Goal: Information Seeking & Learning: Learn about a topic

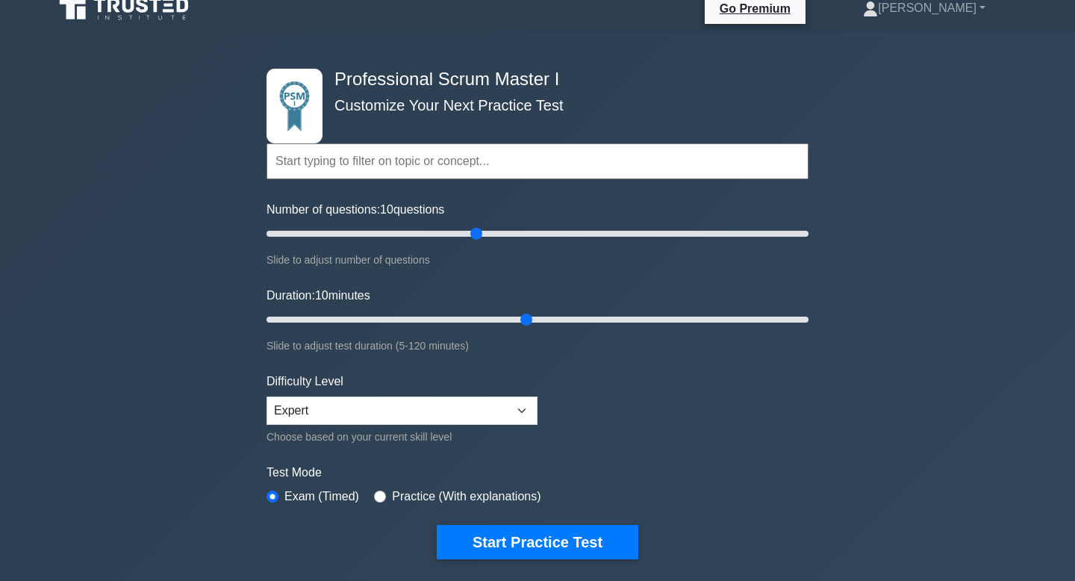
scroll to position [12, 0]
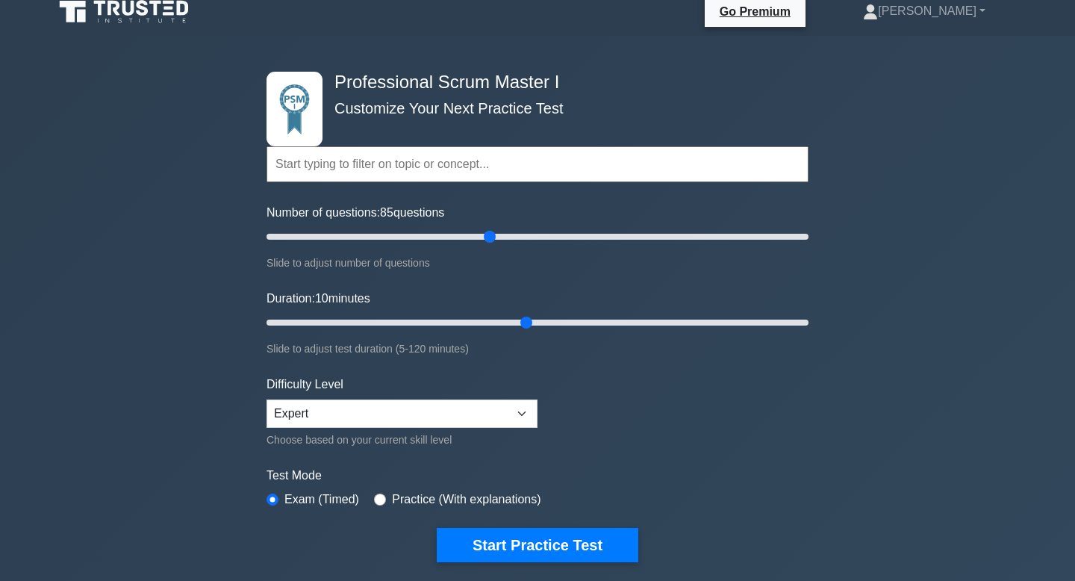
drag, startPoint x: 476, startPoint y: 234, endPoint x: 494, endPoint y: 237, distance: 18.2
click at [494, 237] on input "Number of questions: 85 questions" at bounding box center [538, 237] width 542 height 18
drag, startPoint x: 494, startPoint y: 237, endPoint x: 481, endPoint y: 239, distance: 12.9
type input "80"
click at [481, 239] on input "Number of questions: 80 questions" at bounding box center [538, 237] width 542 height 18
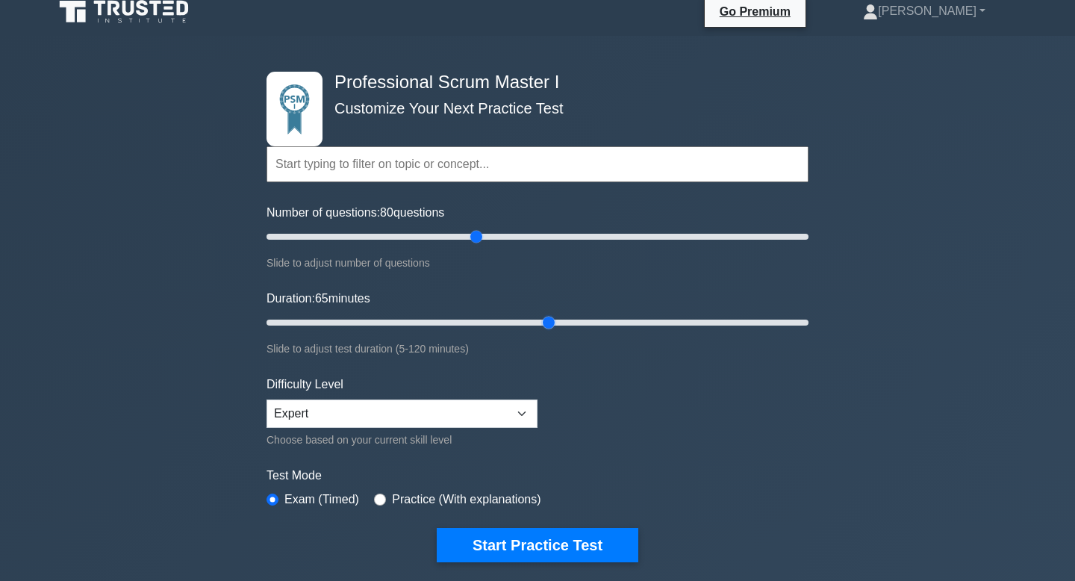
drag, startPoint x: 529, startPoint y: 323, endPoint x: 545, endPoint y: 324, distance: 16.4
click at [545, 324] on input "Duration: 65 minutes" at bounding box center [538, 323] width 542 height 18
click at [543, 324] on input "Duration: 65 minutes" at bounding box center [538, 323] width 542 height 18
click at [538, 322] on input "Duration: 65 minutes" at bounding box center [538, 323] width 542 height 18
drag, startPoint x: 550, startPoint y: 320, endPoint x: 524, endPoint y: 320, distance: 26.9
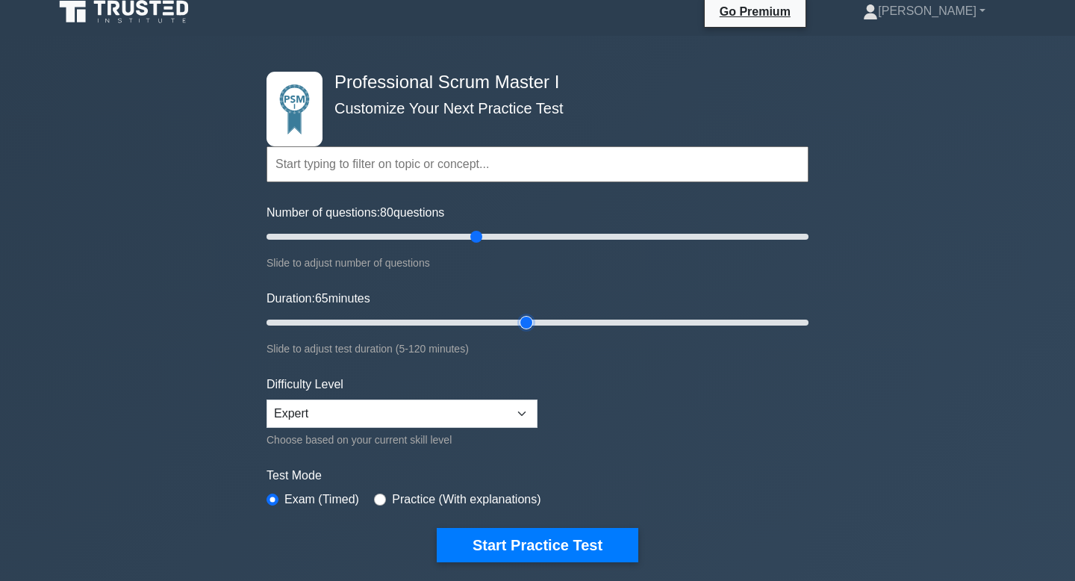
type input "60"
click at [524, 320] on input "Duration: 65 minutes" at bounding box center [538, 323] width 542 height 18
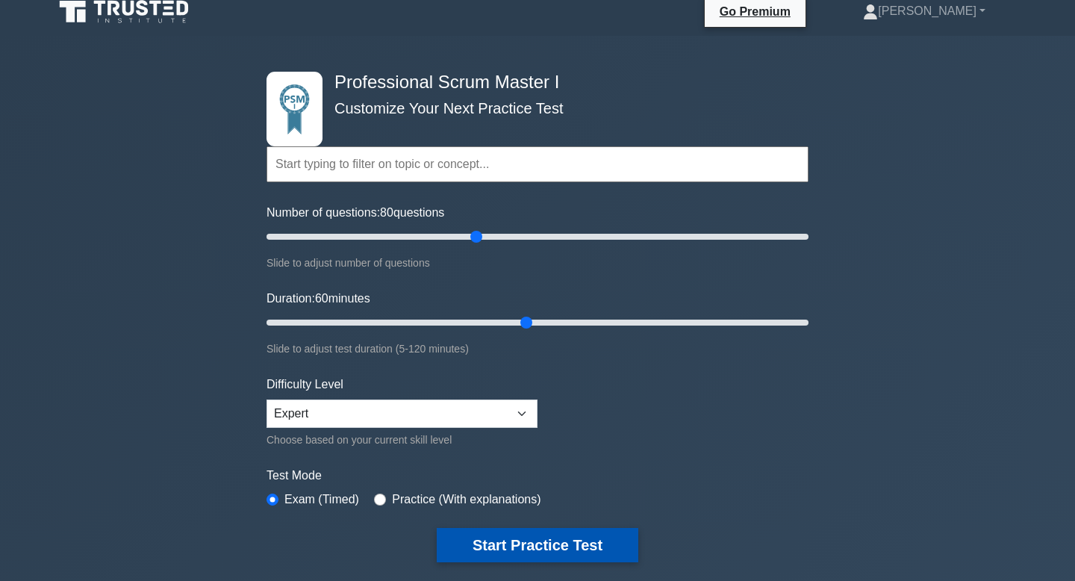
click at [565, 465] on button "Start Practice Test" at bounding box center [538, 545] width 202 height 34
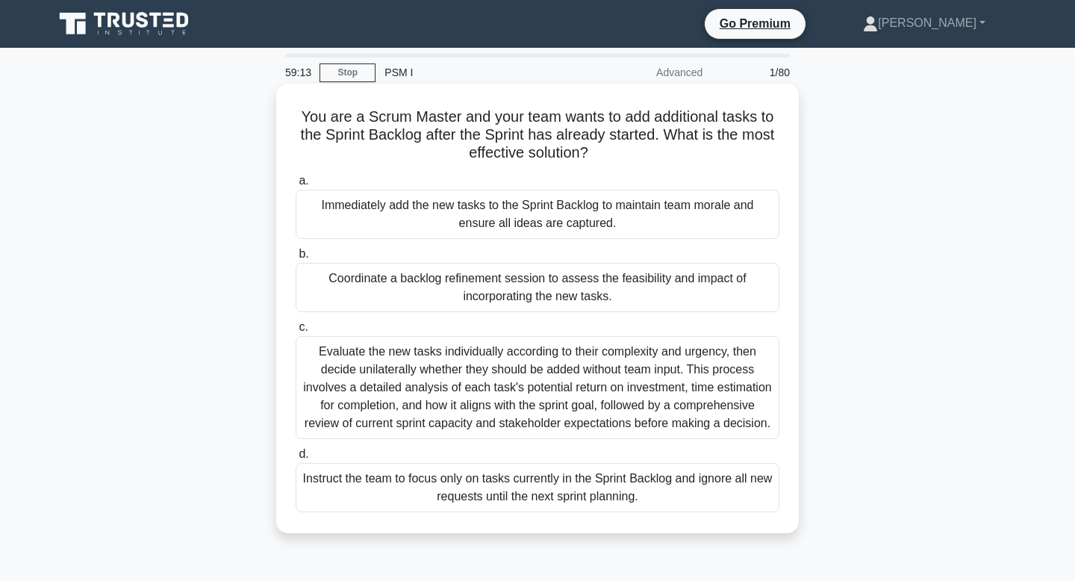
click at [642, 299] on div "Coordinate a backlog refinement session to assess the feasibility and impact of…" at bounding box center [538, 287] width 484 height 49
click at [296, 259] on input "b. Coordinate a backlog refinement session to assess the feasibility and impact…" at bounding box center [296, 254] width 0 height 10
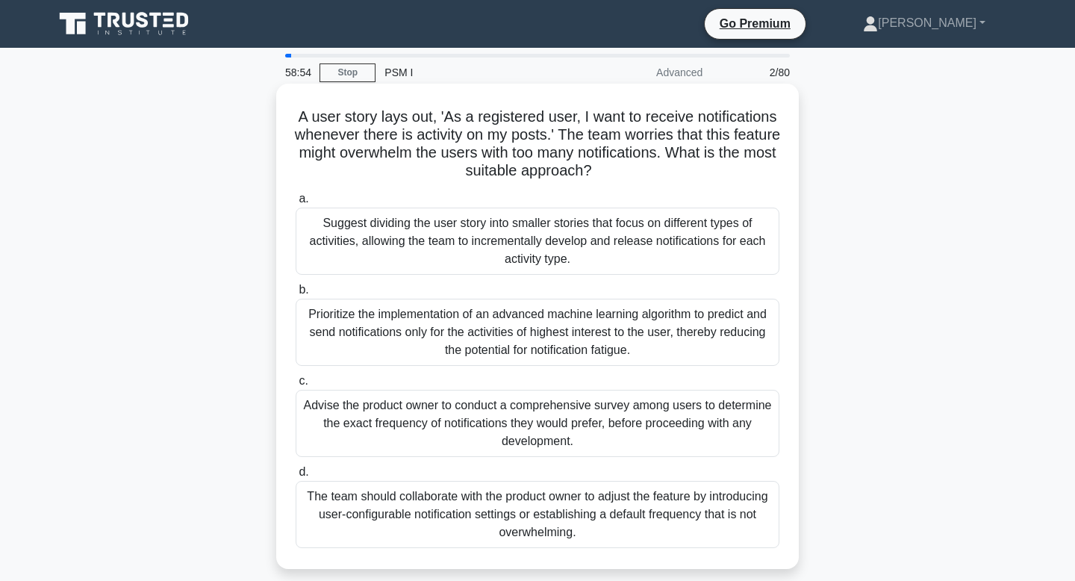
click at [655, 257] on div "Suggest dividing the user story into smaller stories that focus on different ty…" at bounding box center [538, 241] width 484 height 67
click at [296, 204] on input "a. Suggest dividing the user story into smaller stories that focus on different…" at bounding box center [296, 199] width 0 height 10
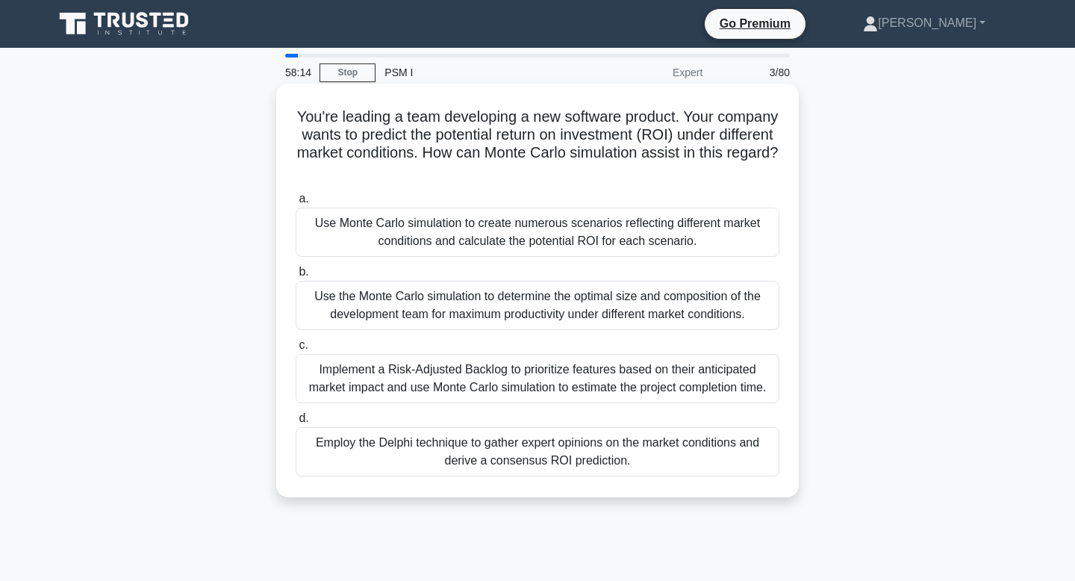
click at [600, 383] on div "Implement a Risk-Adjusted Backlog to prioritize features based on their anticip…" at bounding box center [538, 378] width 484 height 49
click at [296, 350] on input "c. Implement a Risk-Adjusted Backlog to prioritize features based on their anti…" at bounding box center [296, 346] width 0 height 10
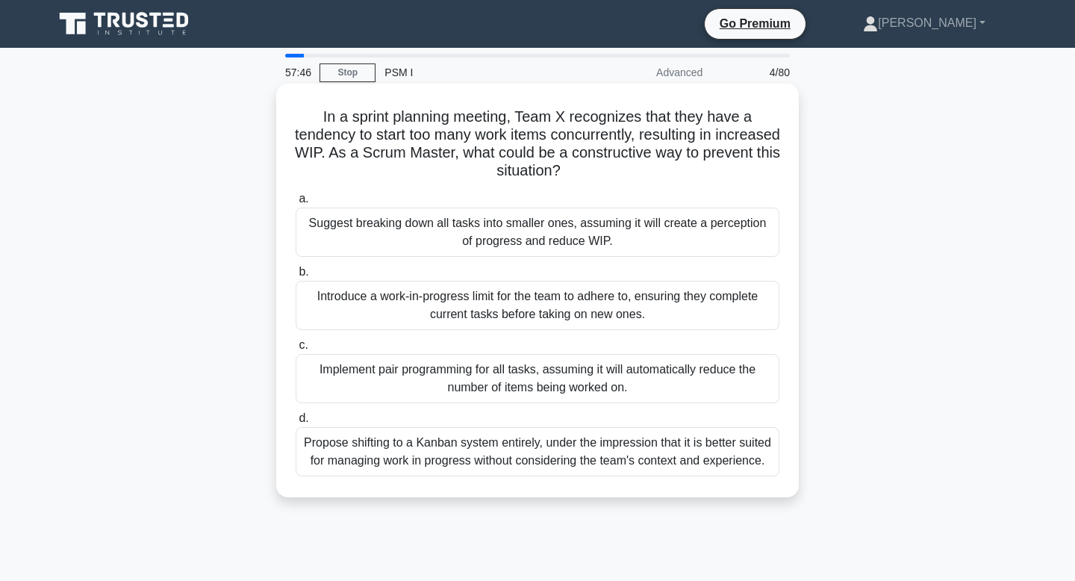
click at [595, 246] on div "Suggest breaking down all tasks into smaller ones, assuming it will create a pe…" at bounding box center [538, 232] width 484 height 49
click at [296, 204] on input "a. Suggest breaking down all tasks into smaller ones, assuming it will create a…" at bounding box center [296, 199] width 0 height 10
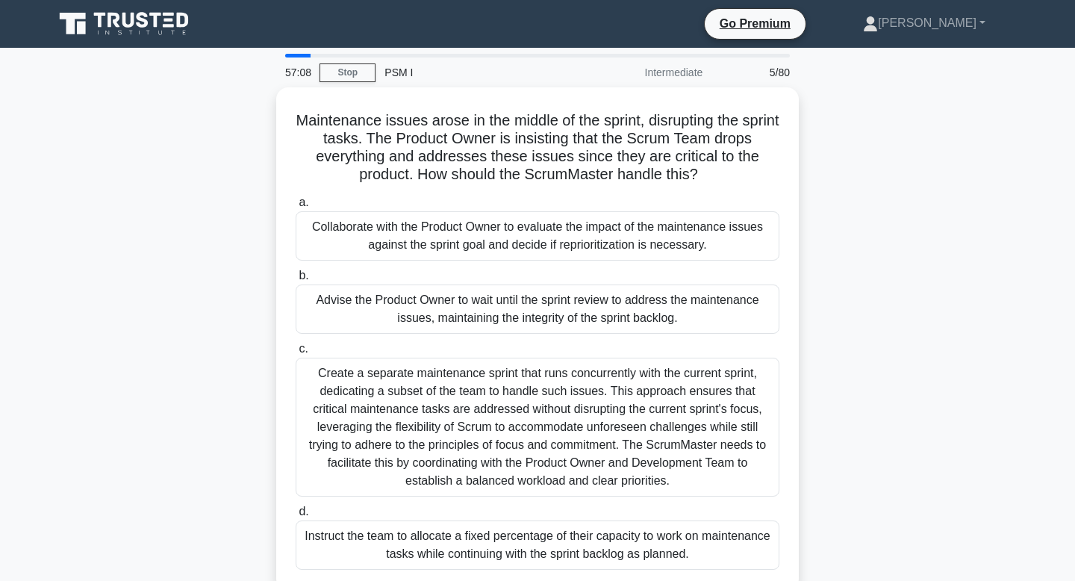
click at [595, 246] on div "Collaborate with the Product Owner to evaluate the impact of the maintenance is…" at bounding box center [538, 235] width 484 height 49
click at [296, 208] on input "a. Collaborate with the Product Owner to evaluate the impact of the maintenance…" at bounding box center [296, 203] width 0 height 10
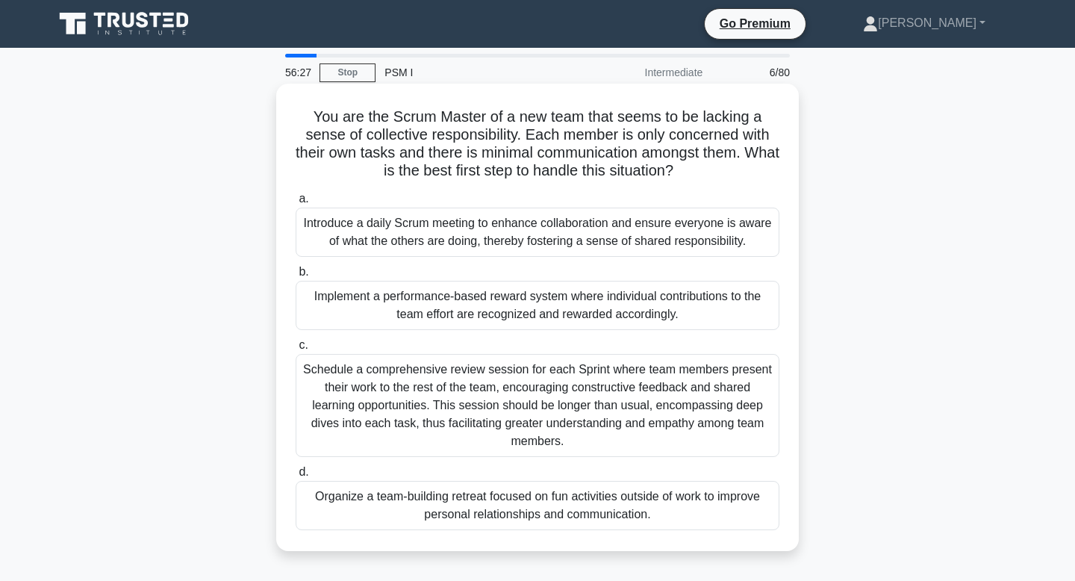
click at [562, 376] on div "Schedule a comprehensive review session for each Sprint where team members pres…" at bounding box center [538, 405] width 484 height 103
click at [296, 350] on input "c. Schedule a comprehensive review session for each Sprint where team members p…" at bounding box center [296, 346] width 0 height 10
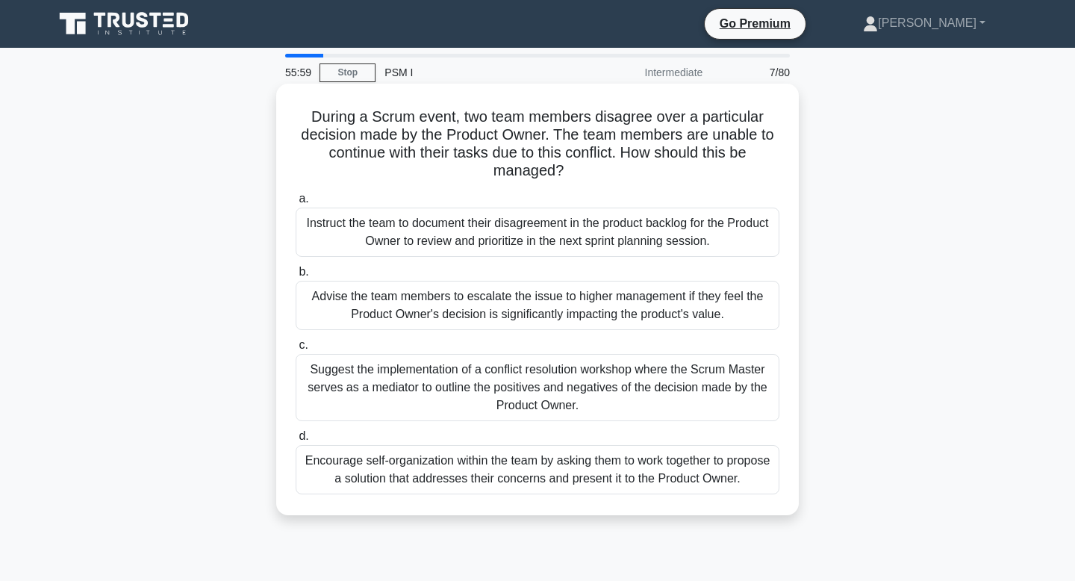
click at [564, 464] on div "Encourage self-organization within the team by asking them to work together to …" at bounding box center [538, 469] width 484 height 49
click at [296, 441] on input "d. Encourage self-organization within the team by asking them to work together …" at bounding box center [296, 437] width 0 height 10
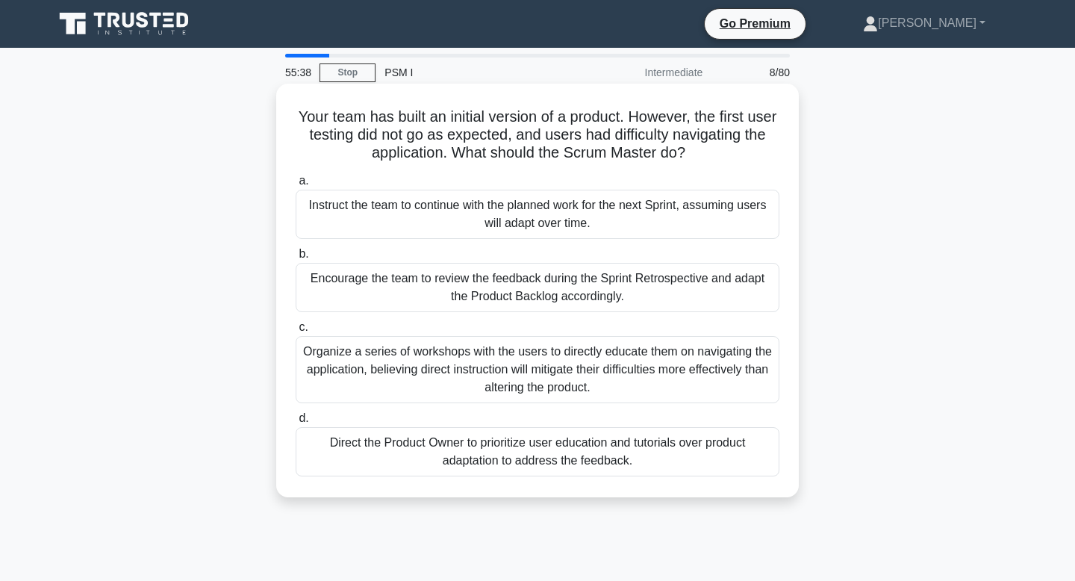
click at [659, 287] on div "Encourage the team to review the feedback during the Sprint Retrospective and a…" at bounding box center [538, 287] width 484 height 49
click at [296, 259] on input "b. Encourage the team to review the feedback during the Sprint Retrospective an…" at bounding box center [296, 254] width 0 height 10
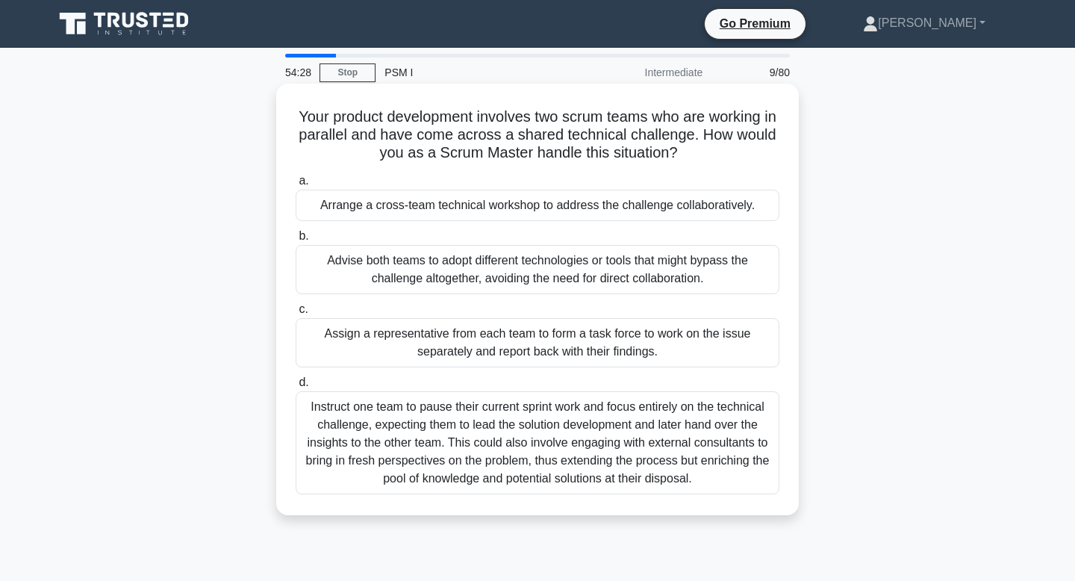
click at [594, 432] on div "Instruct one team to pause their current sprint work and focus entirely on the …" at bounding box center [538, 442] width 484 height 103
click at [296, 388] on input "d. Instruct one team to pause their current sprint work and focus entirely on t…" at bounding box center [296, 383] width 0 height 10
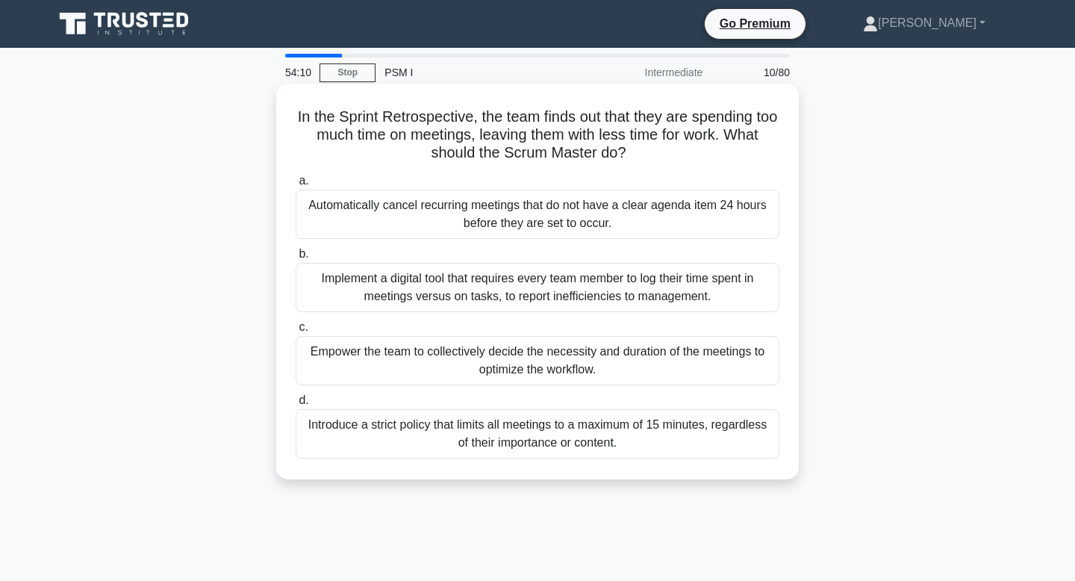
click at [630, 367] on div "Empower the team to collectively decide the necessity and duration of the meeti…" at bounding box center [538, 360] width 484 height 49
click at [296, 332] on input "c. Empower the team to collectively decide the necessity and duration of the me…" at bounding box center [296, 328] width 0 height 10
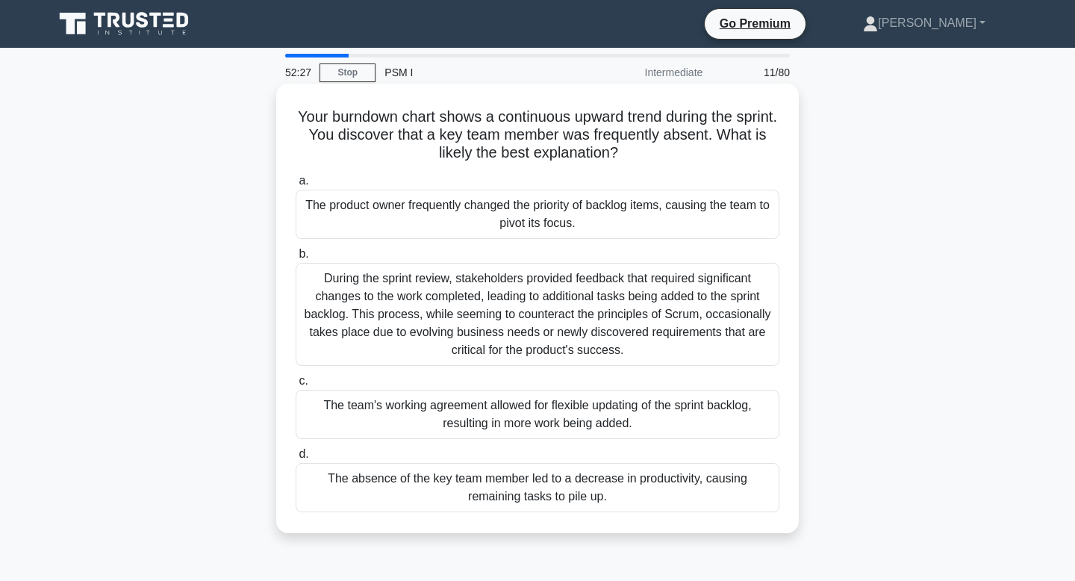
click at [635, 503] on div "The absence of the key team member led to a decrease in productivity, causing r…" at bounding box center [538, 487] width 484 height 49
click at [296, 459] on input "d. The absence of the key team member led to a decrease in productivity, causin…" at bounding box center [296, 455] width 0 height 10
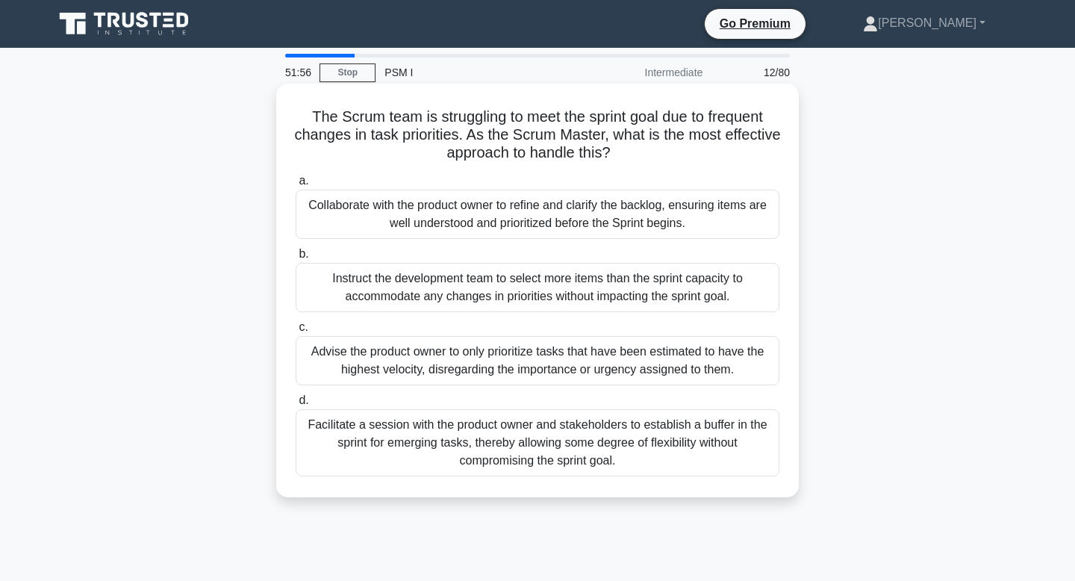
click at [666, 216] on div "Collaborate with the product owner to refine and clarify the backlog, ensuring …" at bounding box center [538, 214] width 484 height 49
click at [296, 186] on input "a. Collaborate with the product owner to refine and clarify the backlog, ensuri…" at bounding box center [296, 181] width 0 height 10
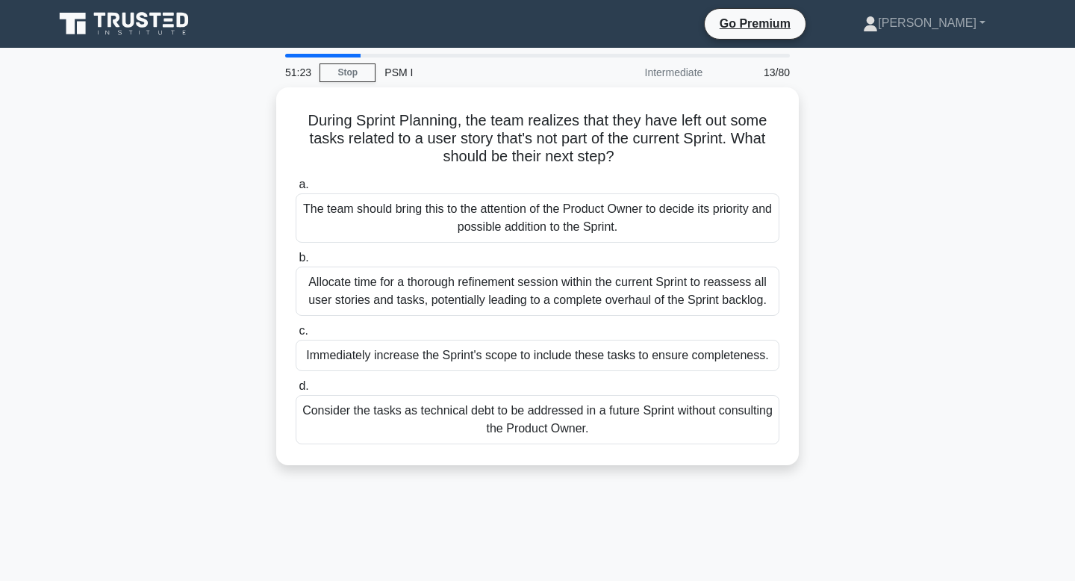
click at [666, 216] on div "The team should bring this to the attention of the Product Owner to decide its …" at bounding box center [538, 217] width 484 height 49
click at [296, 190] on input "a. The team should bring this to the attention of the Product Owner to decide i…" at bounding box center [296, 185] width 0 height 10
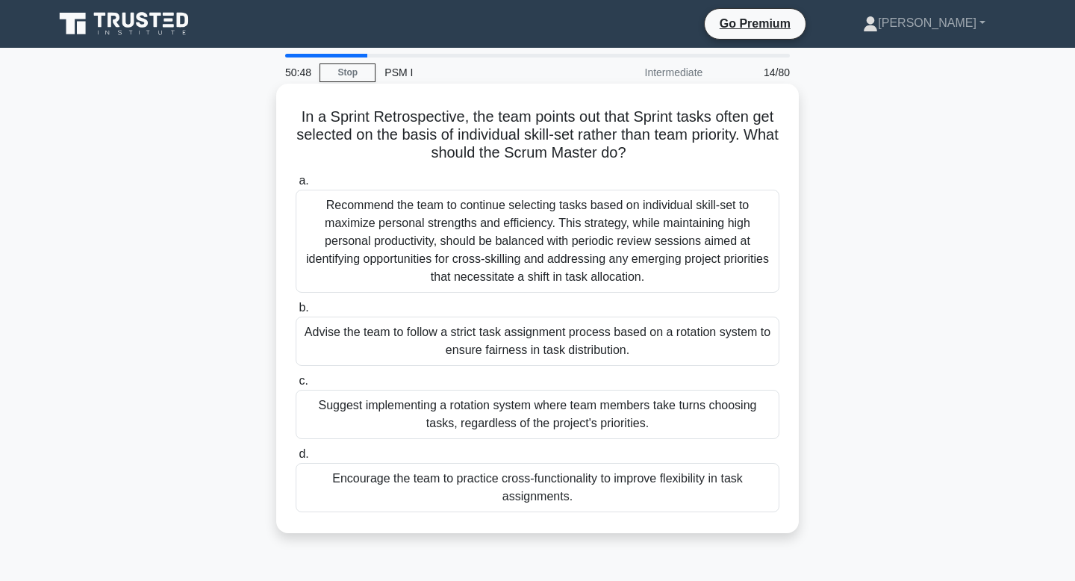
click at [675, 479] on div "Encourage the team to practice cross-functionality to improve flexibility in ta…" at bounding box center [538, 487] width 484 height 49
click at [296, 459] on input "d. Encourage the team to practice cross-functionality to improve flexibility in…" at bounding box center [296, 455] width 0 height 10
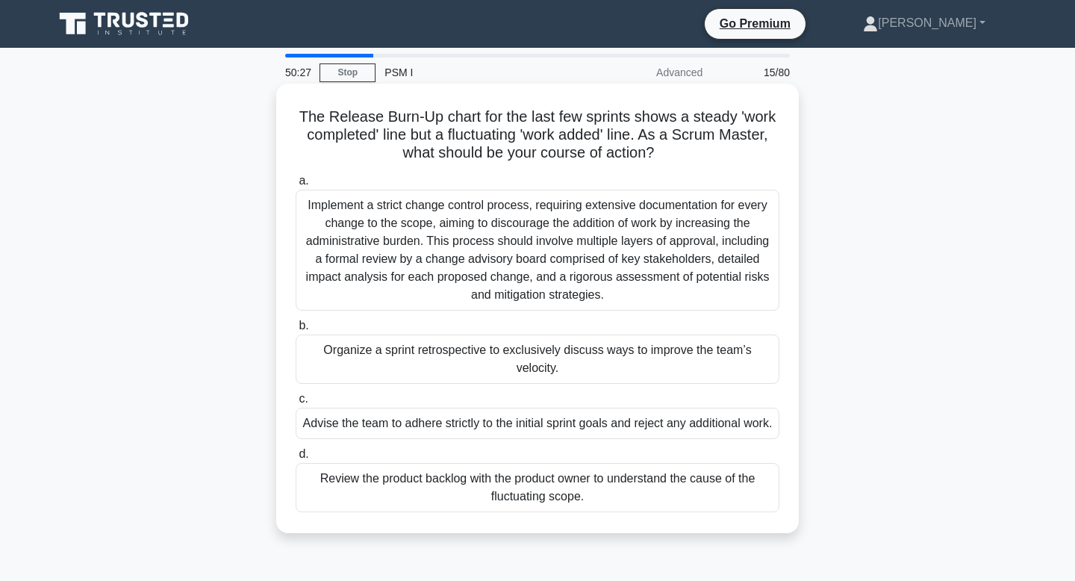
click at [665, 508] on div "Review the product backlog with the product owner to understand the cause of th…" at bounding box center [538, 487] width 484 height 49
click at [296, 459] on input "d. Review the product backlog with the product owner to understand the cause of…" at bounding box center [296, 455] width 0 height 10
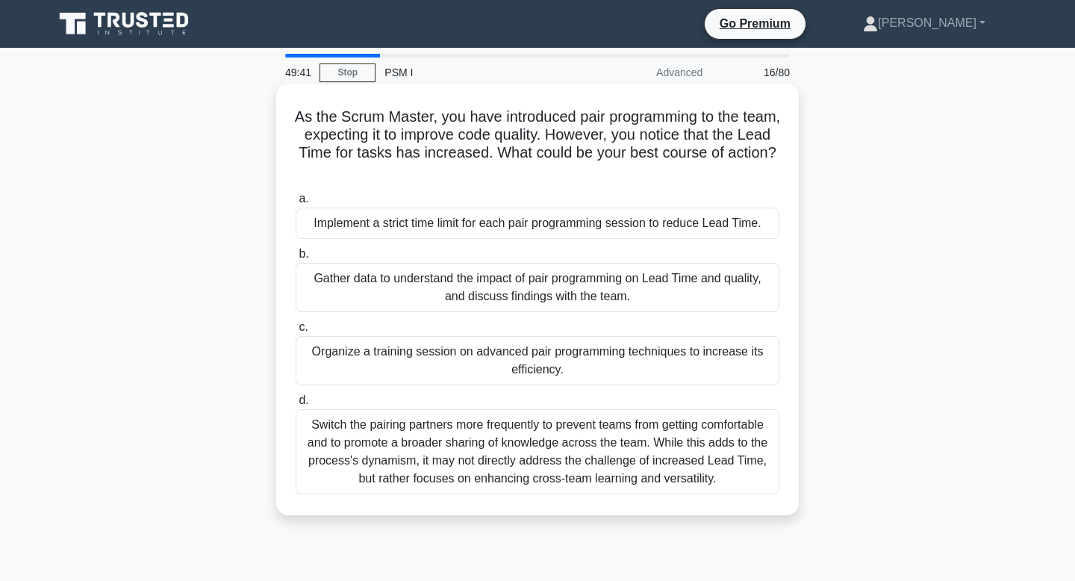
click at [671, 336] on label "c. Organize a training session on advanced pair programming techniques to incre…" at bounding box center [538, 351] width 484 height 67
click at [296, 332] on input "c. Organize a training session on advanced pair programming techniques to incre…" at bounding box center [296, 328] width 0 height 10
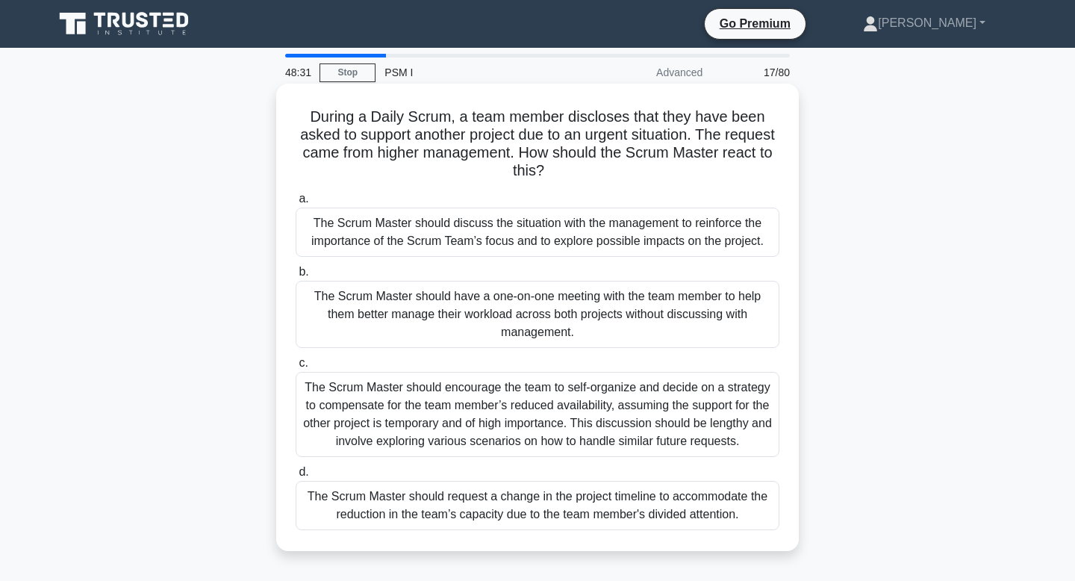
click at [668, 412] on div "The Scrum Master should encourage the team to self-organize and decide on a str…" at bounding box center [538, 414] width 484 height 85
click at [296, 368] on input "c. The Scrum Master should encourage the team to self-organize and decide on a …" at bounding box center [296, 363] width 0 height 10
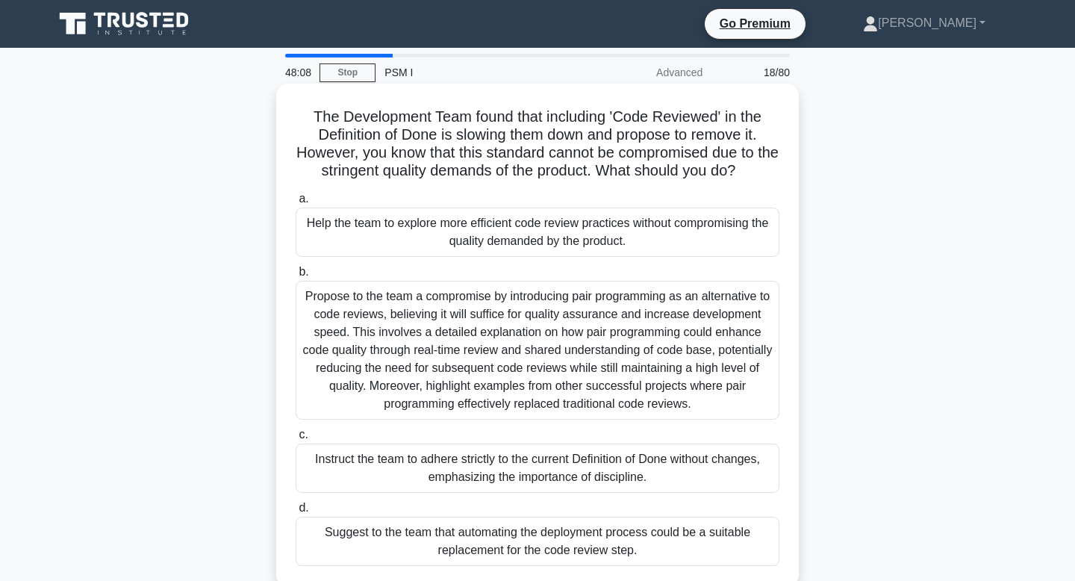
click at [707, 244] on div "Help the team to explore more efficient code review practices without compromis…" at bounding box center [538, 232] width 484 height 49
click at [296, 204] on input "a. Help the team to explore more efficient code review practices without compro…" at bounding box center [296, 199] width 0 height 10
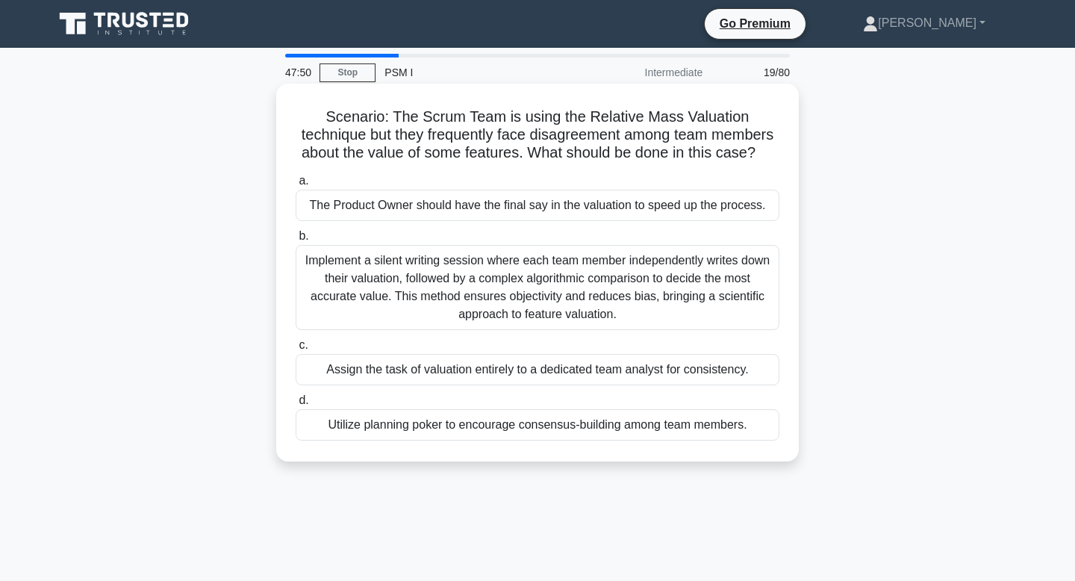
click at [701, 206] on div "The Product Owner should have the final say in the valuation to speed up the pr…" at bounding box center [538, 205] width 484 height 31
click at [296, 186] on input "a. The Product Owner should have the final say in the valuation to speed up the…" at bounding box center [296, 181] width 0 height 10
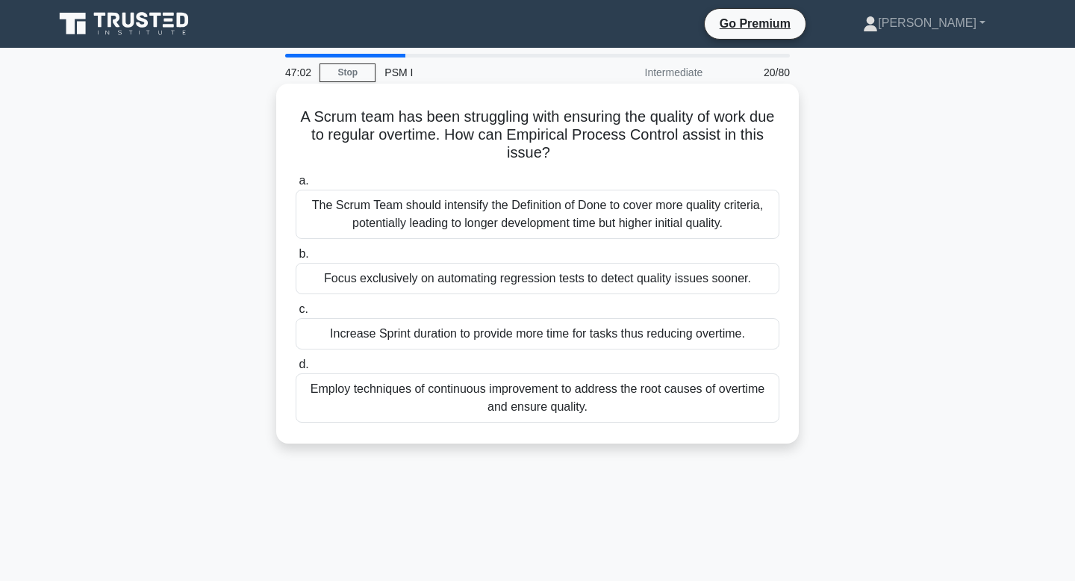
click at [636, 391] on div "Employ techniques of continuous improvement to address the root causes of overt…" at bounding box center [538, 397] width 484 height 49
click at [296, 370] on input "d. Employ techniques of continuous improvement to address the root causes of ov…" at bounding box center [296, 365] width 0 height 10
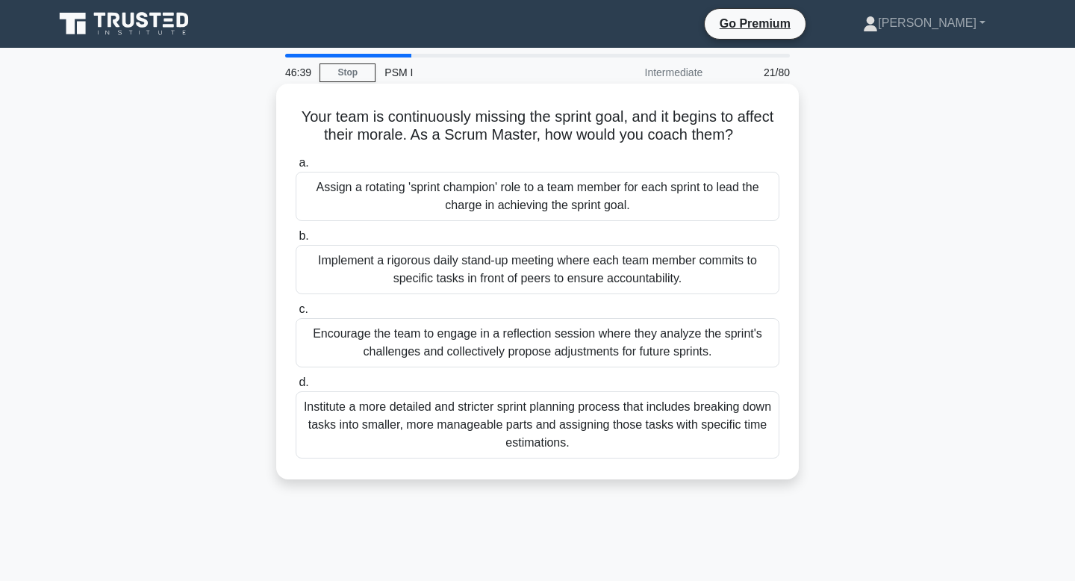
click at [642, 350] on div "Encourage the team to engage in a reflection session where they analyze the spr…" at bounding box center [538, 342] width 484 height 49
click at [296, 314] on input "c. Encourage the team to engage in a reflection session where they analyze the …" at bounding box center [296, 310] width 0 height 10
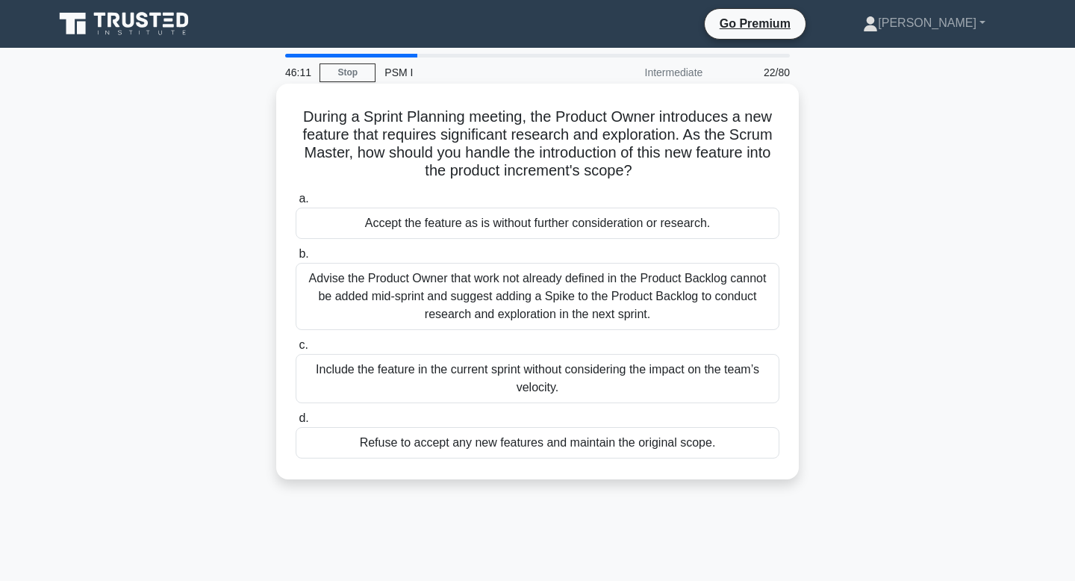
click at [646, 313] on div "Advise the Product Owner that work not already defined in the Product Backlog c…" at bounding box center [538, 296] width 484 height 67
click at [296, 259] on input "b. Advise the Product Owner that work not already defined in the Product Backlo…" at bounding box center [296, 254] width 0 height 10
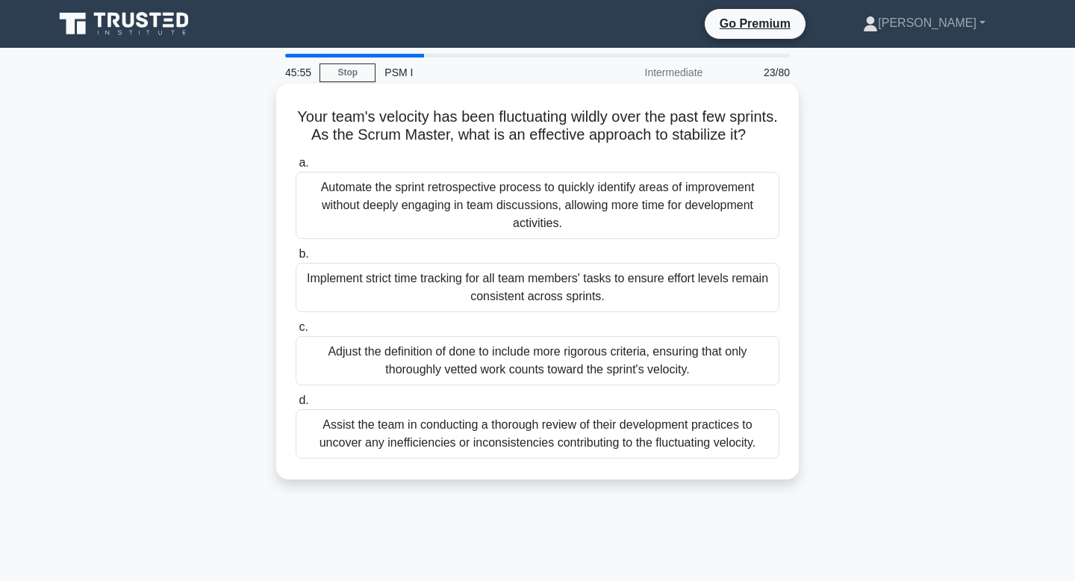
click at [603, 433] on div "Assist the team in conducting a thorough review of their development practices …" at bounding box center [538, 433] width 484 height 49
click at [296, 406] on input "d. Assist the team in conducting a thorough review of their development practic…" at bounding box center [296, 401] width 0 height 10
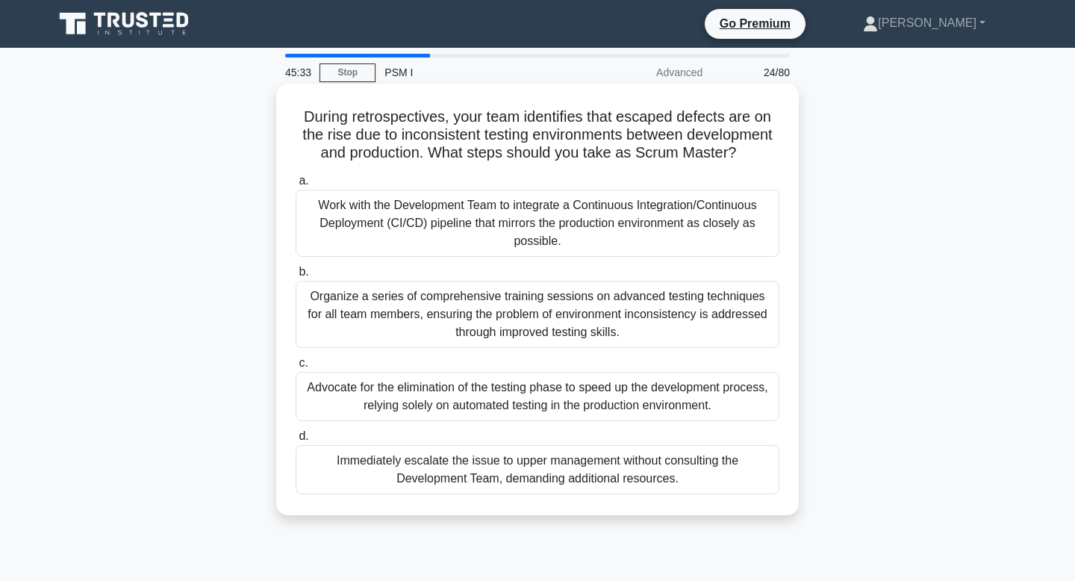
click at [659, 243] on div "Work with the Development Team to integrate a Continuous Integration/Continuous…" at bounding box center [538, 223] width 484 height 67
click at [296, 186] on input "a. Work with the Development Team to integrate a Continuous Integration/Continu…" at bounding box center [296, 181] width 0 height 10
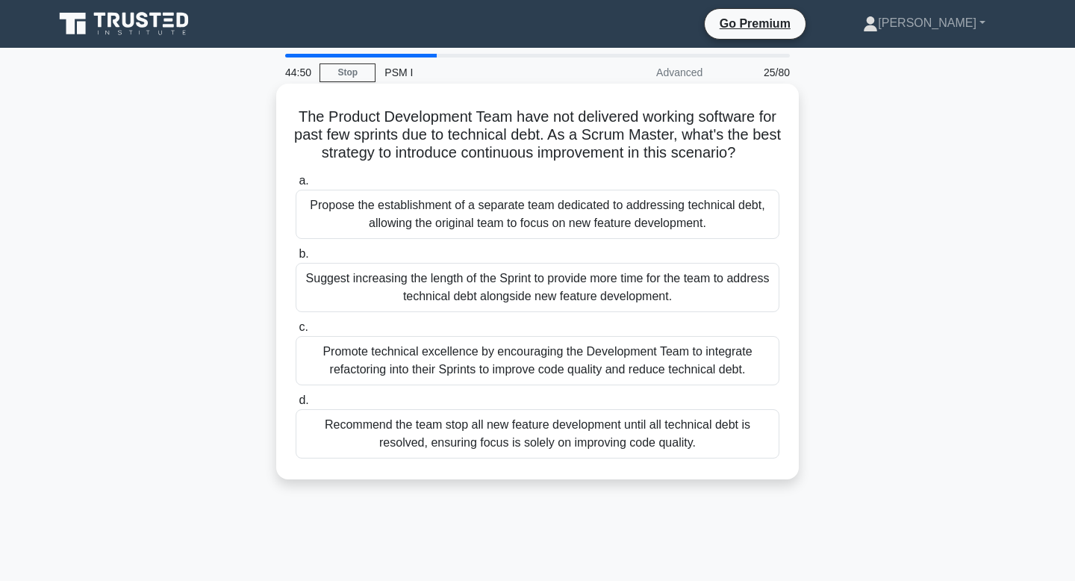
click at [608, 373] on div "Promote technical excellence by encouraging the Development Team to integrate r…" at bounding box center [538, 360] width 484 height 49
click at [296, 332] on input "c. Promote technical excellence by encouraging the Development Team to integrat…" at bounding box center [296, 328] width 0 height 10
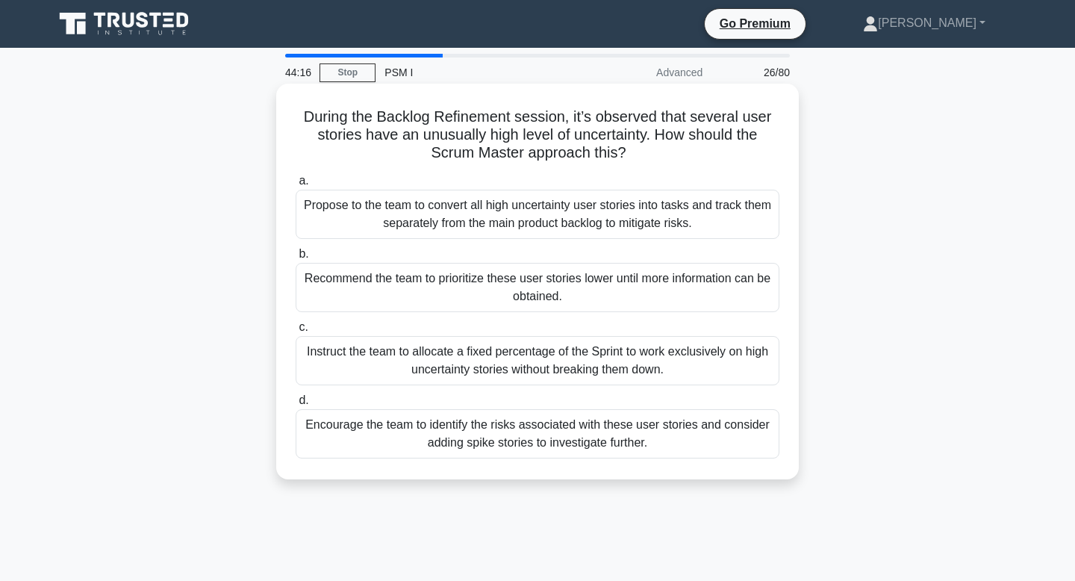
click at [628, 208] on div "Propose to the team to convert all high uncertainty user stories into tasks and…" at bounding box center [538, 214] width 484 height 49
click at [296, 186] on input "a. Propose to the team to convert all high uncertainty user stories into tasks …" at bounding box center [296, 181] width 0 height 10
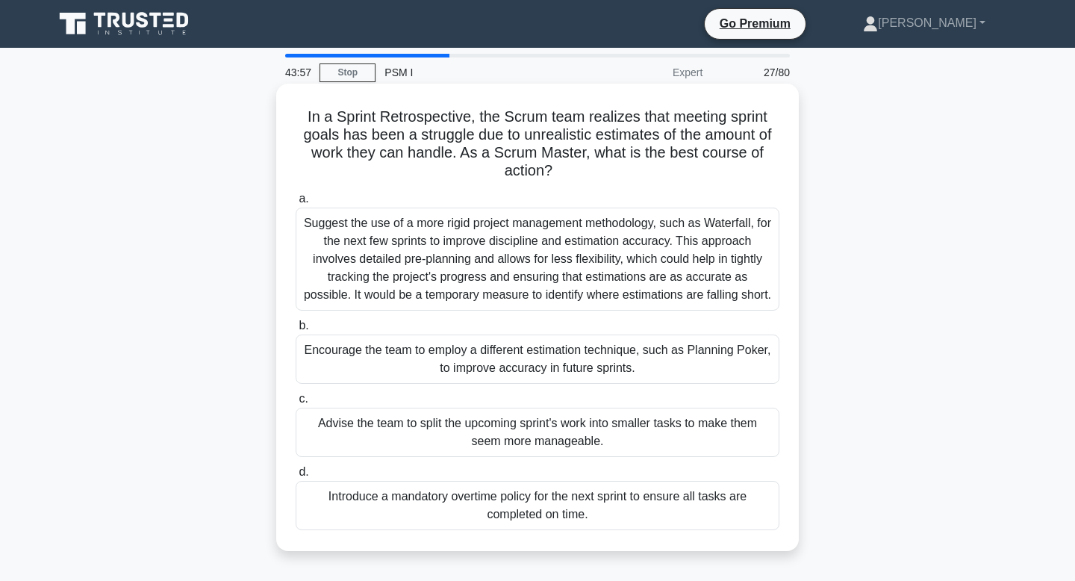
click at [629, 355] on div "Encourage the team to employ a different estimation technique, such as Planning…" at bounding box center [538, 359] width 484 height 49
click at [296, 331] on input "b. Encourage the team to employ a different estimation technique, such as Plann…" at bounding box center [296, 326] width 0 height 10
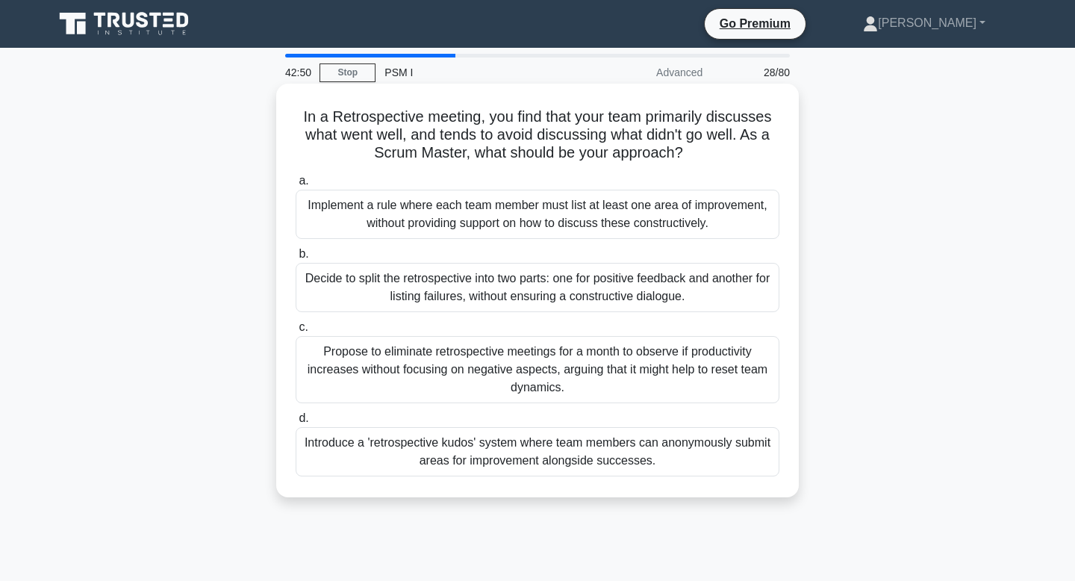
click at [620, 311] on div "Decide to split the retrospective into two parts: one for positive feedback and…" at bounding box center [538, 287] width 484 height 49
click at [296, 259] on input "b. Decide to split the retrospective into two parts: one for positive feedback …" at bounding box center [296, 254] width 0 height 10
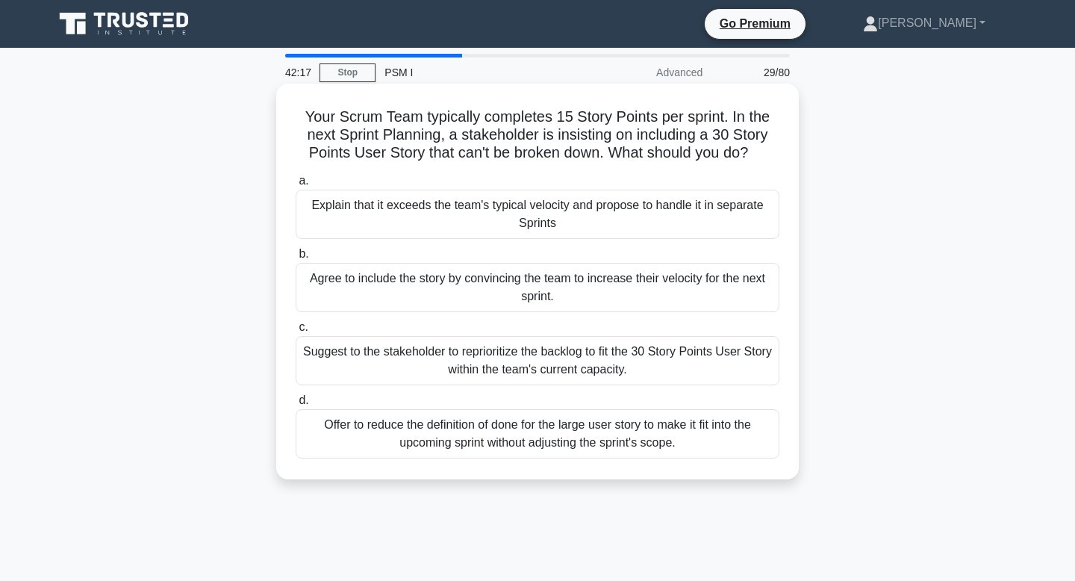
click at [668, 208] on div "Explain that it exceeds the team's typical velocity and propose to handle it in…" at bounding box center [538, 214] width 484 height 49
click at [296, 186] on input "a. Explain that it exceeds the team's typical velocity and propose to handle it…" at bounding box center [296, 181] width 0 height 10
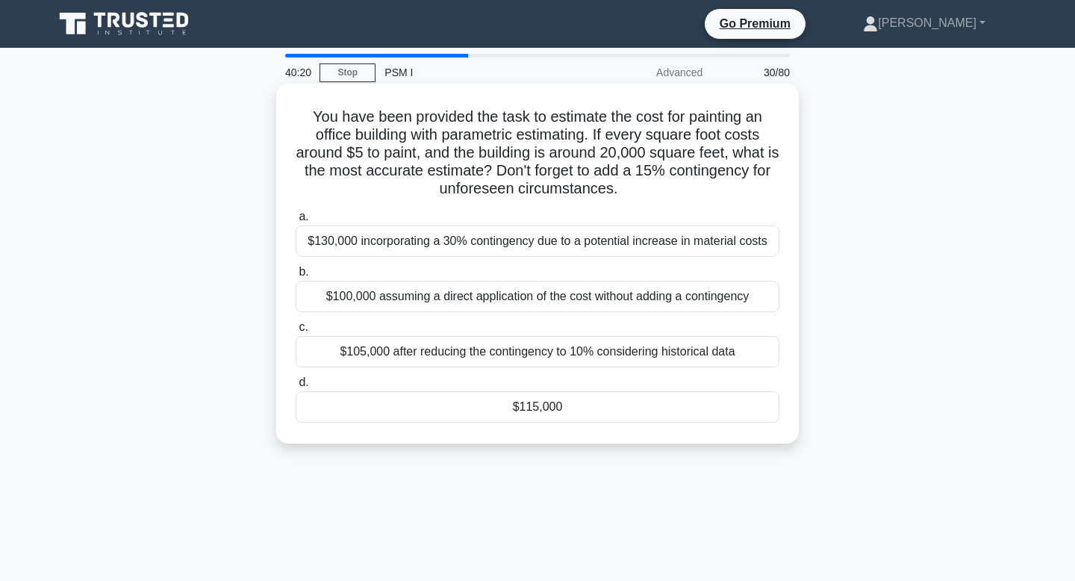
click at [703, 246] on div "$130,000 incorporating a 30% contingency due to a potential increase in materia…" at bounding box center [538, 241] width 484 height 31
click at [296, 222] on input "a. $130,000 incorporating a 30% contingency due to a potential increase in mate…" at bounding box center [296, 217] width 0 height 10
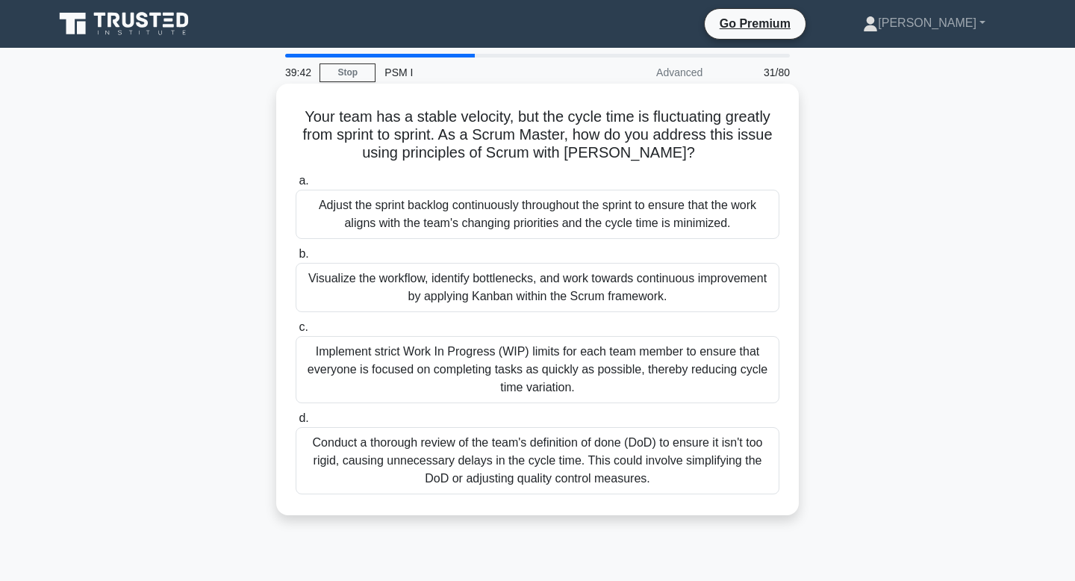
click at [680, 286] on div "Visualize the workflow, identify bottlenecks, and work towards continuous impro…" at bounding box center [538, 287] width 484 height 49
click at [296, 259] on input "b. Visualize the workflow, identify bottlenecks, and work towards continuous im…" at bounding box center [296, 254] width 0 height 10
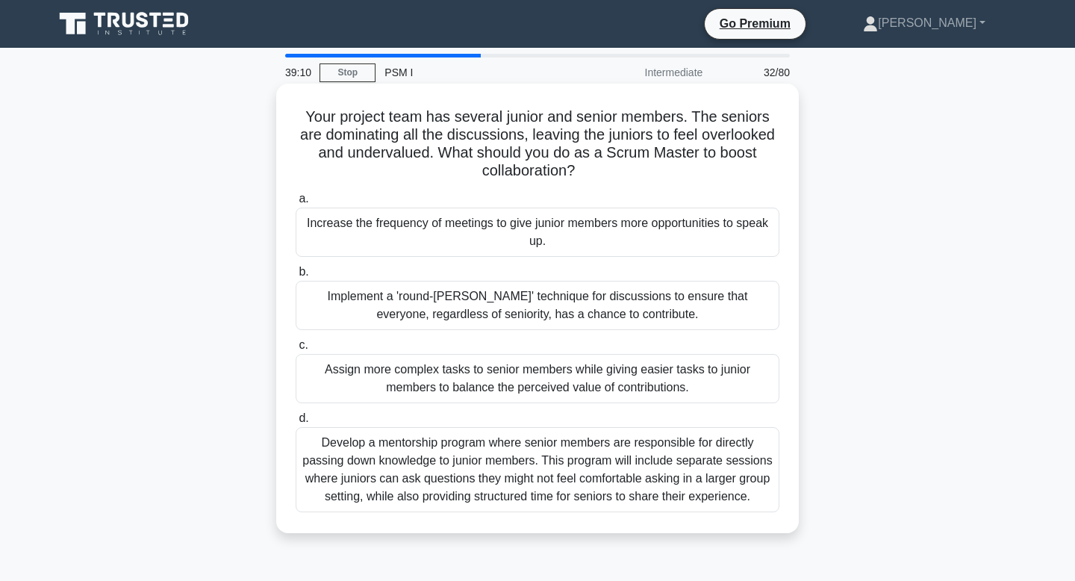
click at [632, 229] on div "Increase the frequency of meetings to give junior members more opportunities to…" at bounding box center [538, 232] width 484 height 49
click at [296, 204] on input "a. Increase the frequency of meetings to give junior members more opportunities…" at bounding box center [296, 199] width 0 height 10
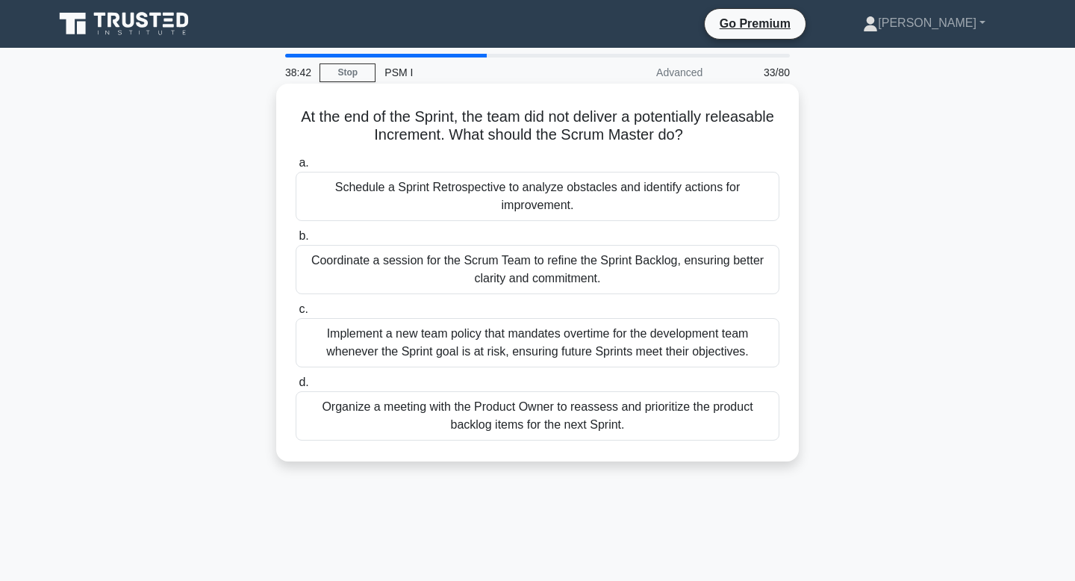
click at [628, 189] on div "Schedule a Sprint Retrospective to analyze obstacles and identify actions for i…" at bounding box center [538, 196] width 484 height 49
click at [296, 168] on input "a. Schedule a Sprint Retrospective to analyze obstacles and identify actions fo…" at bounding box center [296, 163] width 0 height 10
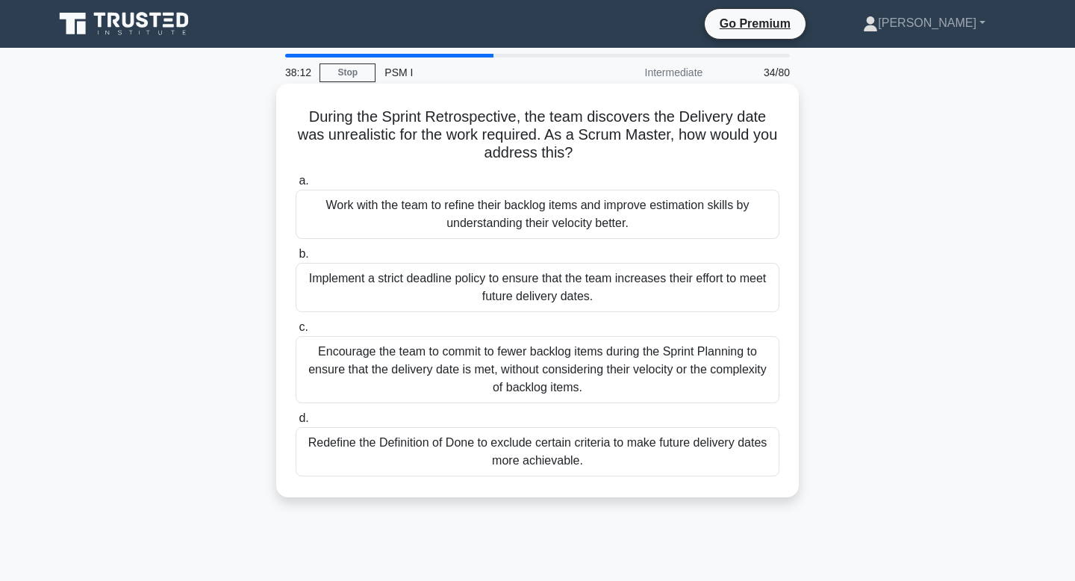
click at [609, 220] on div "Work with the team to refine their backlog items and improve estimation skills …" at bounding box center [538, 214] width 484 height 49
click at [296, 186] on input "a. Work with the team to refine their backlog items and improve estimation skil…" at bounding box center [296, 181] width 0 height 10
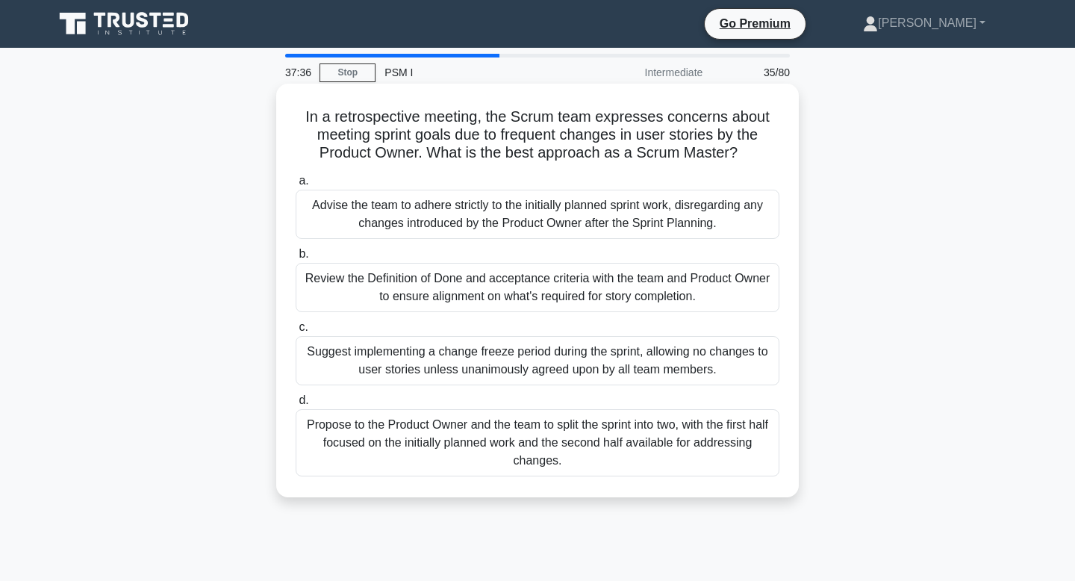
click at [609, 291] on div "Review the Definition of Done and acceptance criteria with the team and Product…" at bounding box center [538, 287] width 484 height 49
click at [296, 259] on input "b. Review the Definition of Done and acceptance criteria with the team and Prod…" at bounding box center [296, 254] width 0 height 10
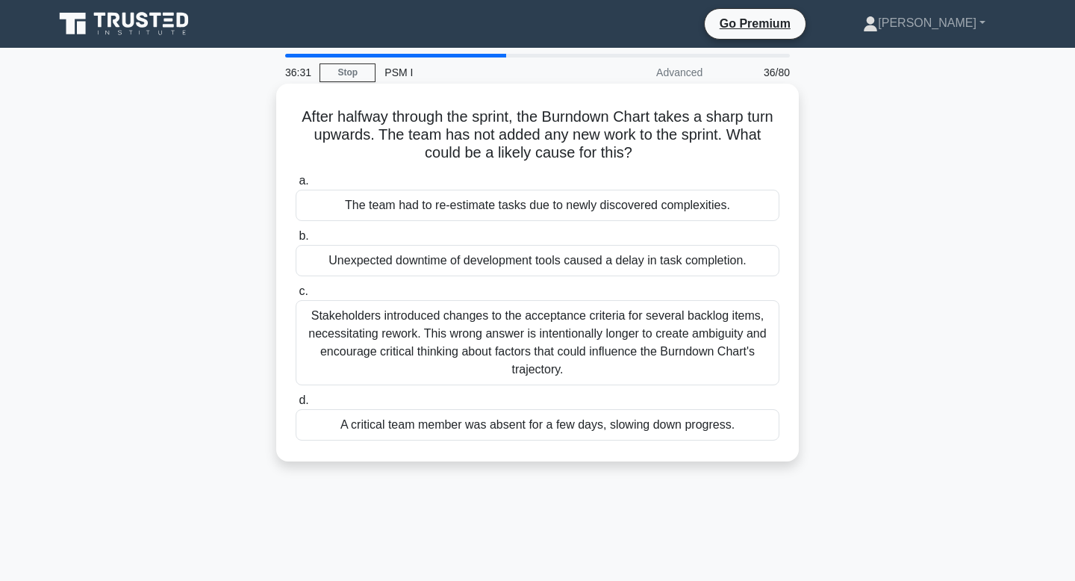
click at [617, 270] on div "Unexpected downtime of development tools caused a delay in task completion." at bounding box center [538, 260] width 484 height 31
click at [296, 241] on input "b. Unexpected downtime of development tools caused a delay in task completion." at bounding box center [296, 237] width 0 height 10
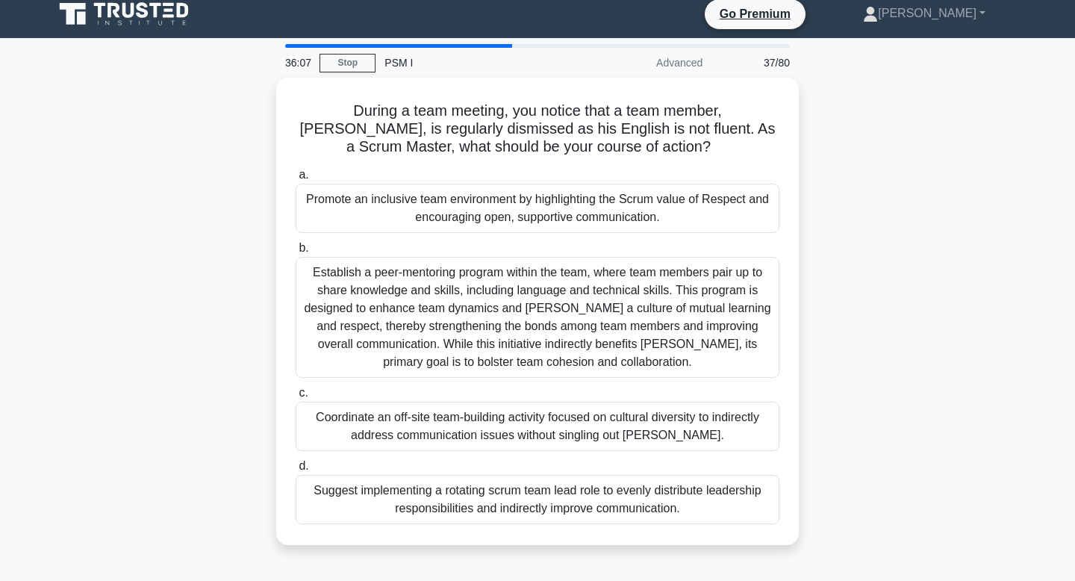
scroll to position [13, 0]
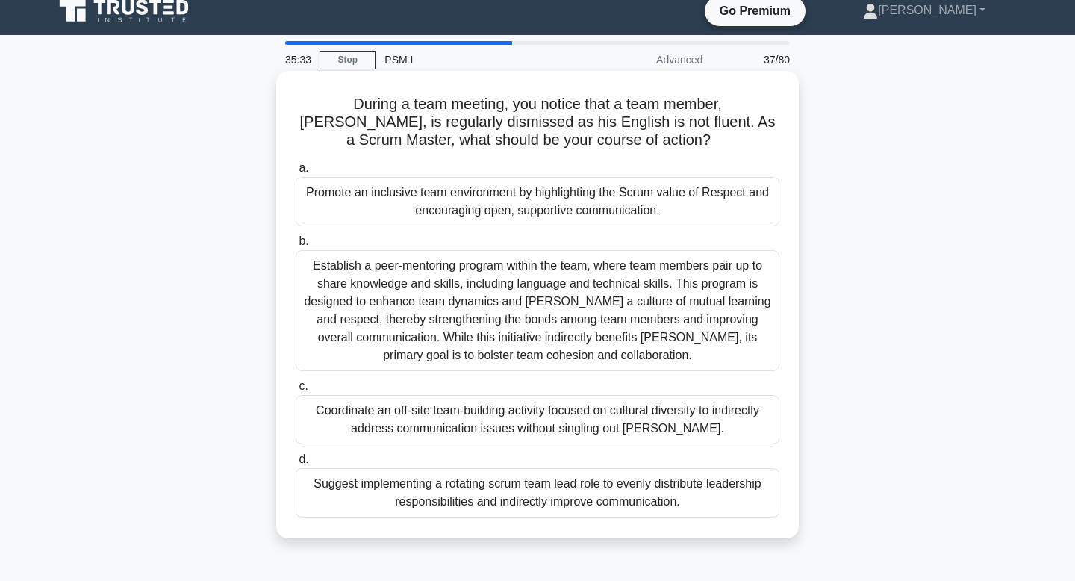
click at [617, 214] on div "Promote an inclusive team environment by highlighting the Scrum value of Respec…" at bounding box center [538, 201] width 484 height 49
click at [296, 173] on input "a. Promote an inclusive team environment by highlighting the Scrum value of Res…" at bounding box center [296, 169] width 0 height 10
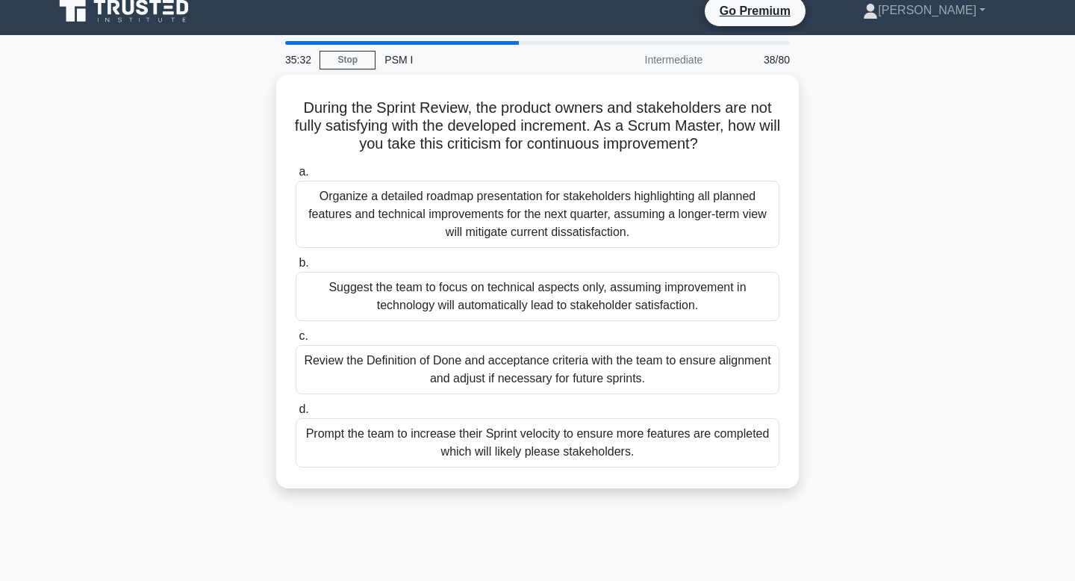
scroll to position [0, 0]
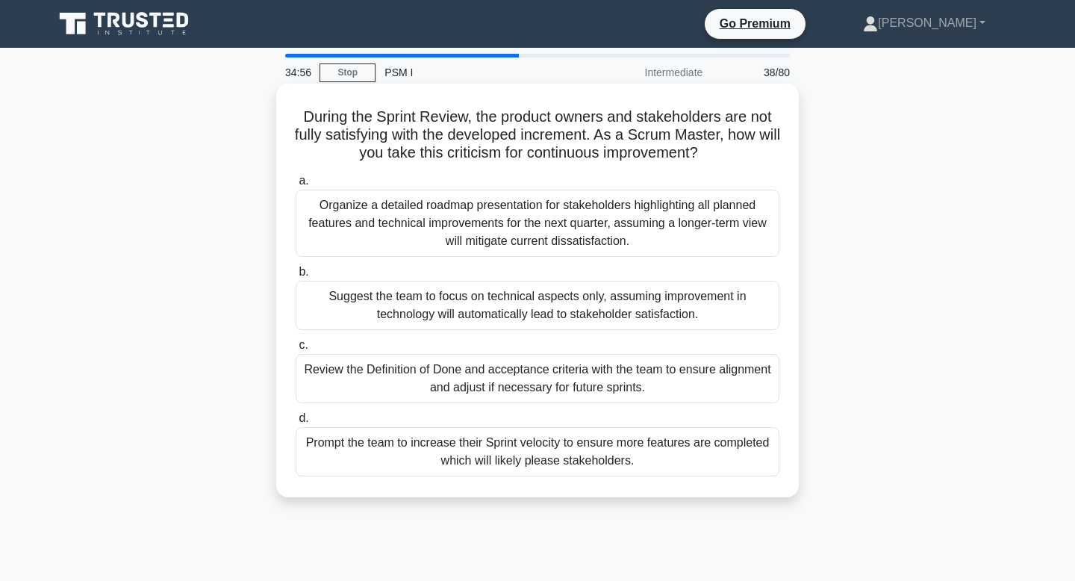
click at [630, 386] on div "Review the Definition of Done and acceptance criteria with the team to ensure a…" at bounding box center [538, 378] width 484 height 49
click at [296, 350] on input "c. Review the Definition of Done and acceptance criteria with the team to ensur…" at bounding box center [296, 346] width 0 height 10
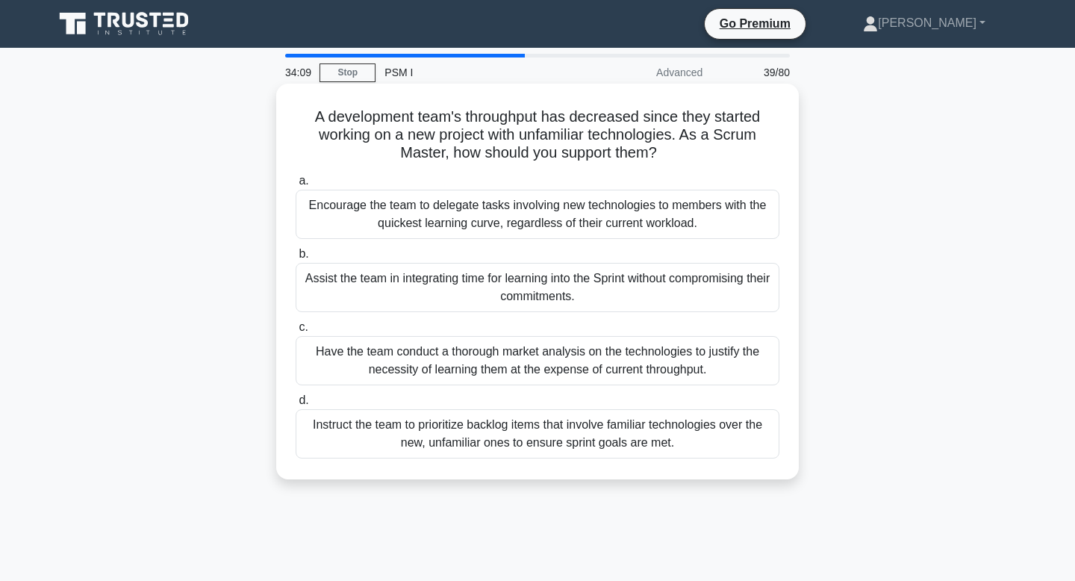
click at [617, 229] on div "Encourage the team to delegate tasks involving new technologies to members with…" at bounding box center [538, 214] width 484 height 49
click at [296, 186] on input "a. Encourage the team to delegate tasks involving new technologies to members w…" at bounding box center [296, 181] width 0 height 10
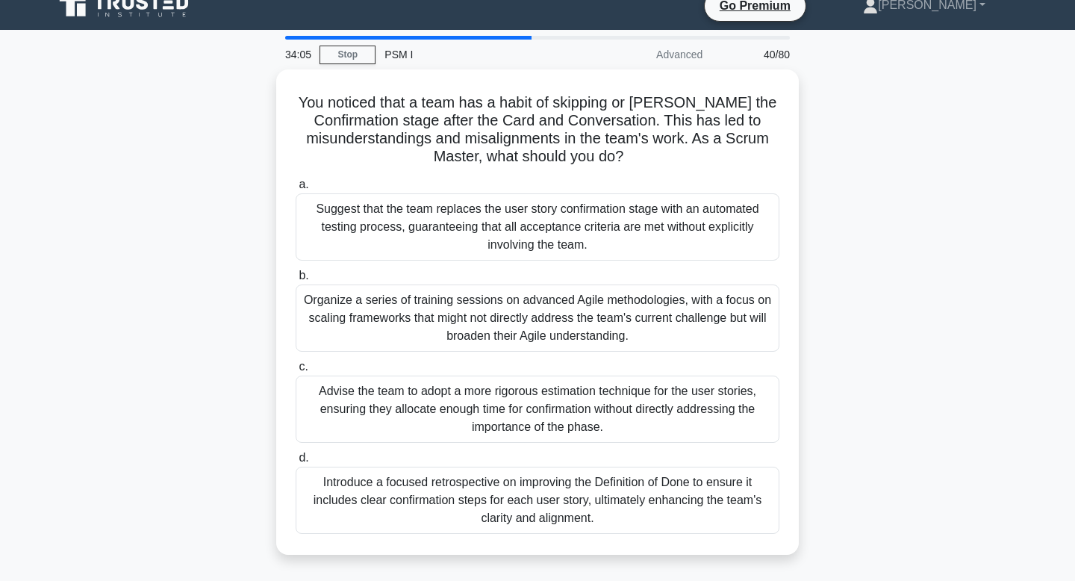
scroll to position [23, 0]
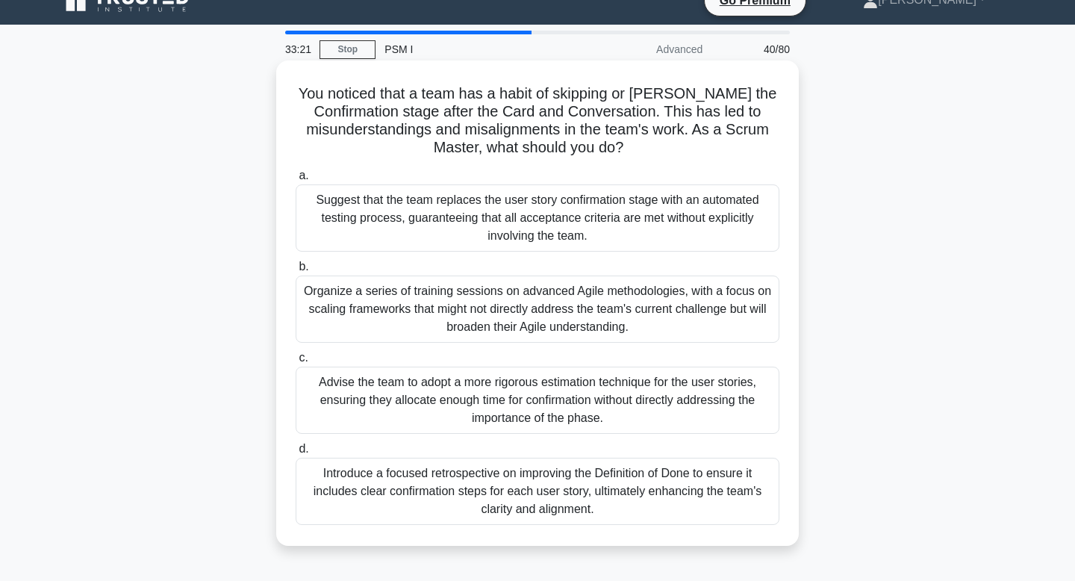
click at [692, 483] on div "Introduce a focused retrospective on improving the Definition of Done to ensure…" at bounding box center [538, 491] width 484 height 67
click at [296, 454] on input "d. Introduce a focused retrospective on improving the Definition of Done to ens…" at bounding box center [296, 449] width 0 height 10
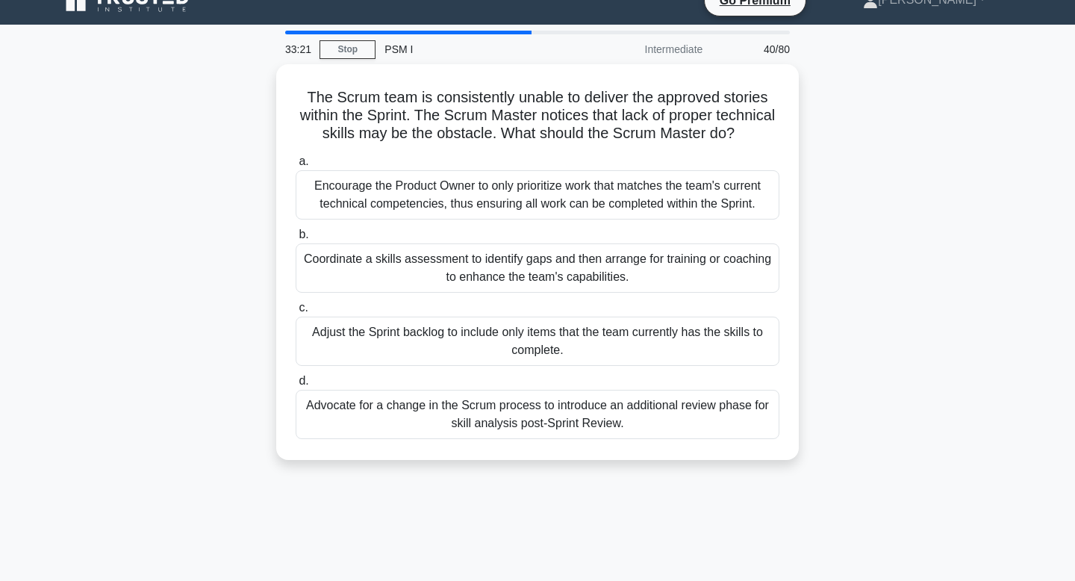
scroll to position [0, 0]
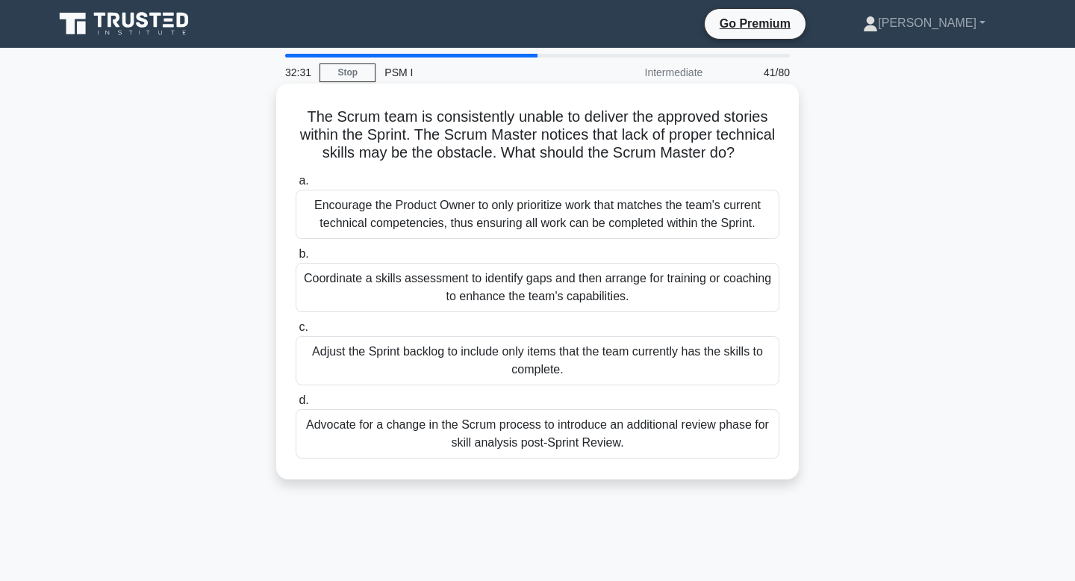
click at [742, 231] on div "Encourage the Product Owner to only prioritize work that matches the team's cur…" at bounding box center [538, 214] width 484 height 49
click at [296, 186] on input "a. Encourage the Product Owner to only prioritize work that matches the team's …" at bounding box center [296, 181] width 0 height 10
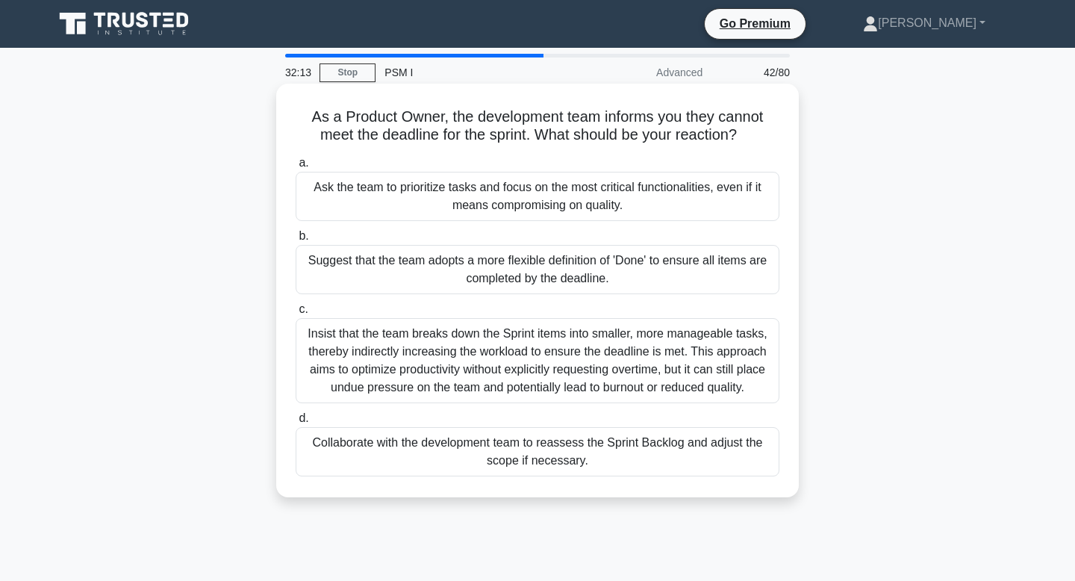
click at [653, 452] on div "Collaborate with the development team to reassess the Sprint Backlog and adjust…" at bounding box center [538, 451] width 484 height 49
click at [296, 423] on input "d. Collaborate with the development team to reassess the Sprint Backlog and adj…" at bounding box center [296, 419] width 0 height 10
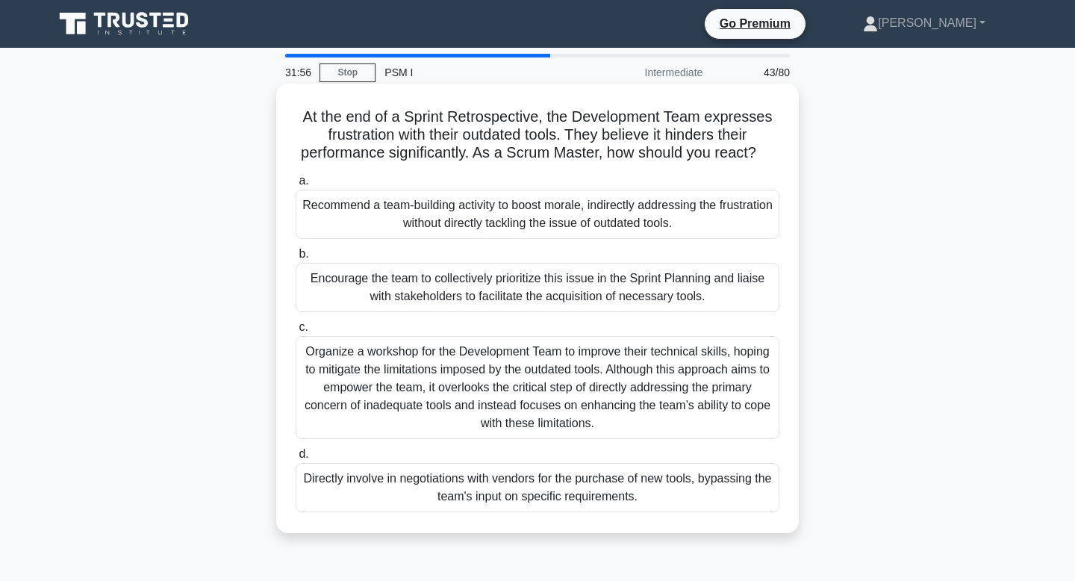
click at [632, 293] on div "Encourage the team to collectively prioritize this issue in the Sprint Planning…" at bounding box center [538, 287] width 484 height 49
click at [296, 259] on input "b. Encourage the team to collectively prioritize this issue in the Sprint Plann…" at bounding box center [296, 254] width 0 height 10
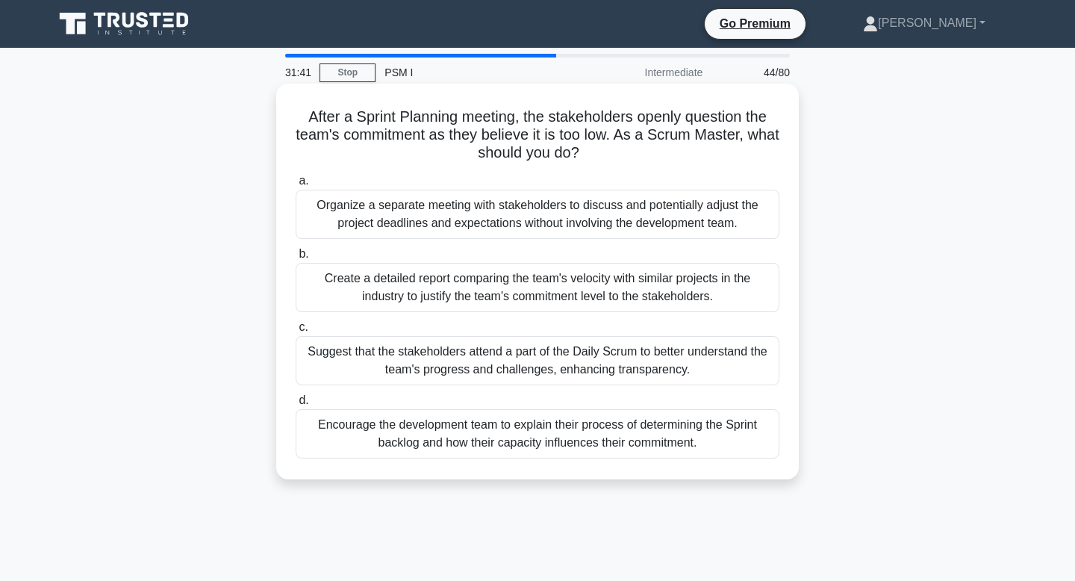
click at [559, 426] on div "Encourage the development team to explain their process of determining the Spri…" at bounding box center [538, 433] width 484 height 49
click at [296, 406] on input "d. Encourage the development team to explain their process of determining the S…" at bounding box center [296, 401] width 0 height 10
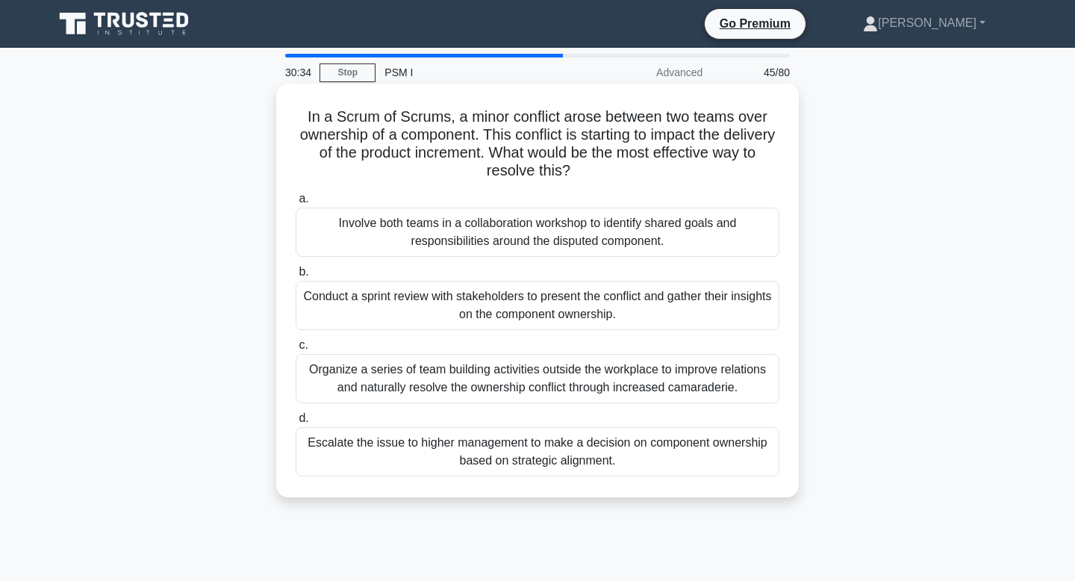
click at [585, 240] on div "Involve both teams in a collaboration workshop to identify shared goals and res…" at bounding box center [538, 232] width 484 height 49
click at [296, 204] on input "a. Involve both teams in a collaboration workshop to identify shared goals and …" at bounding box center [296, 199] width 0 height 10
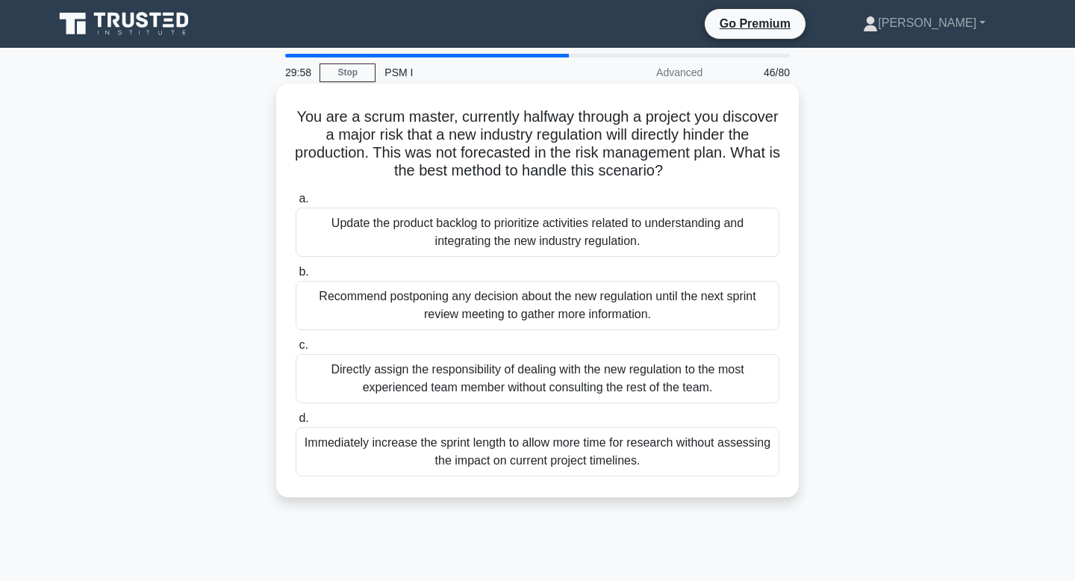
click at [550, 307] on div "Recommend postponing any decision about the new regulation until the next sprin…" at bounding box center [538, 305] width 484 height 49
click at [296, 277] on input "b. Recommend postponing any decision about the new regulation until the next sp…" at bounding box center [296, 272] width 0 height 10
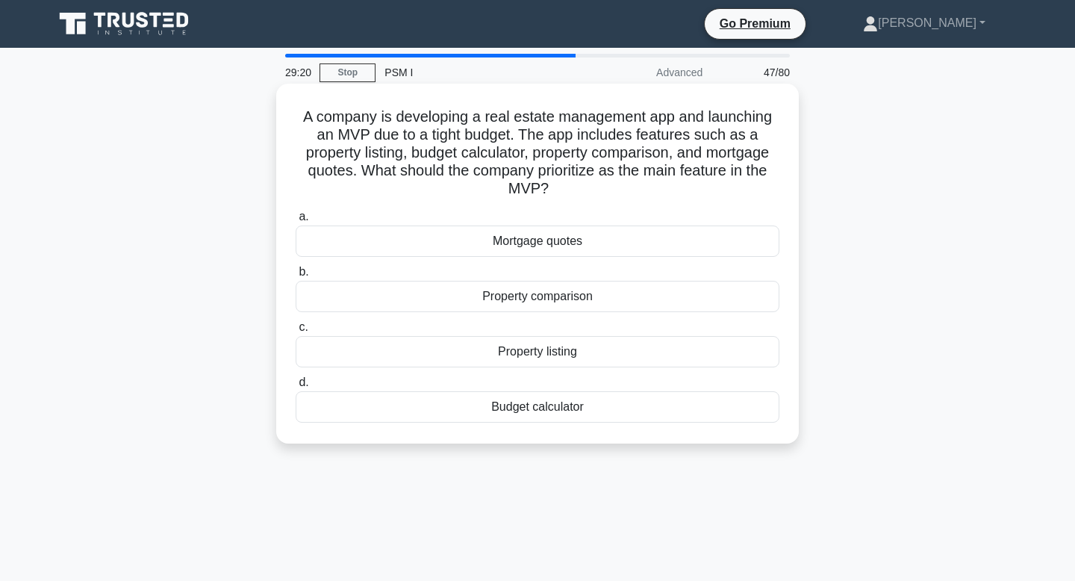
click at [571, 409] on div "Budget calculator" at bounding box center [538, 406] width 484 height 31
click at [296, 388] on input "d. Budget calculator" at bounding box center [296, 383] width 0 height 10
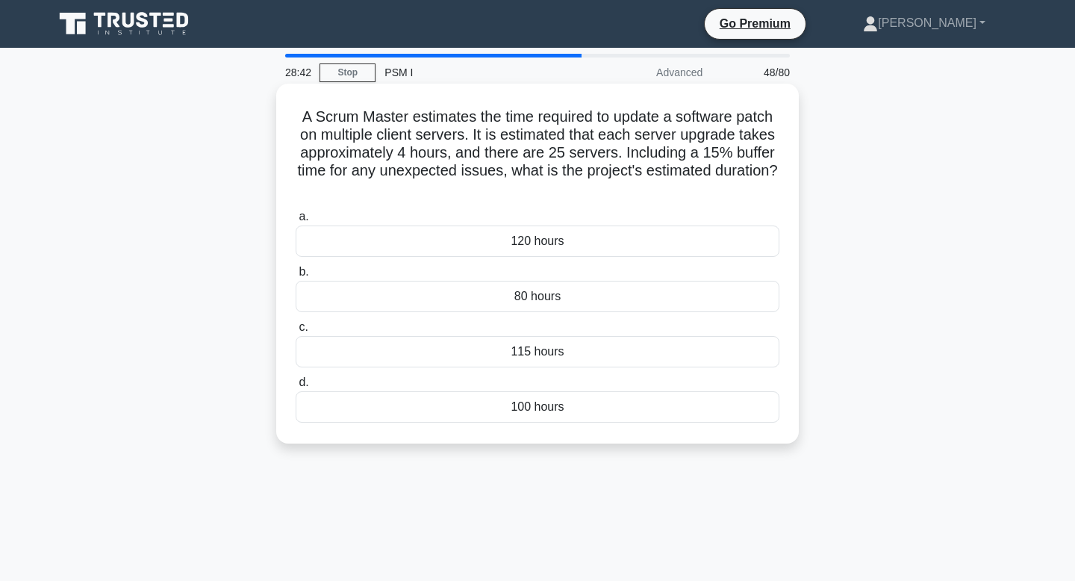
click at [583, 353] on div "115 hours" at bounding box center [538, 351] width 484 height 31
click at [296, 332] on input "c. 115 hours" at bounding box center [296, 328] width 0 height 10
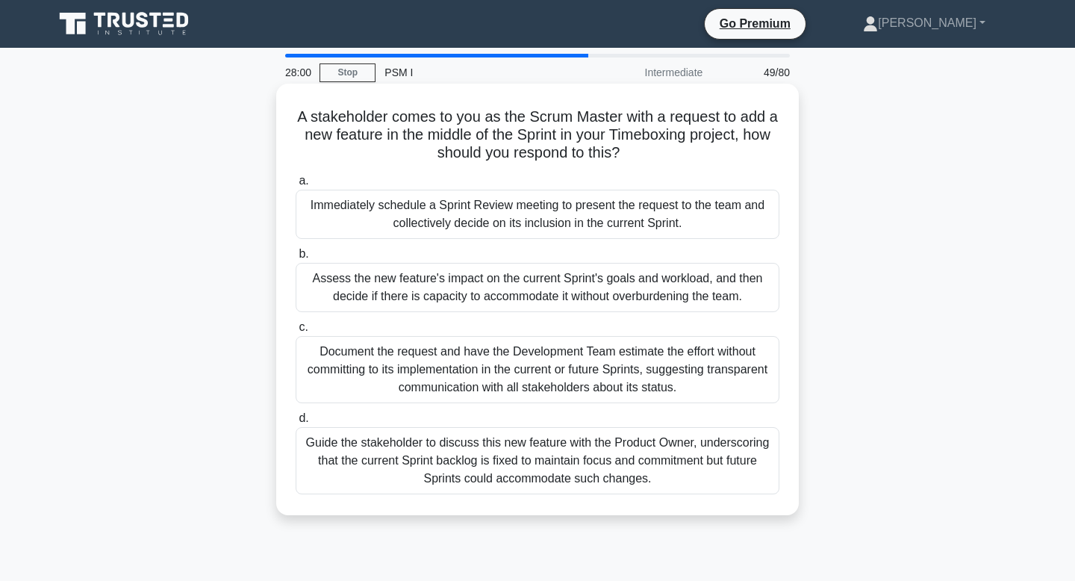
click at [589, 471] on div "Guide the stakeholder to discuss this new feature with the Product Owner, under…" at bounding box center [538, 460] width 484 height 67
click at [296, 423] on input "d. Guide the stakeholder to discuss this new feature with the Product Owner, un…" at bounding box center [296, 419] width 0 height 10
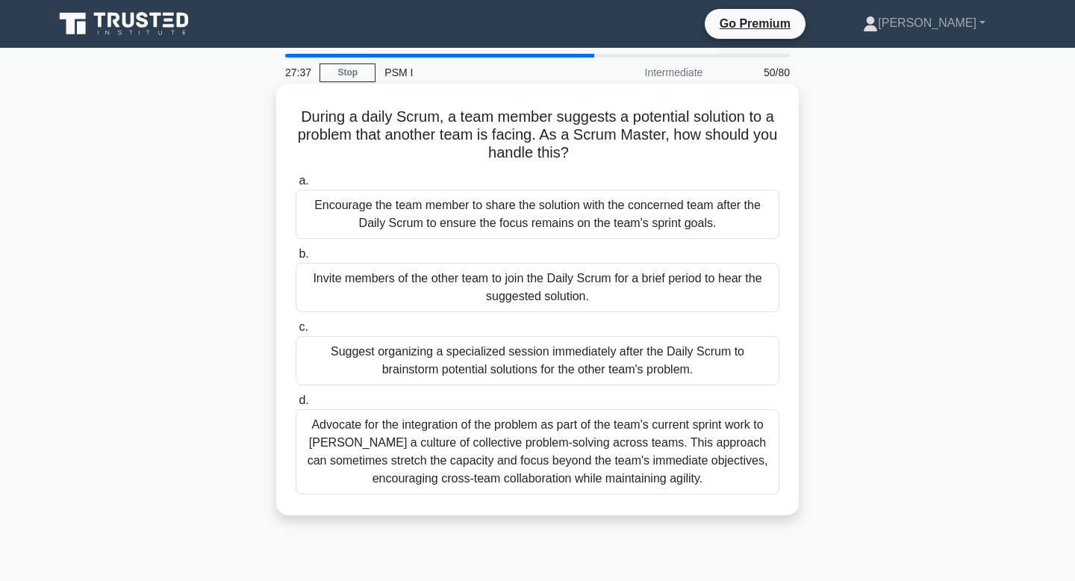
click at [639, 220] on div "Encourage the team member to share the solution with the concerned team after t…" at bounding box center [538, 214] width 484 height 49
click at [296, 186] on input "a. Encourage the team member to share the solution with the concerned team afte…" at bounding box center [296, 181] width 0 height 10
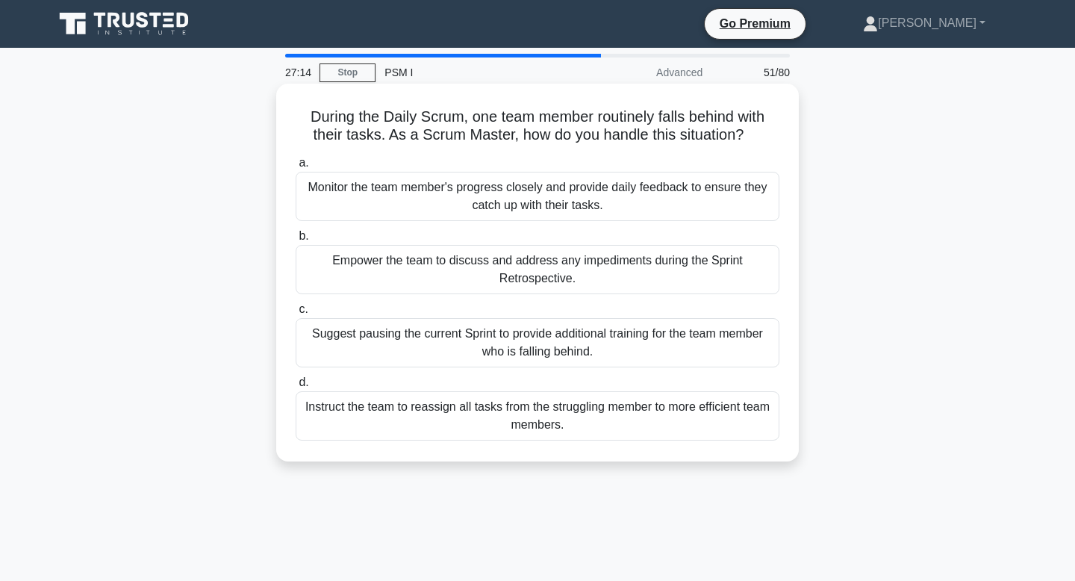
click at [621, 267] on div "Empower the team to discuss and address any impediments during the Sprint Retro…" at bounding box center [538, 269] width 484 height 49
click at [296, 241] on input "b. Empower the team to discuss and address any impediments during the Sprint Re…" at bounding box center [296, 237] width 0 height 10
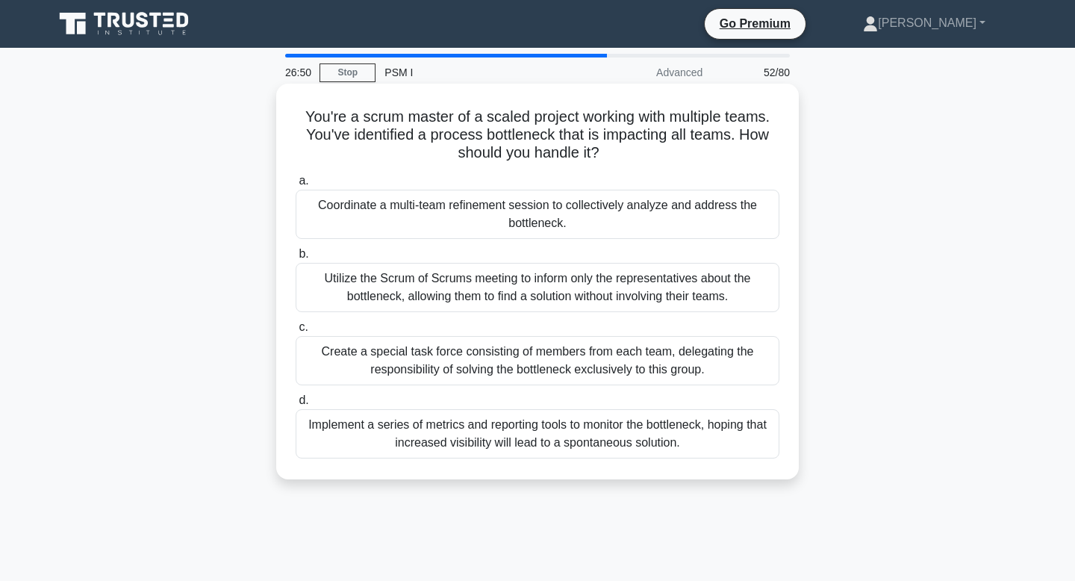
click at [629, 283] on div "Utilize the Scrum of Scrums meeting to inform only the representatives about th…" at bounding box center [538, 287] width 484 height 49
click at [296, 259] on input "b. Utilize the Scrum of Scrums meeting to inform only the representatives about…" at bounding box center [296, 254] width 0 height 10
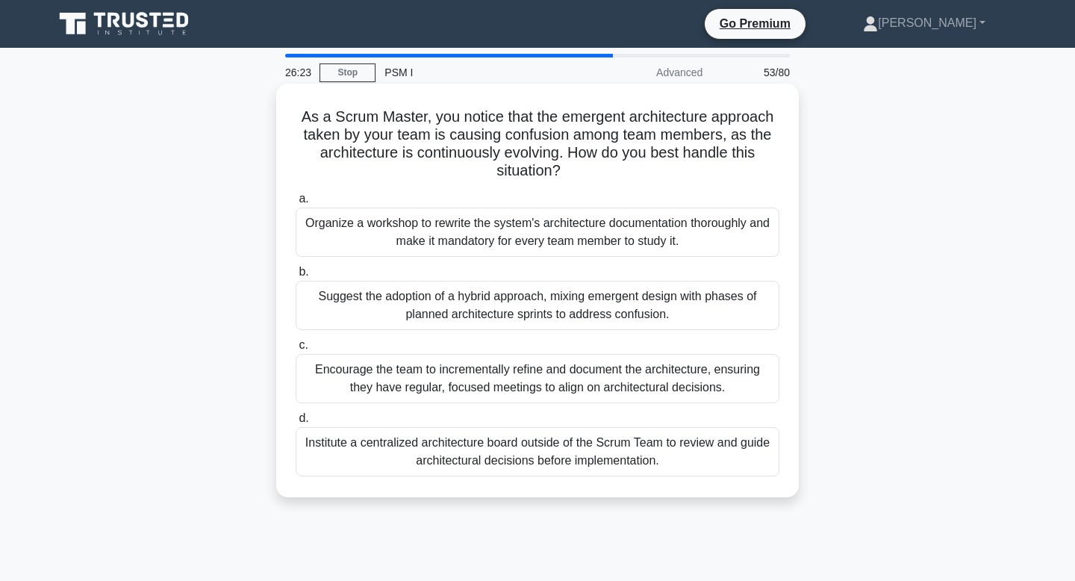
click at [614, 379] on div "Encourage the team to incrementally refine and document the architecture, ensur…" at bounding box center [538, 378] width 484 height 49
click at [296, 350] on input "c. Encourage the team to incrementally refine and document the architecture, en…" at bounding box center [296, 346] width 0 height 10
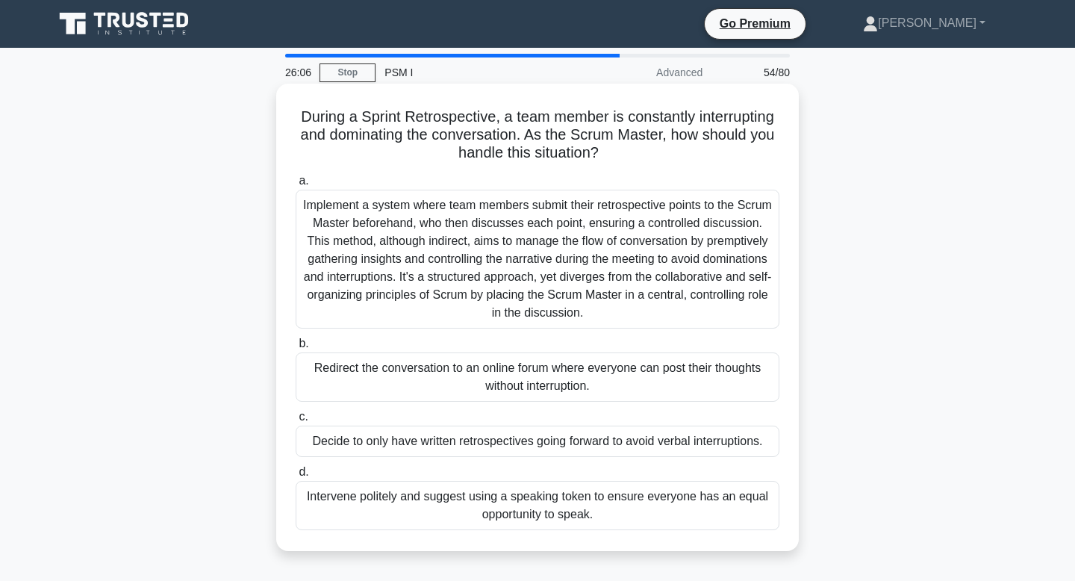
click at [630, 520] on div "Intervene politely and suggest using a speaking token to ensure everyone has an…" at bounding box center [538, 505] width 484 height 49
click at [296, 477] on input "d. Intervene politely and suggest using a speaking token to ensure everyone has…" at bounding box center [296, 473] width 0 height 10
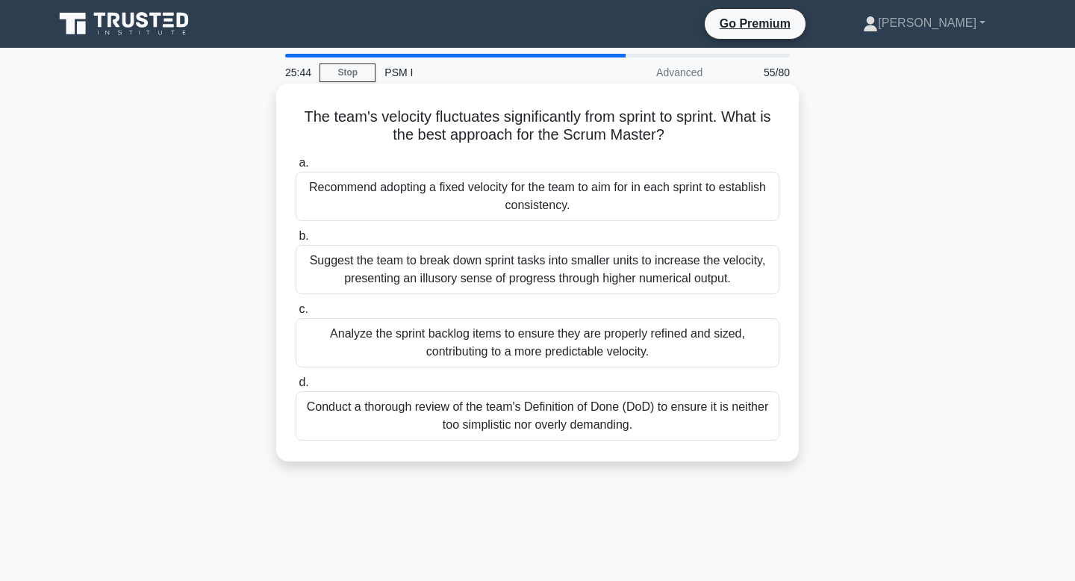
click at [624, 260] on div "Suggest the team to break down sprint tasks into smaller units to increase the …" at bounding box center [538, 269] width 484 height 49
click at [296, 241] on input "b. Suggest the team to break down sprint tasks into smaller units to increase t…" at bounding box center [296, 237] width 0 height 10
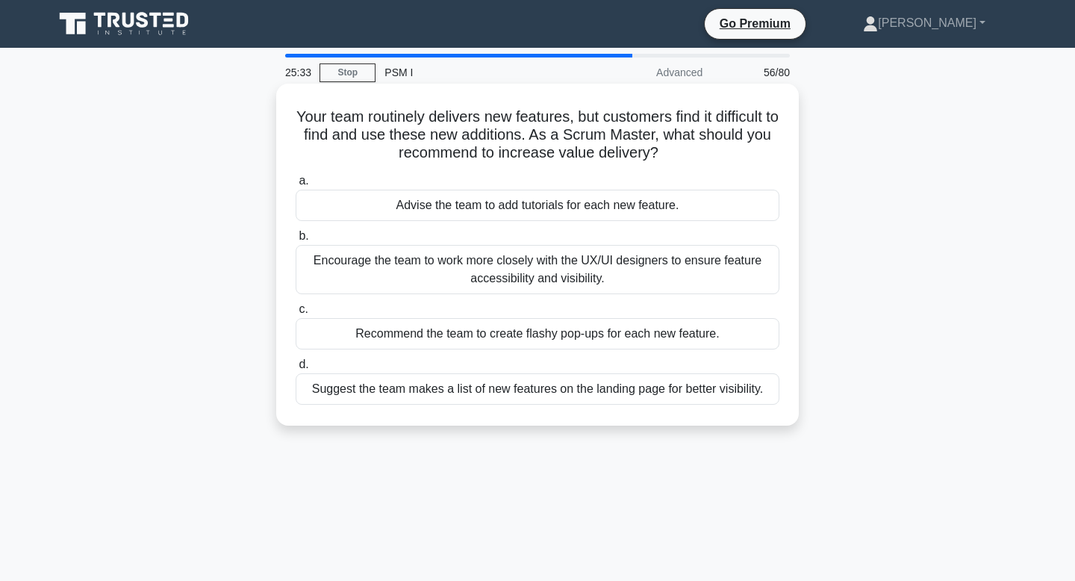
click at [624, 259] on div "Encourage the team to work more closely with the UX/UI designers to ensure feat…" at bounding box center [538, 269] width 484 height 49
click at [296, 241] on input "b. Encourage the team to work more closely with the UX/UI designers to ensure f…" at bounding box center [296, 237] width 0 height 10
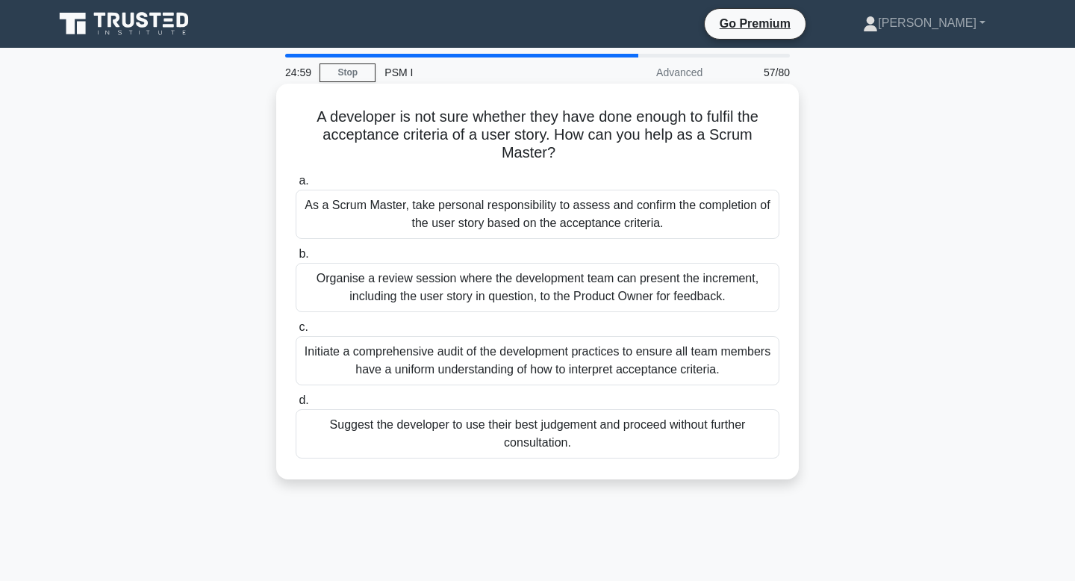
click at [615, 281] on div "Organise a review session where the development team can present the increment,…" at bounding box center [538, 287] width 484 height 49
click at [296, 259] on input "b. Organise a review session where the development team can present the increme…" at bounding box center [296, 254] width 0 height 10
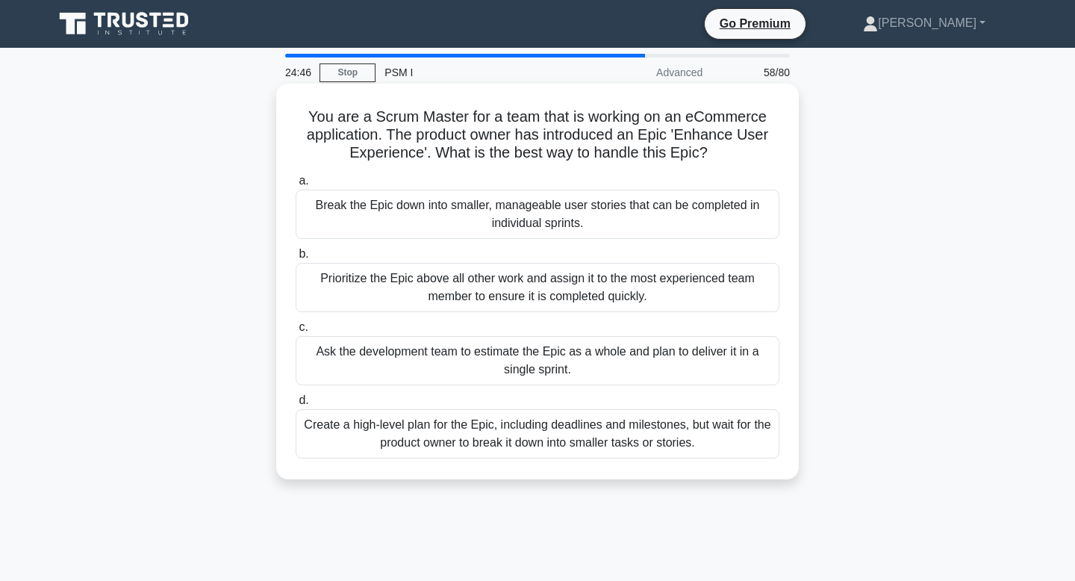
click at [633, 229] on div "Break the Epic down into smaller, manageable user stories that can be completed…" at bounding box center [538, 214] width 484 height 49
click at [296, 186] on input "a. Break the Epic down into smaller, manageable user stories that can be comple…" at bounding box center [296, 181] width 0 height 10
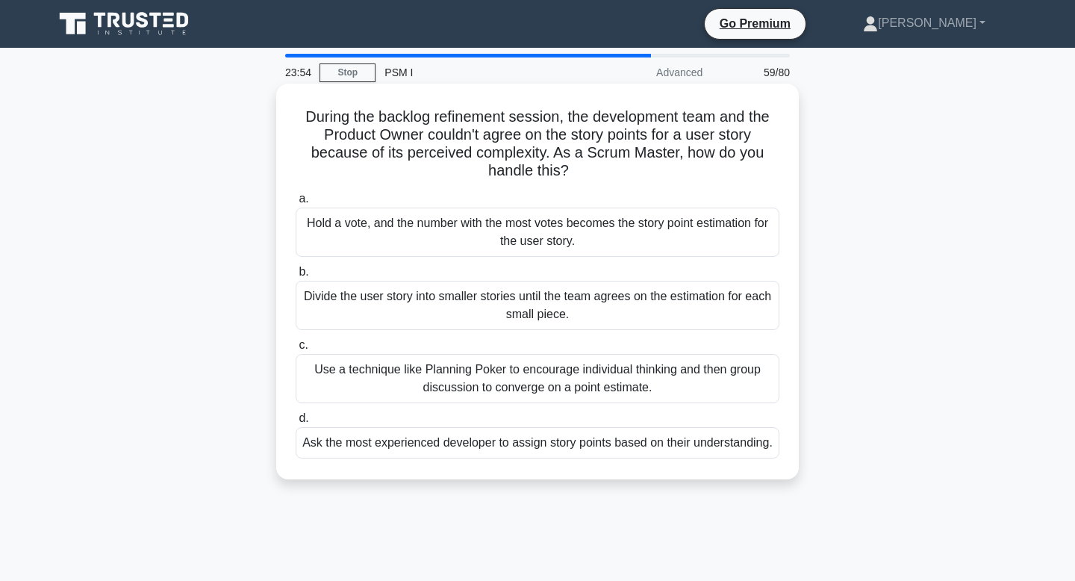
click at [623, 323] on div "Divide the user story into smaller stories until the team agrees on the estimat…" at bounding box center [538, 305] width 484 height 49
click at [296, 277] on input "b. Divide the user story into smaller stories until the team agrees on the esti…" at bounding box center [296, 272] width 0 height 10
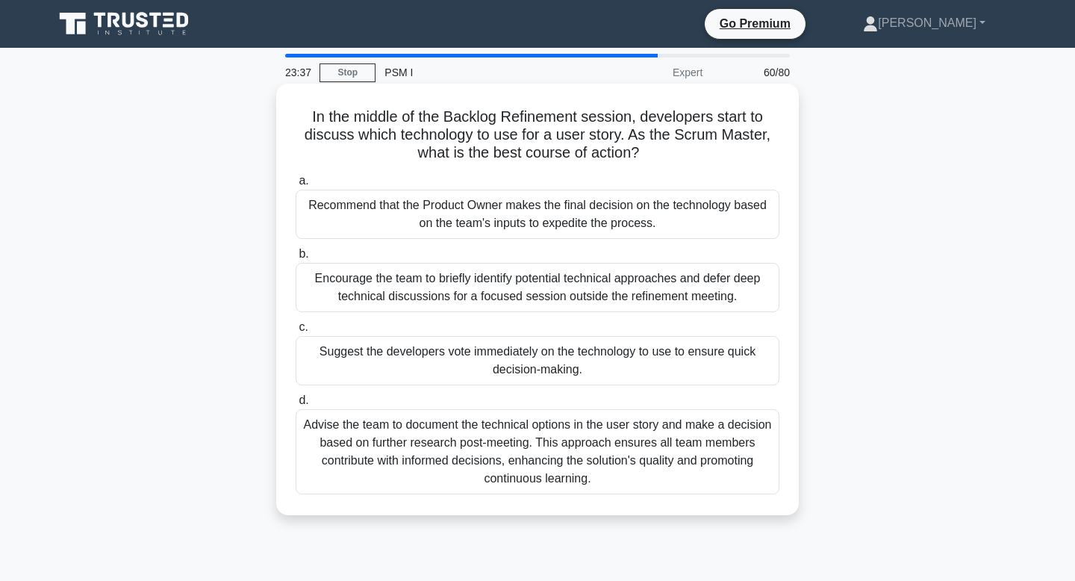
click at [638, 304] on div "Encourage the team to briefly identify potential technical approaches and defer…" at bounding box center [538, 287] width 484 height 49
click at [296, 259] on input "b. Encourage the team to briefly identify potential technical approaches and de…" at bounding box center [296, 254] width 0 height 10
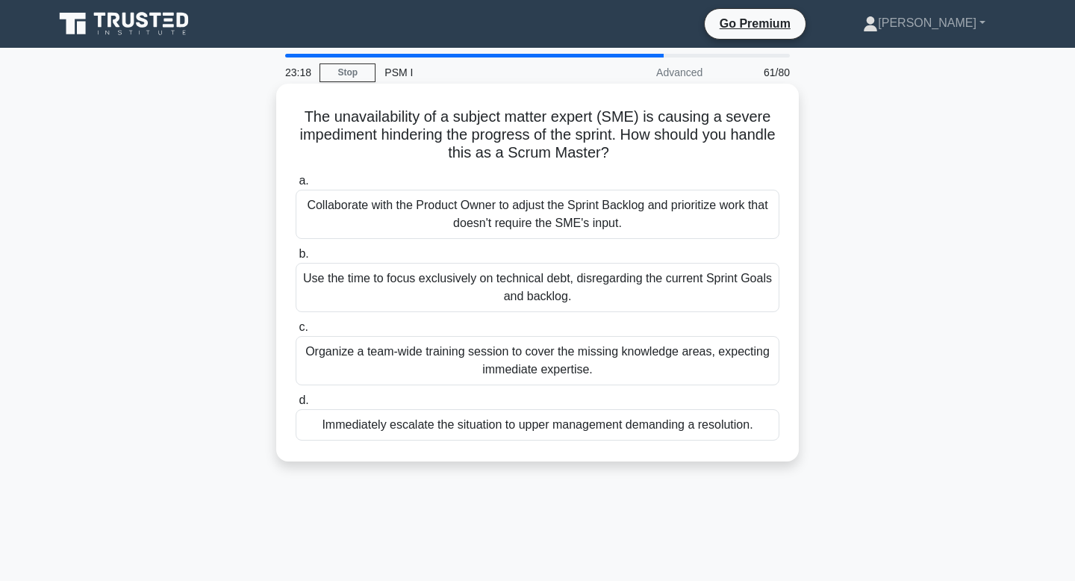
click at [653, 207] on div "Collaborate with the Product Owner to adjust the Sprint Backlog and prioritize …" at bounding box center [538, 214] width 484 height 49
click at [296, 186] on input "a. Collaborate with the Product Owner to adjust the Sprint Backlog and prioriti…" at bounding box center [296, 181] width 0 height 10
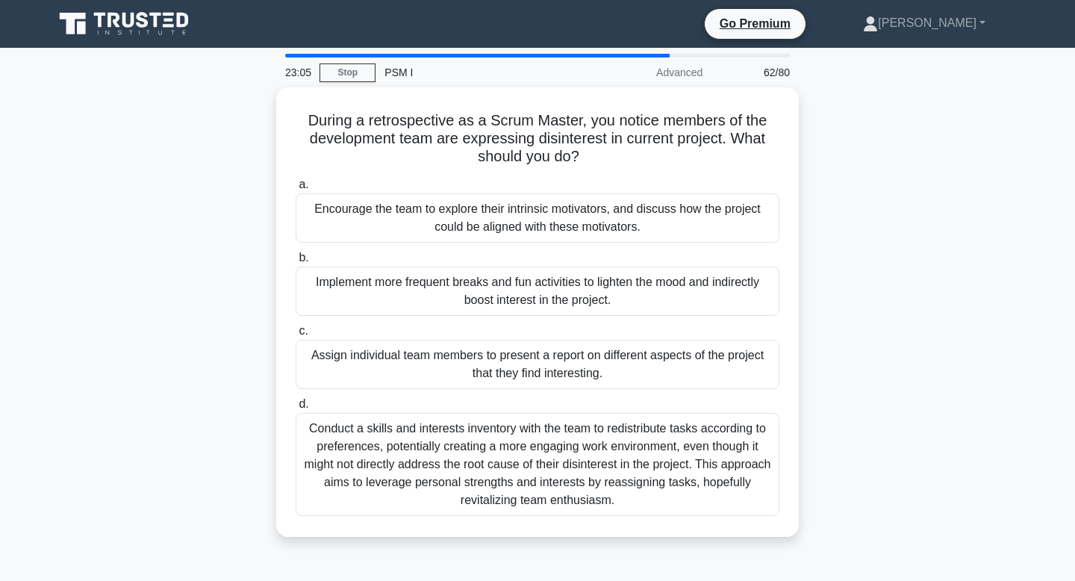
click at [653, 207] on div "Encourage the team to explore their intrinsic motivators, and discuss how the p…" at bounding box center [538, 217] width 484 height 49
click at [296, 190] on input "a. Encourage the team to explore their intrinsic motivators, and discuss how th…" at bounding box center [296, 185] width 0 height 10
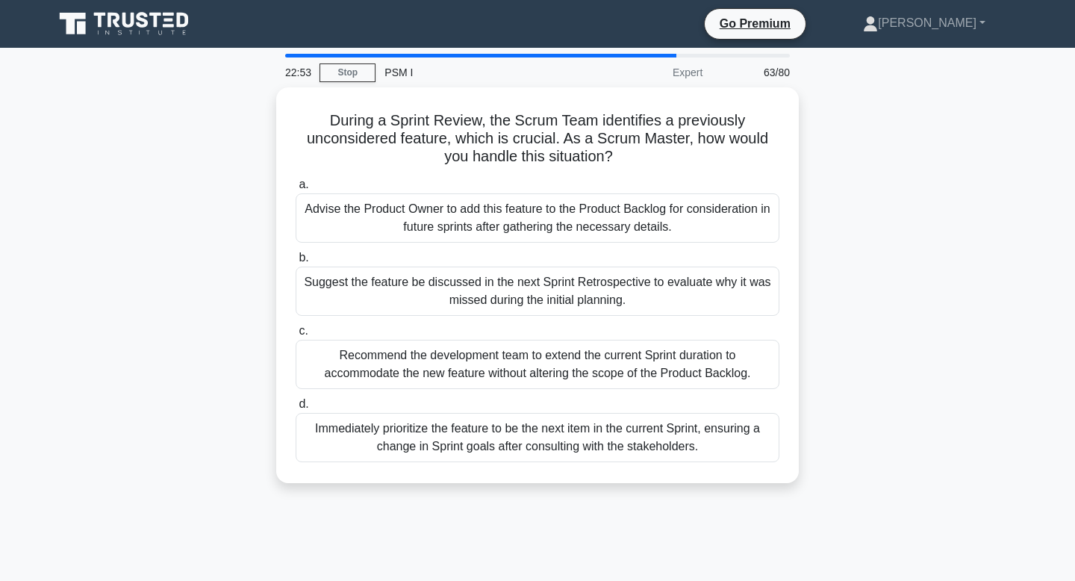
click at [653, 207] on div "Advise the Product Owner to add this feature to the Product Backlog for conside…" at bounding box center [538, 217] width 484 height 49
click at [296, 190] on input "a. Advise the Product Owner to add this feature to the Product Backlog for cons…" at bounding box center [296, 185] width 0 height 10
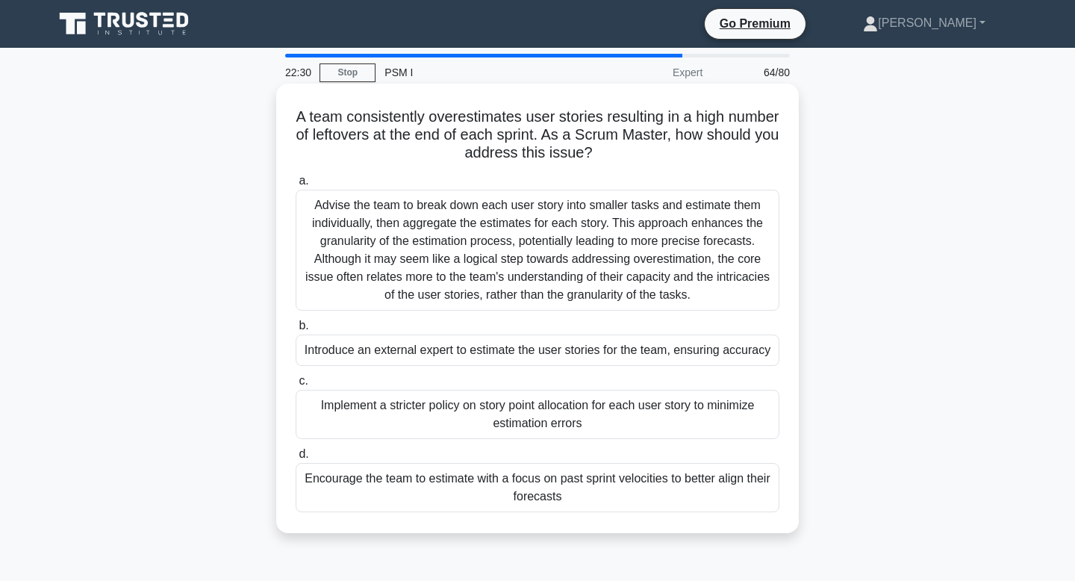
click at [597, 488] on div "Encourage the team to estimate with a focus on past sprint velocities to better…" at bounding box center [538, 487] width 484 height 49
click at [296, 459] on input "d. Encourage the team to estimate with a focus on past sprint velocities to bet…" at bounding box center [296, 455] width 0 height 10
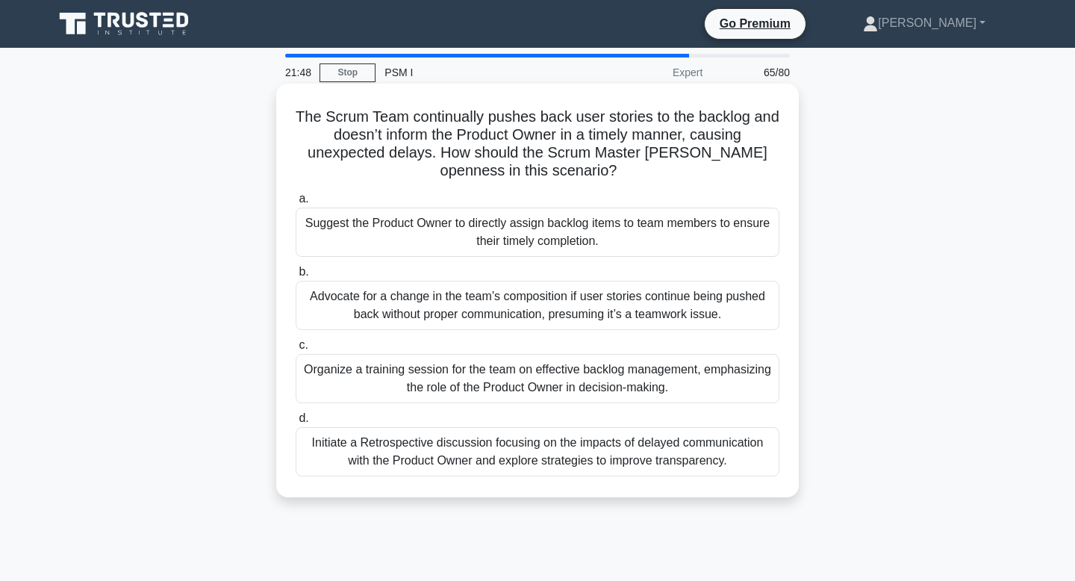
click at [605, 467] on div "Initiate a Retrospective discussion focusing on the impacts of delayed communic…" at bounding box center [538, 451] width 484 height 49
click at [296, 423] on input "d. Initiate a Retrospective discussion focusing on the impacts of delayed commu…" at bounding box center [296, 419] width 0 height 10
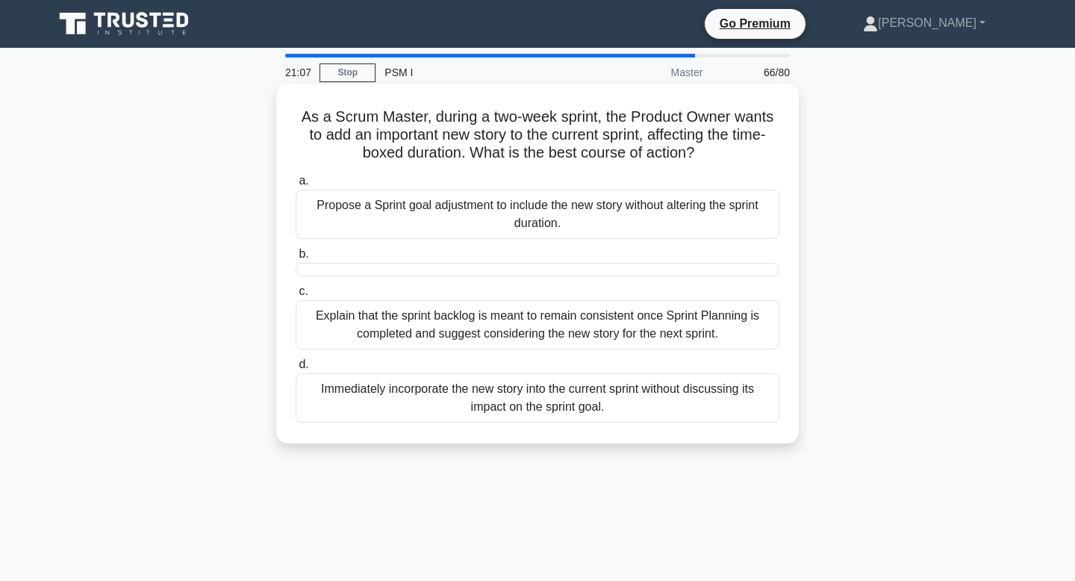
click at [617, 346] on div "Explain that the sprint backlog is meant to remain consistent once Sprint Plann…" at bounding box center [538, 324] width 484 height 49
click at [296, 296] on input "c. Explain that the sprint backlog is meant to remain consistent once Sprint Pl…" at bounding box center [296, 292] width 0 height 10
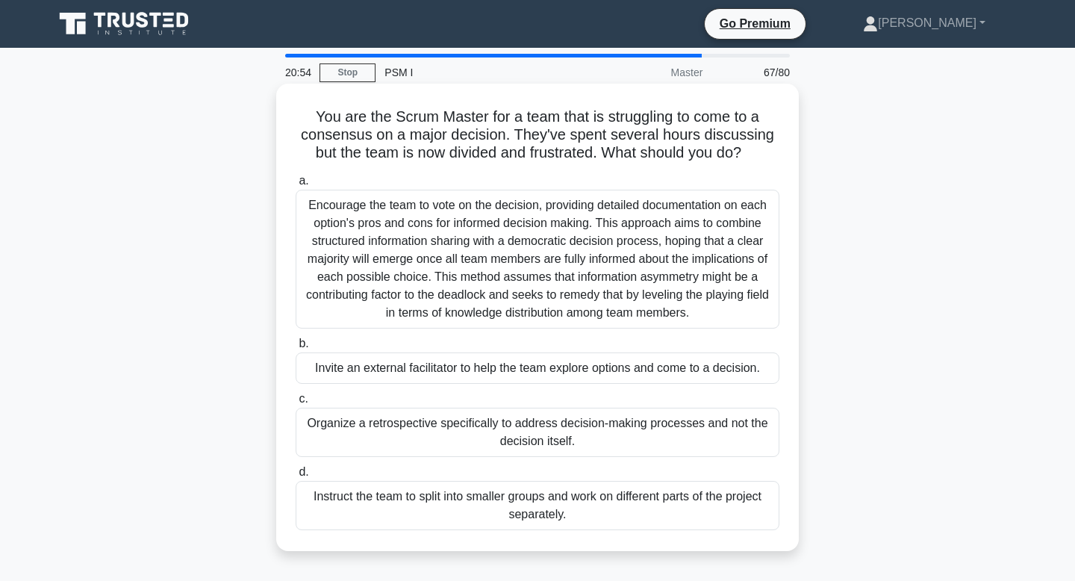
click at [630, 266] on div "Encourage the team to vote on the decision, providing detailed documentation on…" at bounding box center [538, 259] width 484 height 139
click at [296, 186] on input "a. Encourage the team to vote on the decision, providing detailed documentation…" at bounding box center [296, 181] width 0 height 10
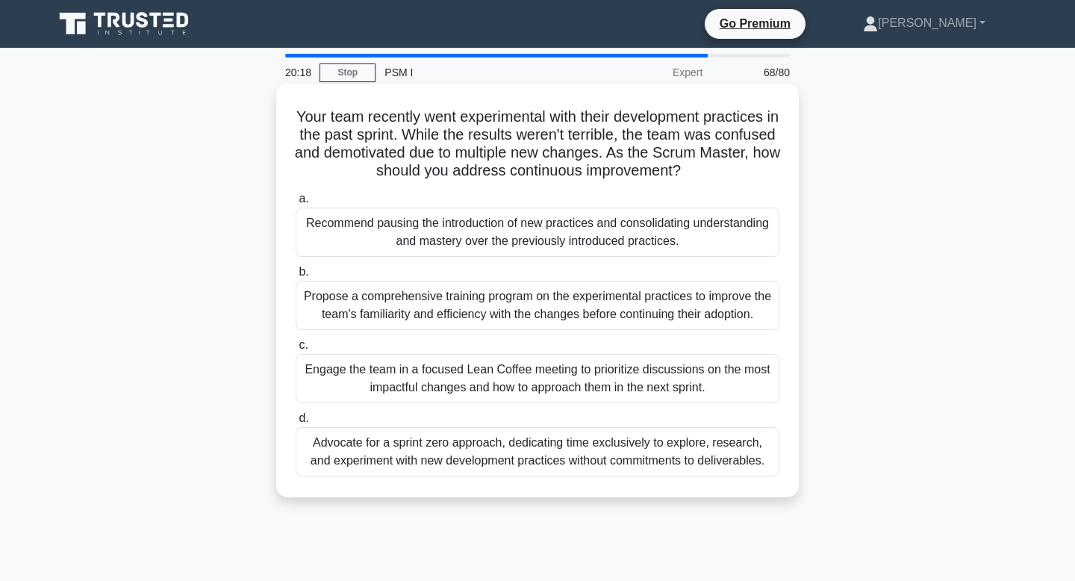
click at [573, 367] on div "Engage the team in a focused Lean Coffee meeting to prioritize discussions on t…" at bounding box center [538, 378] width 484 height 49
click at [296, 350] on input "c. Engage the team in a focused Lean Coffee meeting to prioritize discussions o…" at bounding box center [296, 346] width 0 height 10
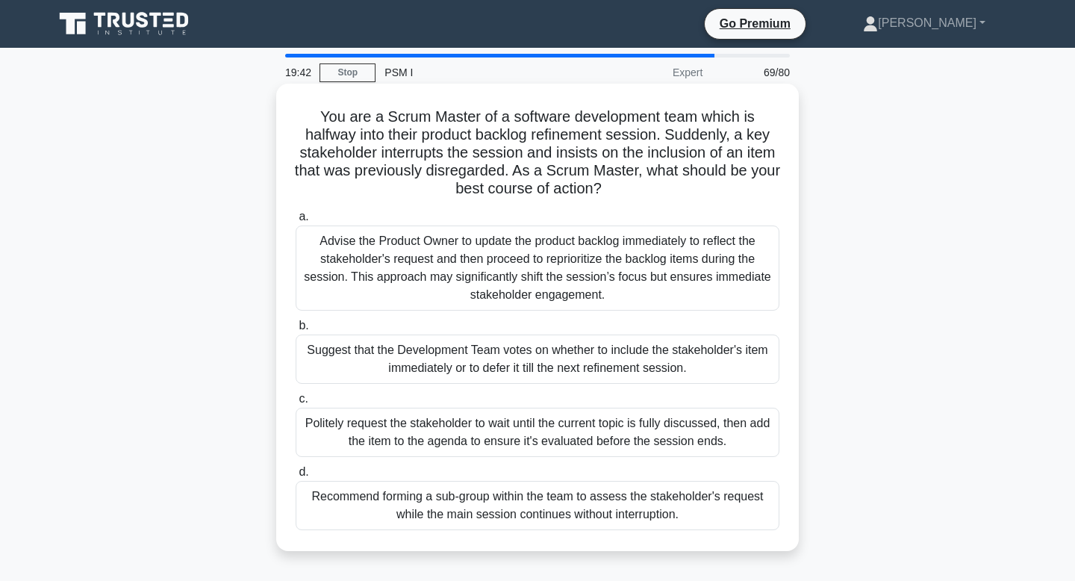
click at [567, 416] on div "Politely request the stakeholder to wait until the current topic is fully discu…" at bounding box center [538, 432] width 484 height 49
click at [296, 404] on input "c. Politely request the stakeholder to wait until the current topic is fully di…" at bounding box center [296, 399] width 0 height 10
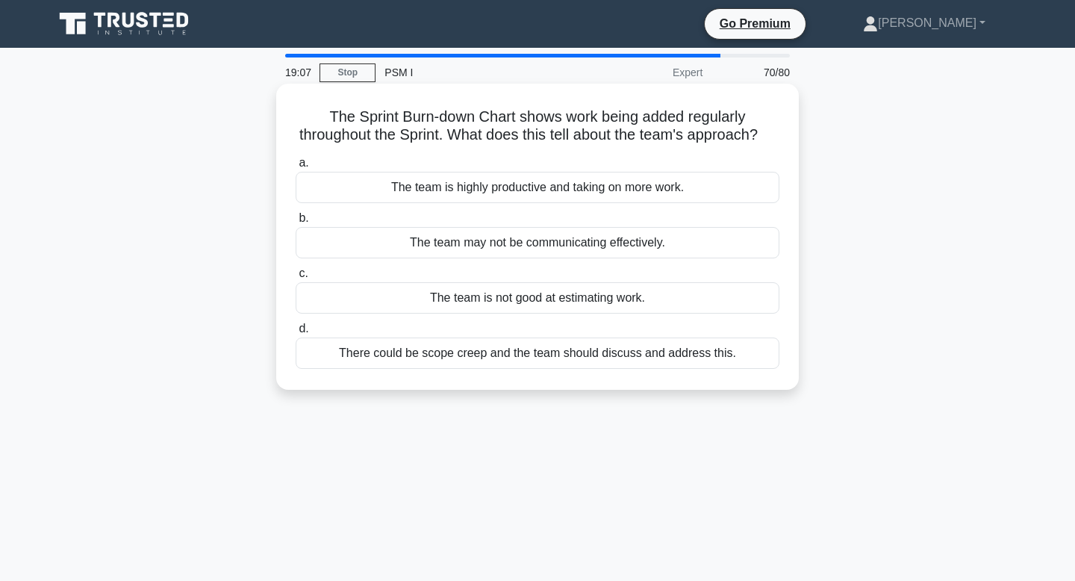
click at [665, 236] on div "The team may not be communicating effectively." at bounding box center [538, 242] width 484 height 31
click at [296, 223] on input "b. The team may not be communicating effectively." at bounding box center [296, 219] width 0 height 10
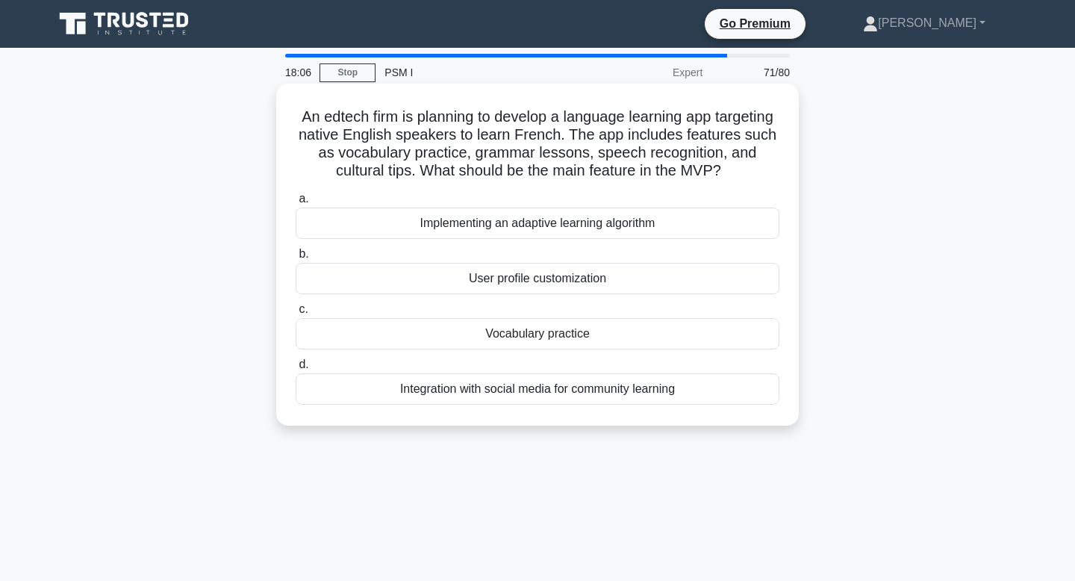
click at [646, 282] on div "User profile customization" at bounding box center [538, 278] width 484 height 31
click at [296, 259] on input "b. User profile customization" at bounding box center [296, 254] width 0 height 10
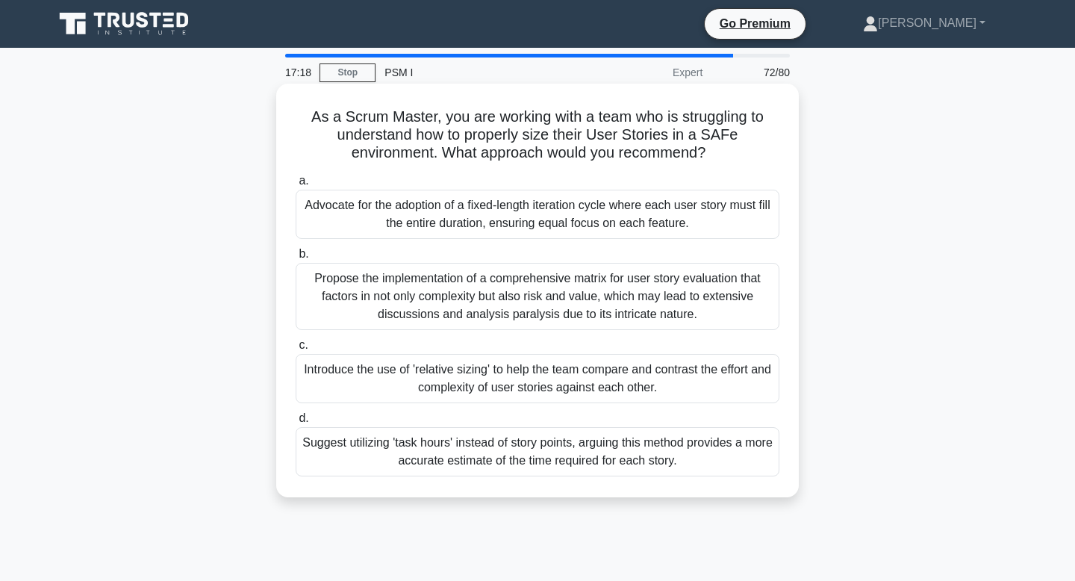
click at [715, 220] on div "Advocate for the adoption of a fixed-length iteration cycle where each user sto…" at bounding box center [538, 214] width 484 height 49
click at [296, 186] on input "a. Advocate for the adoption of a fixed-length iteration cycle where each user …" at bounding box center [296, 181] width 0 height 10
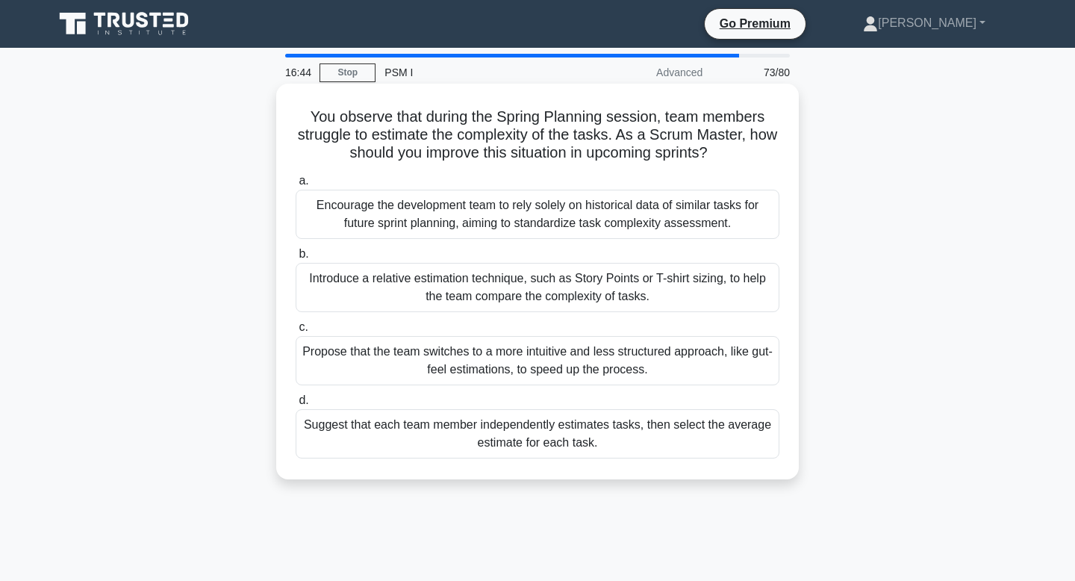
click at [648, 208] on div "Encourage the development team to rely solely on historical data of similar tas…" at bounding box center [538, 214] width 484 height 49
click at [296, 186] on input "a. Encourage the development team to rely solely on historical data of similar …" at bounding box center [296, 181] width 0 height 10
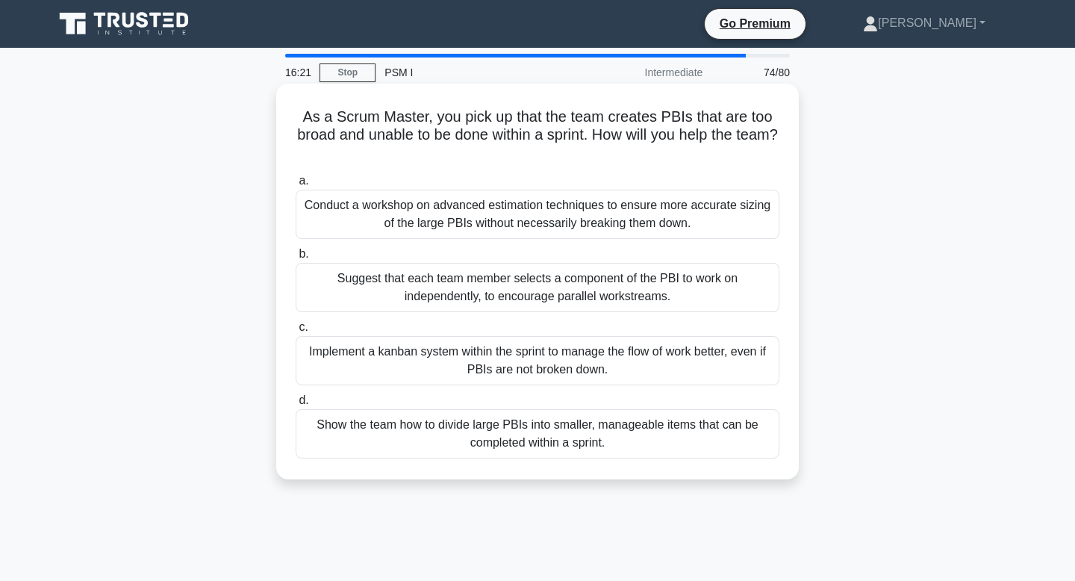
click at [633, 279] on div "Suggest that each team member selects a component of the PBI to work on indepen…" at bounding box center [538, 287] width 484 height 49
click at [296, 259] on input "b. Suggest that each team member selects a component of the PBI to work on inde…" at bounding box center [296, 254] width 0 height 10
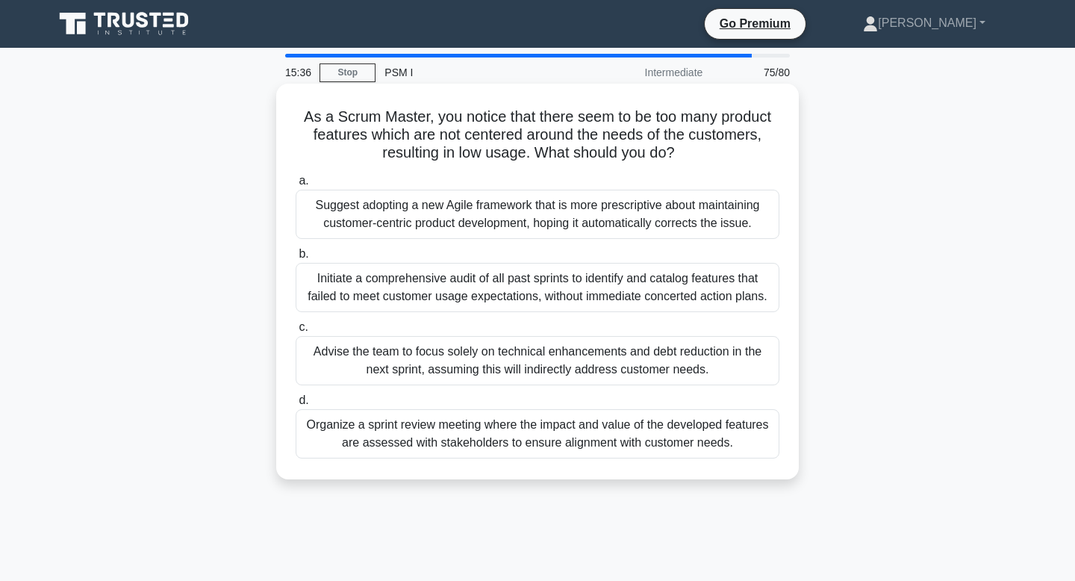
click at [577, 442] on div "Organize a sprint review meeting where the impact and value of the developed fe…" at bounding box center [538, 433] width 484 height 49
click at [296, 406] on input "d. Organize a sprint review meeting where the impact and value of the developed…" at bounding box center [296, 401] width 0 height 10
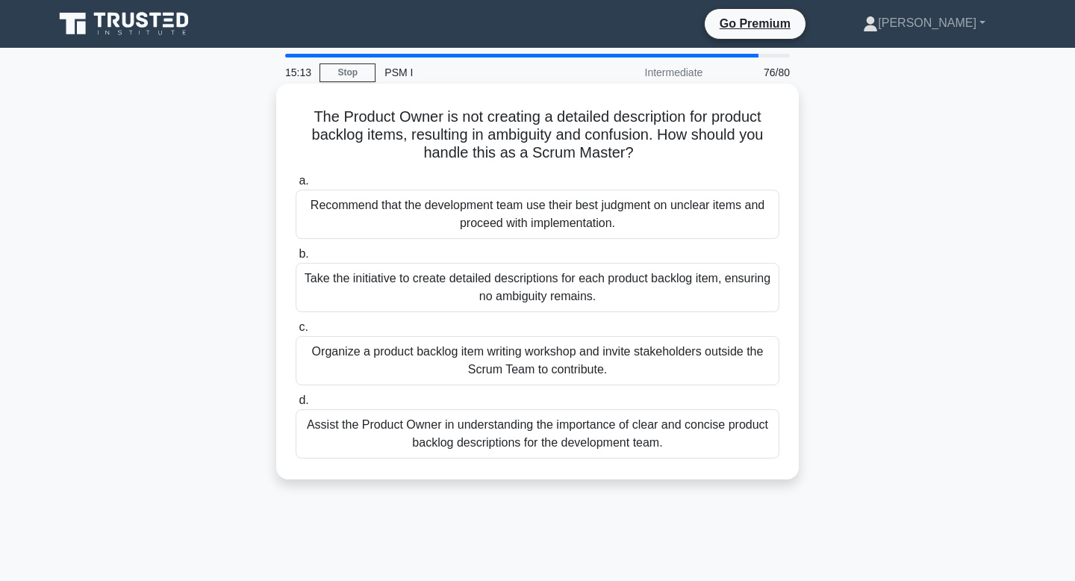
click at [574, 446] on div "Assist the Product Owner in understanding the importance of clear and concise p…" at bounding box center [538, 433] width 484 height 49
click at [296, 406] on input "d. Assist the Product Owner in understanding the importance of clear and concis…" at bounding box center [296, 401] width 0 height 10
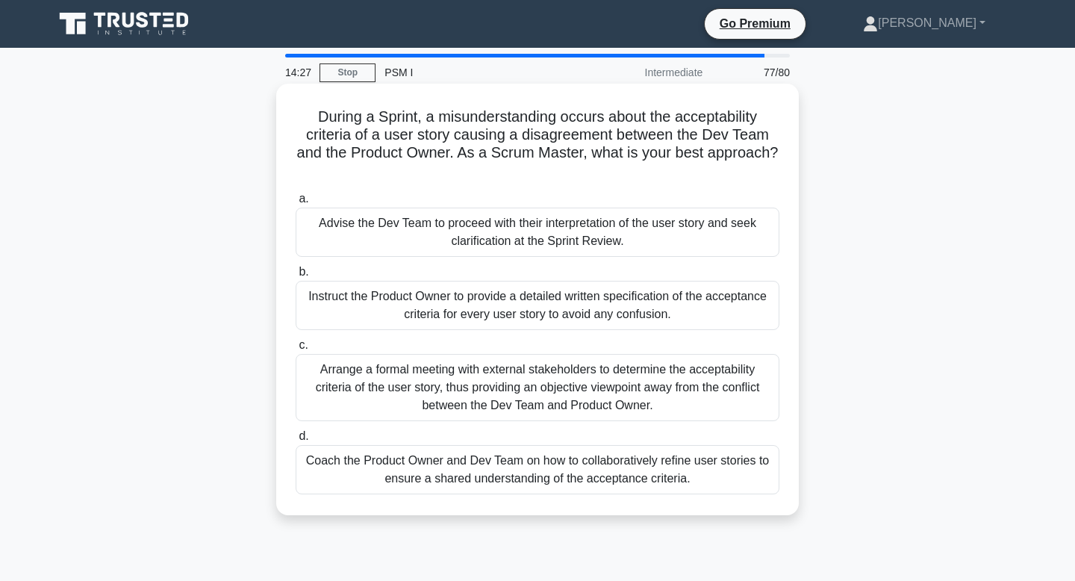
click at [622, 301] on div "Instruct the Product Owner to provide a detailed written specification of the a…" at bounding box center [538, 305] width 484 height 49
click at [296, 277] on input "b. Instruct the Product Owner to provide a detailed written specification of th…" at bounding box center [296, 272] width 0 height 10
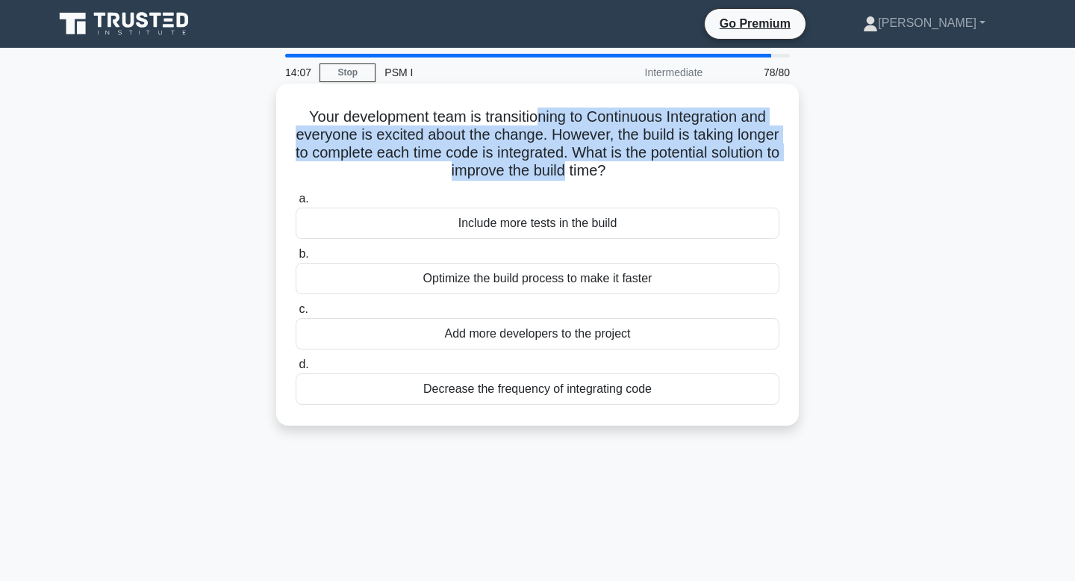
drag, startPoint x: 533, startPoint y: 115, endPoint x: 573, endPoint y: 171, distance: 69.0
click at [573, 171] on h5 "Your development team is transitioning to Continuous Integration and everyone i…" at bounding box center [537, 144] width 487 height 73
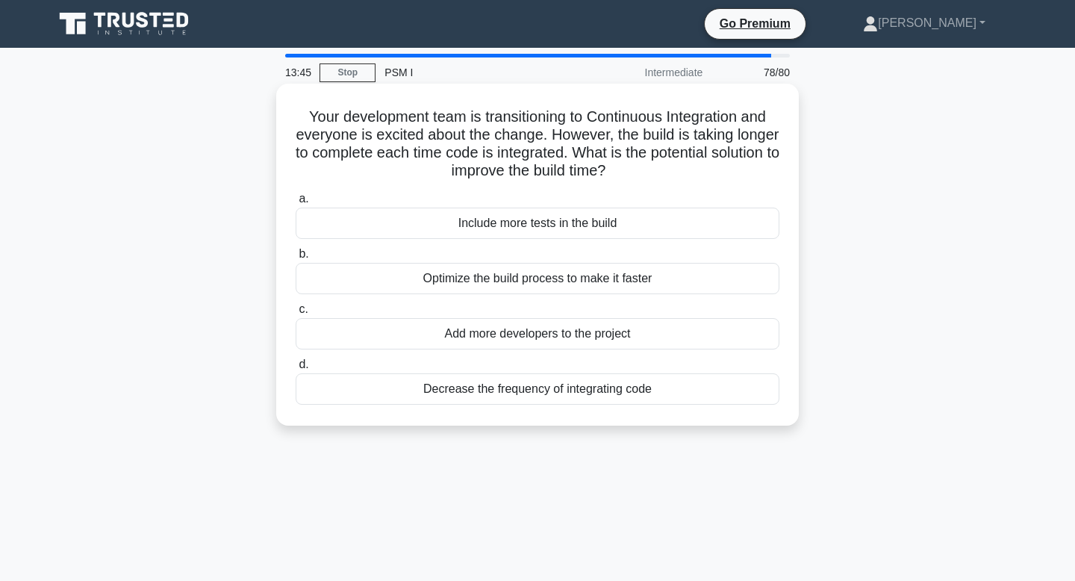
click at [637, 280] on div "Optimize the build process to make it faster" at bounding box center [538, 278] width 484 height 31
click at [296, 259] on input "b. Optimize the build process to make it faster" at bounding box center [296, 254] width 0 height 10
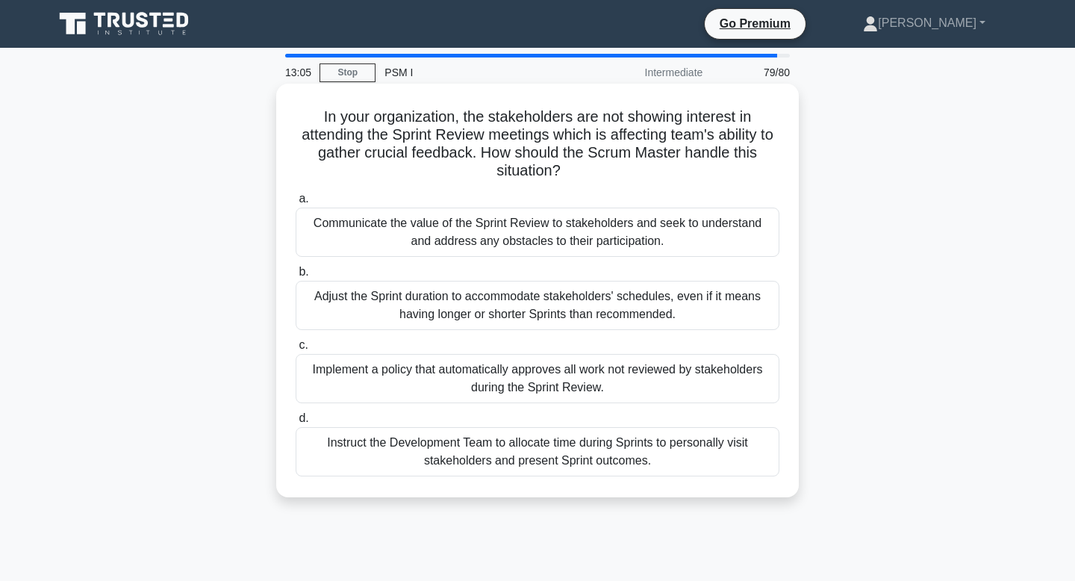
click at [652, 244] on div "Communicate the value of the Sprint Review to stakeholders and seek to understa…" at bounding box center [538, 232] width 484 height 49
click at [296, 204] on input "a. Communicate the value of the Sprint Review to stakeholders and seek to under…" at bounding box center [296, 199] width 0 height 10
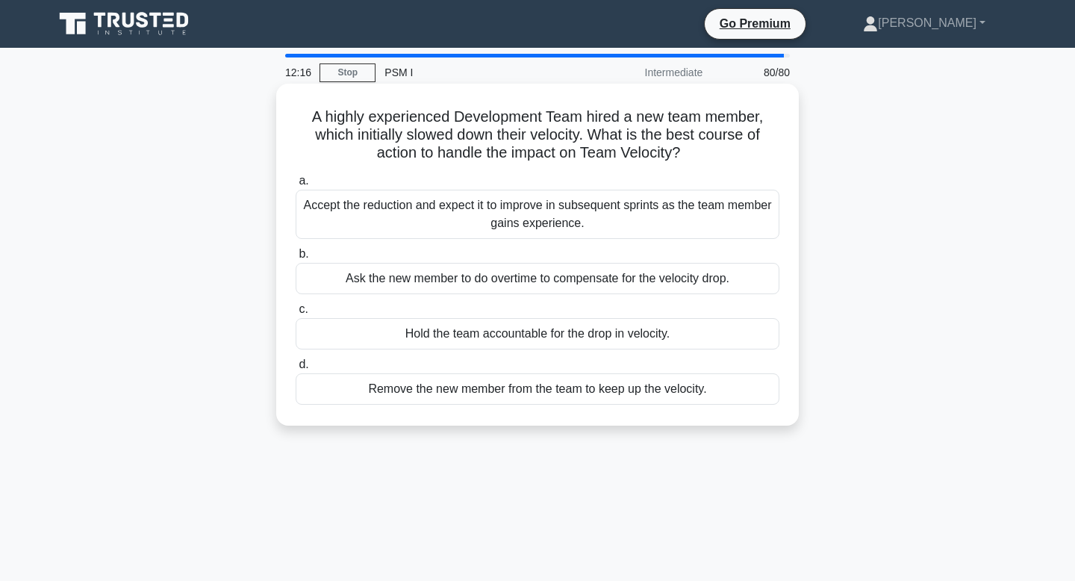
click at [653, 216] on div "Accept the reduction and expect it to improve in subsequent sprints as the team…" at bounding box center [538, 214] width 484 height 49
click at [296, 186] on input "a. Accept the reduction and expect it to improve in subsequent sprints as the t…" at bounding box center [296, 181] width 0 height 10
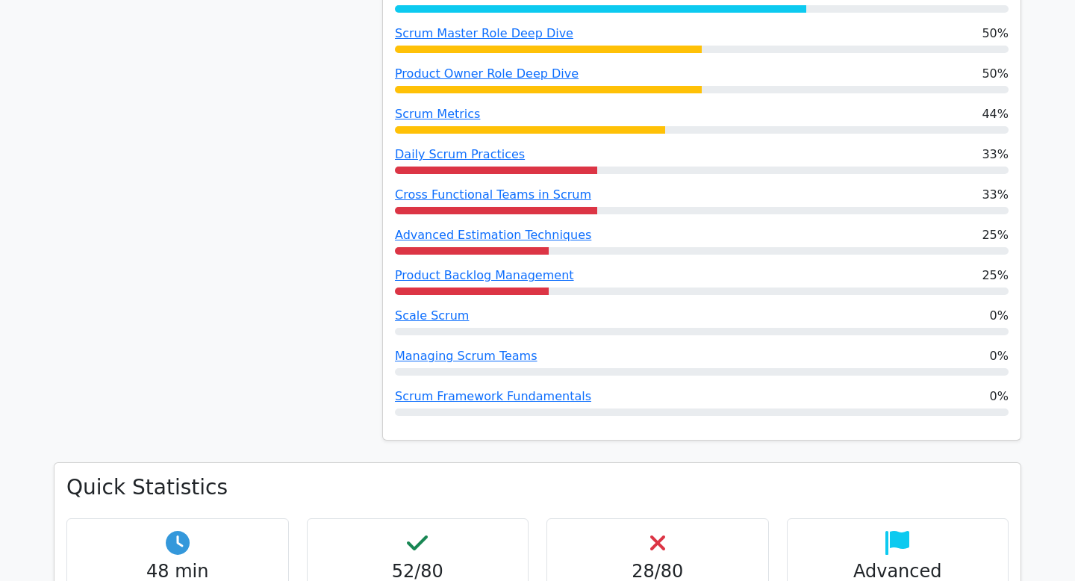
scroll to position [1250, 0]
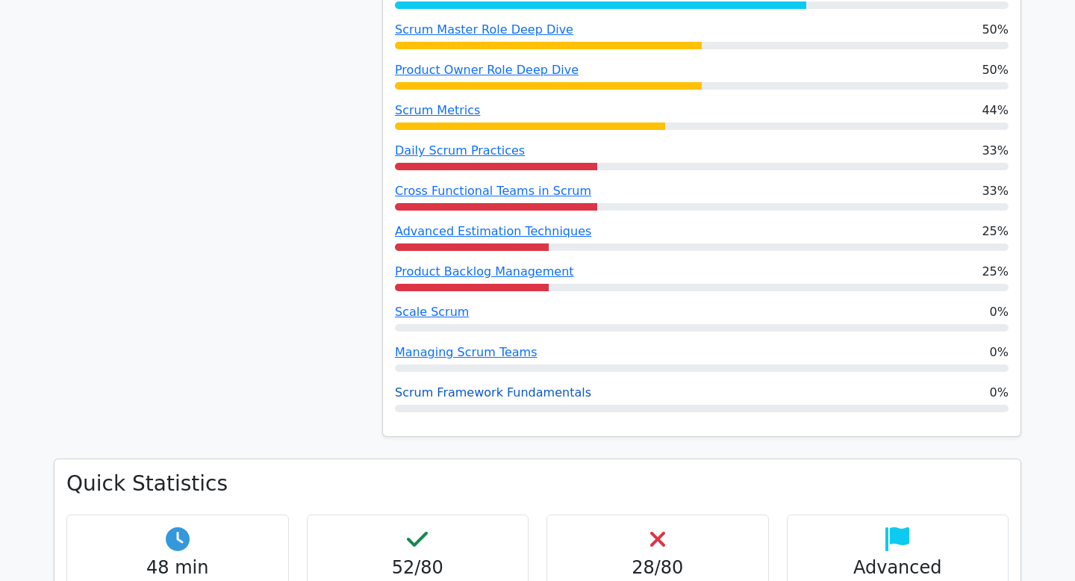
click at [535, 385] on link "Scrum Framework Fundamentals" at bounding box center [493, 392] width 196 height 14
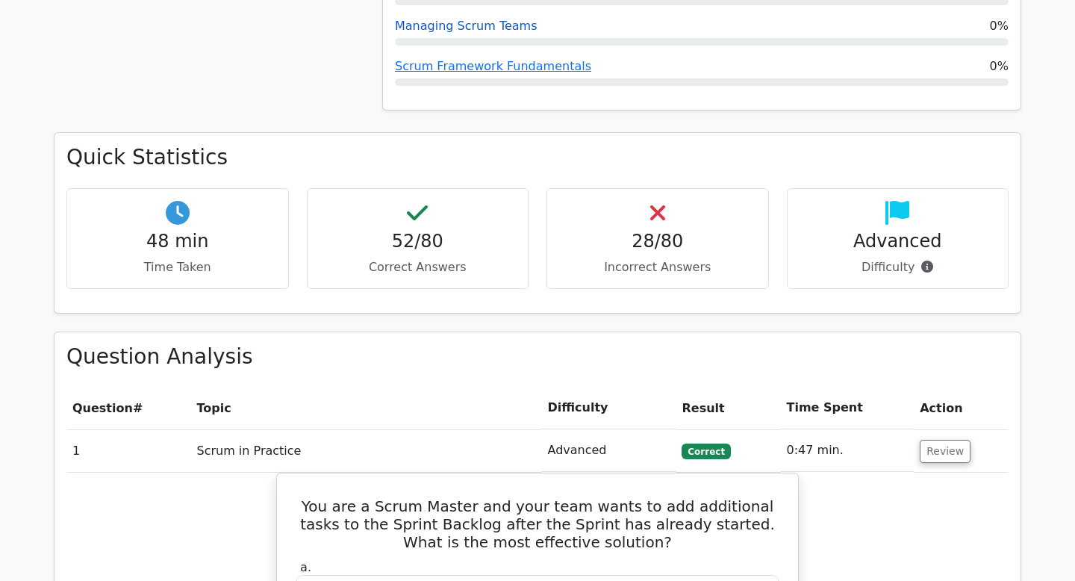
scroll to position [1576, 0]
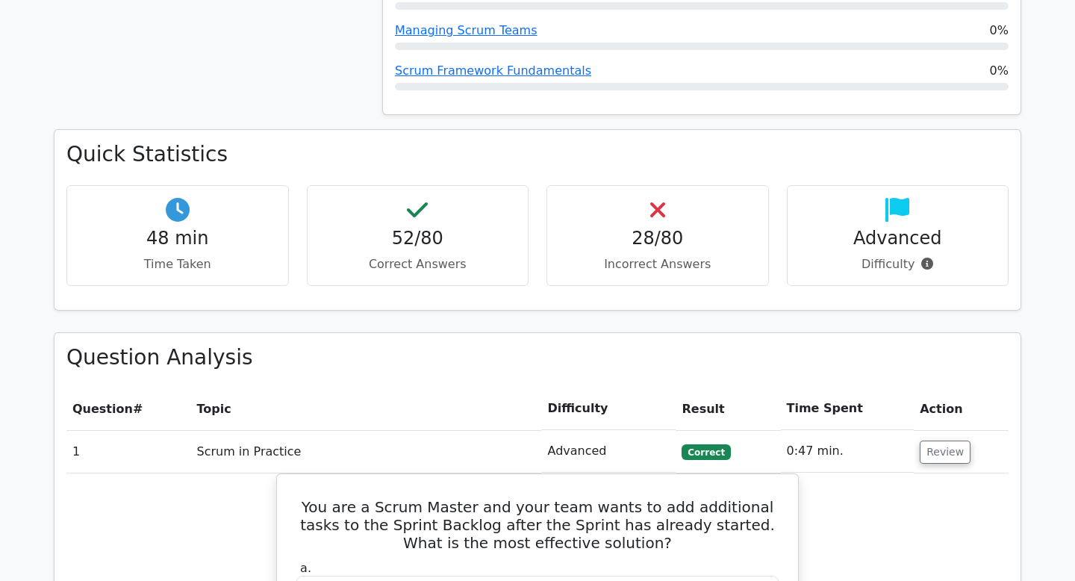
click at [656, 255] on p "Incorrect Answers" at bounding box center [657, 264] width 197 height 18
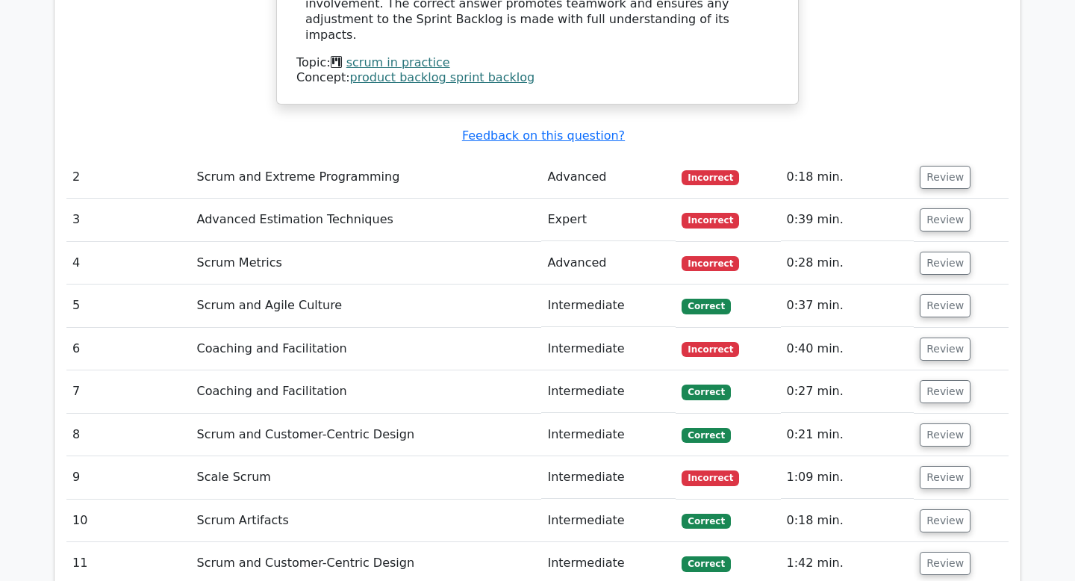
scroll to position [2591, 0]
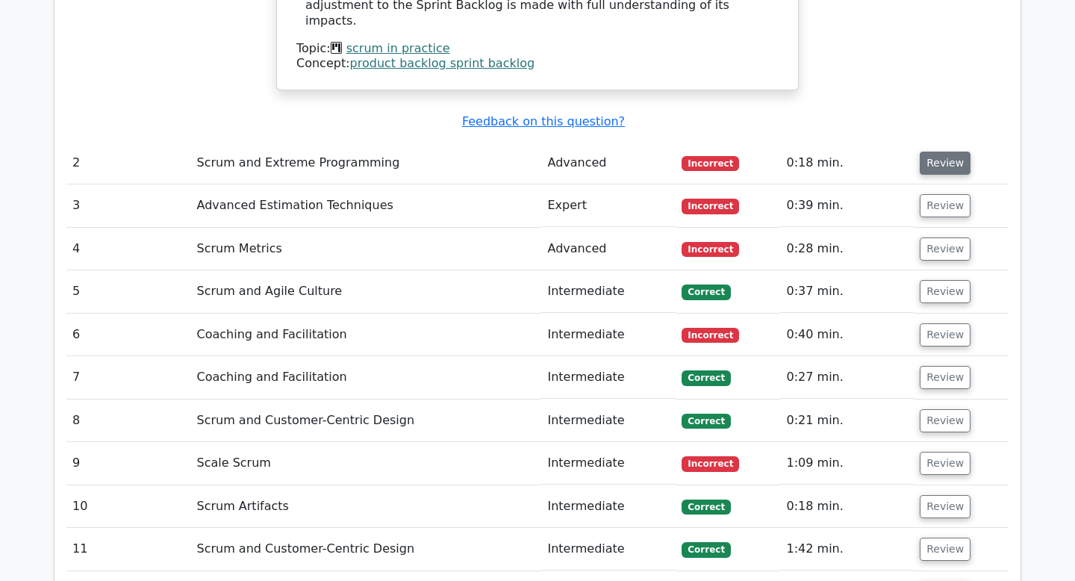
click at [937, 152] on button "Review" at bounding box center [945, 163] width 51 height 23
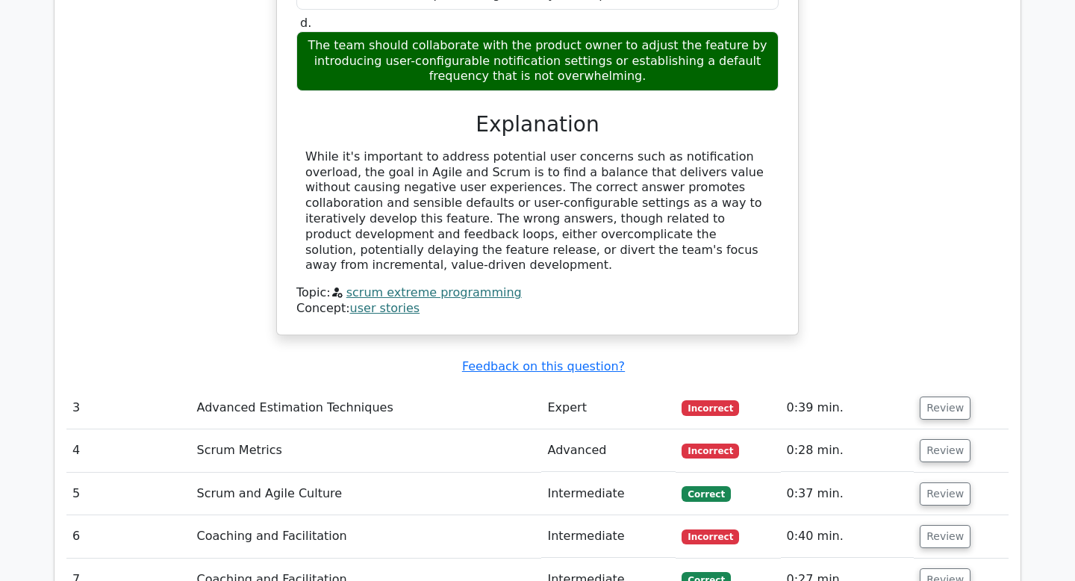
scroll to position [3144, 0]
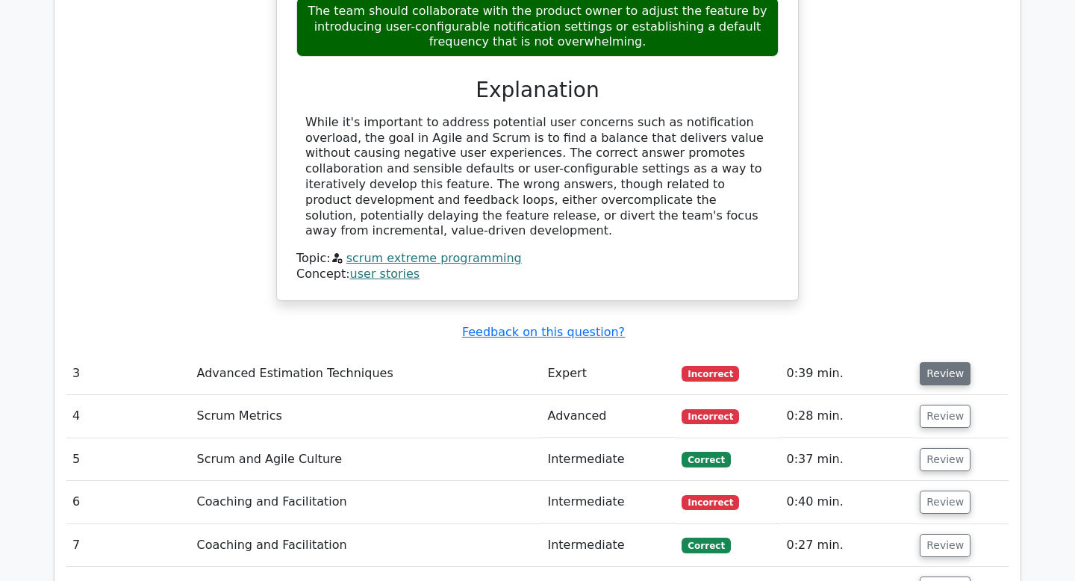
click at [953, 362] on button "Review" at bounding box center [945, 373] width 51 height 23
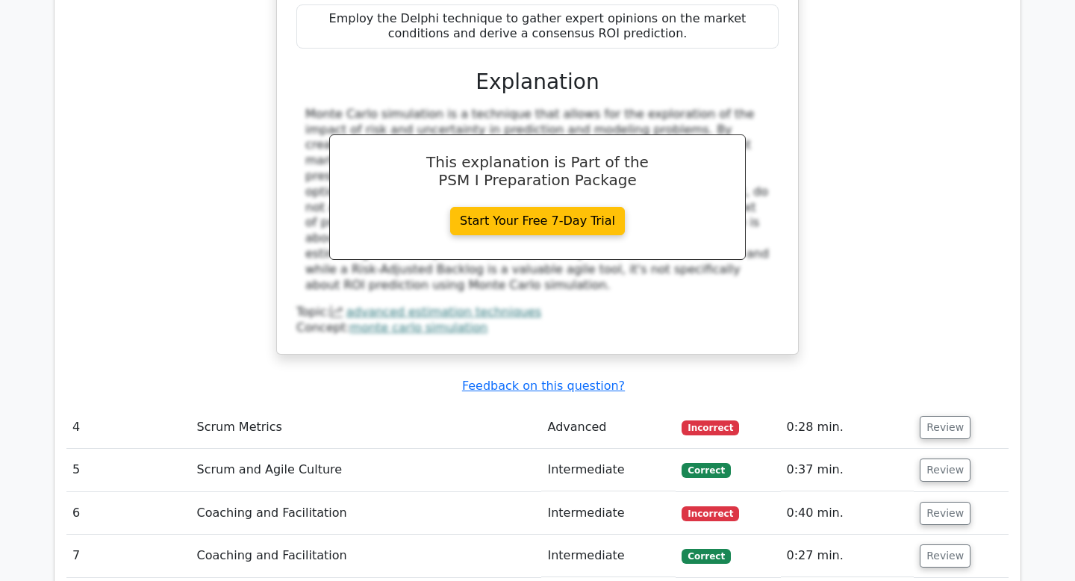
scroll to position [3934, 0]
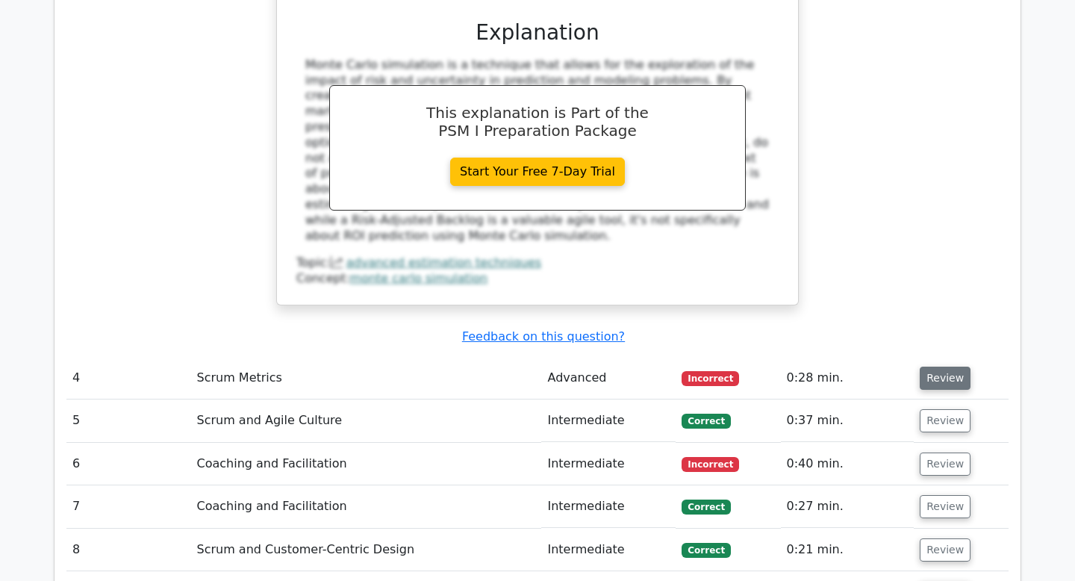
click at [928, 367] on button "Review" at bounding box center [945, 378] width 51 height 23
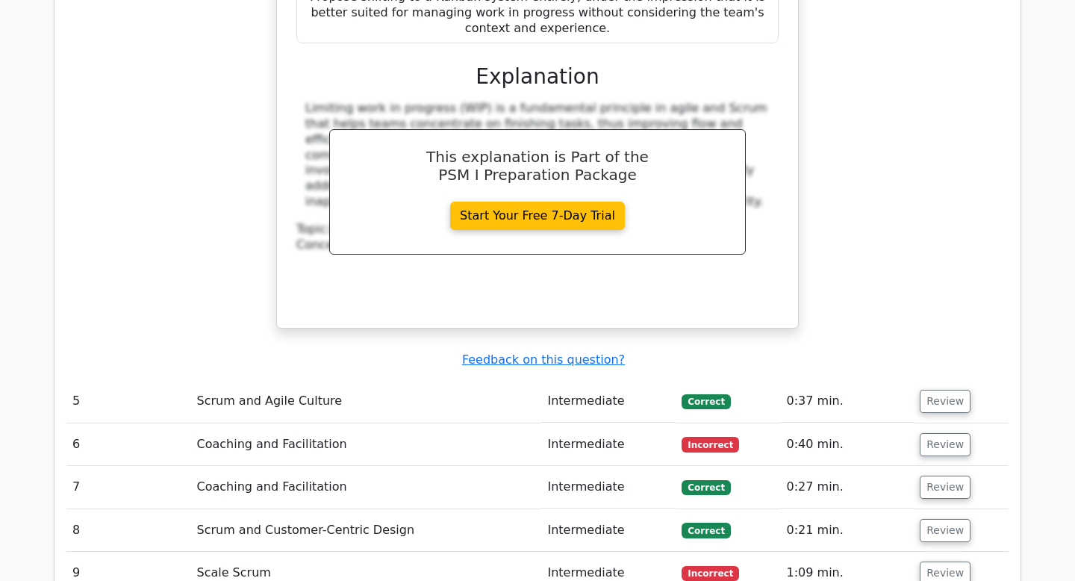
scroll to position [4672, 0]
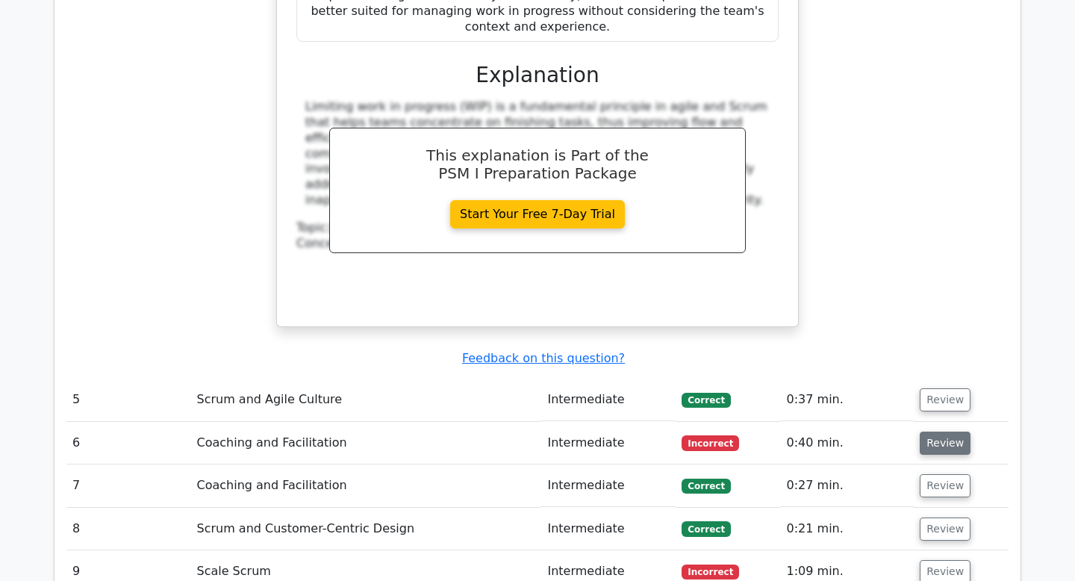
click at [960, 432] on button "Review" at bounding box center [945, 443] width 51 height 23
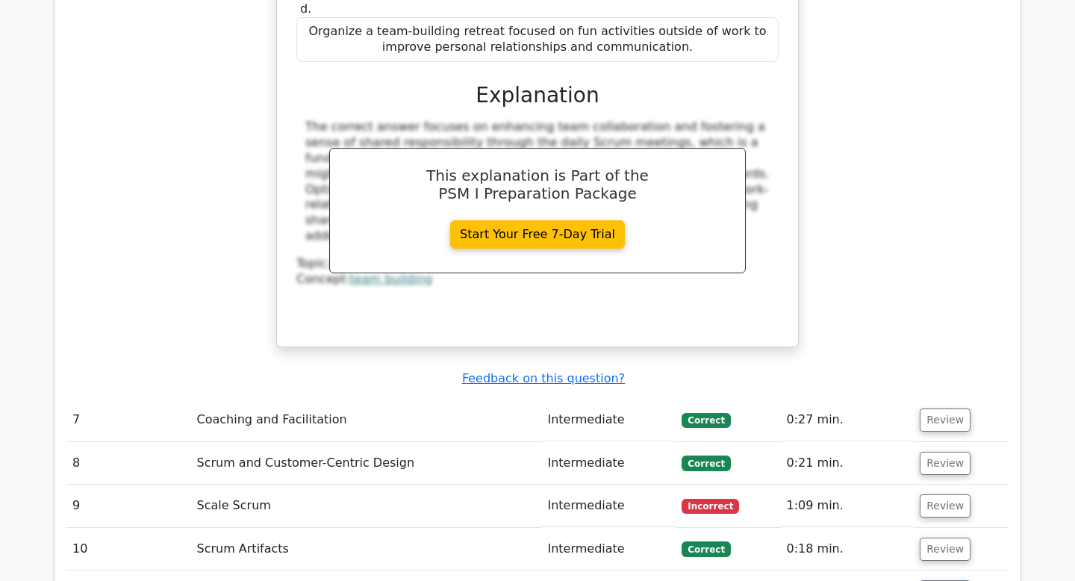
scroll to position [5519, 0]
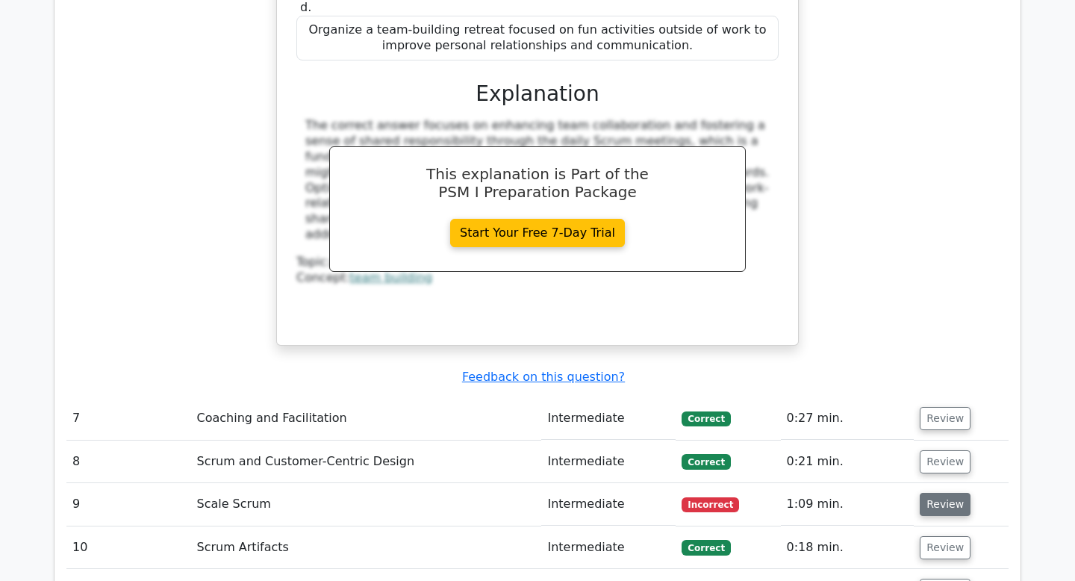
click at [958, 493] on button "Review" at bounding box center [945, 504] width 51 height 23
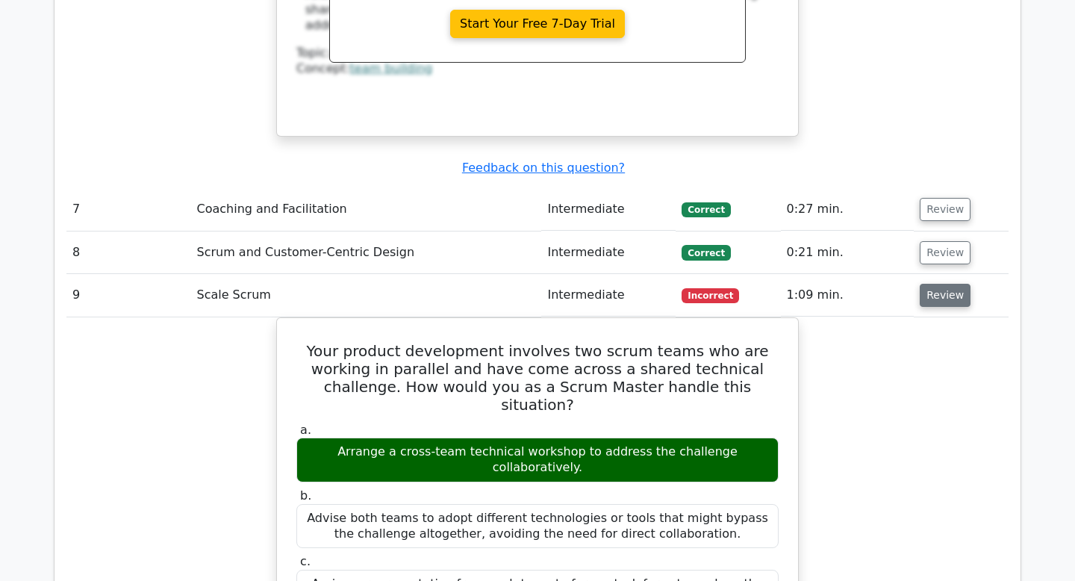
scroll to position [5725, 0]
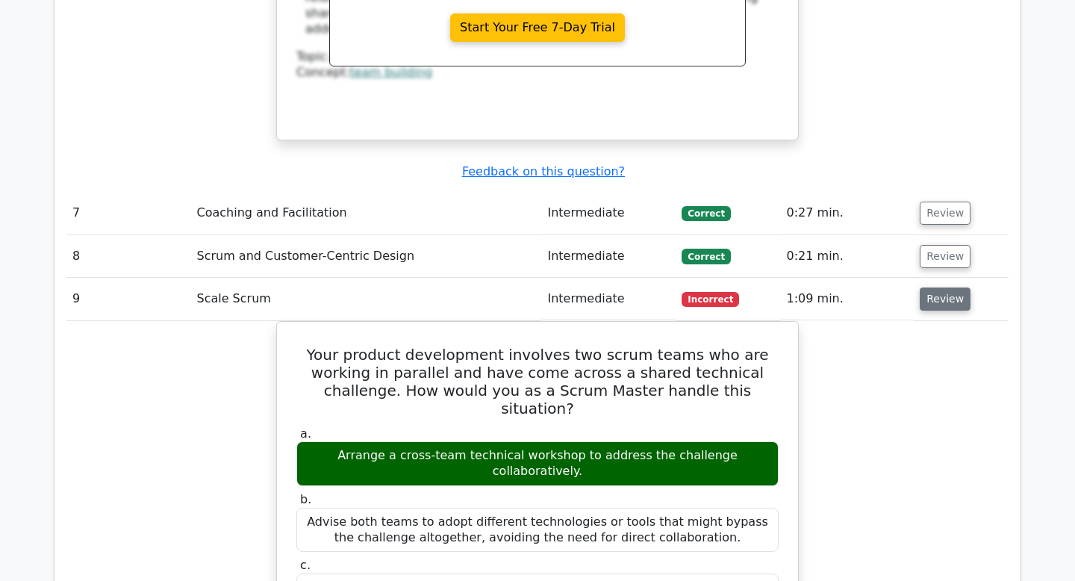
click at [928, 288] on button "Review" at bounding box center [945, 299] width 51 height 23
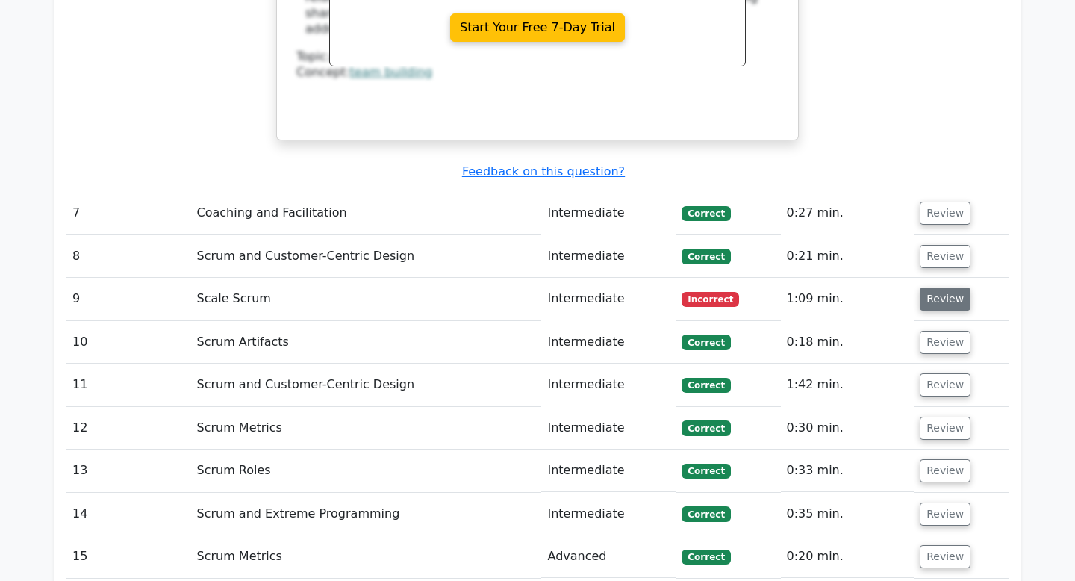
click at [941, 288] on button "Review" at bounding box center [945, 299] width 51 height 23
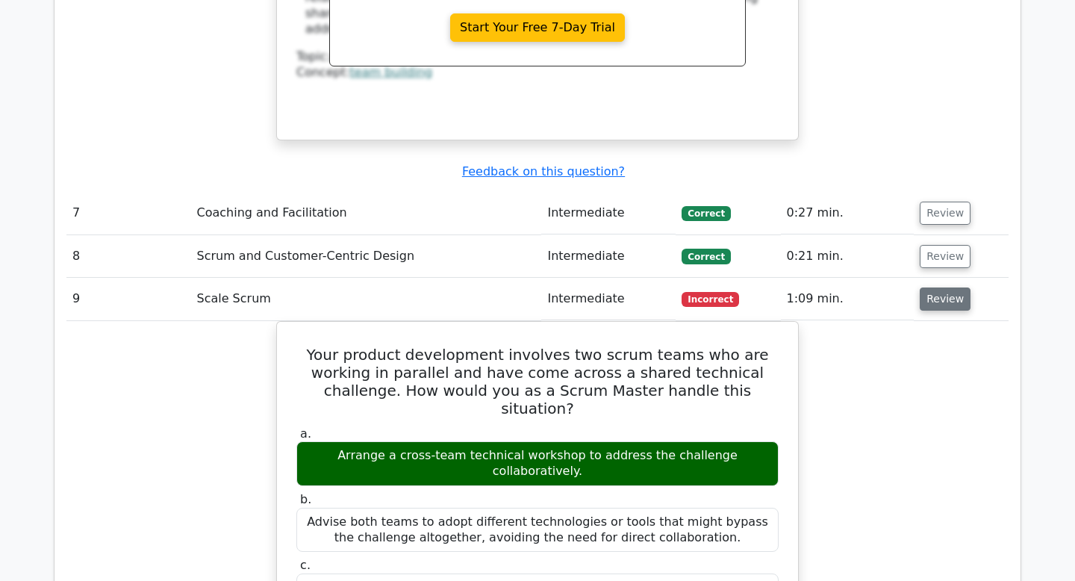
click at [939, 288] on button "Review" at bounding box center [945, 299] width 51 height 23
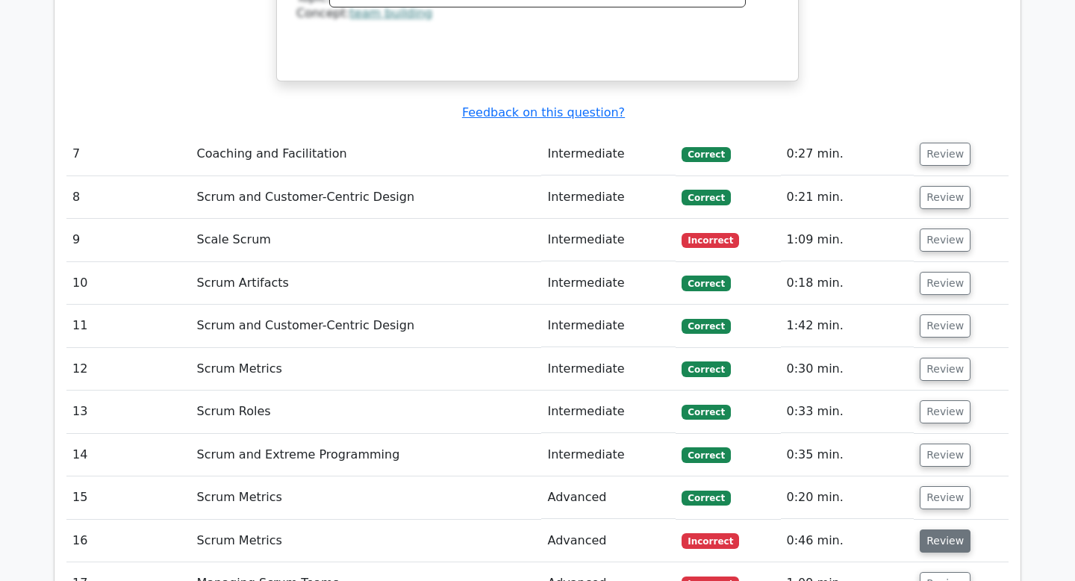
scroll to position [5785, 0]
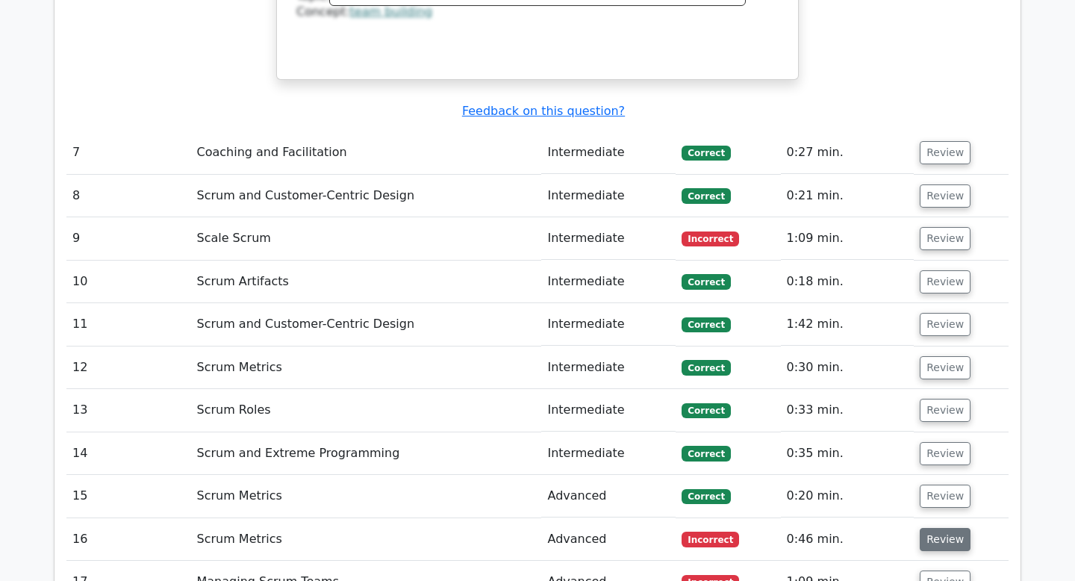
click at [946, 528] on button "Review" at bounding box center [945, 539] width 51 height 23
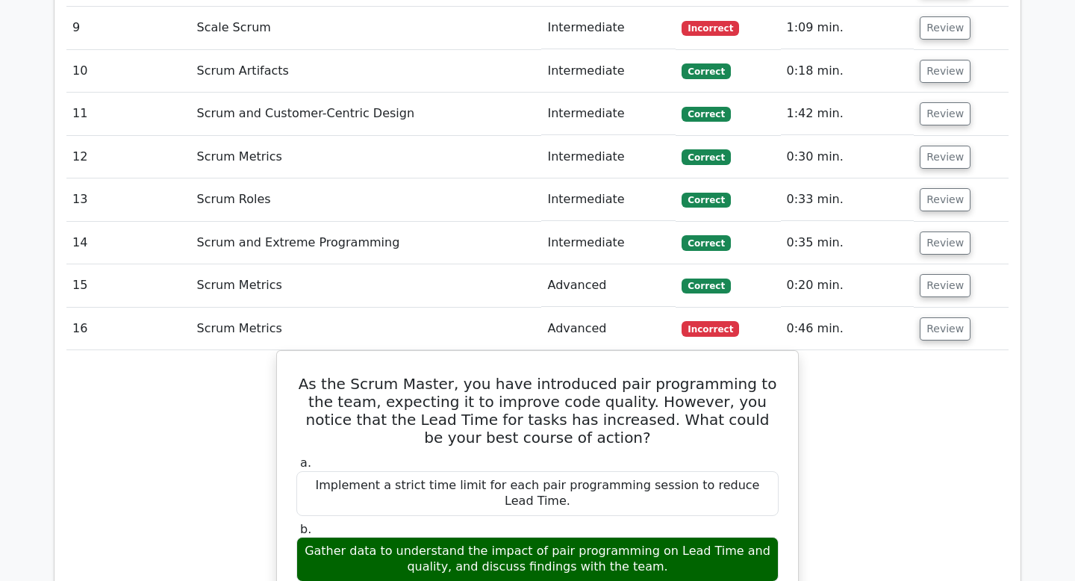
scroll to position [5993, 0]
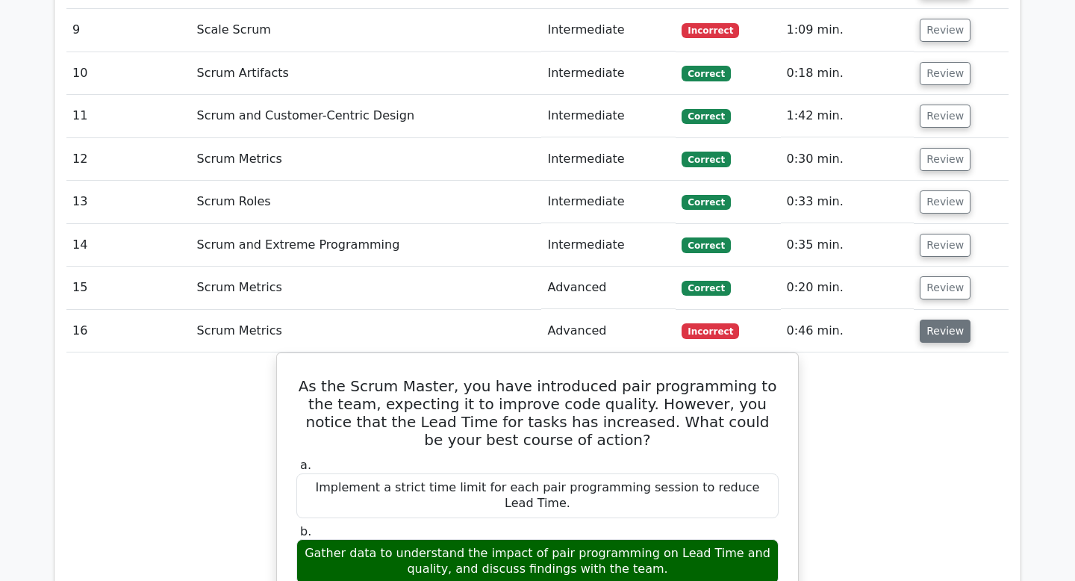
click at [942, 320] on button "Review" at bounding box center [945, 331] width 51 height 23
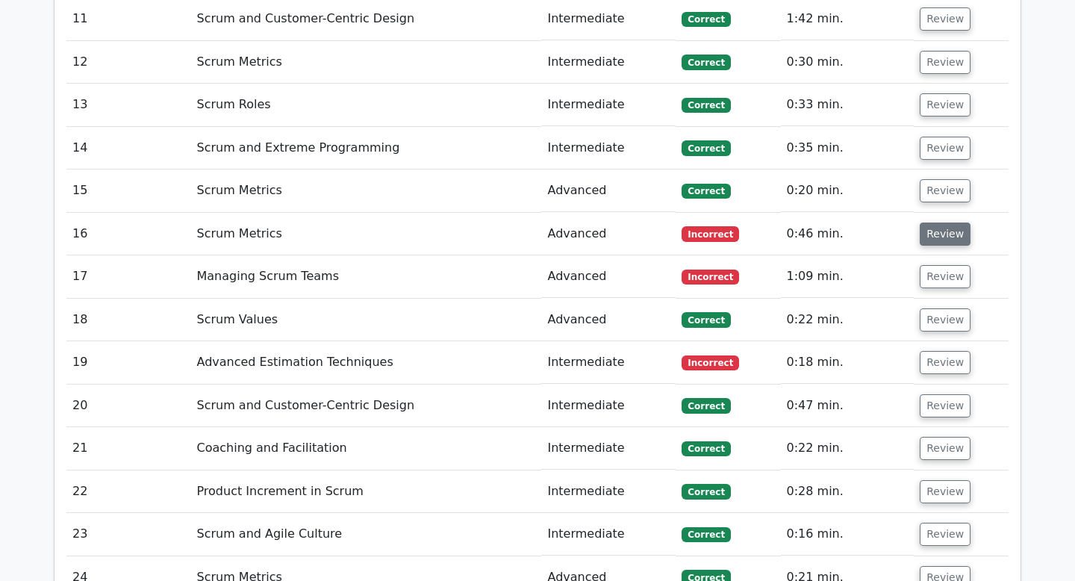
scroll to position [6098, 0]
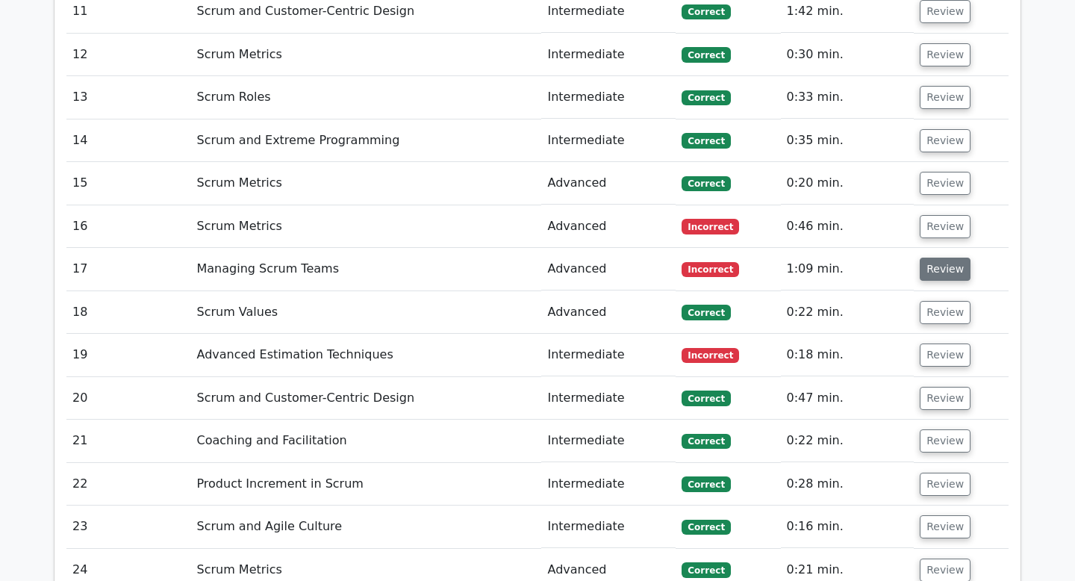
click at [942, 258] on button "Review" at bounding box center [945, 269] width 51 height 23
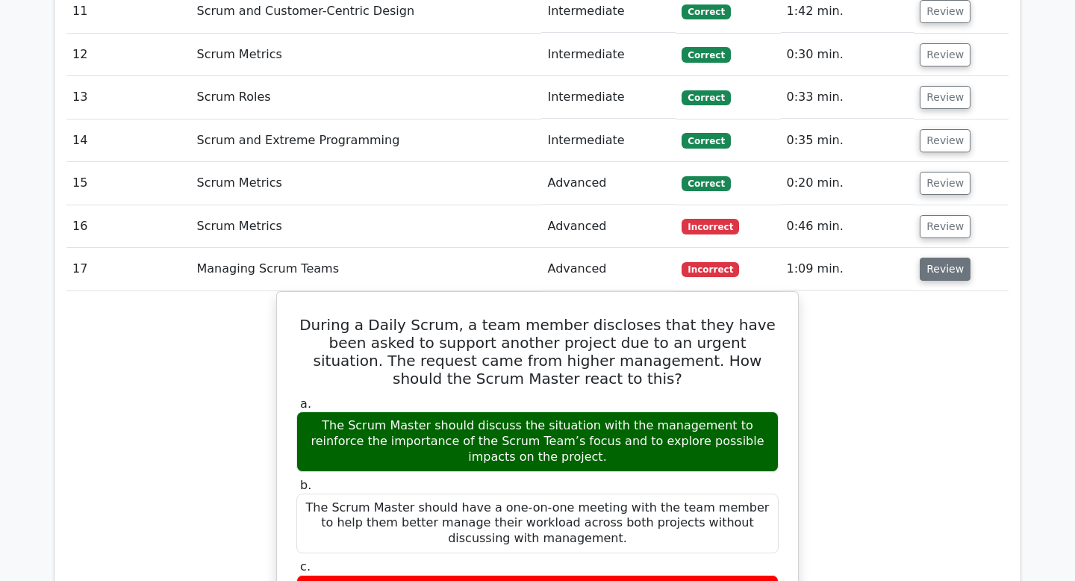
click at [948, 258] on button "Review" at bounding box center [945, 269] width 51 height 23
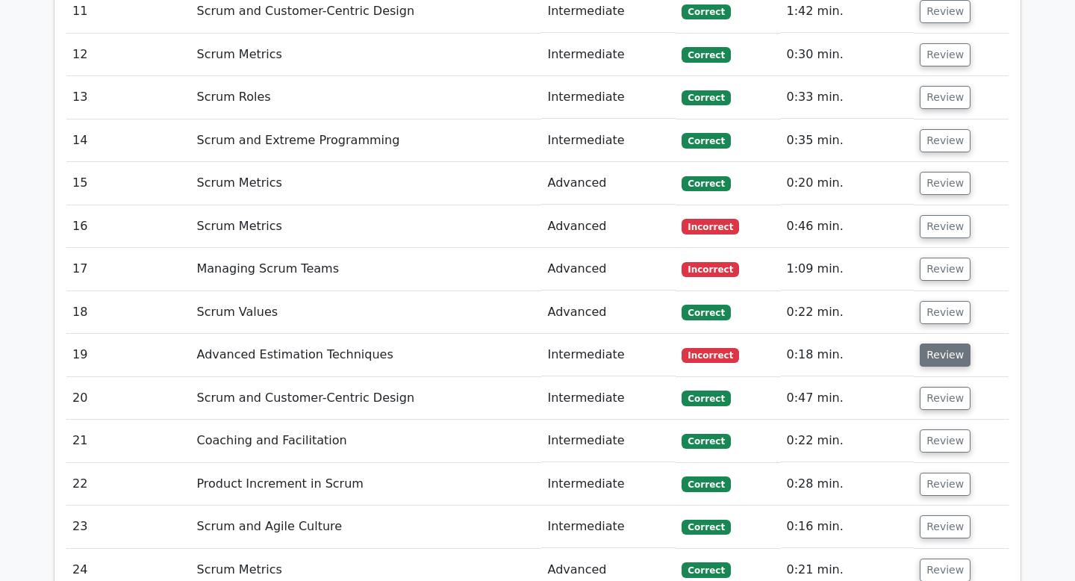
click at [937, 344] on button "Review" at bounding box center [945, 355] width 51 height 23
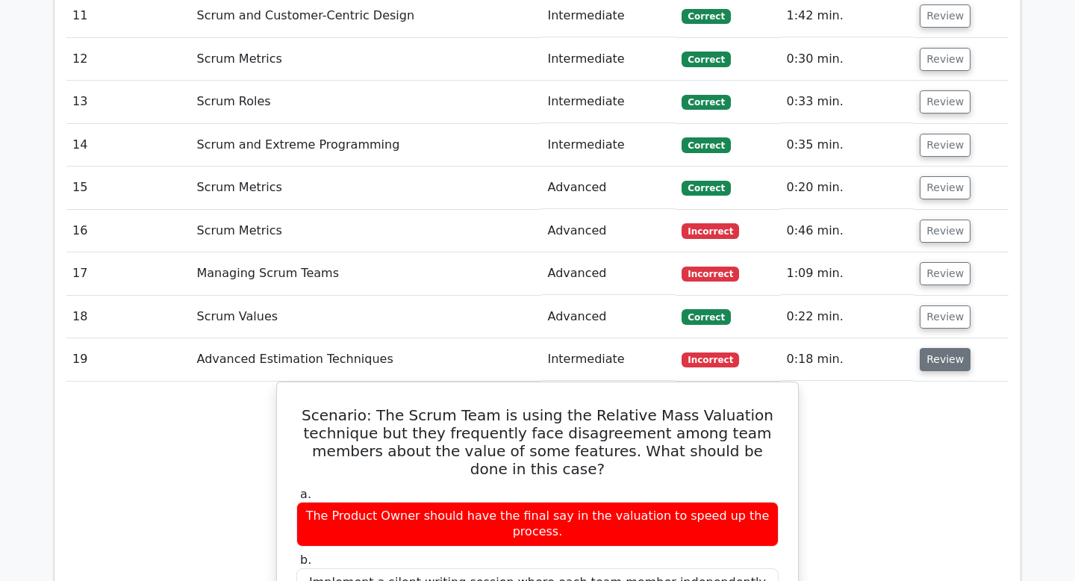
scroll to position [6089, 0]
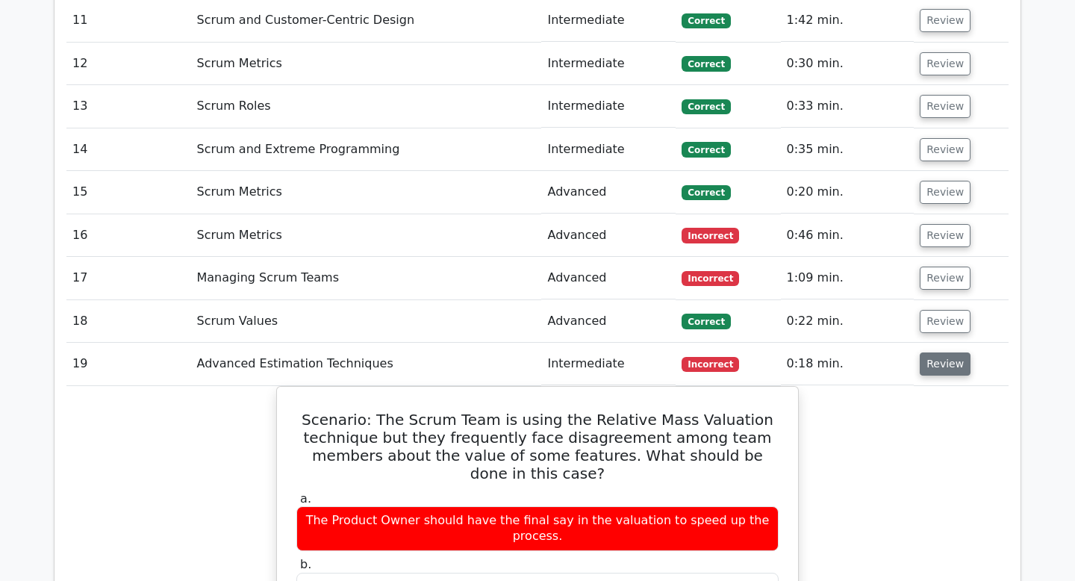
click at [938, 353] on button "Review" at bounding box center [945, 364] width 51 height 23
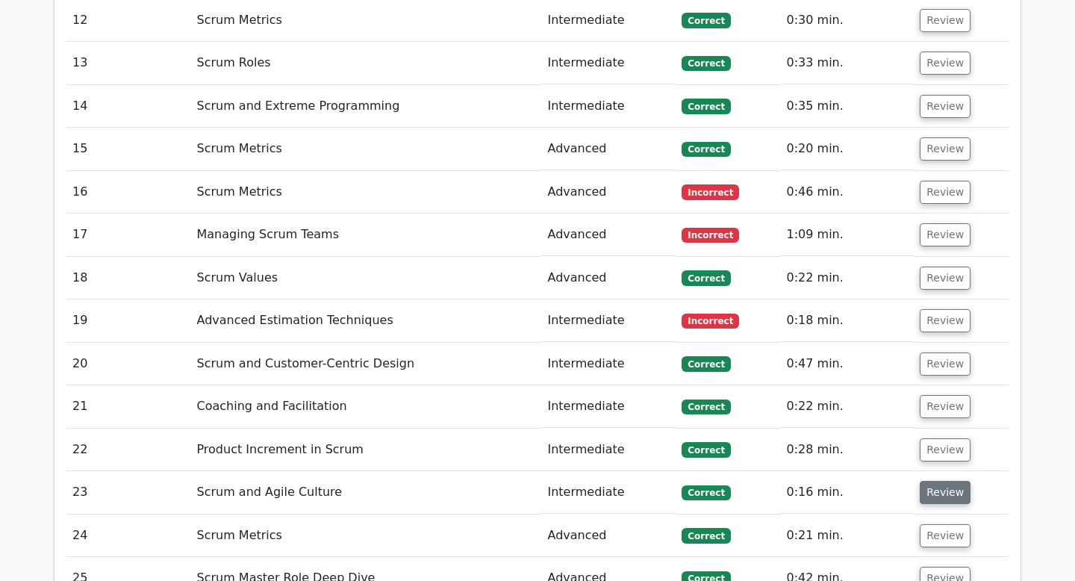
scroll to position [6167, 0]
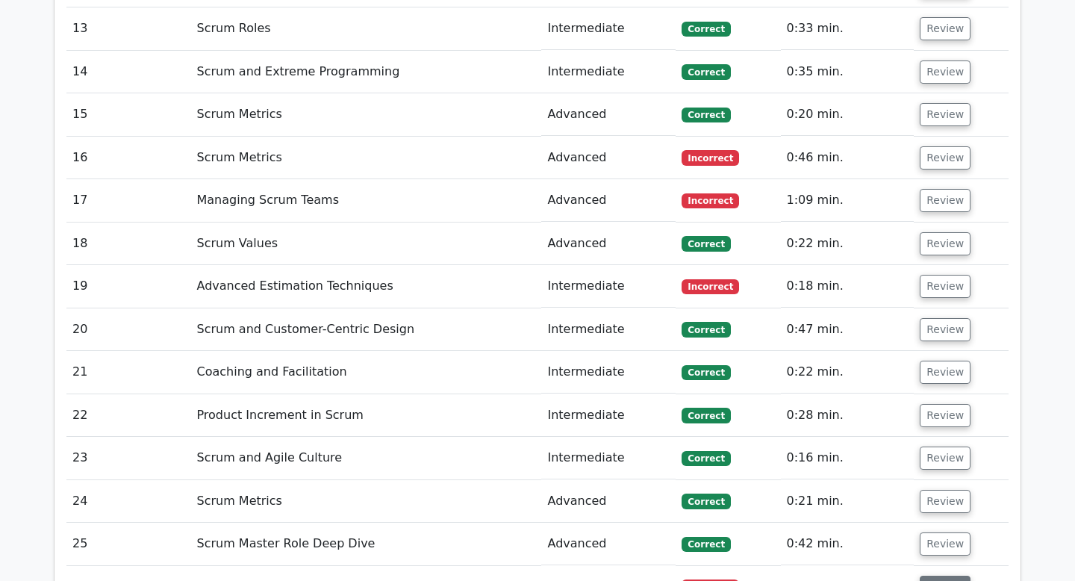
click at [937, 576] on button "Review" at bounding box center [945, 587] width 51 height 23
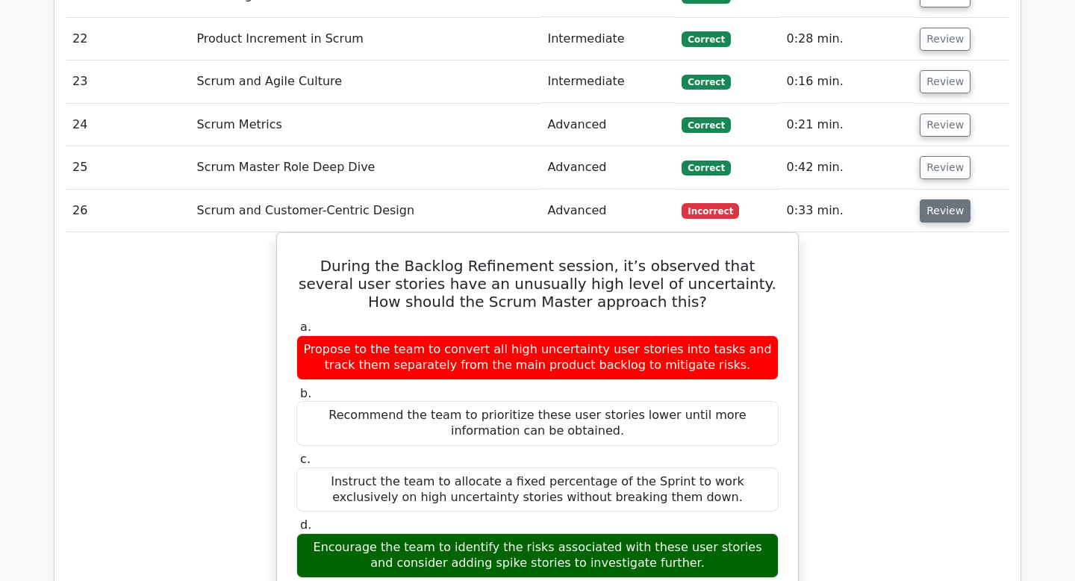
scroll to position [6545, 0]
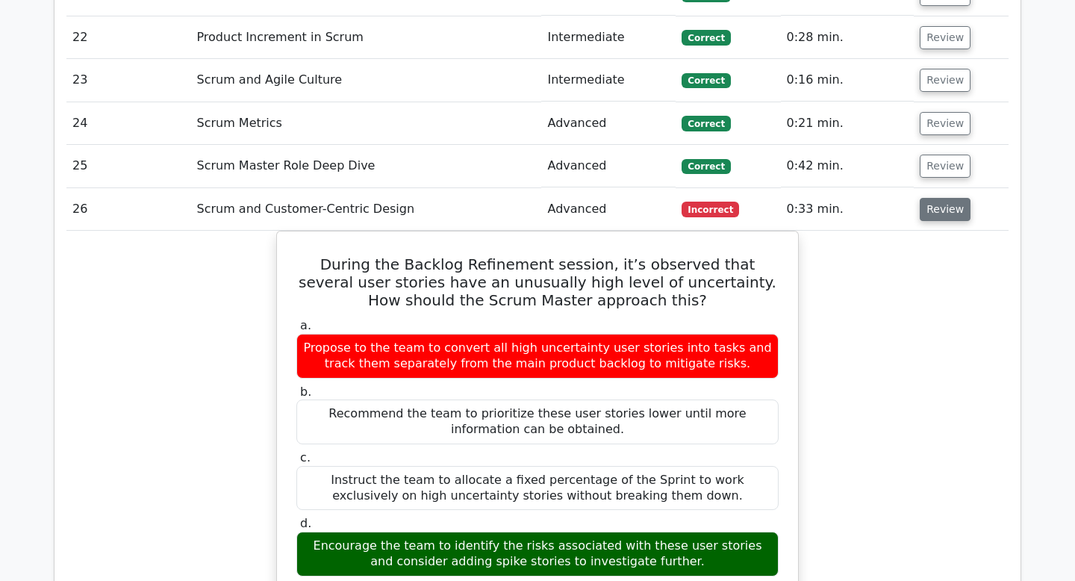
click at [932, 198] on button "Review" at bounding box center [945, 209] width 51 height 23
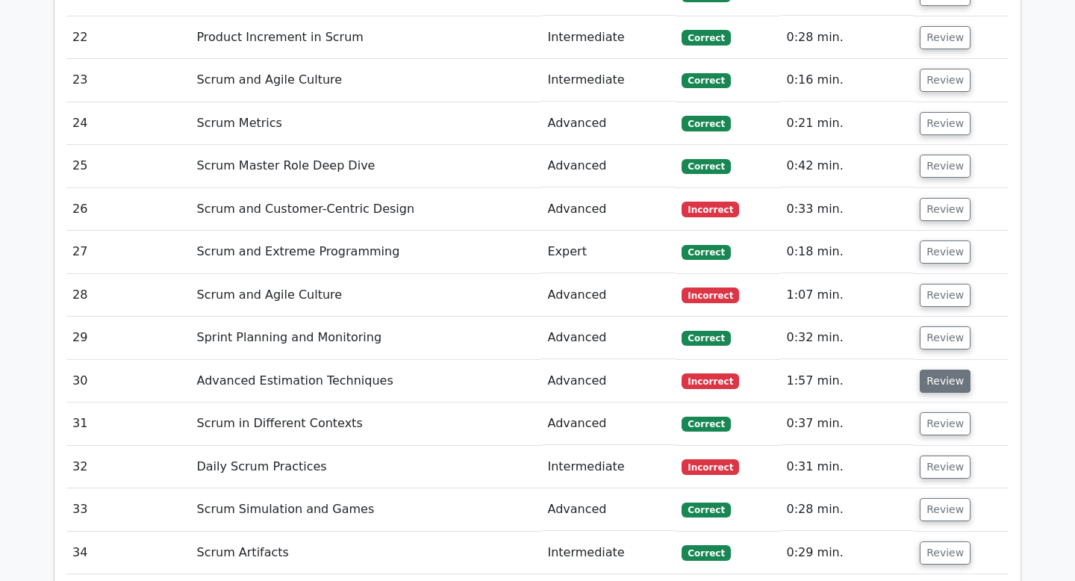
click at [933, 370] on button "Review" at bounding box center [945, 381] width 51 height 23
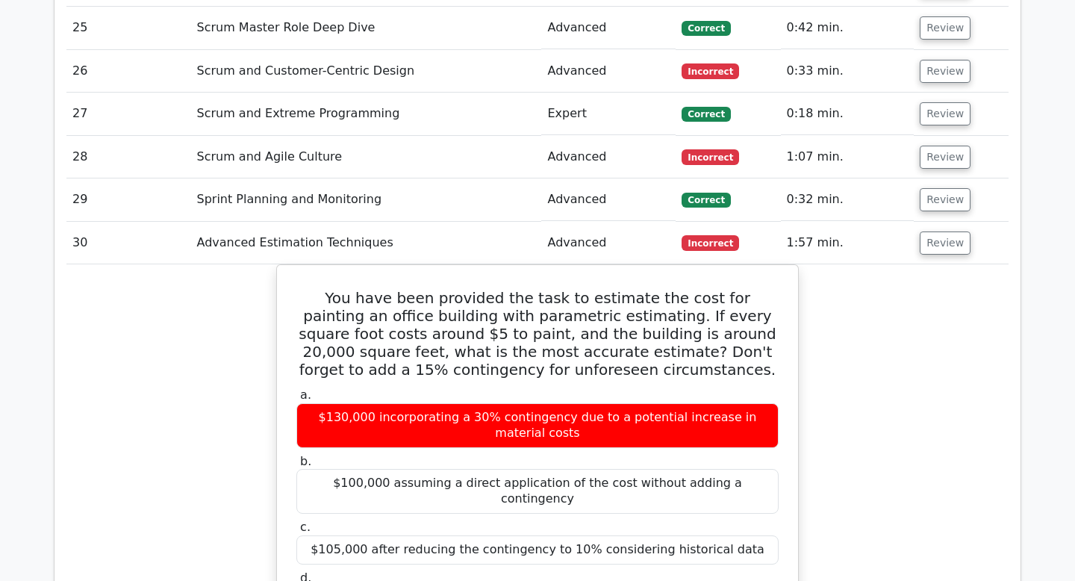
scroll to position [6686, 0]
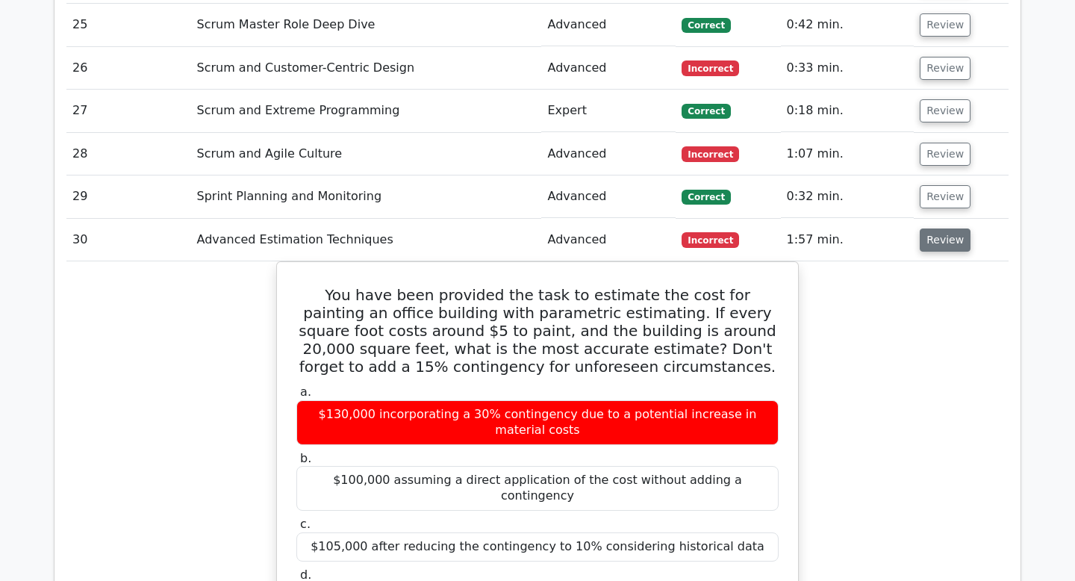
click at [943, 229] on button "Review" at bounding box center [945, 240] width 51 height 23
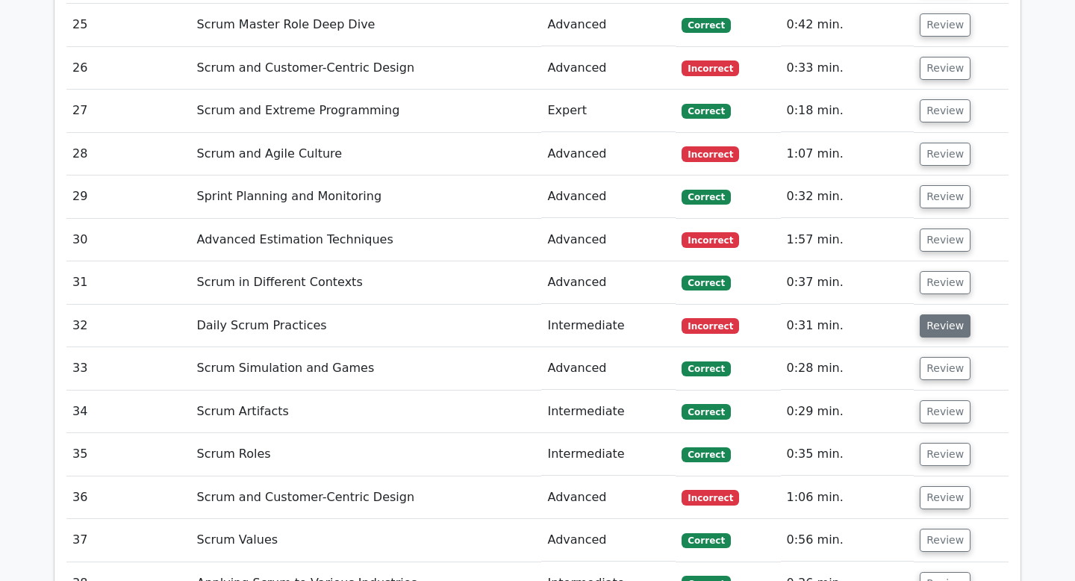
click at [935, 314] on button "Review" at bounding box center [945, 325] width 51 height 23
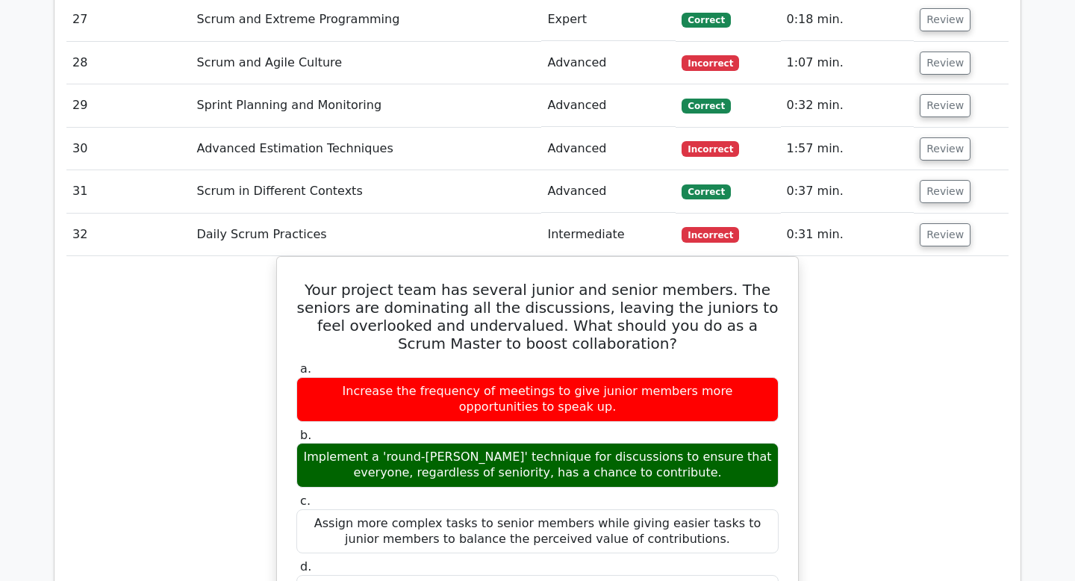
scroll to position [6774, 0]
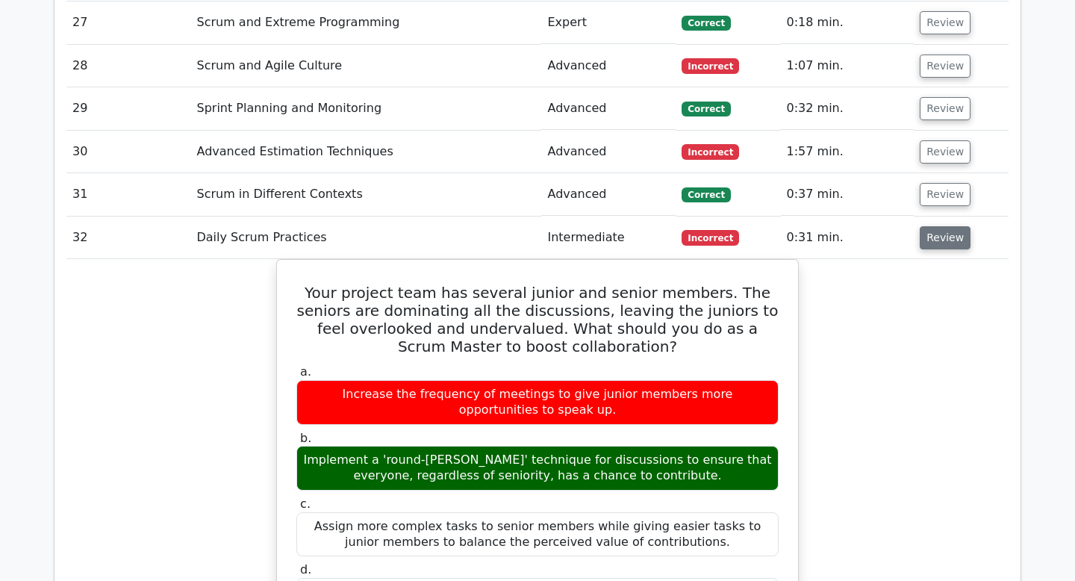
click at [928, 226] on button "Review" at bounding box center [945, 237] width 51 height 23
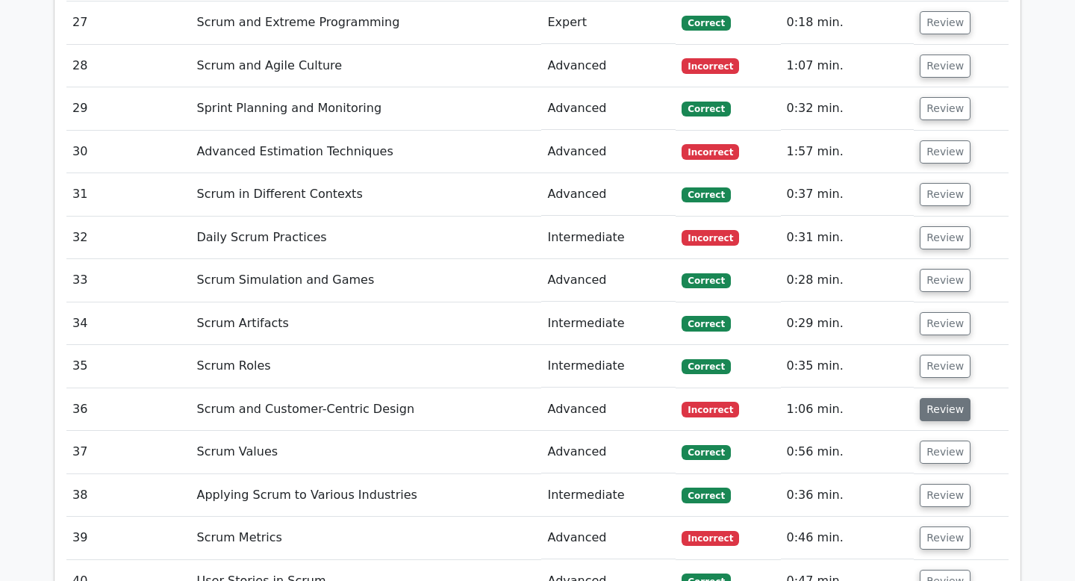
click at [937, 398] on button "Review" at bounding box center [945, 409] width 51 height 23
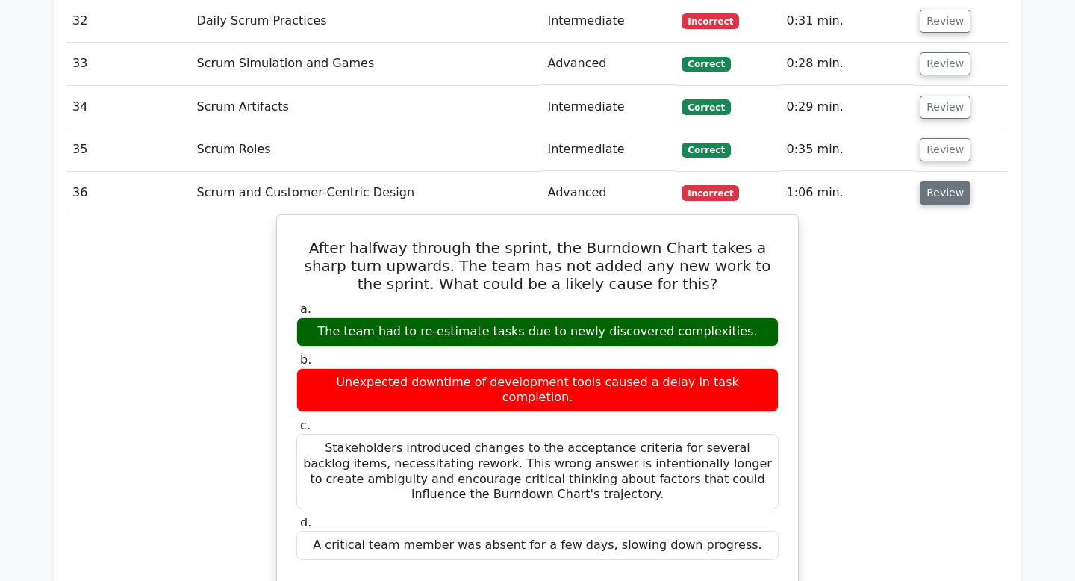
scroll to position [6993, 0]
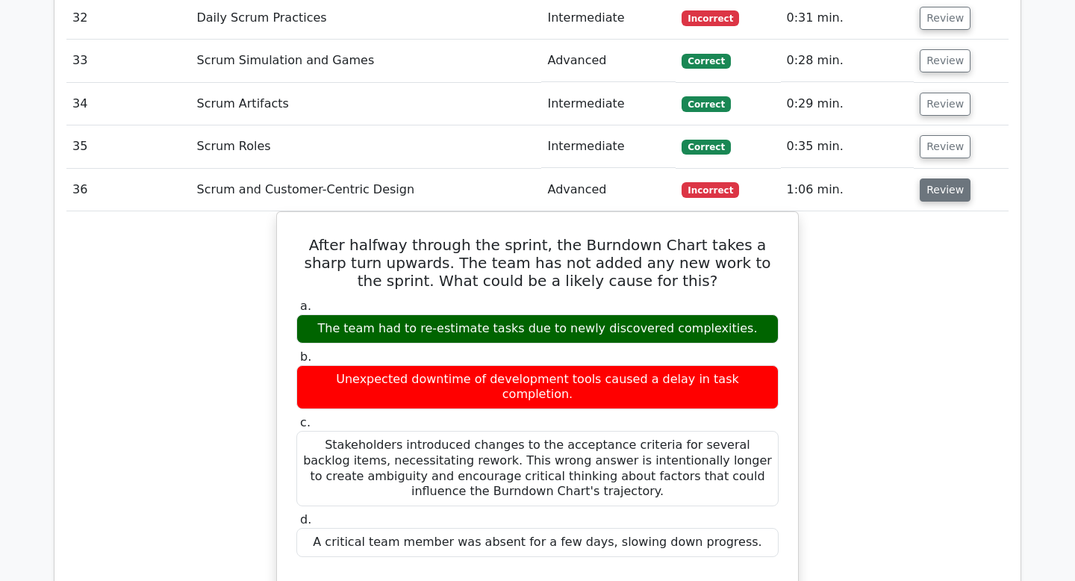
click at [921, 178] on button "Review" at bounding box center [945, 189] width 51 height 23
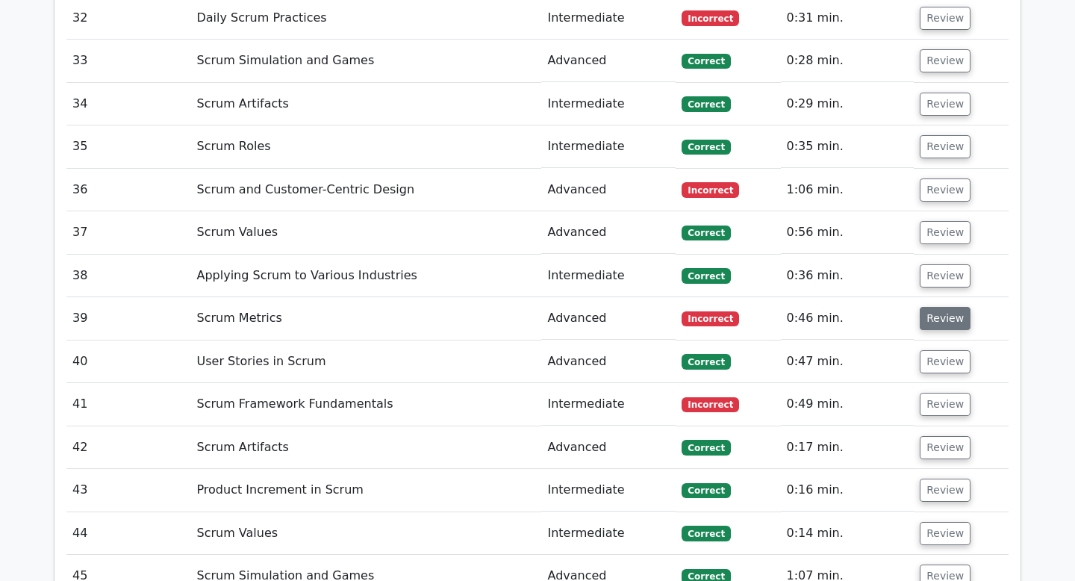
click at [929, 307] on button "Review" at bounding box center [945, 318] width 51 height 23
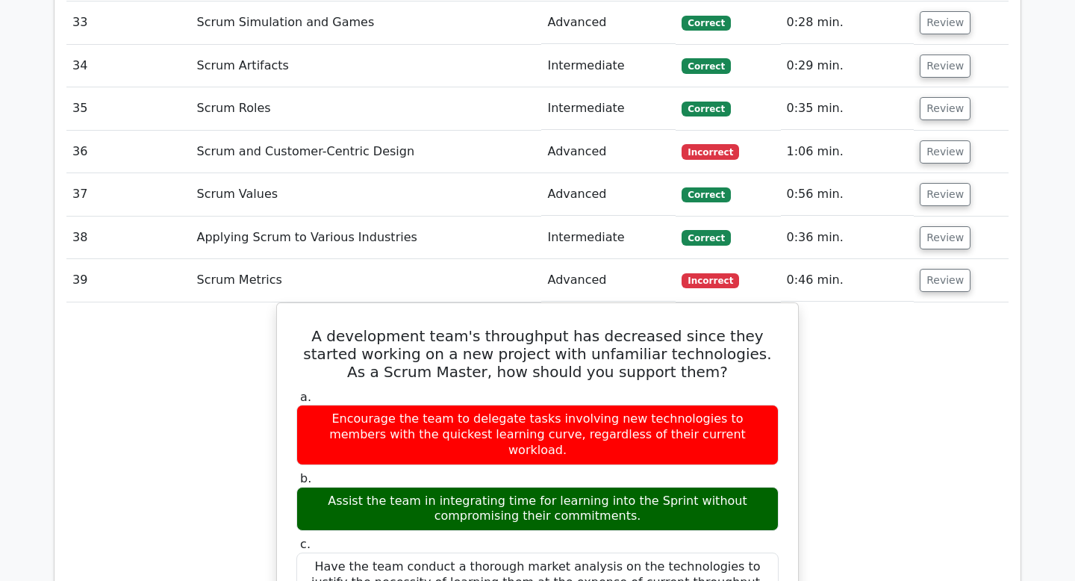
scroll to position [7037, 0]
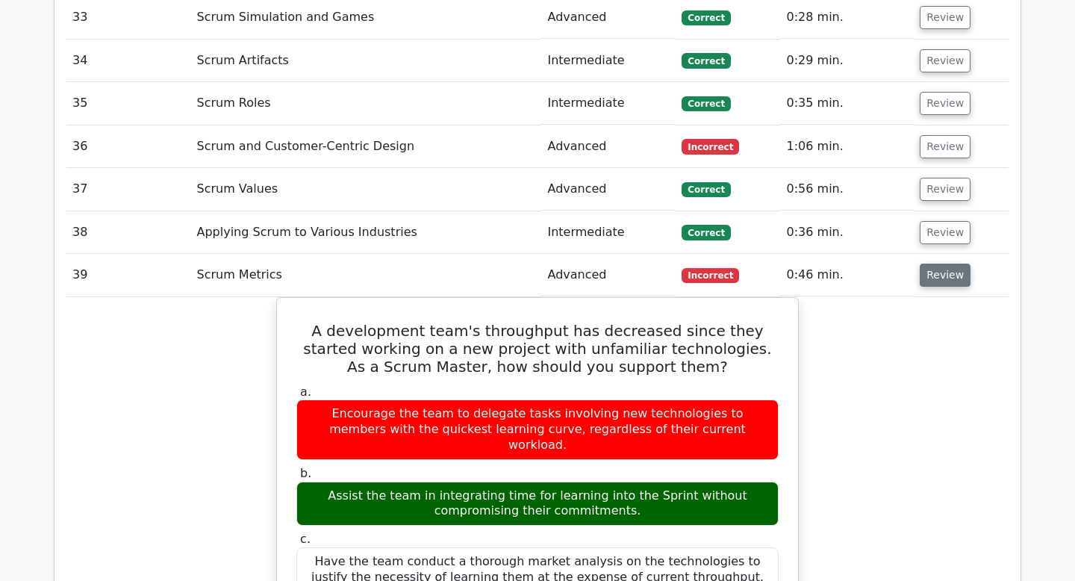
click at [946, 264] on button "Review" at bounding box center [945, 275] width 51 height 23
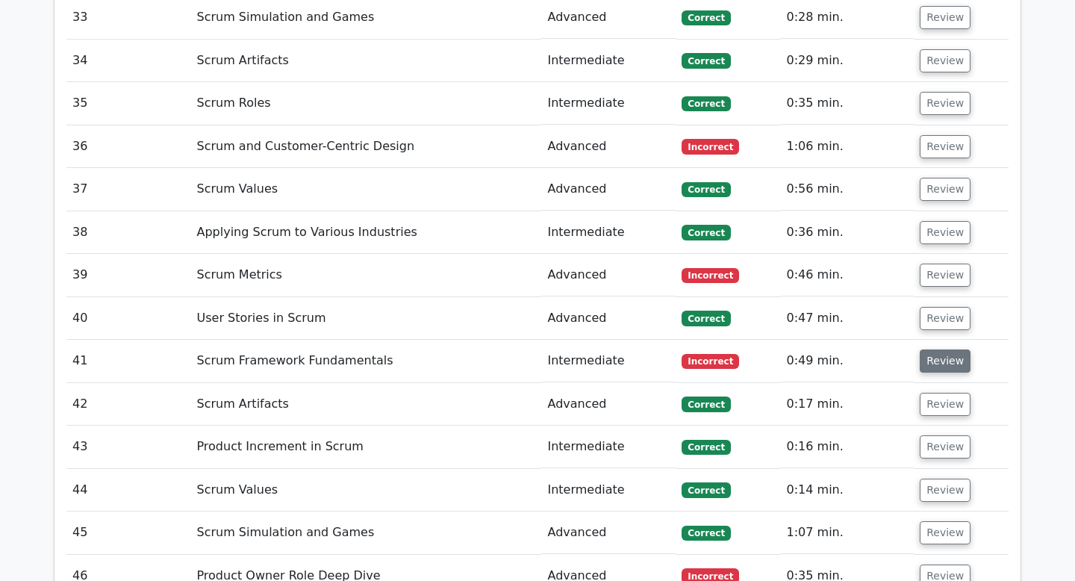
click at [946, 350] on button "Review" at bounding box center [945, 361] width 51 height 23
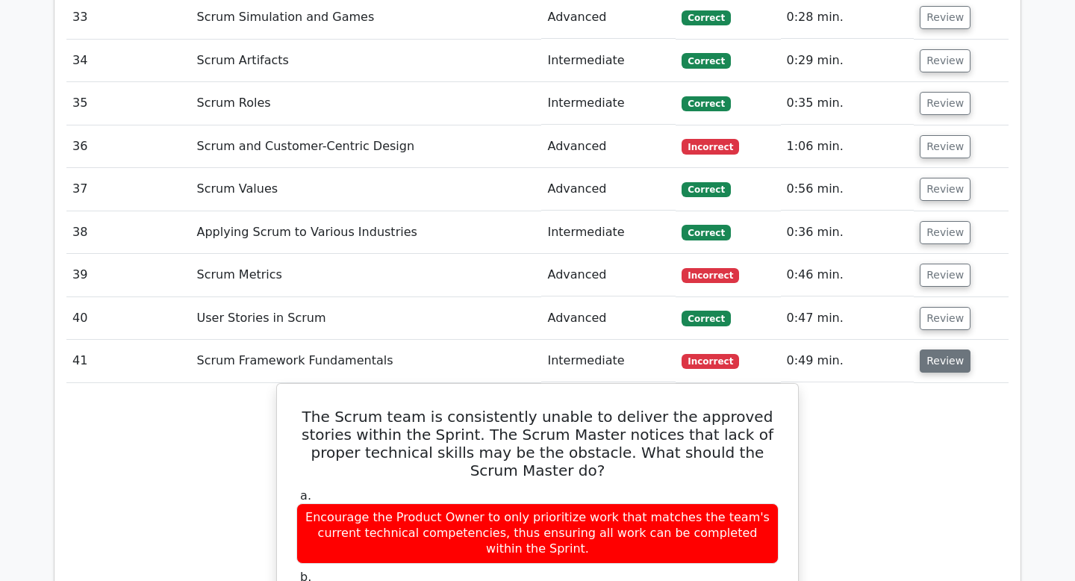
click at [946, 350] on button "Review" at bounding box center [945, 361] width 51 height 23
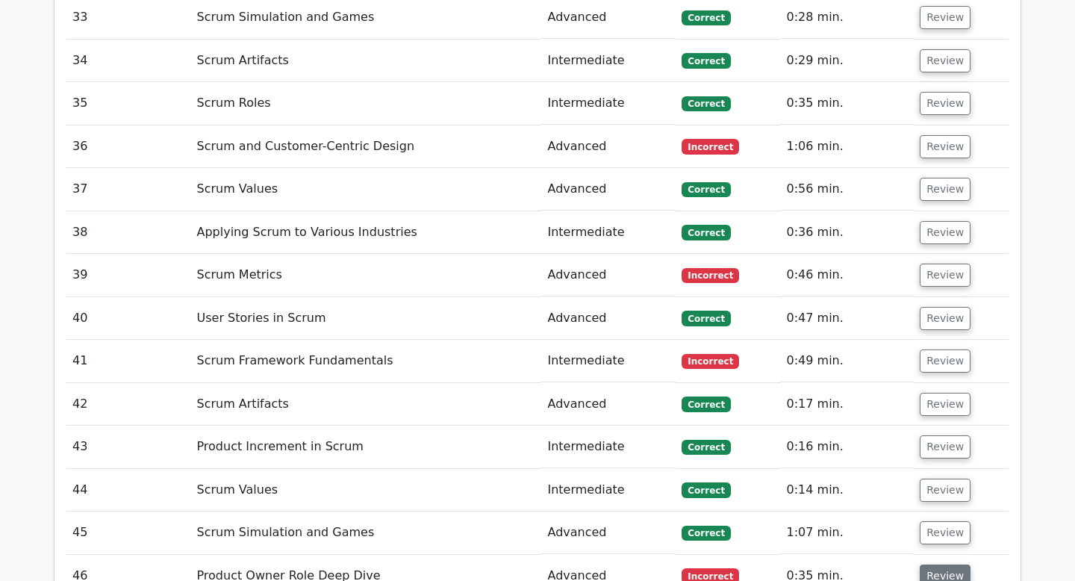
click at [945, 565] on button "Review" at bounding box center [945, 576] width 51 height 23
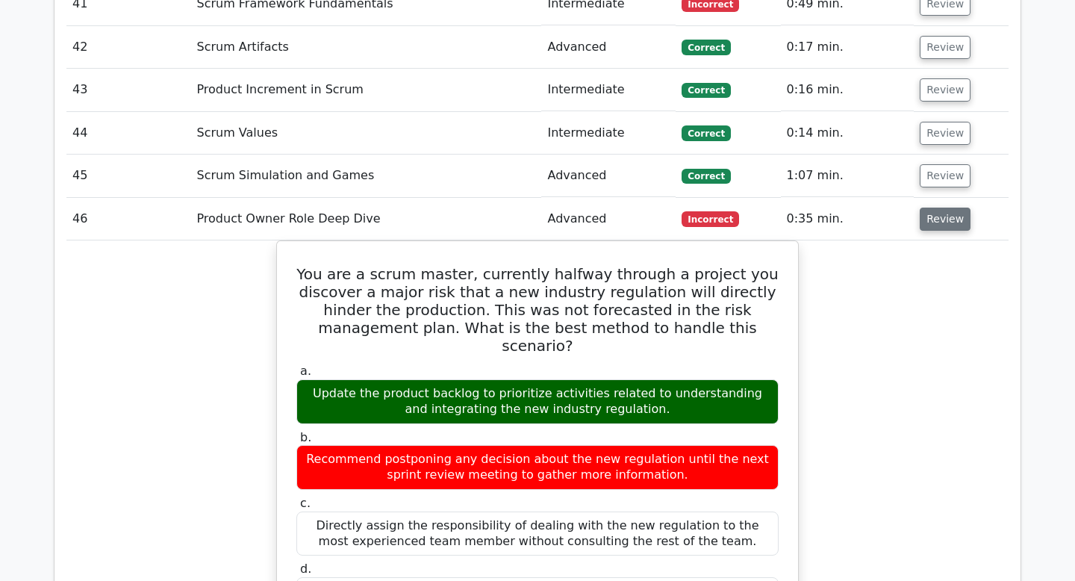
scroll to position [7403, 0]
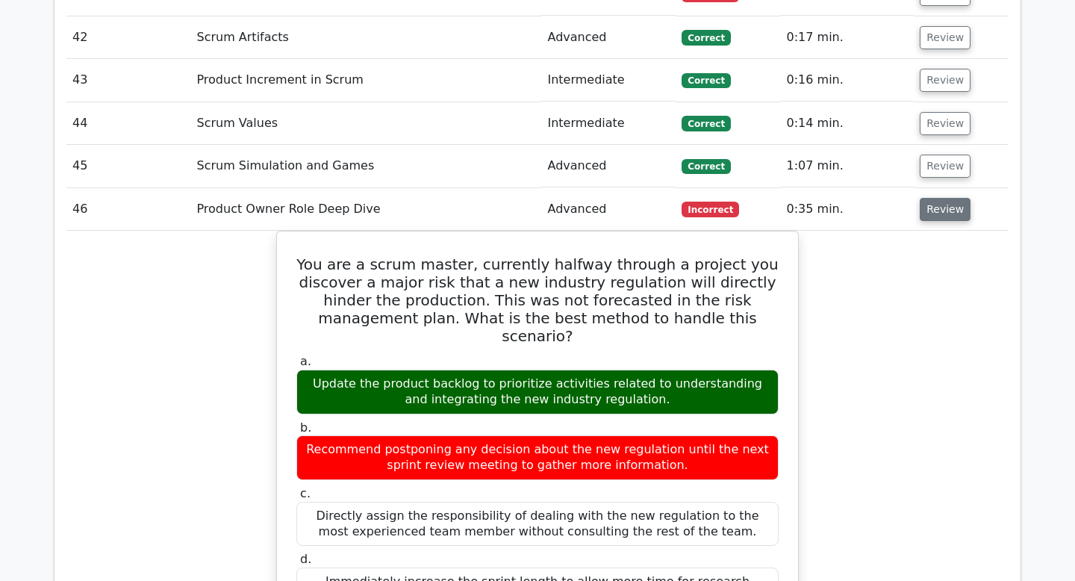
click at [942, 198] on button "Review" at bounding box center [945, 209] width 51 height 23
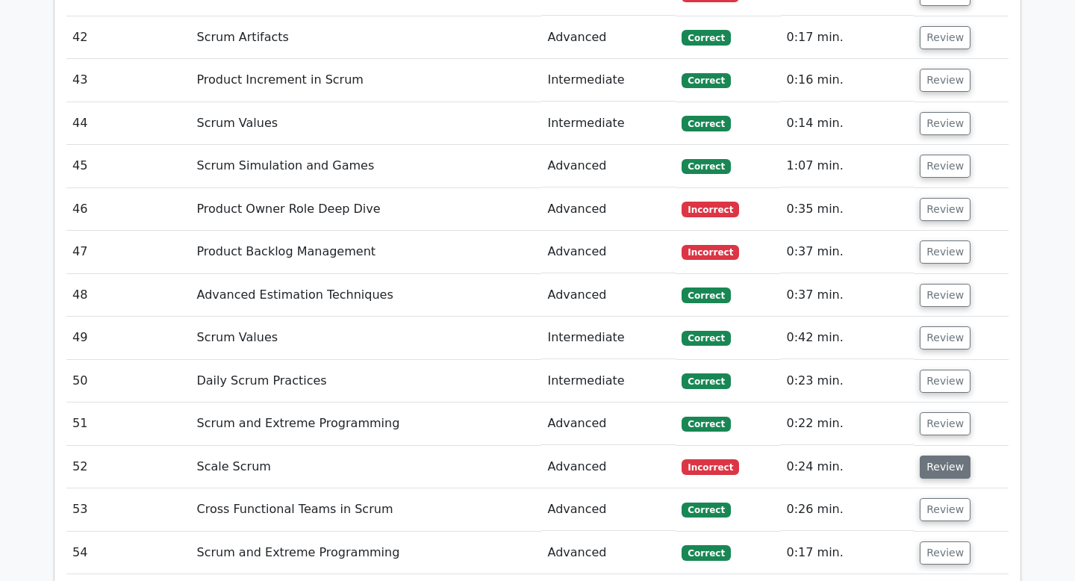
click at [934, 456] on button "Review" at bounding box center [945, 467] width 51 height 23
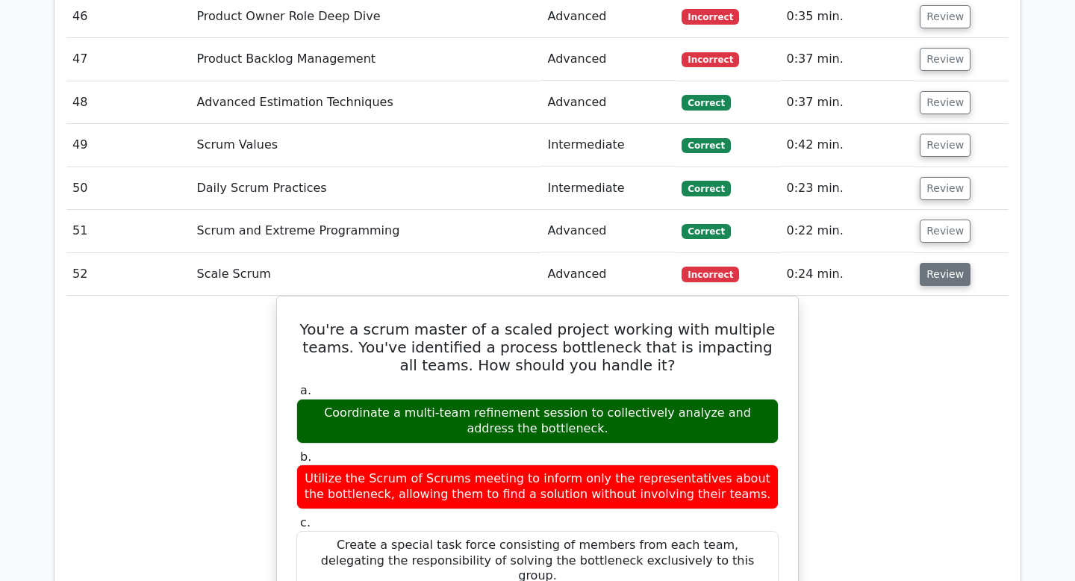
scroll to position [7597, 0]
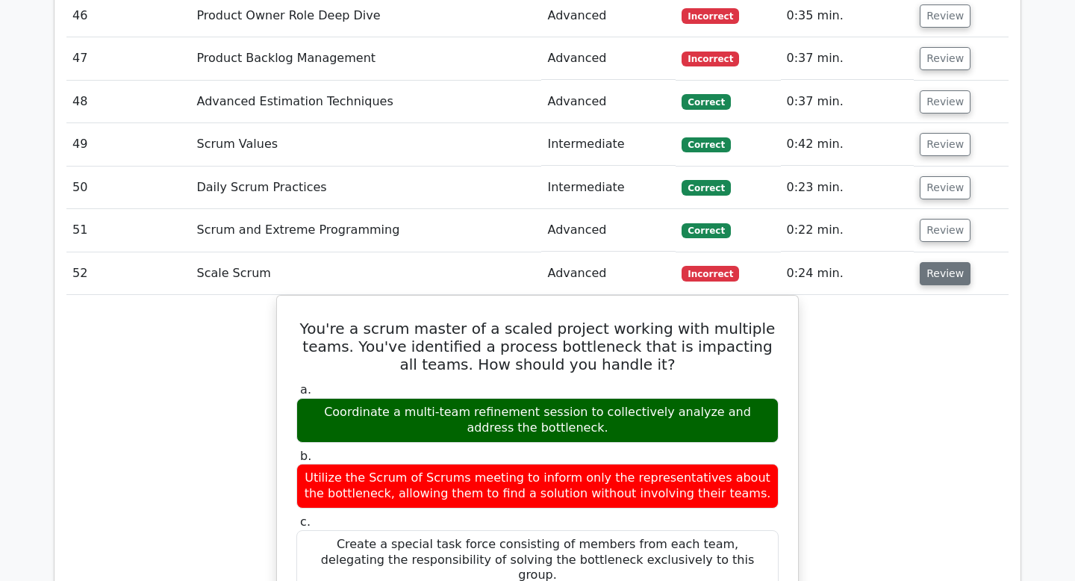
click at [935, 262] on button "Review" at bounding box center [945, 273] width 51 height 23
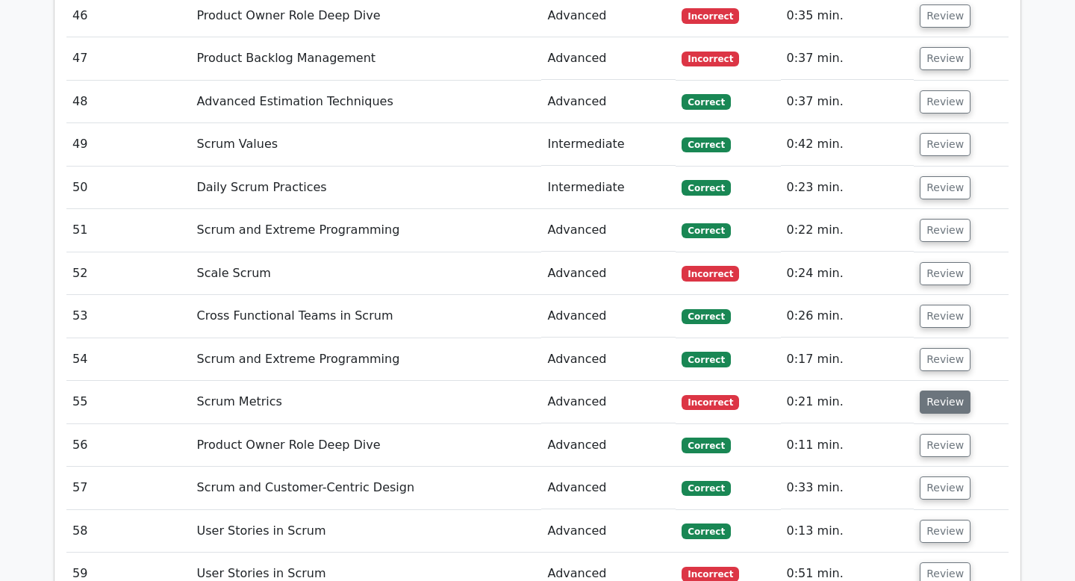
click at [950, 391] on button "Review" at bounding box center [945, 402] width 51 height 23
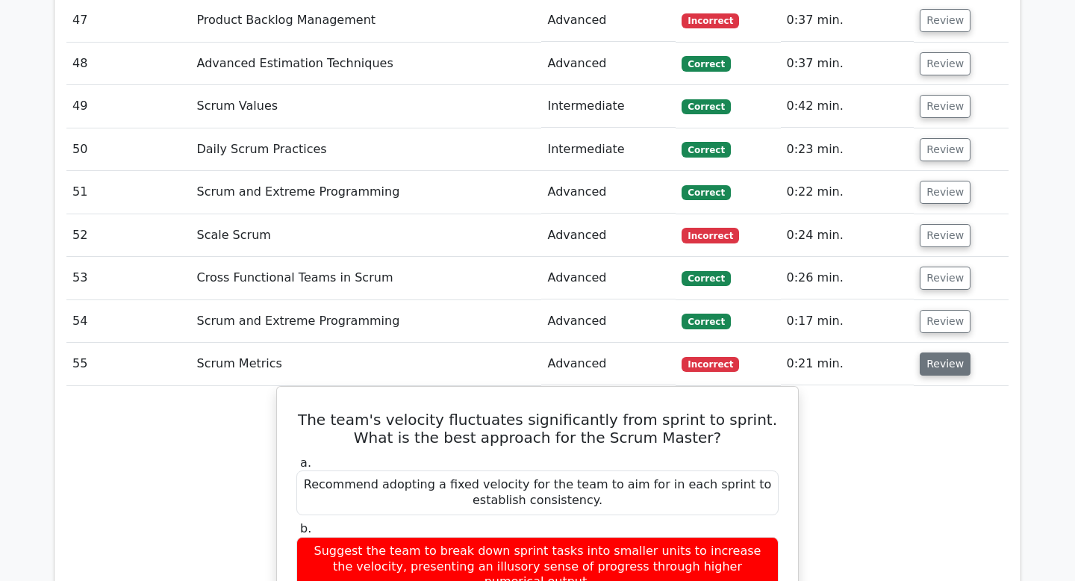
scroll to position [7646, 0]
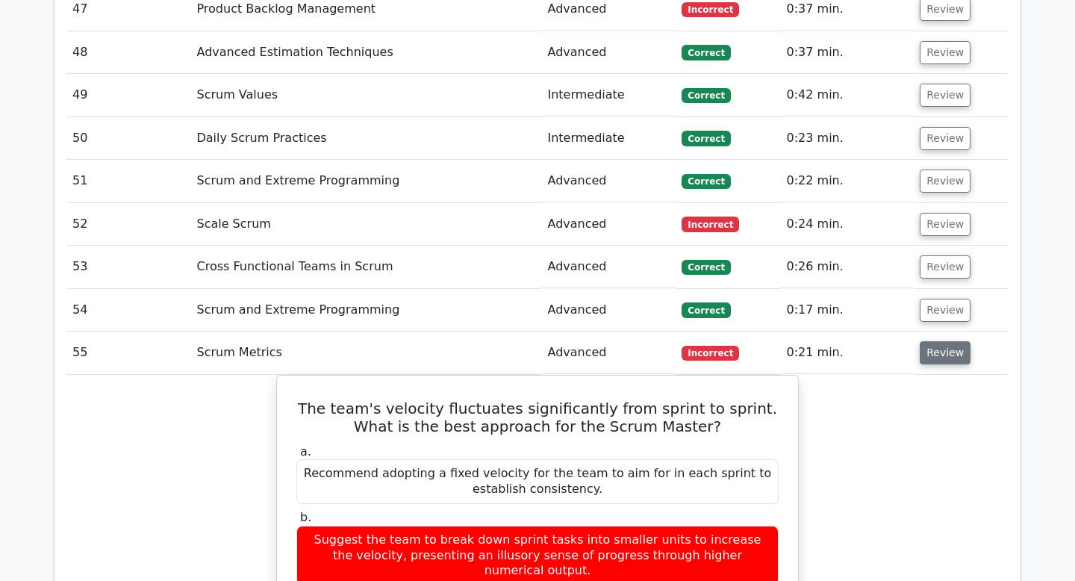
click at [940, 341] on button "Review" at bounding box center [945, 352] width 51 height 23
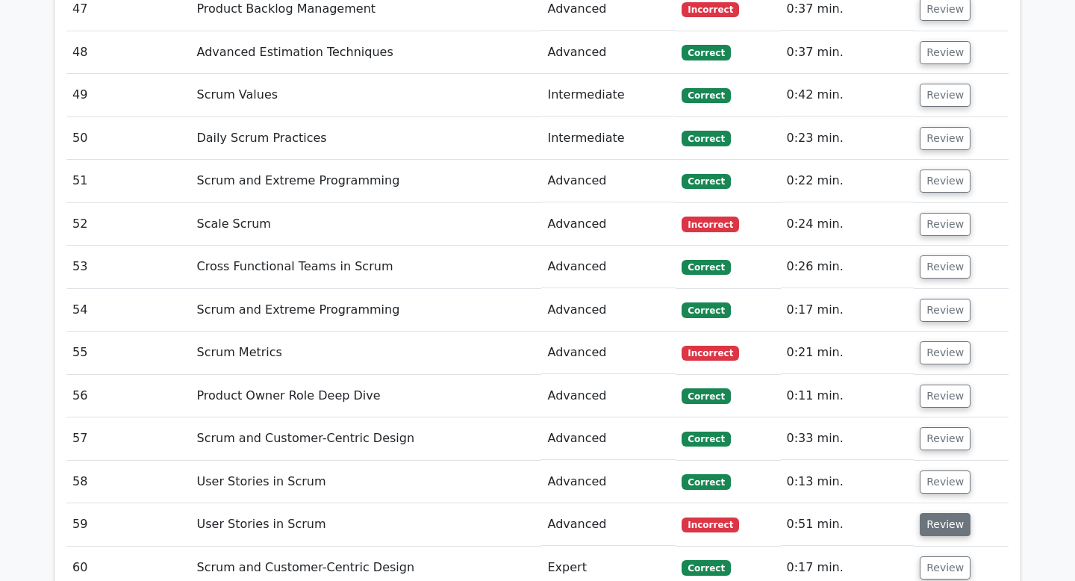
click at [948, 513] on button "Review" at bounding box center [945, 524] width 51 height 23
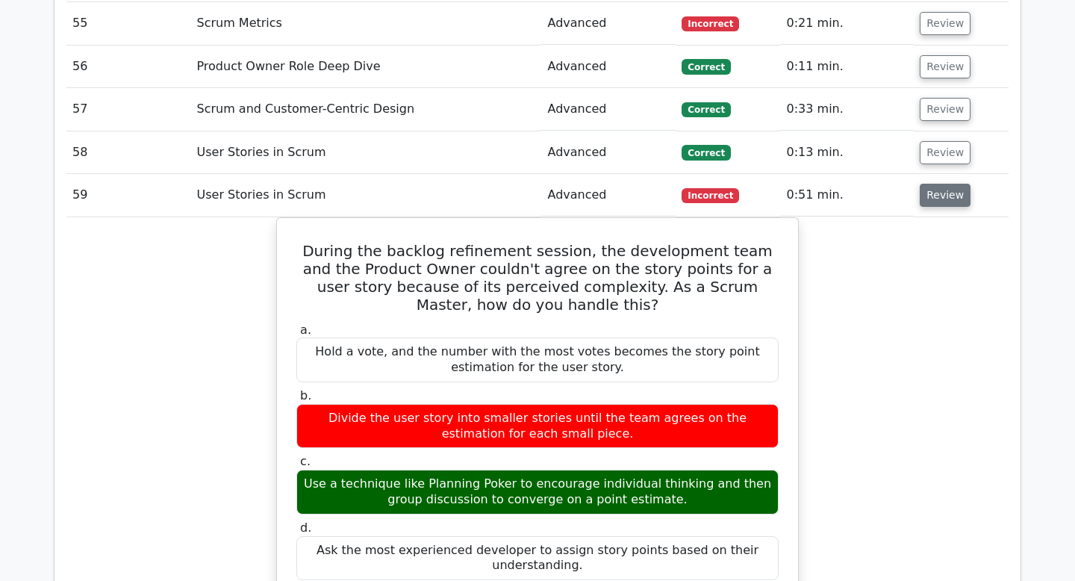
scroll to position [7910, 0]
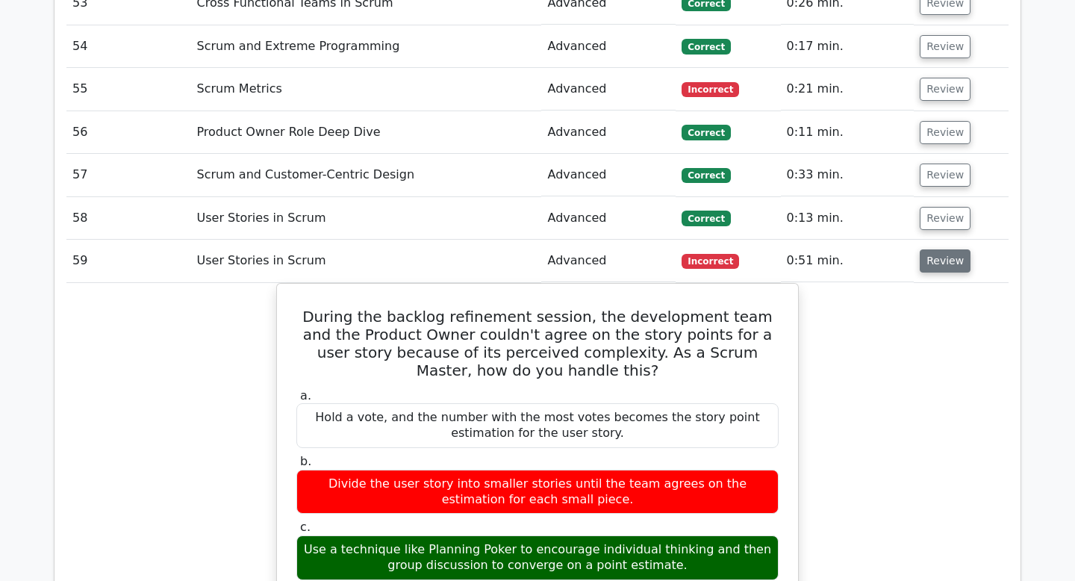
click at [929, 249] on button "Review" at bounding box center [945, 260] width 51 height 23
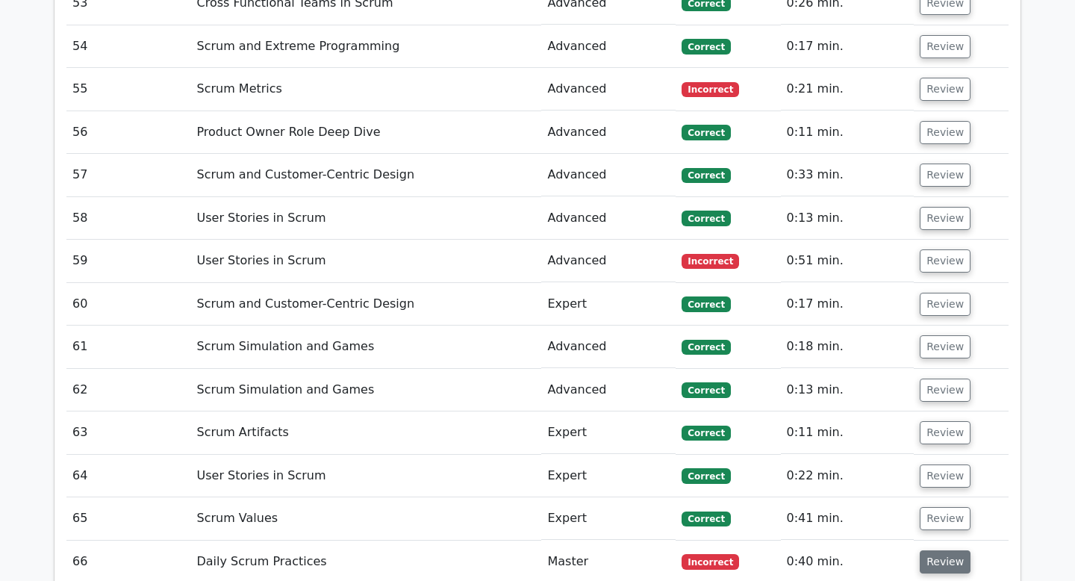
click at [936, 550] on button "Review" at bounding box center [945, 561] width 51 height 23
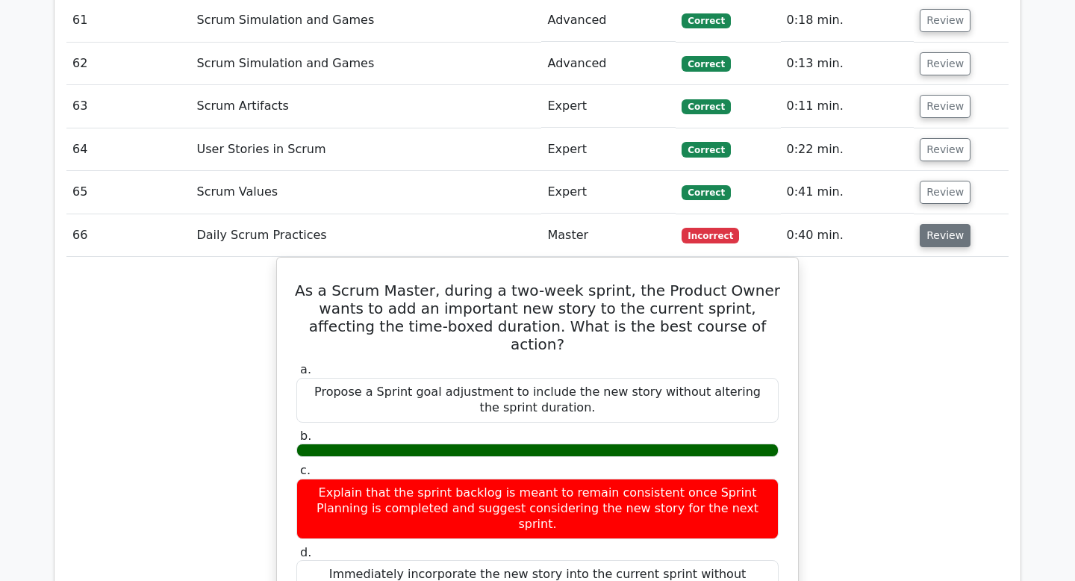
scroll to position [8230, 0]
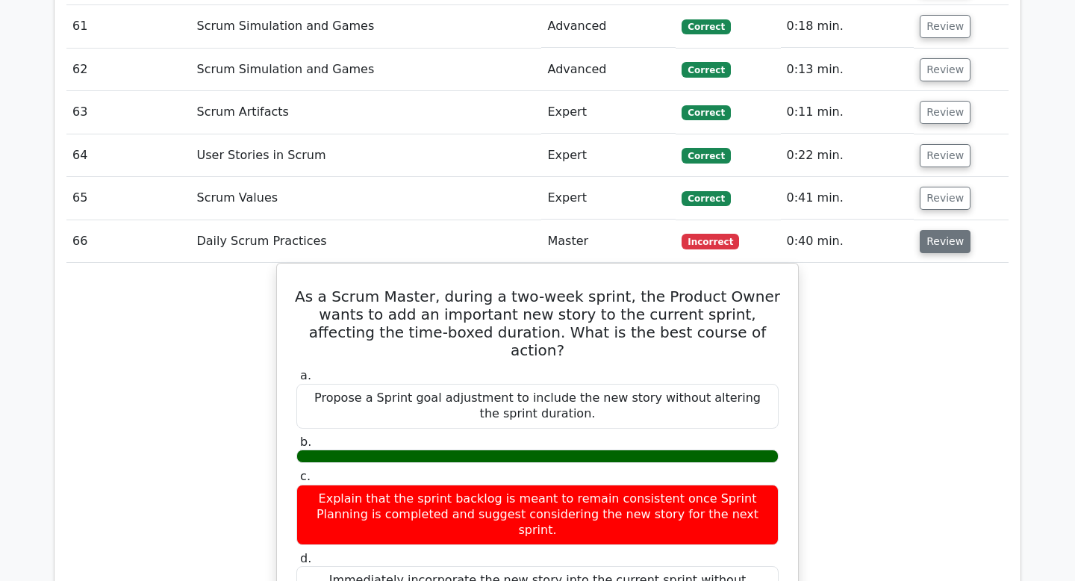
click at [942, 230] on button "Review" at bounding box center [945, 241] width 51 height 23
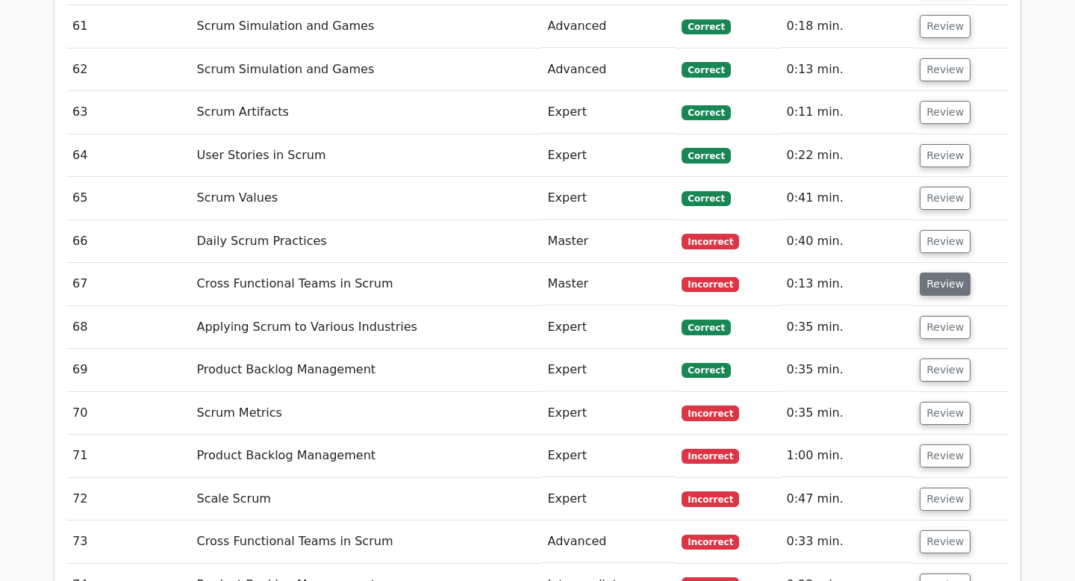
click at [943, 273] on button "Review" at bounding box center [945, 284] width 51 height 23
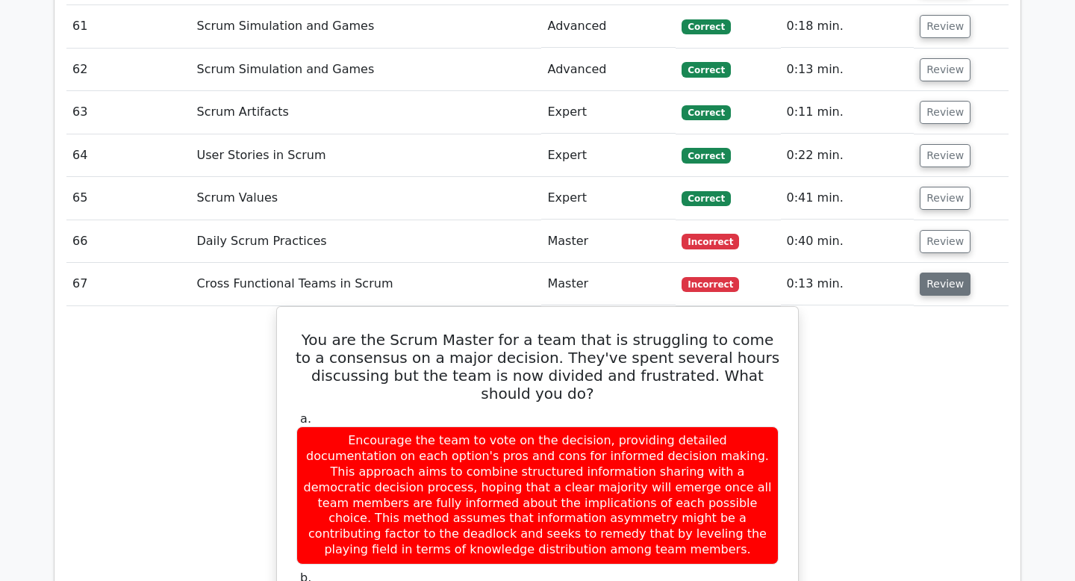
click at [938, 273] on button "Review" at bounding box center [945, 284] width 51 height 23
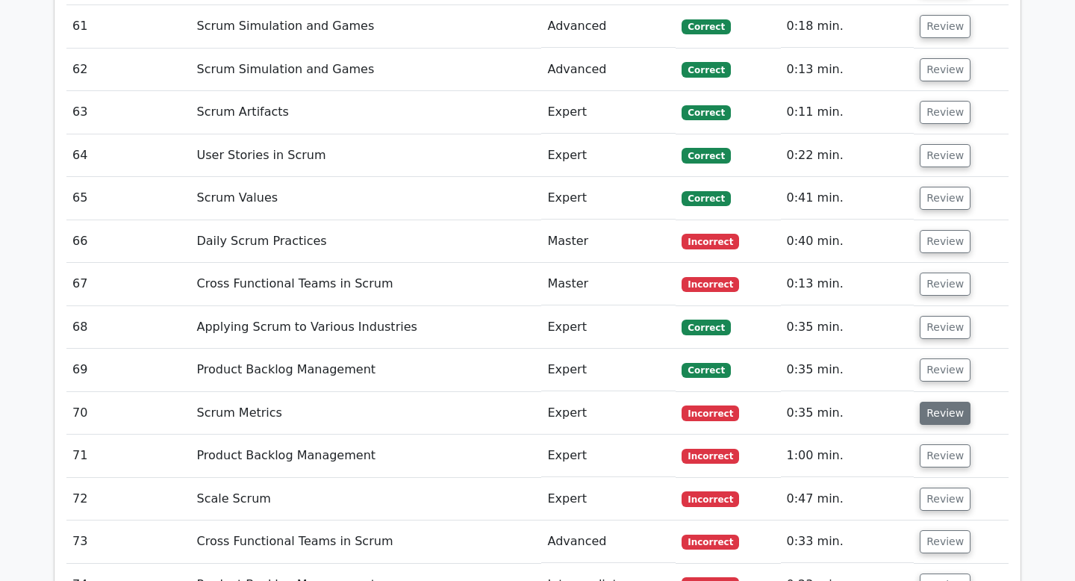
click at [946, 402] on button "Review" at bounding box center [945, 413] width 51 height 23
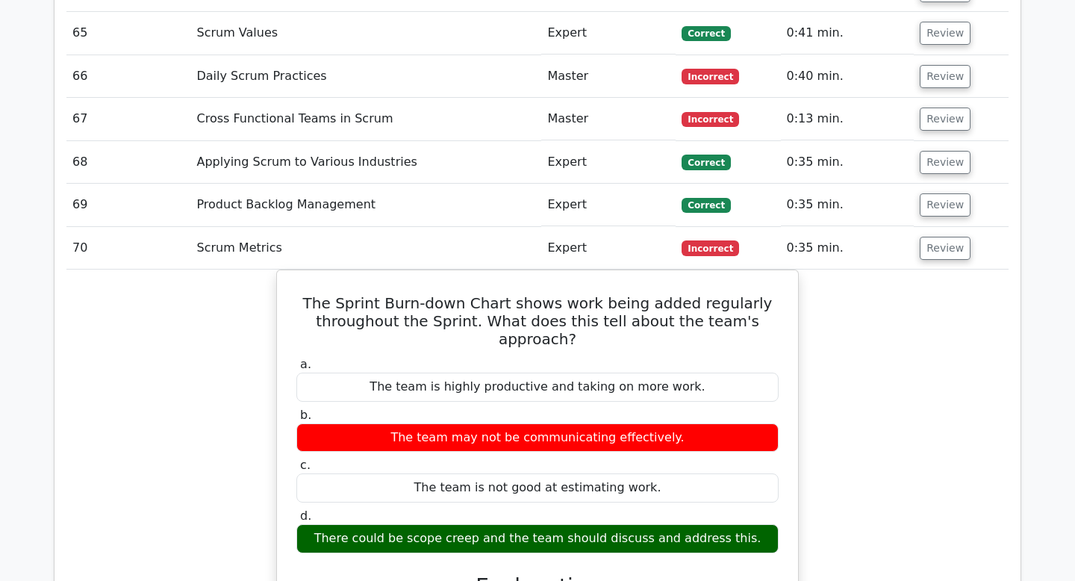
scroll to position [8399, 0]
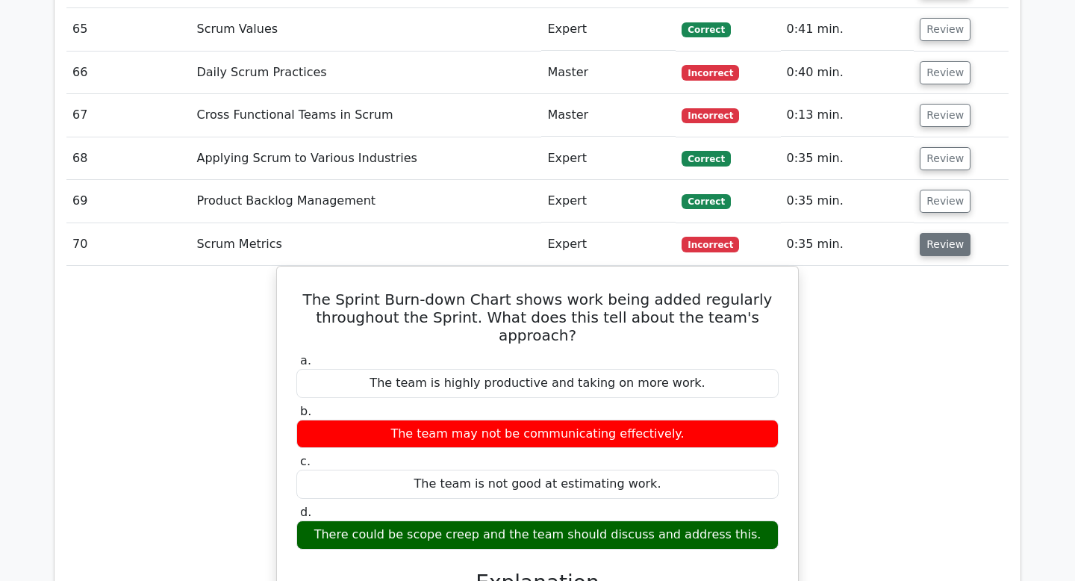
click at [937, 233] on button "Review" at bounding box center [945, 244] width 51 height 23
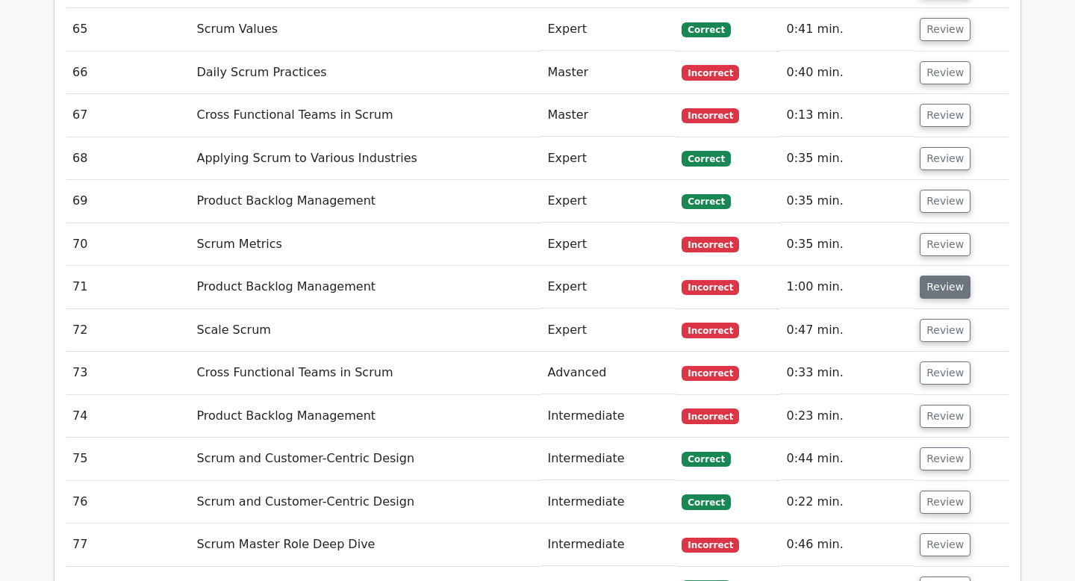
click at [940, 276] on button "Review" at bounding box center [945, 287] width 51 height 23
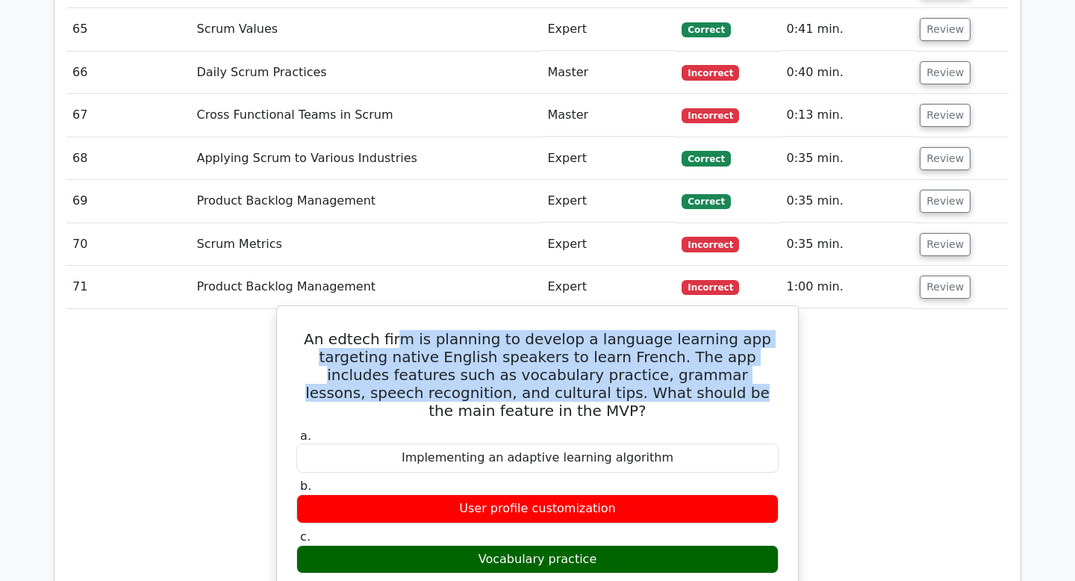
drag, startPoint x: 386, startPoint y: 199, endPoint x: 536, endPoint y: 255, distance: 160.5
click at [536, 330] on h5 "An edtech firm is planning to develop a language learning app targeting native …" at bounding box center [537, 375] width 485 height 90
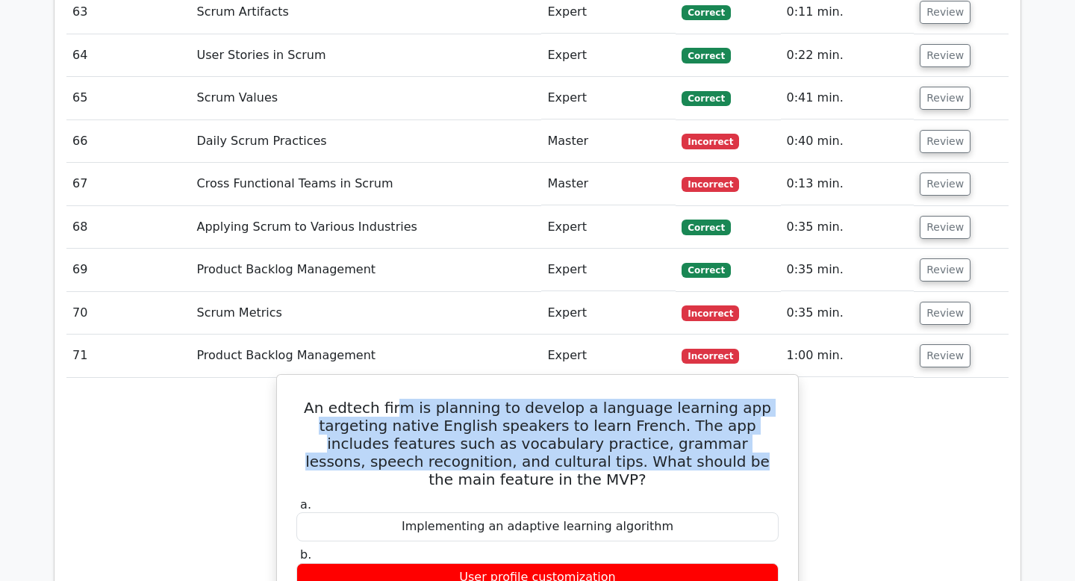
scroll to position [8330, 0]
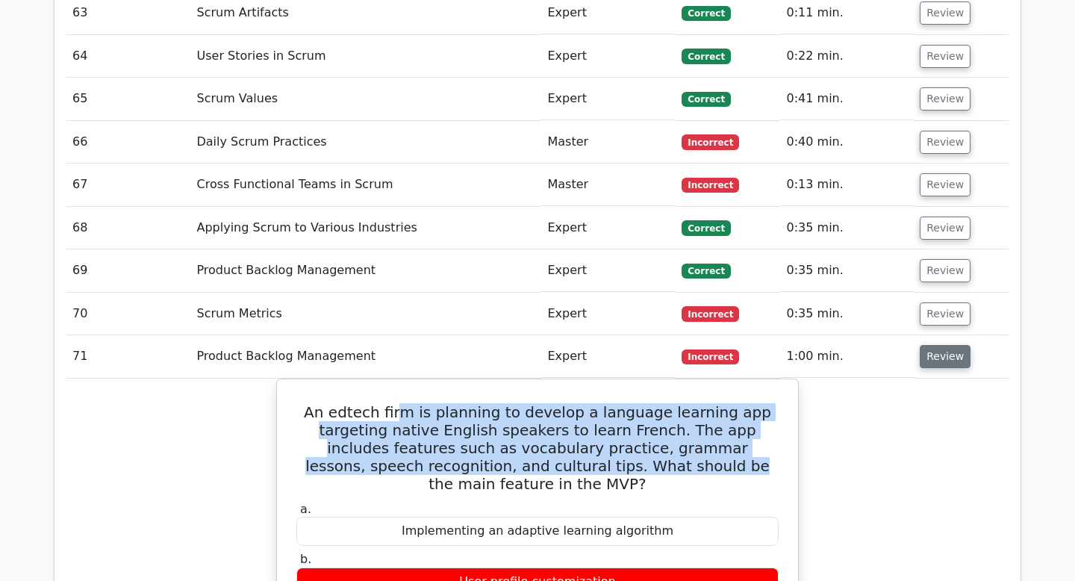
click at [931, 345] on button "Review" at bounding box center [945, 356] width 51 height 23
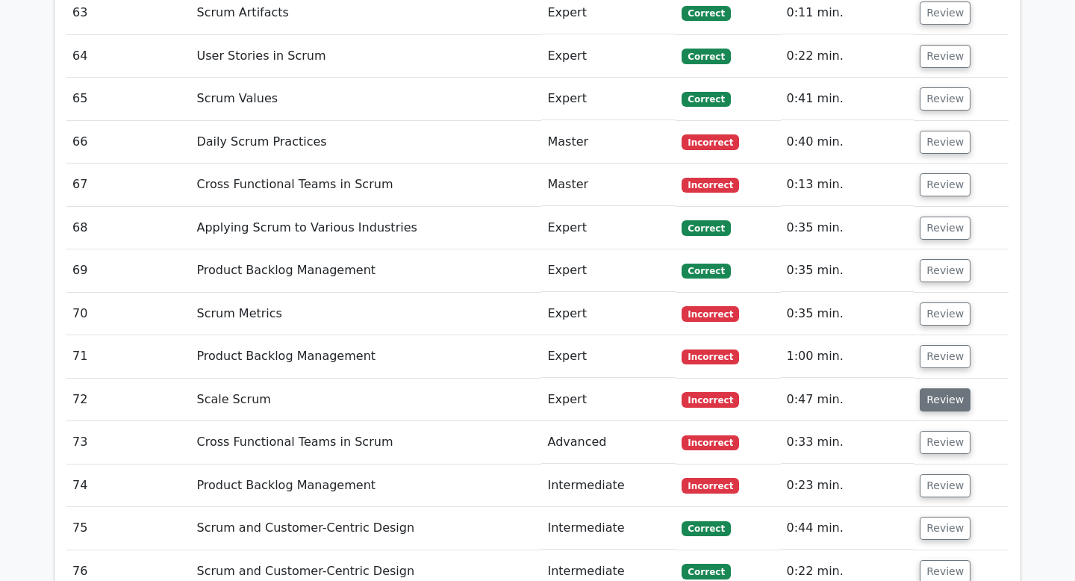
click at [940, 388] on button "Review" at bounding box center [945, 399] width 51 height 23
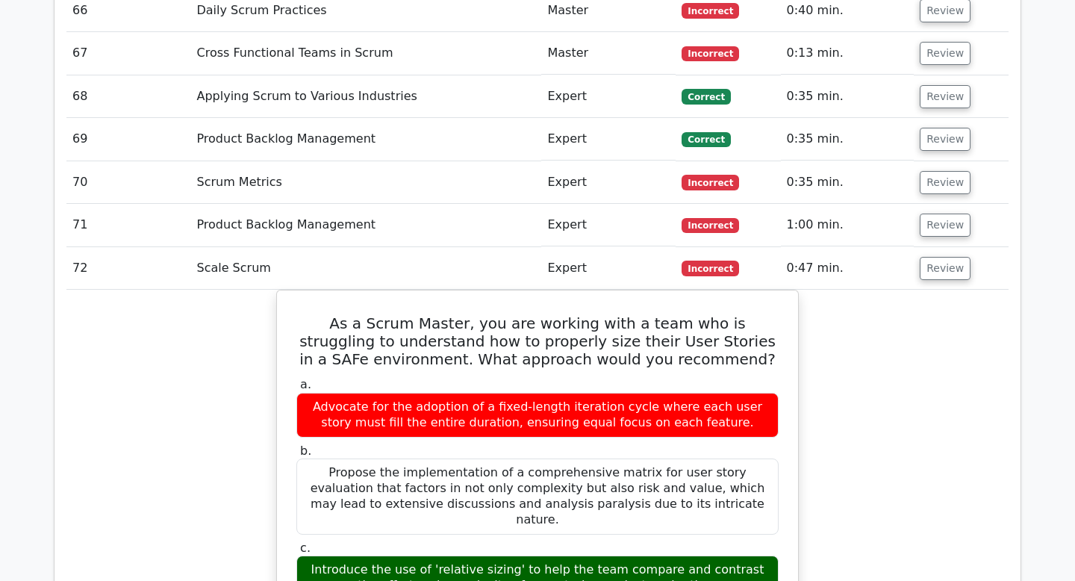
scroll to position [8463, 0]
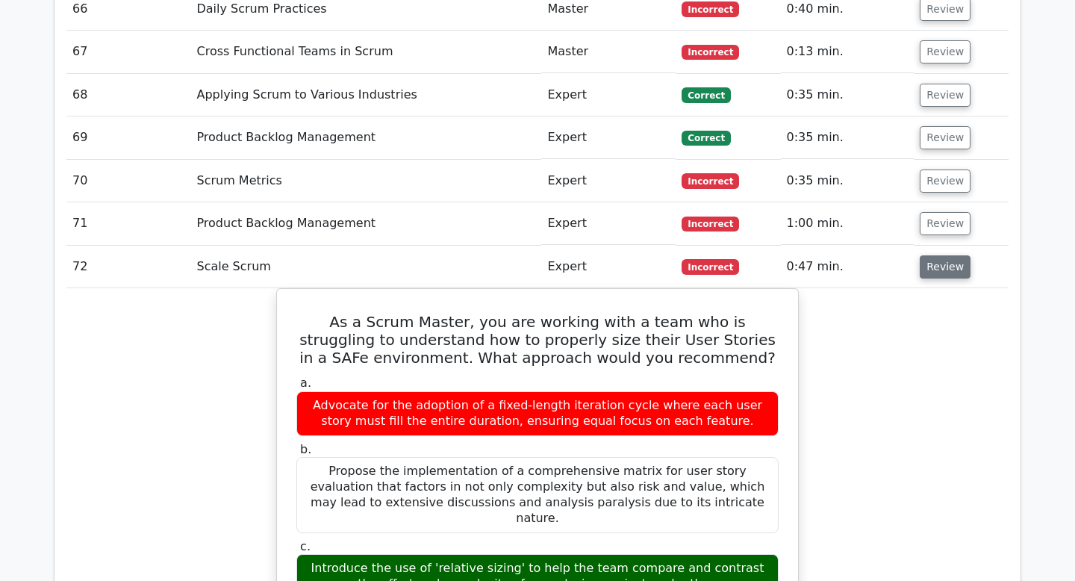
click at [928, 255] on button "Review" at bounding box center [945, 266] width 51 height 23
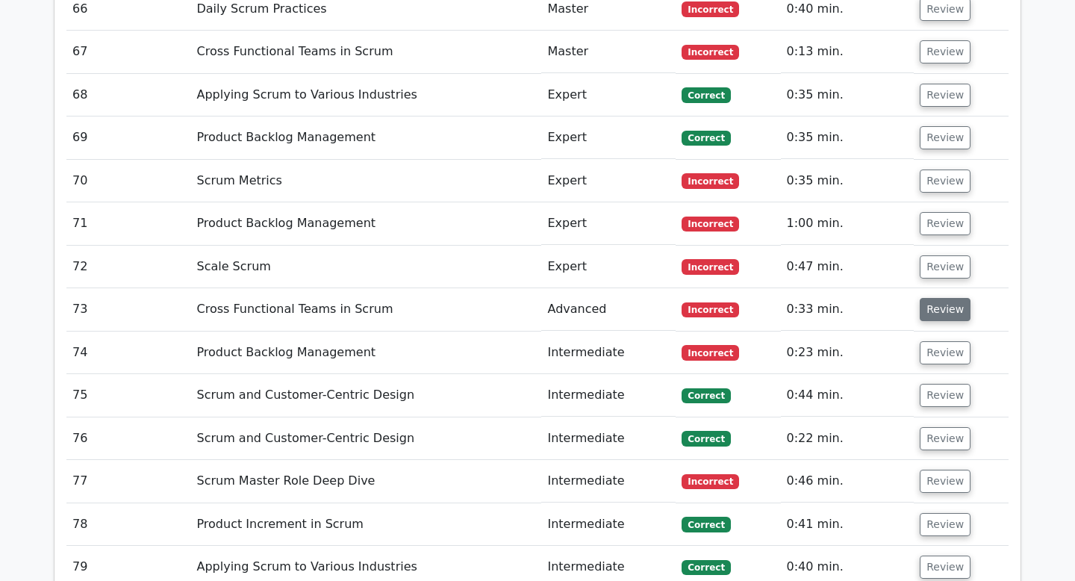
click at [938, 298] on button "Review" at bounding box center [945, 309] width 51 height 23
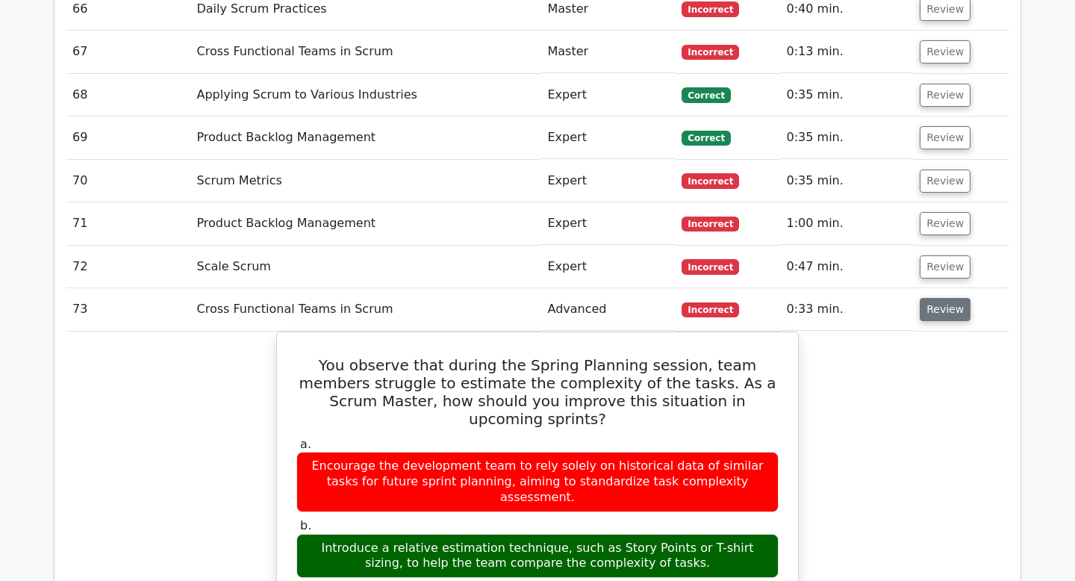
click at [921, 298] on button "Review" at bounding box center [945, 309] width 51 height 23
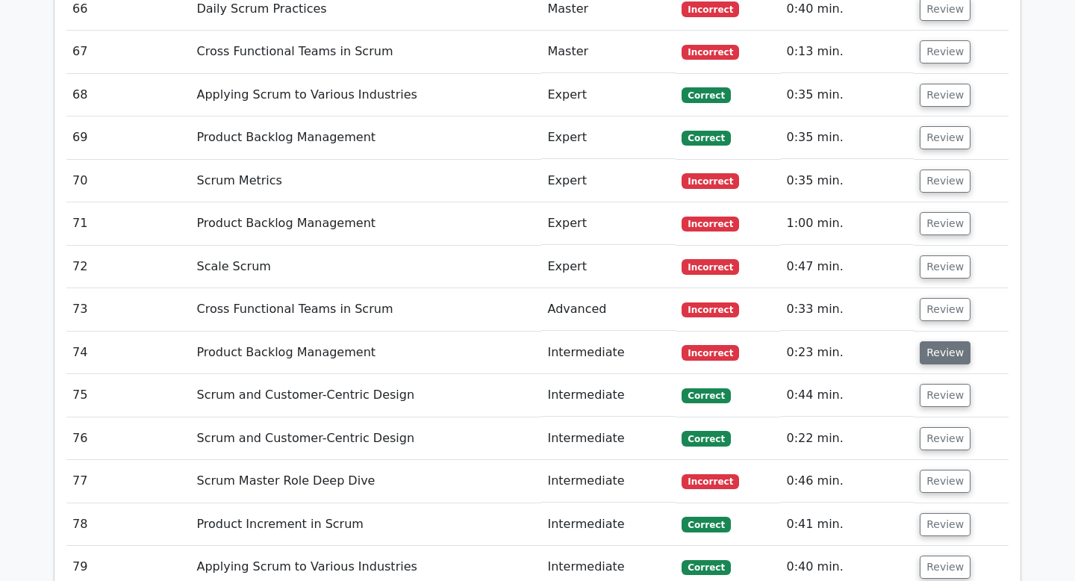
click at [929, 341] on button "Review" at bounding box center [945, 352] width 51 height 23
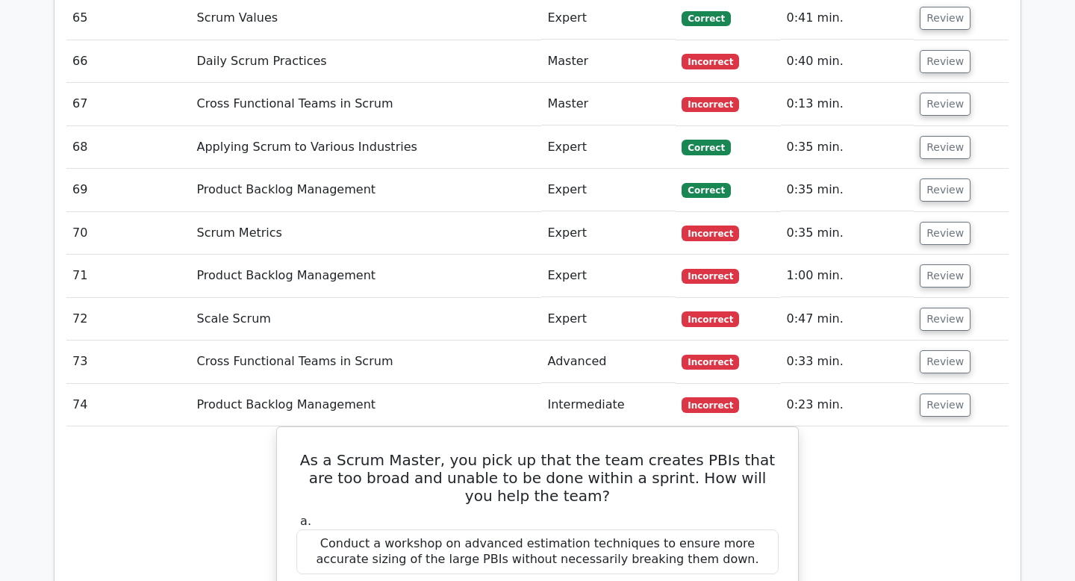
scroll to position [8387, 0]
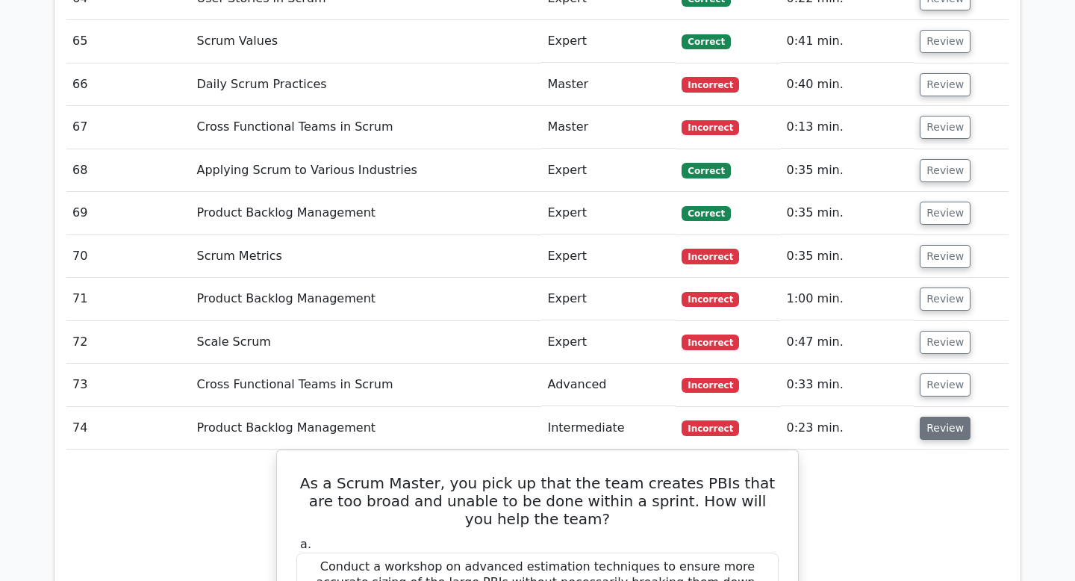
click at [934, 417] on button "Review" at bounding box center [945, 428] width 51 height 23
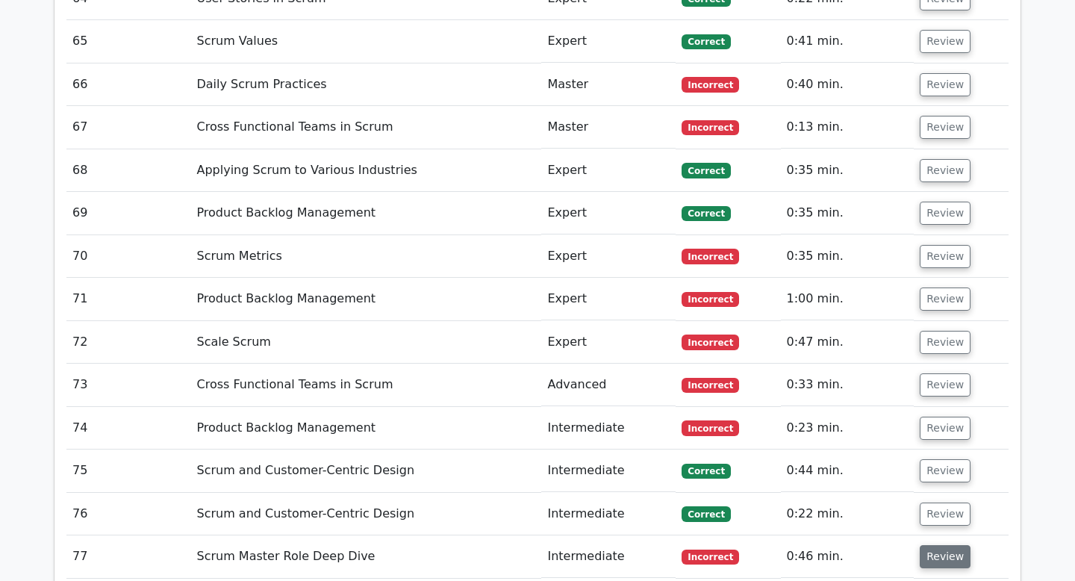
click at [941, 545] on button "Review" at bounding box center [945, 556] width 51 height 23
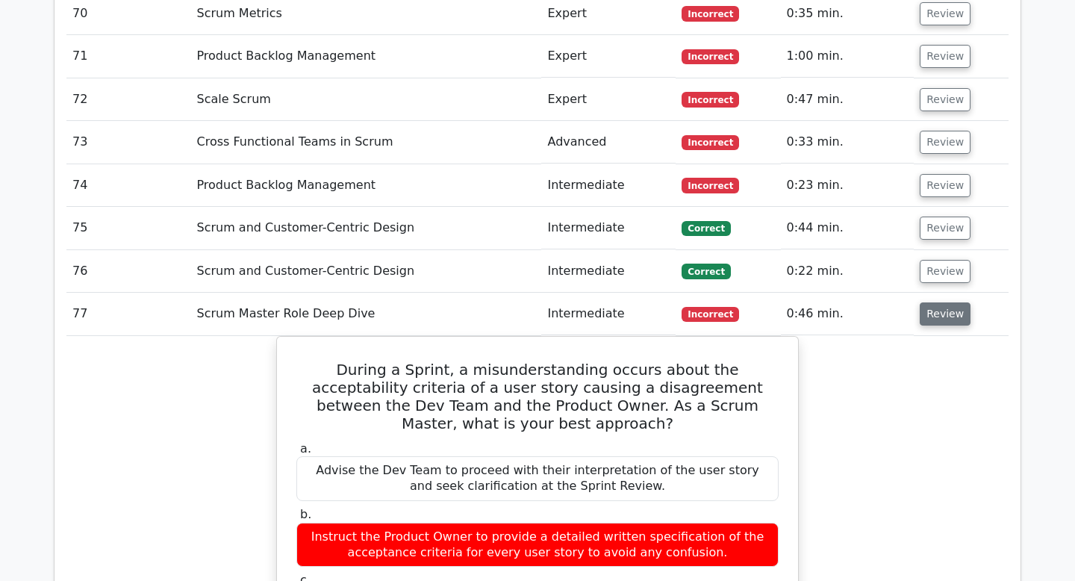
scroll to position [8642, 0]
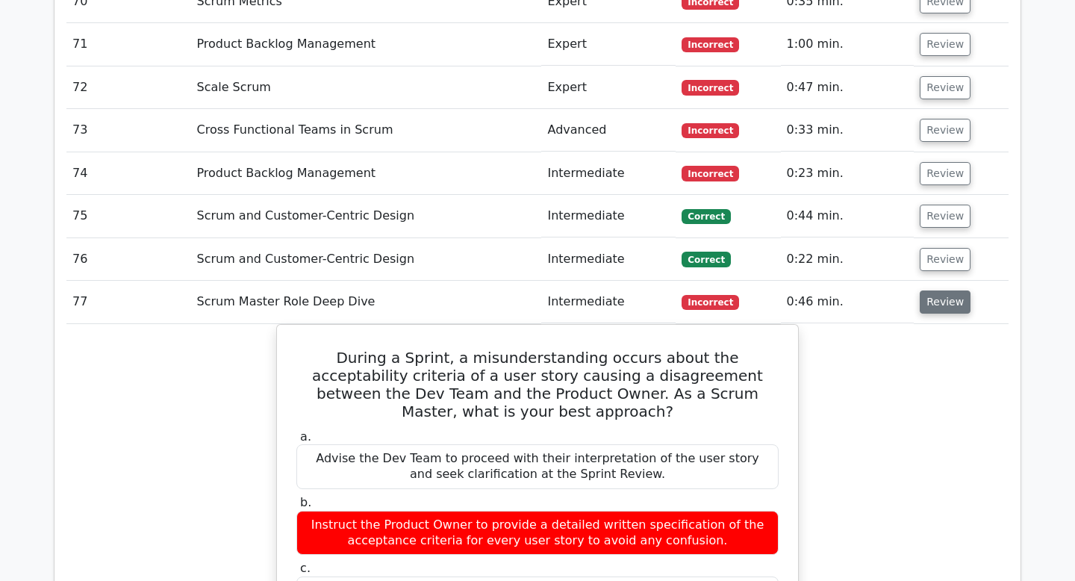
click at [956, 291] on button "Review" at bounding box center [945, 302] width 51 height 23
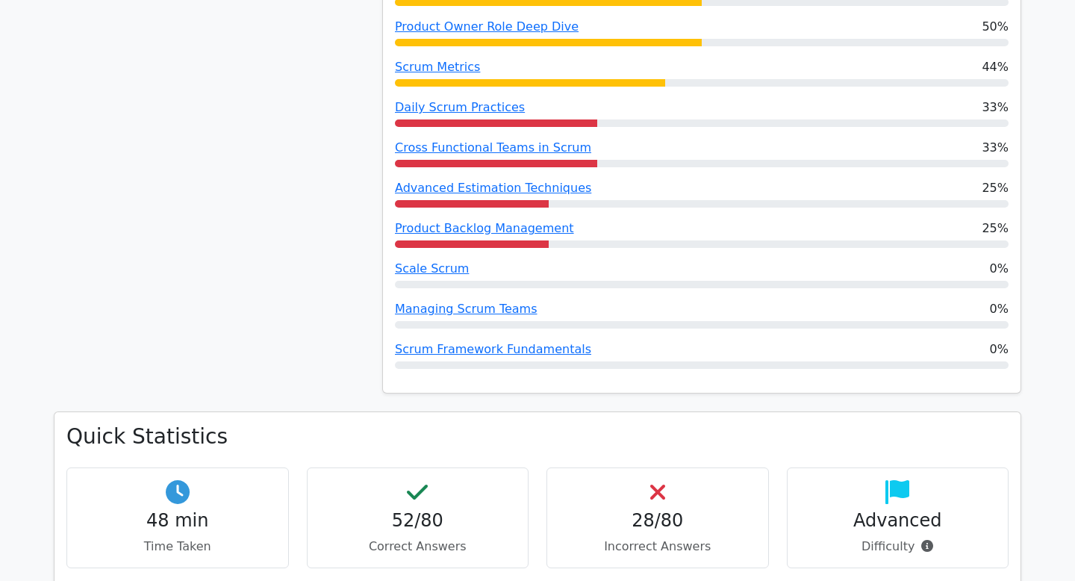
scroll to position [1300, 0]
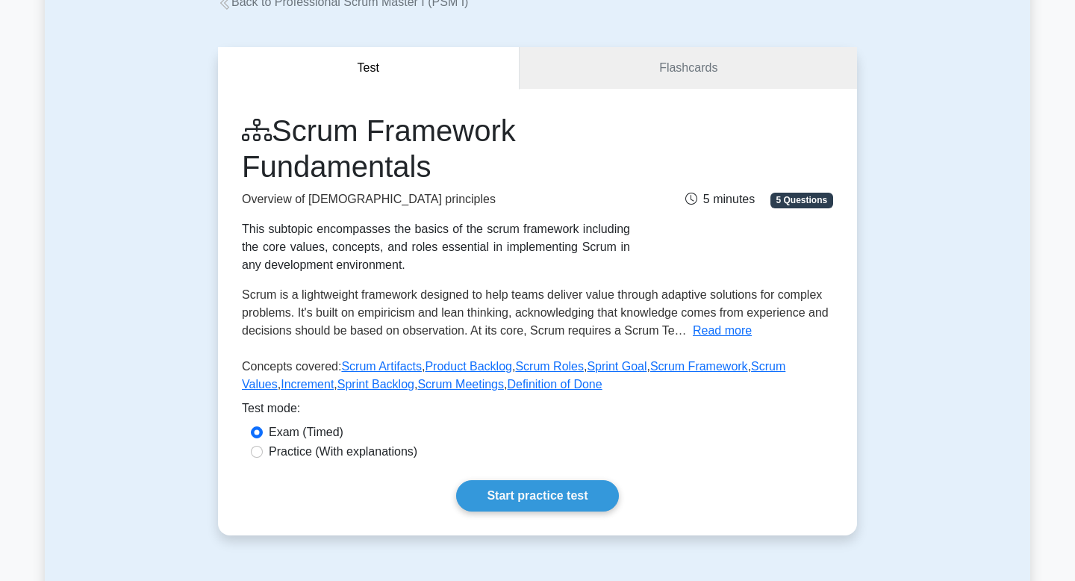
scroll to position [37, 0]
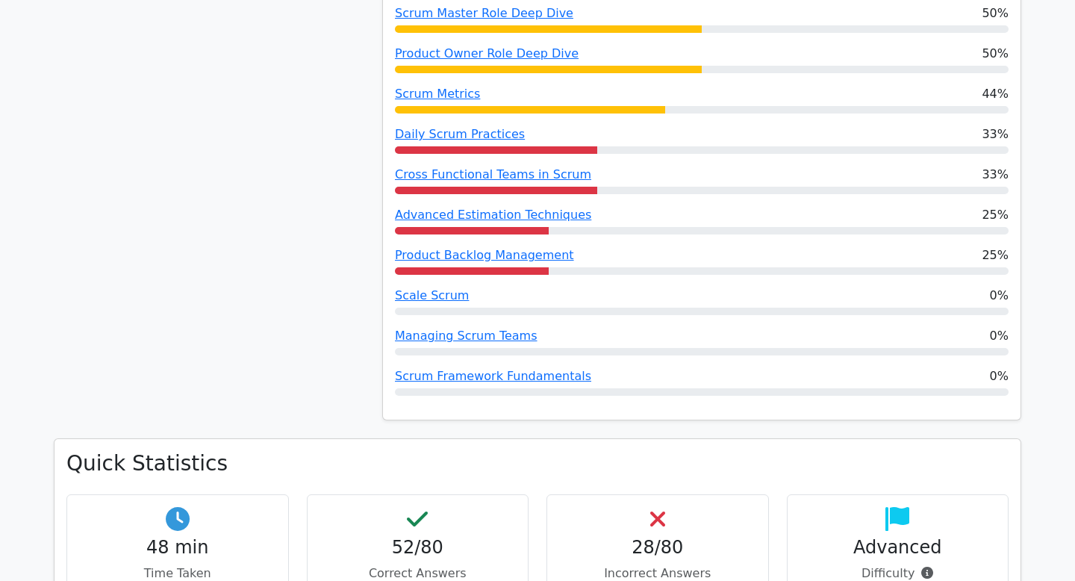
scroll to position [1261, 0]
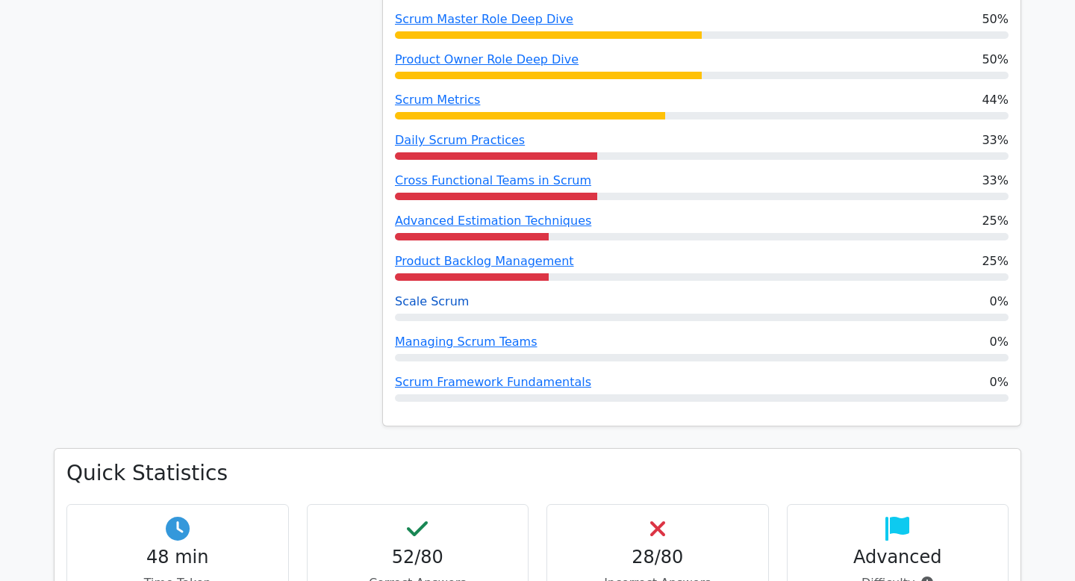
click at [439, 294] on link "Scale Scrum" at bounding box center [432, 301] width 74 height 14
click at [506, 335] on link "Managing Scrum Teams" at bounding box center [466, 342] width 143 height 14
click at [483, 375] on link "Scrum Framework Fundamentals" at bounding box center [493, 382] width 196 height 14
click at [454, 294] on link "Scale Scrum" at bounding box center [432, 301] width 74 height 14
click at [423, 294] on link "Scale Scrum" at bounding box center [432, 301] width 74 height 14
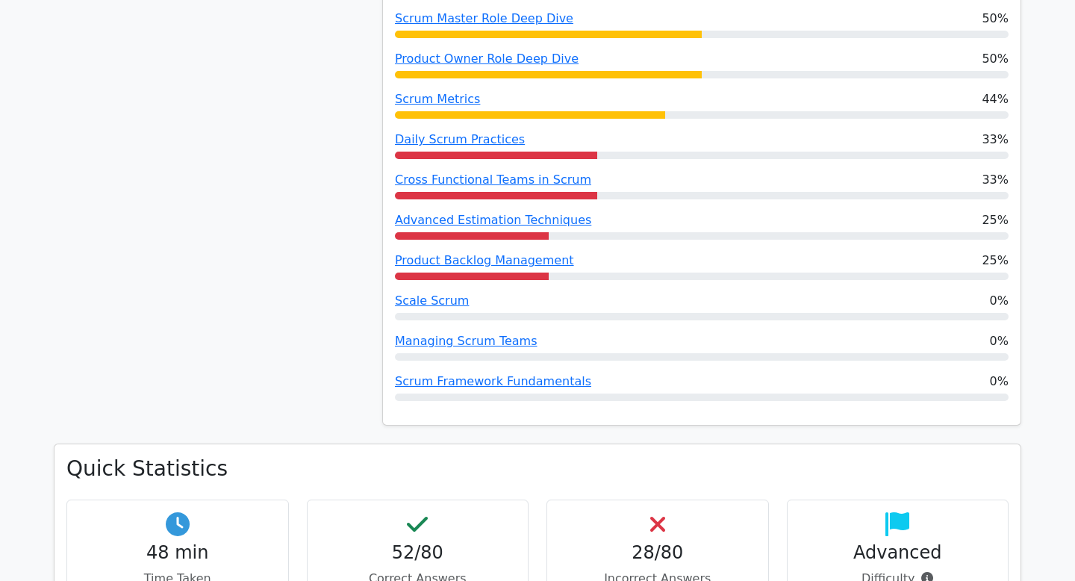
scroll to position [1282, 0]
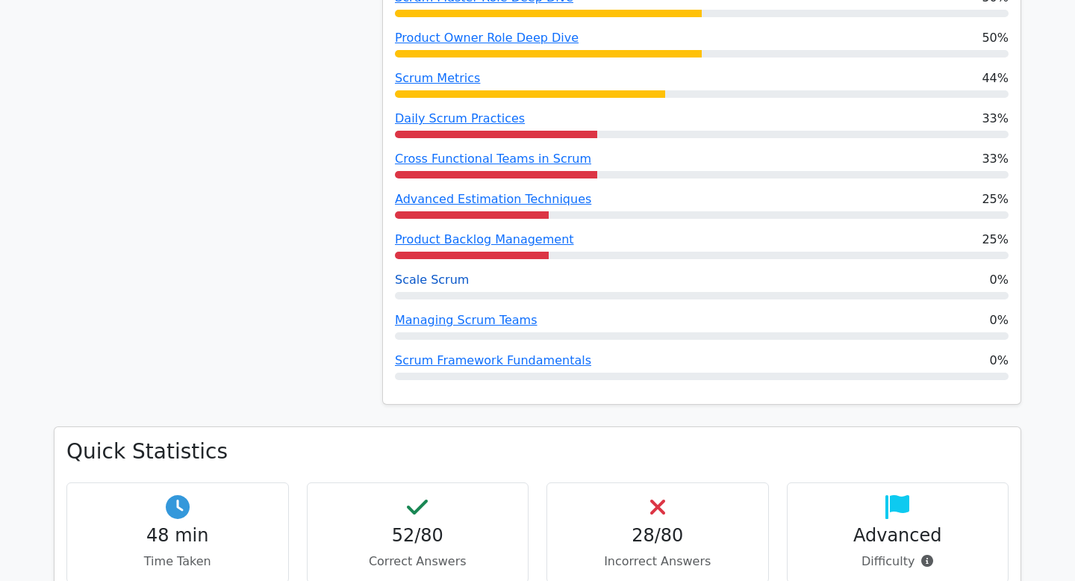
click at [422, 273] on link "Scale Scrum" at bounding box center [432, 280] width 74 height 14
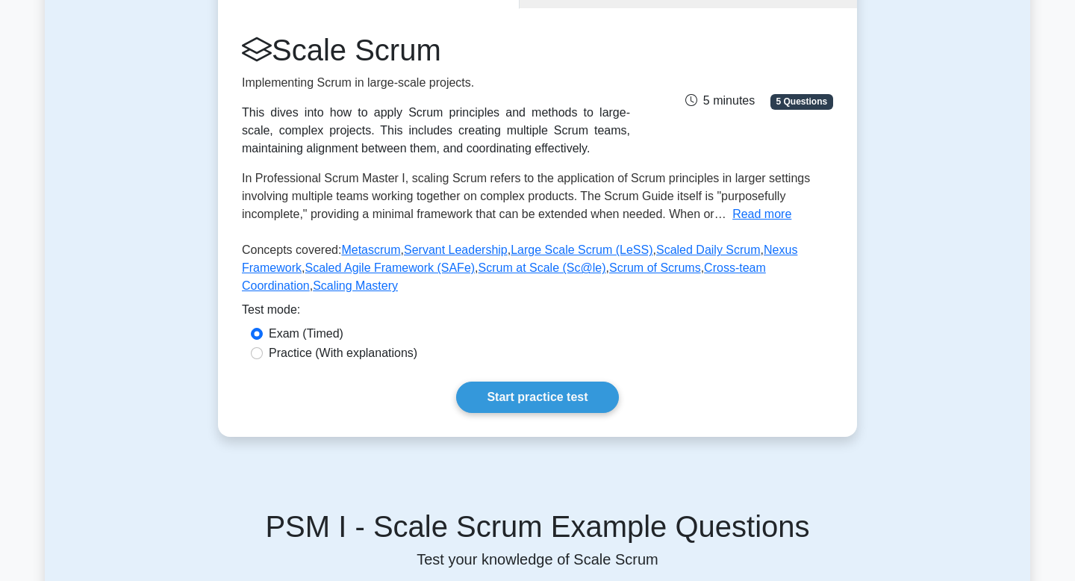
scroll to position [314, 0]
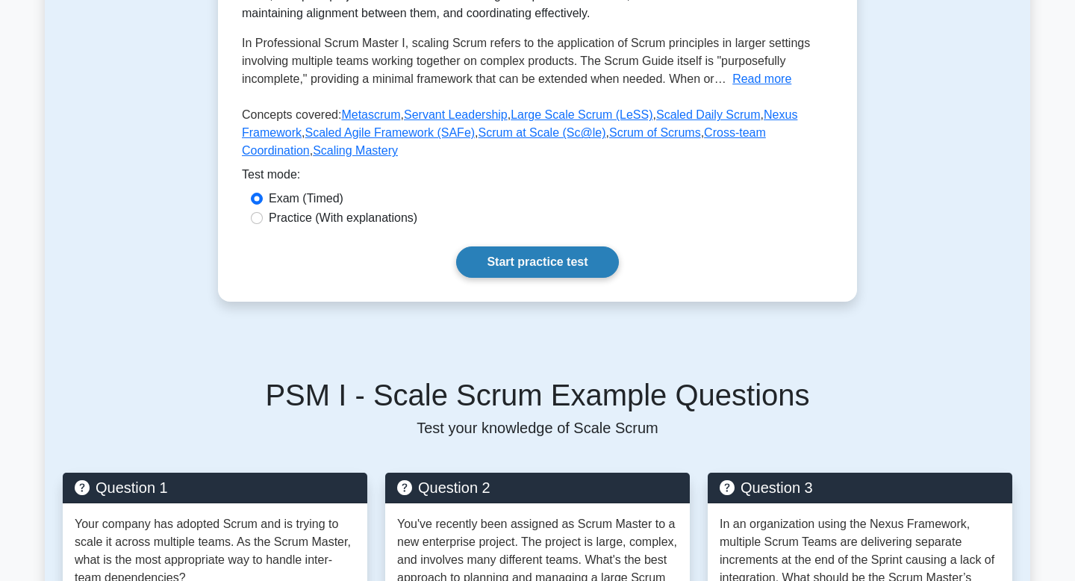
click at [497, 267] on link "Start practice test" at bounding box center [537, 261] width 162 height 31
click at [523, 270] on link "Start practice test" at bounding box center [537, 261] width 162 height 31
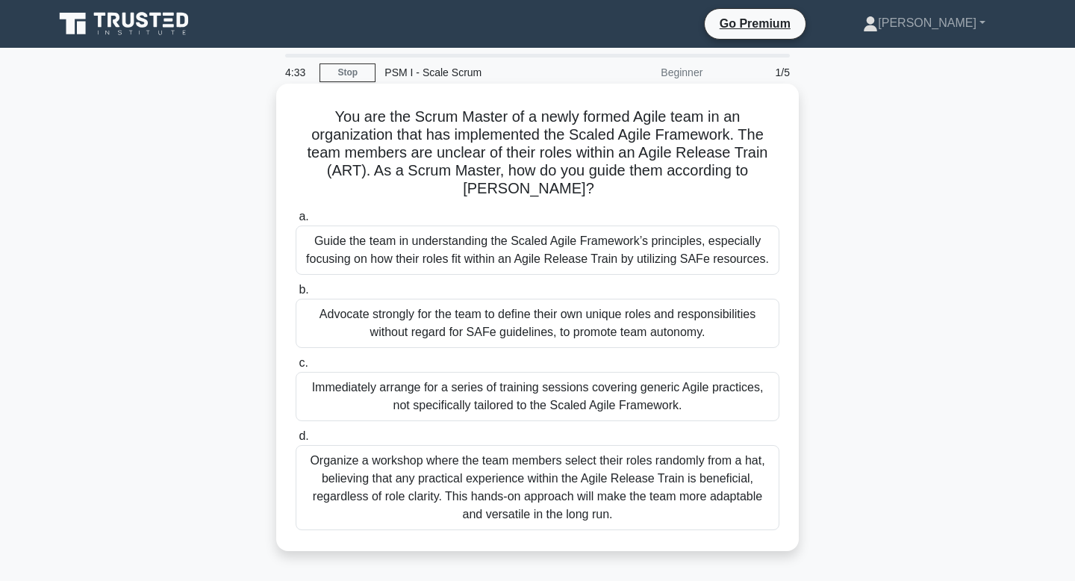
click at [532, 229] on div "Guide the team in understanding the Scaled Agile Framework’s principles, especi…" at bounding box center [538, 250] width 484 height 49
click at [296, 222] on input "a. Guide the team in understanding the Scaled Agile Framework’s principles, esp…" at bounding box center [296, 217] width 0 height 10
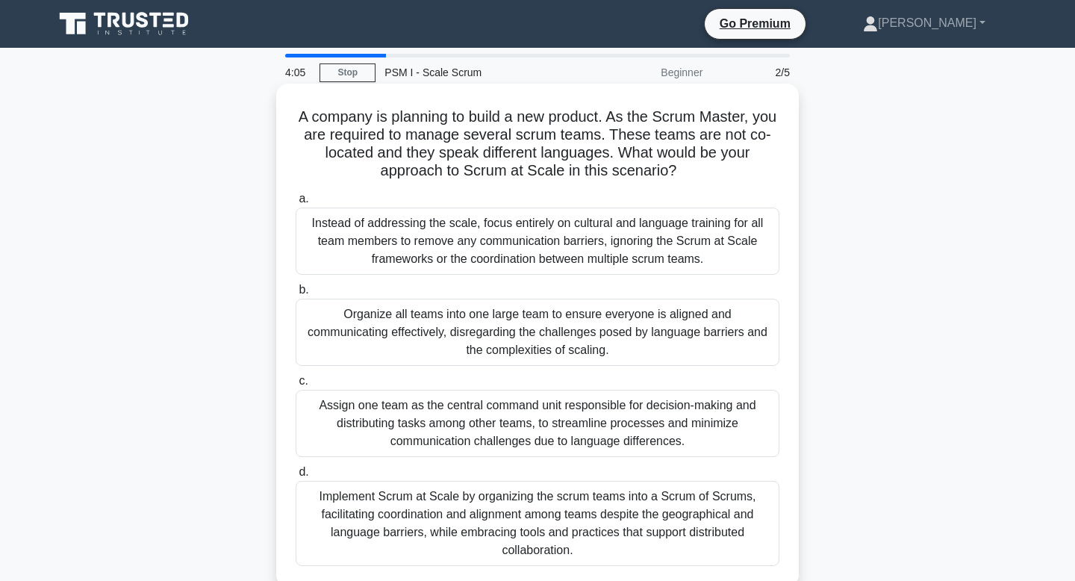
click at [492, 538] on div "Implement Scrum at Scale by organizing the scrum teams into a Scrum of Scrums, …" at bounding box center [538, 523] width 484 height 85
click at [296, 477] on input "d. Implement Scrum at Scale by organizing the scrum teams into a Scrum of Scrum…" at bounding box center [296, 473] width 0 height 10
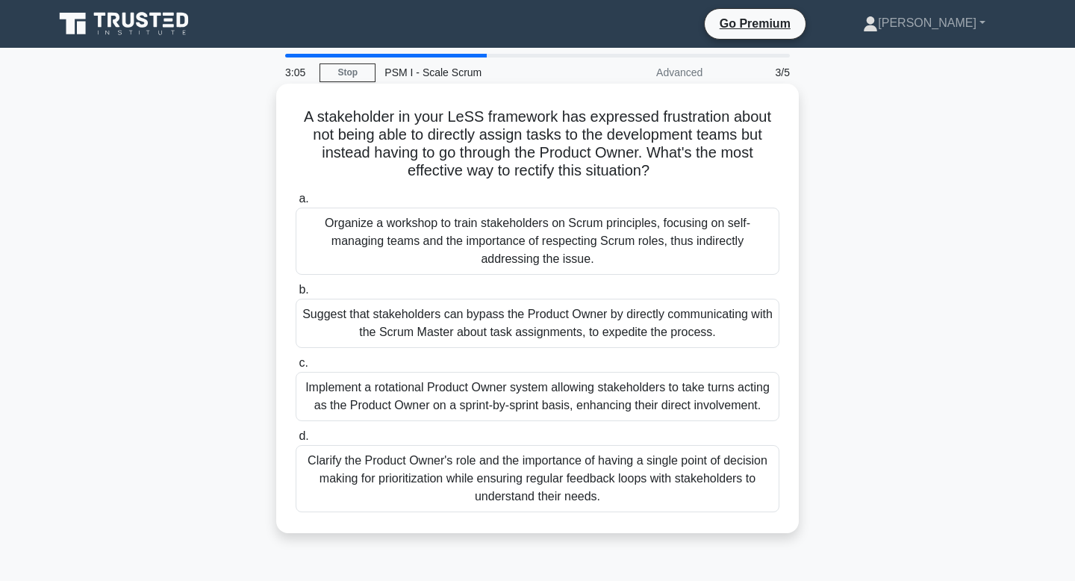
click at [596, 229] on div "Organize a workshop to train stakeholders on Scrum principles, focusing on self…" at bounding box center [538, 241] width 484 height 67
click at [296, 204] on input "a. Organize a workshop to train stakeholders on Scrum principles, focusing on s…" at bounding box center [296, 199] width 0 height 10
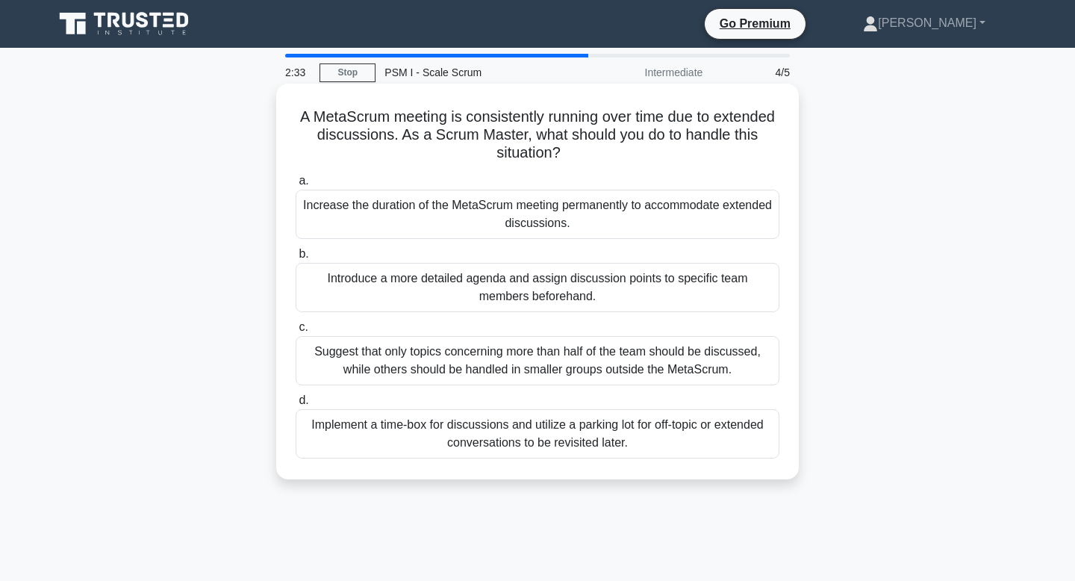
click at [562, 373] on div "Suggest that only topics concerning more than half of the team should be discus…" at bounding box center [538, 360] width 484 height 49
click at [296, 332] on input "c. Suggest that only topics concerning more than half of the team should be dis…" at bounding box center [296, 328] width 0 height 10
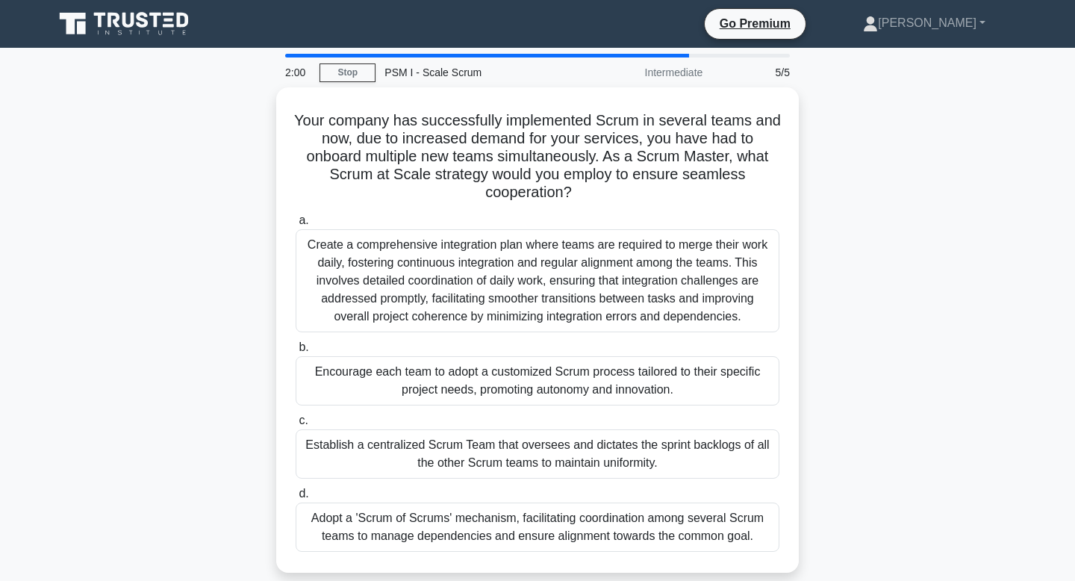
click at [562, 373] on div "Encourage each team to adopt a customized Scrum process tailored to their speci…" at bounding box center [538, 380] width 484 height 49
click at [296, 353] on input "b. Encourage each team to adopt a customized Scrum process tailored to their sp…" at bounding box center [296, 348] width 0 height 10
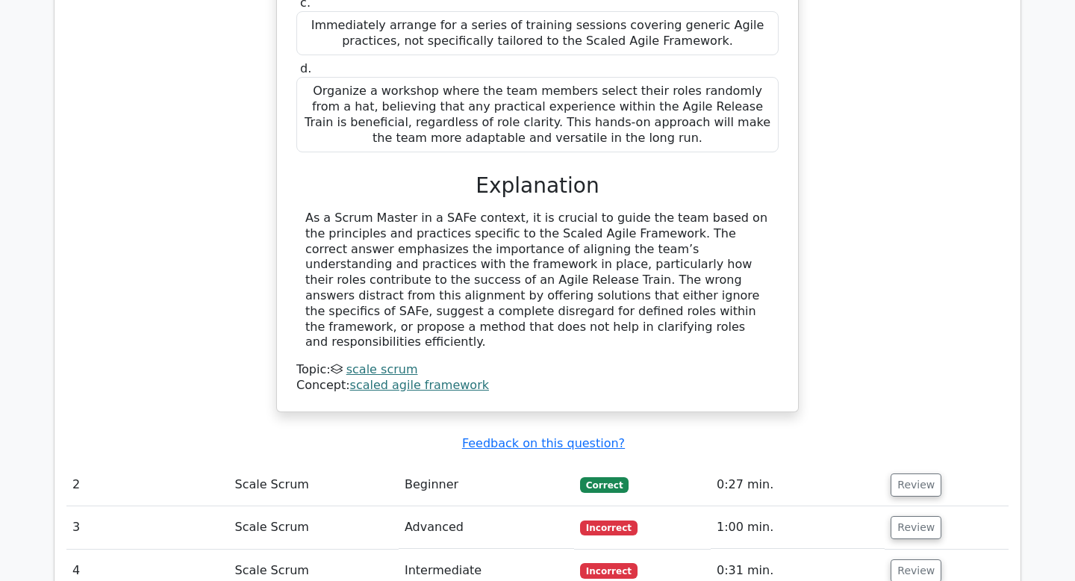
scroll to position [1536, 0]
click at [897, 515] on button "Review" at bounding box center [916, 526] width 51 height 23
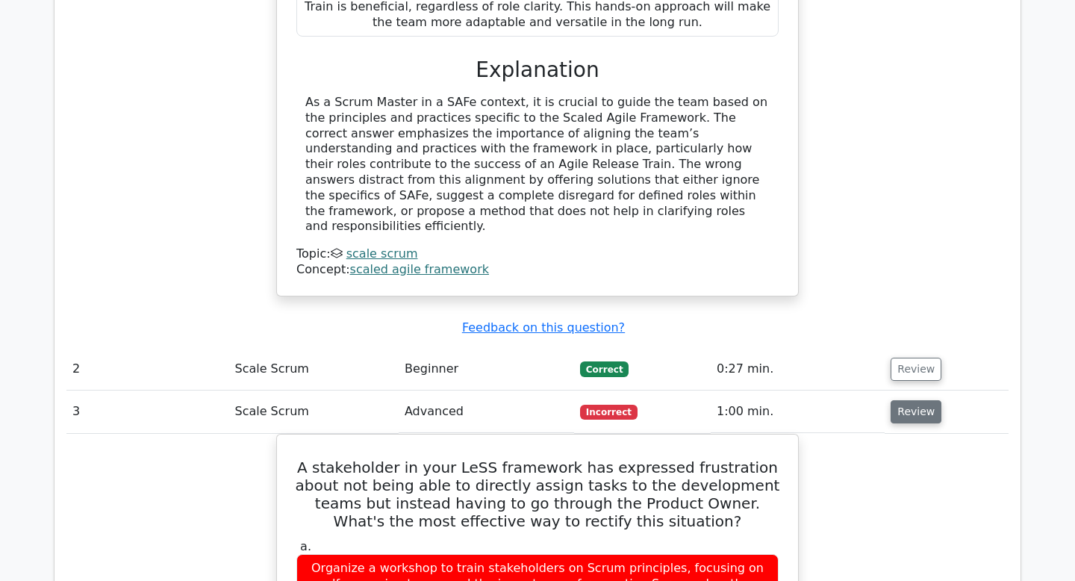
scroll to position [1654, 0]
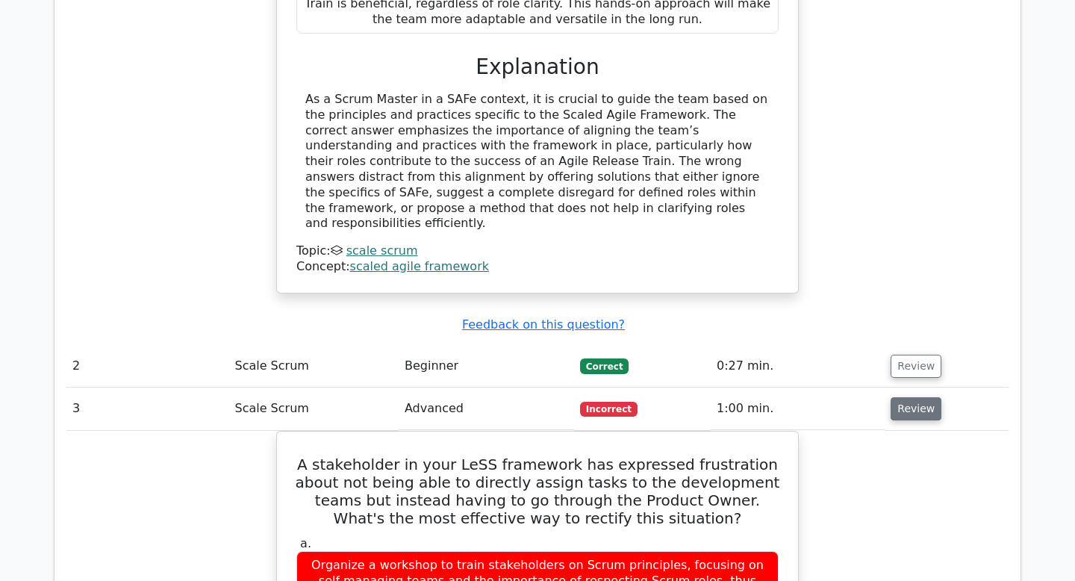
click at [920, 397] on button "Review" at bounding box center [916, 408] width 51 height 23
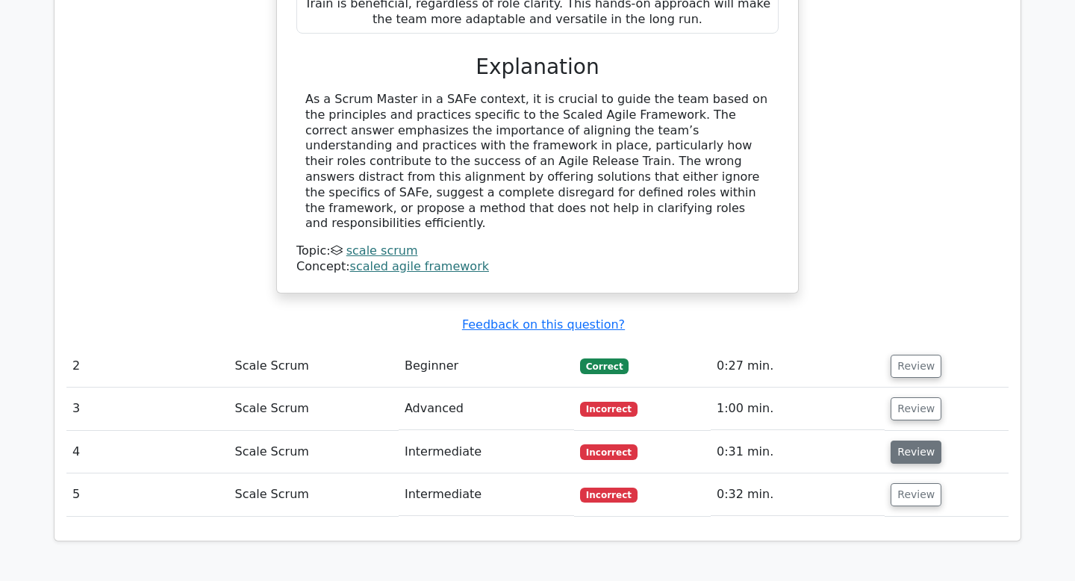
click at [912, 441] on button "Review" at bounding box center [916, 452] width 51 height 23
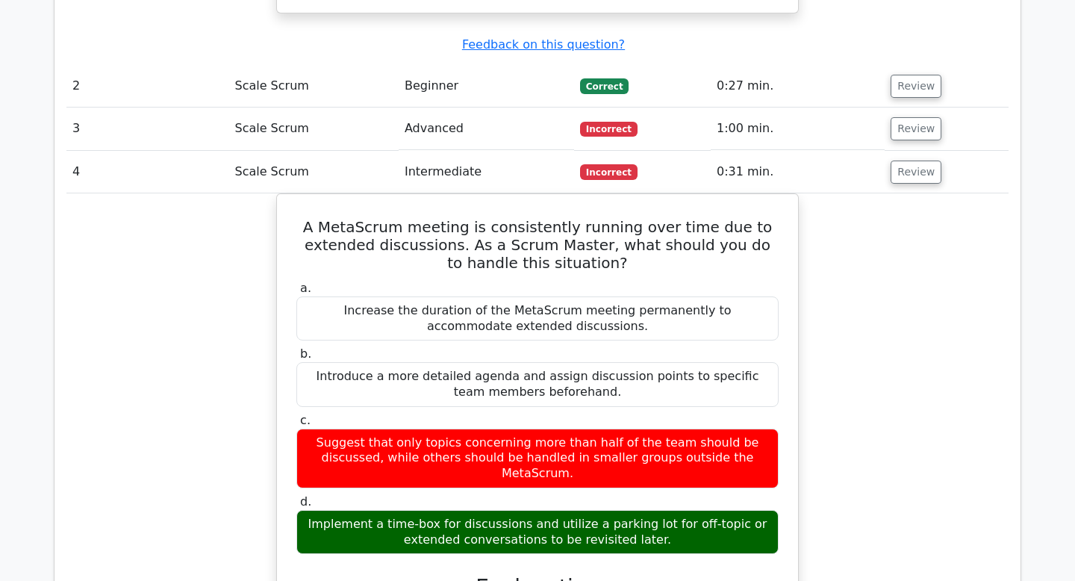
scroll to position [1913, 0]
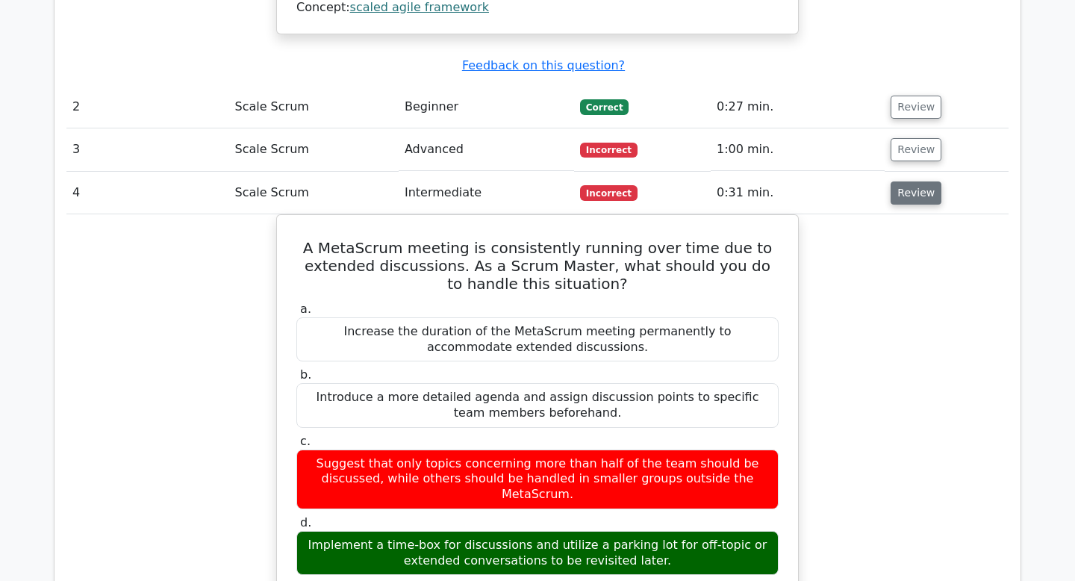
click at [898, 181] on button "Review" at bounding box center [916, 192] width 51 height 23
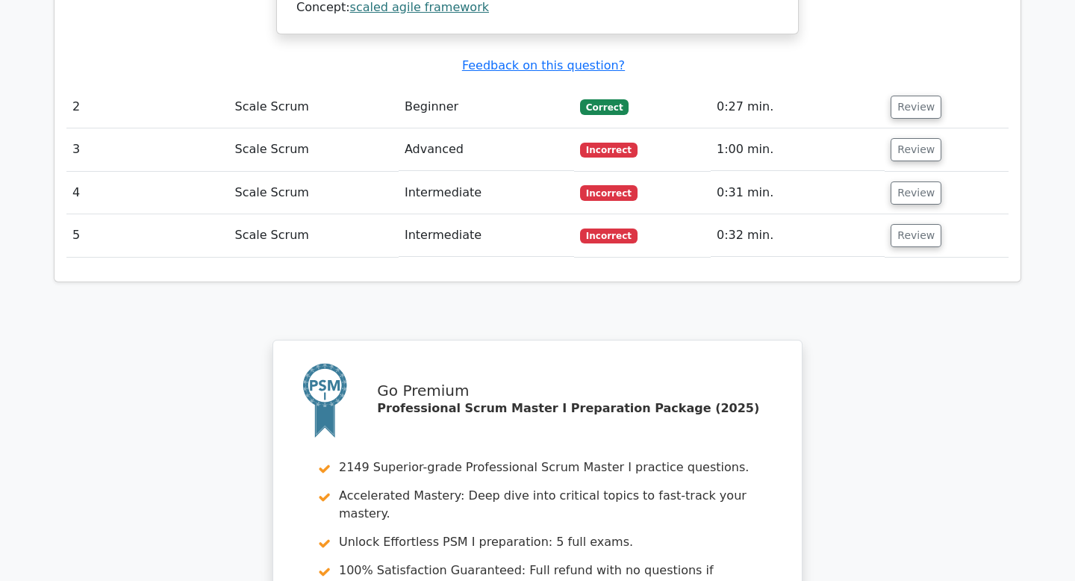
click at [910, 214] on td "Review" at bounding box center [947, 235] width 124 height 43
click at [908, 224] on button "Review" at bounding box center [916, 235] width 51 height 23
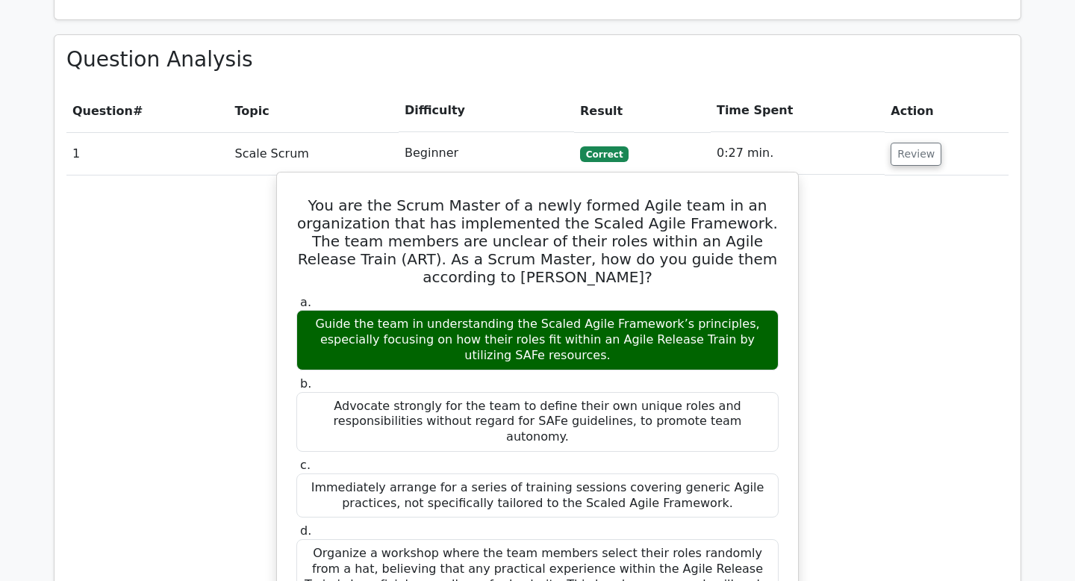
scroll to position [1037, 0]
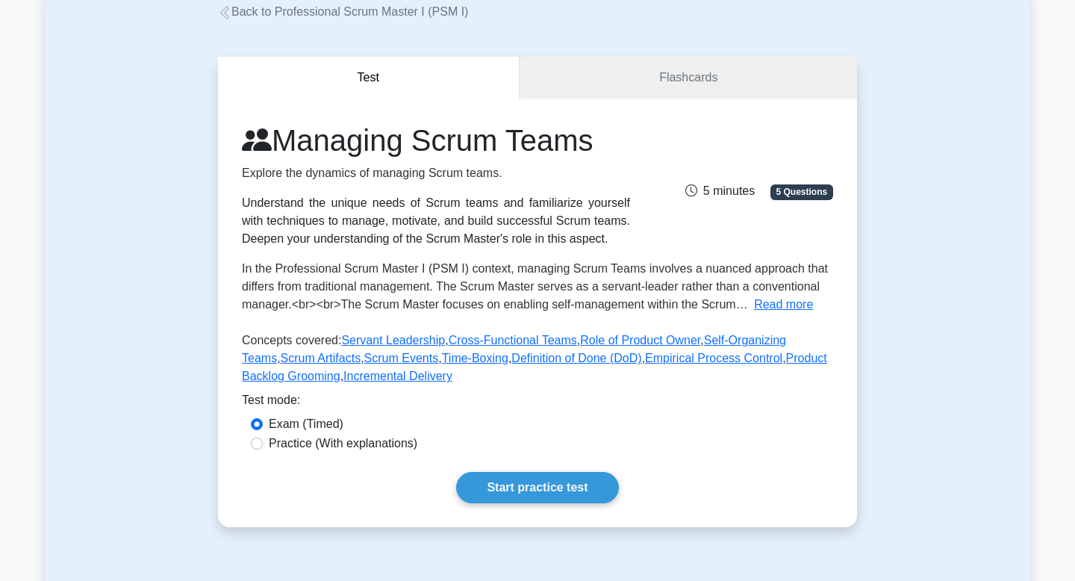
scroll to position [117, 0]
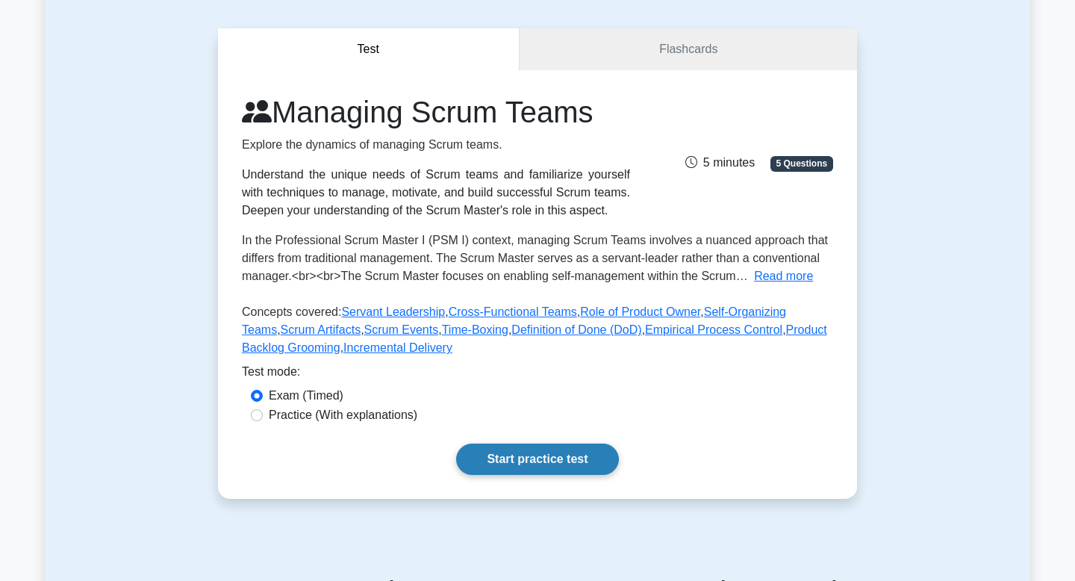
click at [549, 451] on link "Start practice test" at bounding box center [537, 459] width 162 height 31
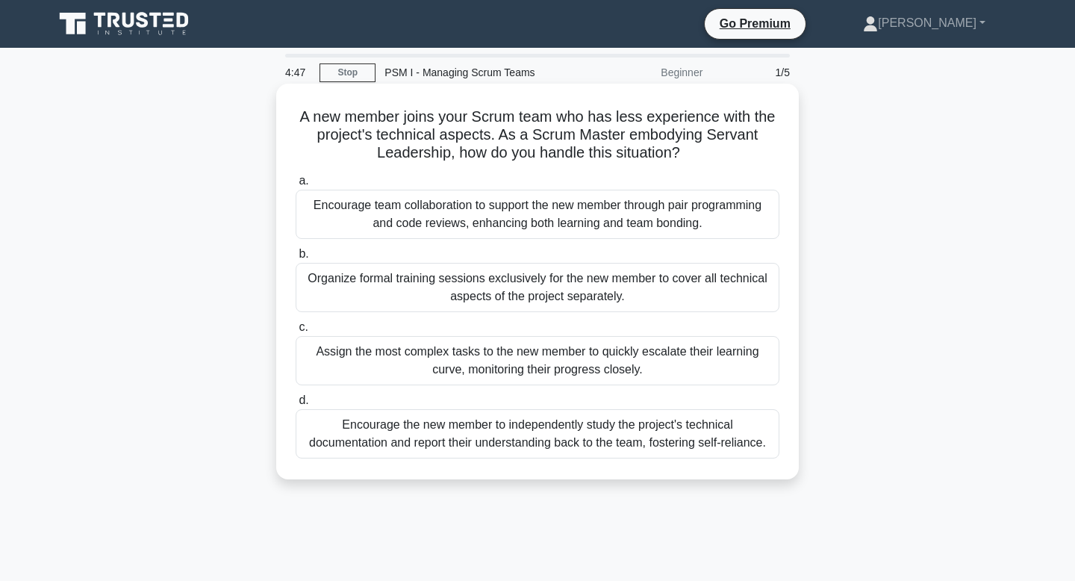
click at [656, 226] on div "Encourage team collaboration to support the new member through pair programming…" at bounding box center [538, 214] width 484 height 49
click at [296, 186] on input "a. Encourage team collaboration to support the new member through pair programm…" at bounding box center [296, 181] width 0 height 10
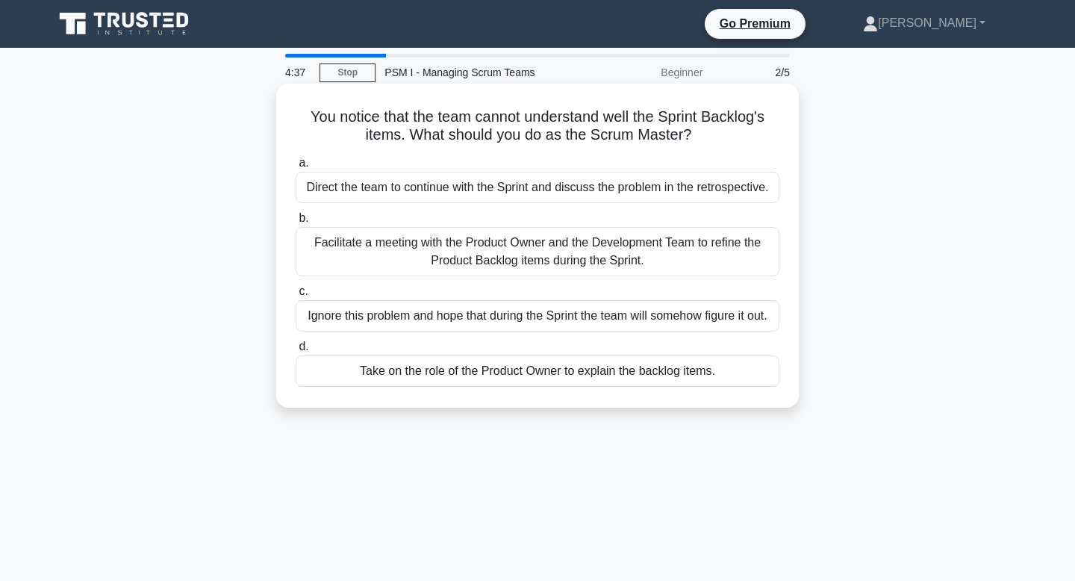
click at [656, 255] on div "Facilitate a meeting with the Product Owner and the Development Team to refine …" at bounding box center [538, 251] width 484 height 49
click at [296, 223] on input "b. Facilitate a meeting with the Product Owner and the Development Team to refi…" at bounding box center [296, 219] width 0 height 10
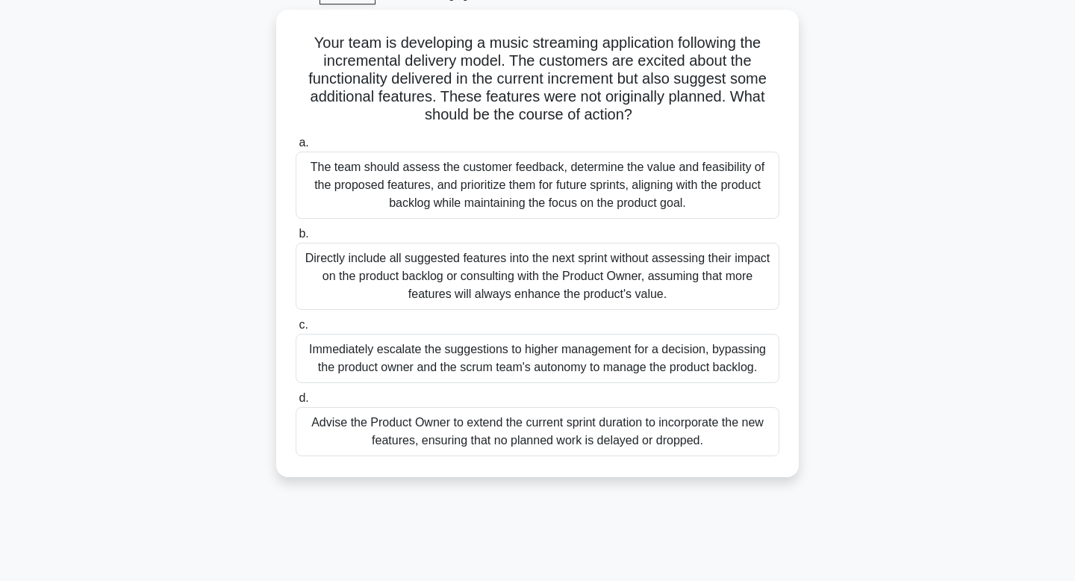
scroll to position [69, 0]
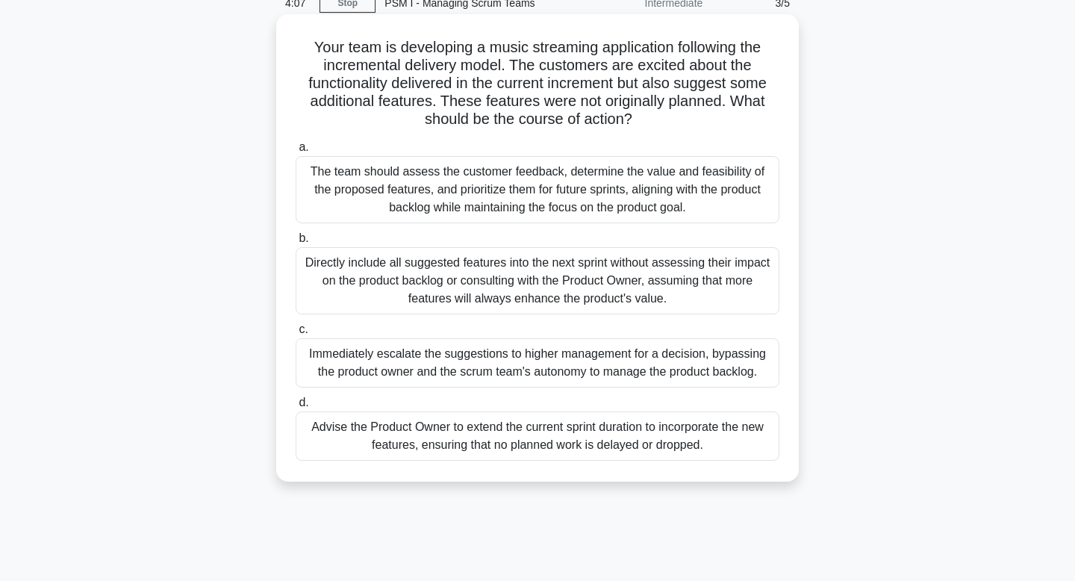
click at [660, 189] on div "The team should assess the customer feedback, determine the value and feasibili…" at bounding box center [538, 189] width 484 height 67
click at [296, 152] on input "a. The team should assess the customer feedback, determine the value and feasib…" at bounding box center [296, 148] width 0 height 10
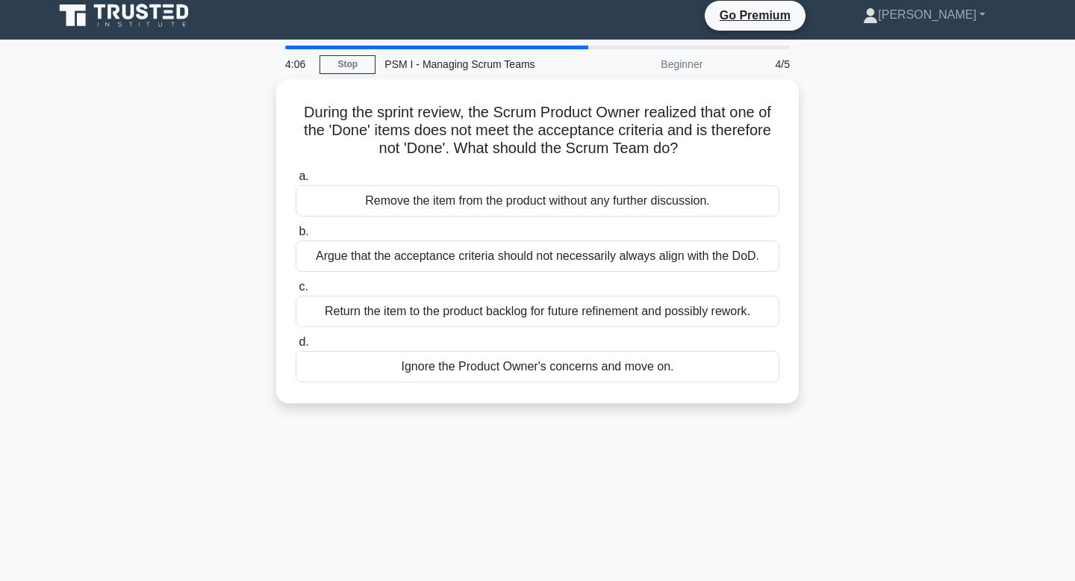
scroll to position [0, 0]
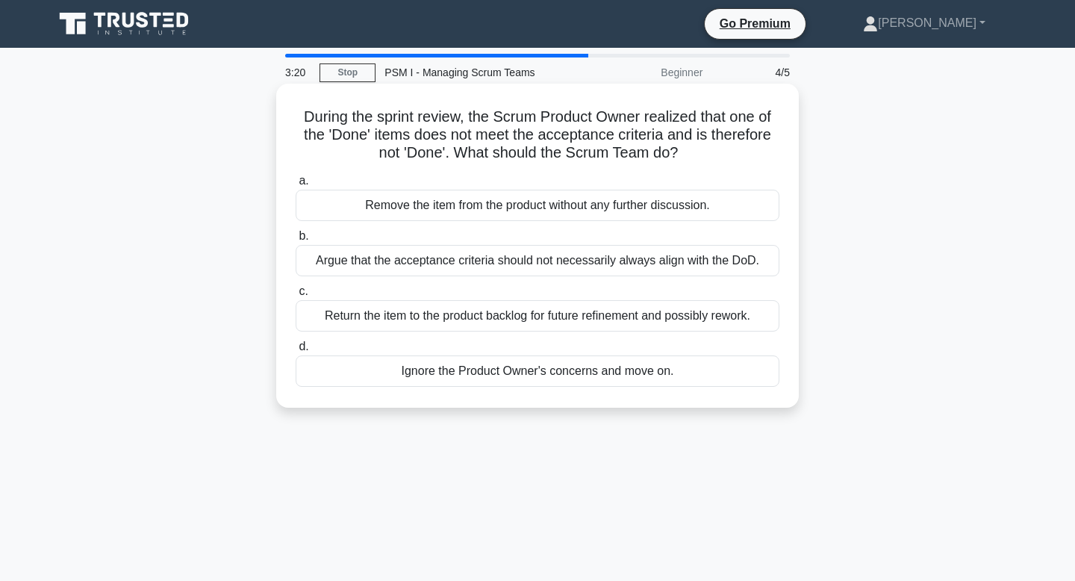
click at [579, 322] on div "Return the item to the product backlog for future refinement and possibly rewor…" at bounding box center [538, 315] width 484 height 31
click at [296, 296] on input "c. Return the item to the product backlog for future refinement and possibly re…" at bounding box center [296, 292] width 0 height 10
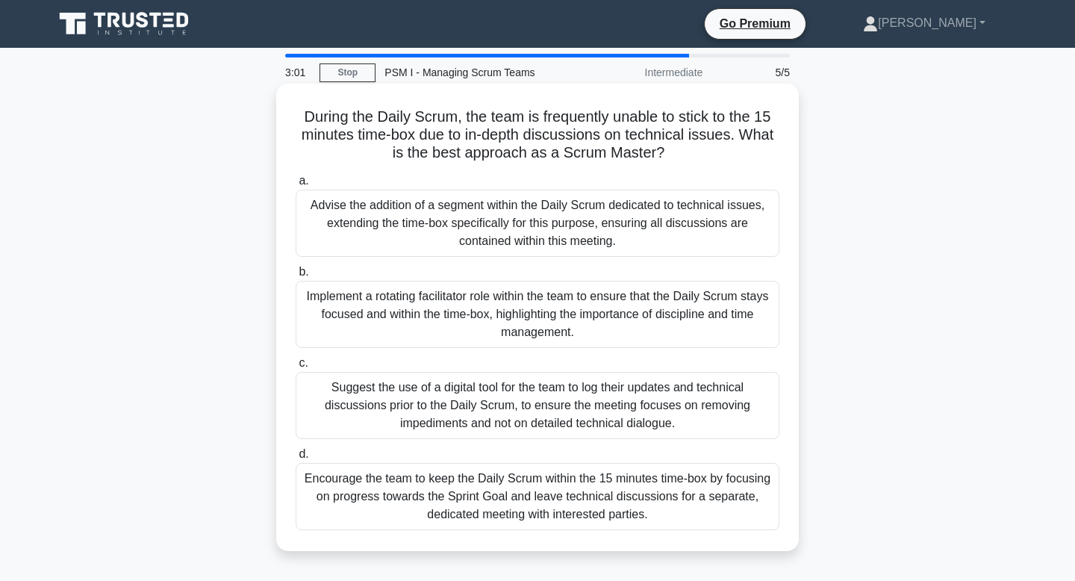
click at [517, 482] on div "Encourage the team to keep the Daily Scrum within the 15 minutes time-box by fo…" at bounding box center [538, 496] width 484 height 67
click at [296, 459] on input "d. Encourage the team to keep the Daily Scrum within the 15 minutes time-box by…" at bounding box center [296, 455] width 0 height 10
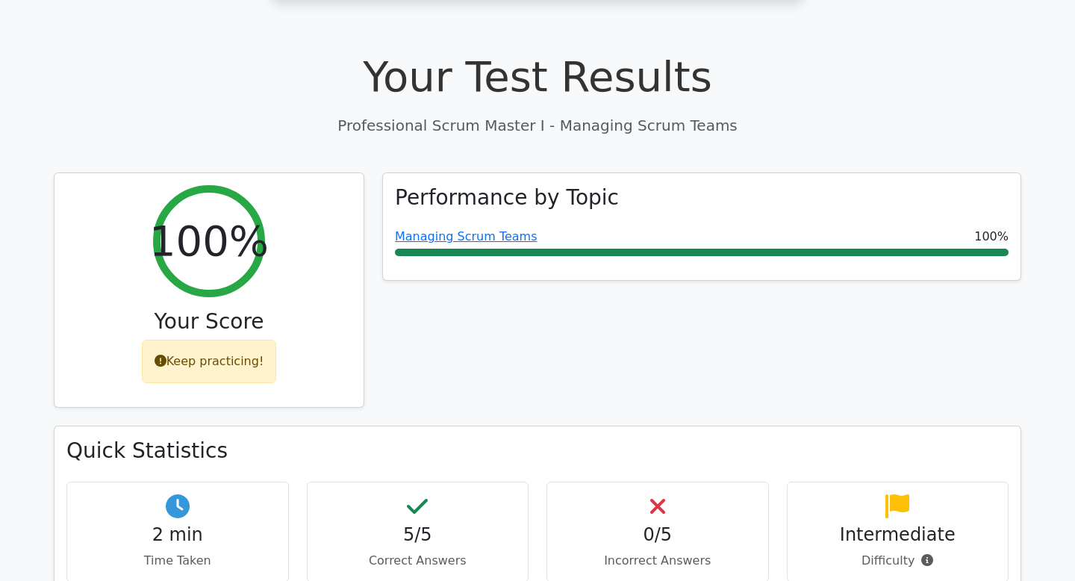
scroll to position [486, 0]
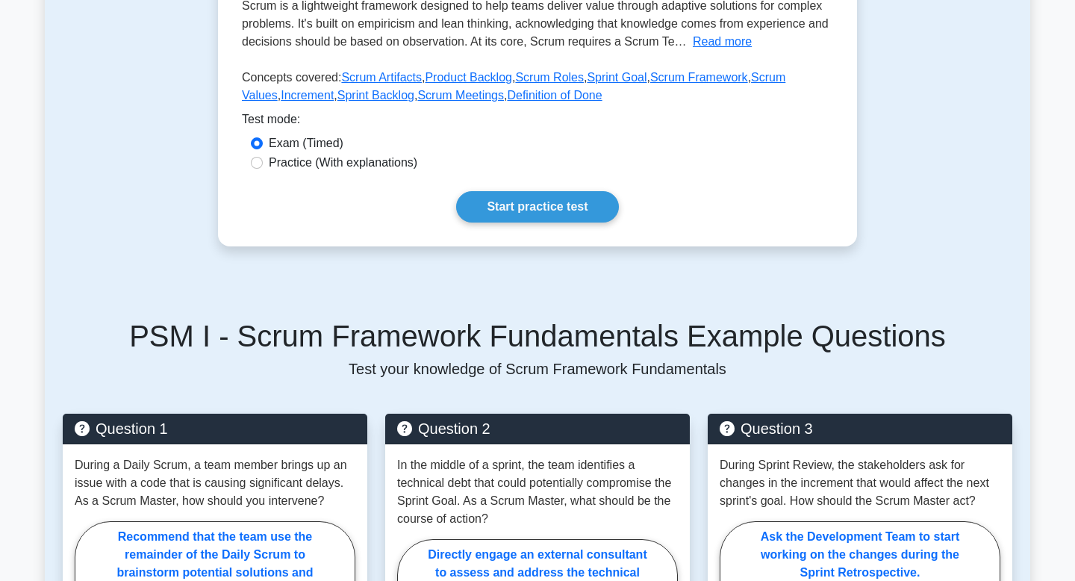
scroll to position [441, 0]
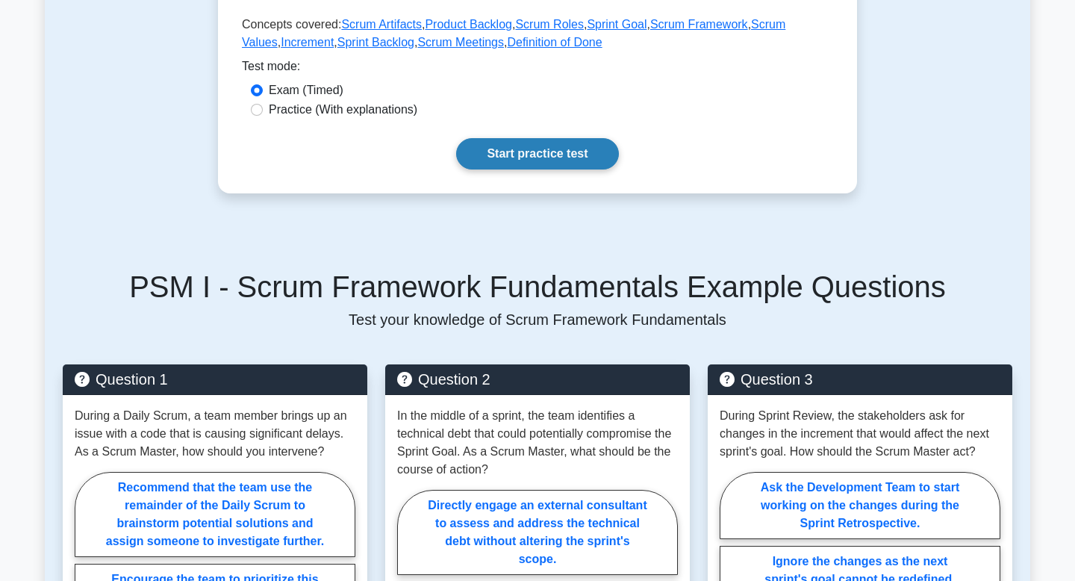
click at [557, 155] on link "Start practice test" at bounding box center [537, 153] width 162 height 31
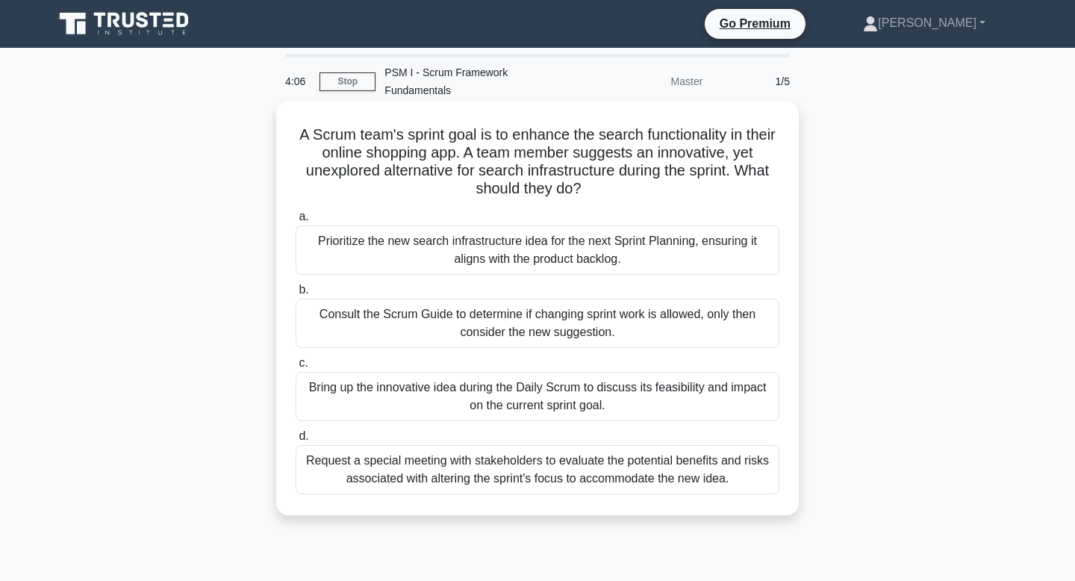
click at [474, 479] on div "Request a special meeting with stakeholders to evaluate the potential benefits …" at bounding box center [538, 469] width 484 height 49
click at [296, 441] on input "d. Request a special meeting with stakeholders to evaluate the potential benefi…" at bounding box center [296, 437] width 0 height 10
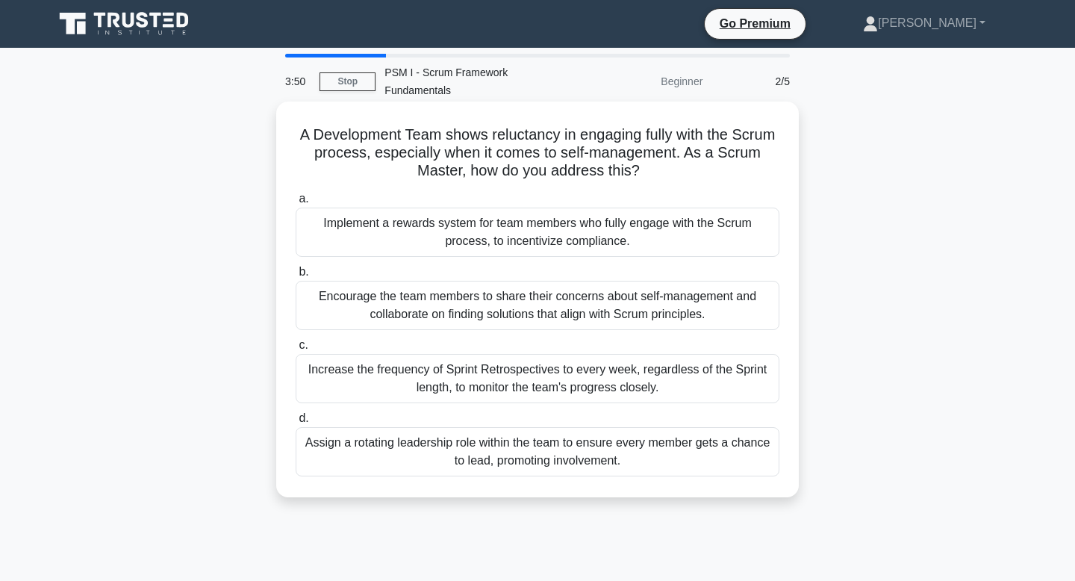
click at [581, 301] on div "Encourage the team members to share their concerns about self-management and co…" at bounding box center [538, 305] width 484 height 49
click at [296, 277] on input "b. Encourage the team members to share their concerns about self-management and…" at bounding box center [296, 272] width 0 height 10
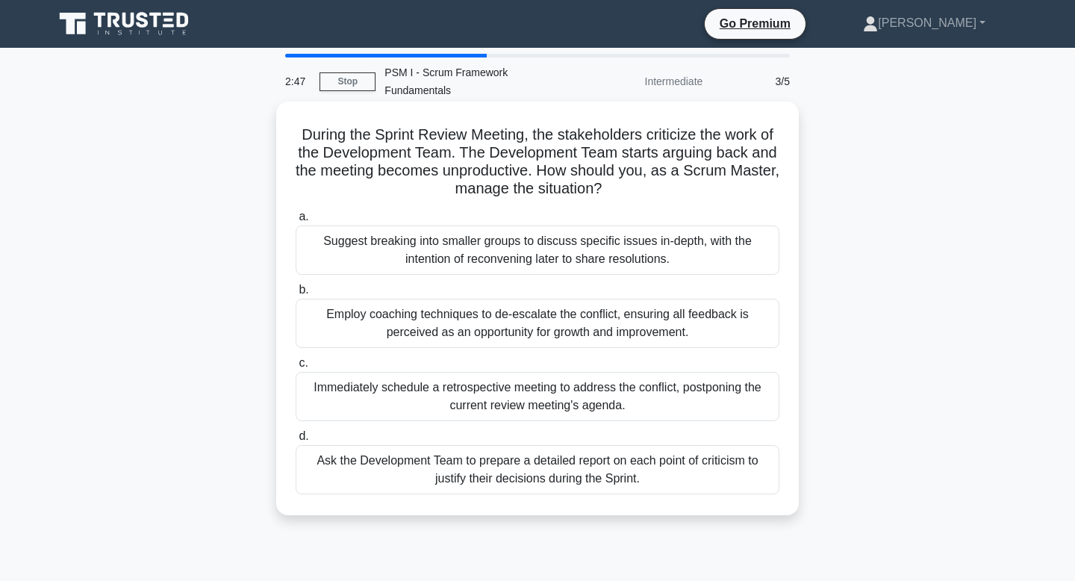
click at [591, 323] on div "Employ coaching techniques to de-escalate the conflict, ensuring all feedback i…" at bounding box center [538, 323] width 484 height 49
click at [296, 295] on input "b. Employ coaching techniques to de-escalate the conflict, ensuring all feedbac…" at bounding box center [296, 290] width 0 height 10
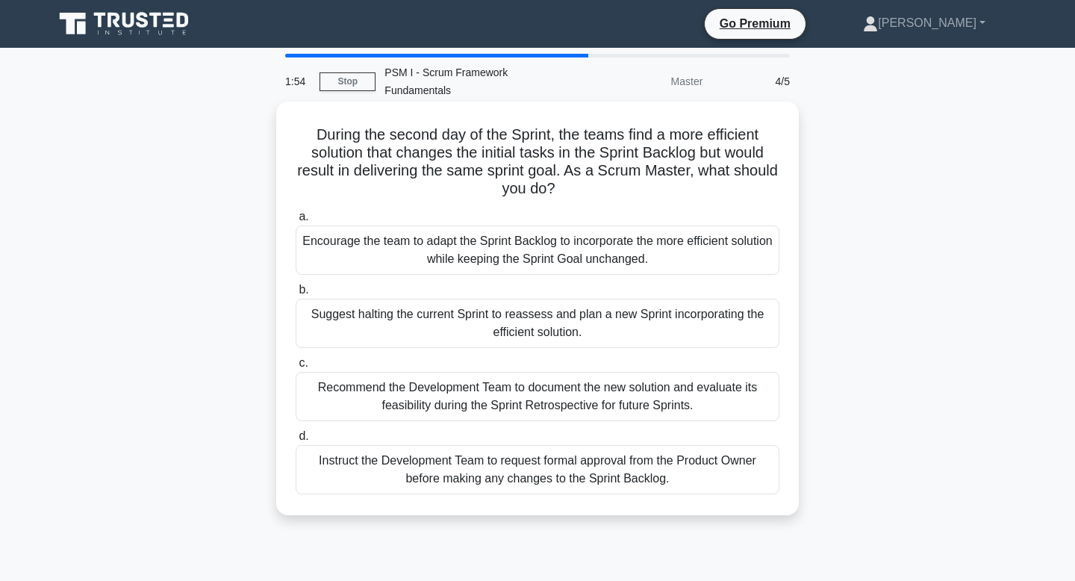
click at [630, 252] on div "Encourage the team to adapt the Sprint Backlog to incorporate the more efficien…" at bounding box center [538, 250] width 484 height 49
click at [296, 222] on input "a. Encourage the team to adapt the Sprint Backlog to incorporate the more effic…" at bounding box center [296, 217] width 0 height 10
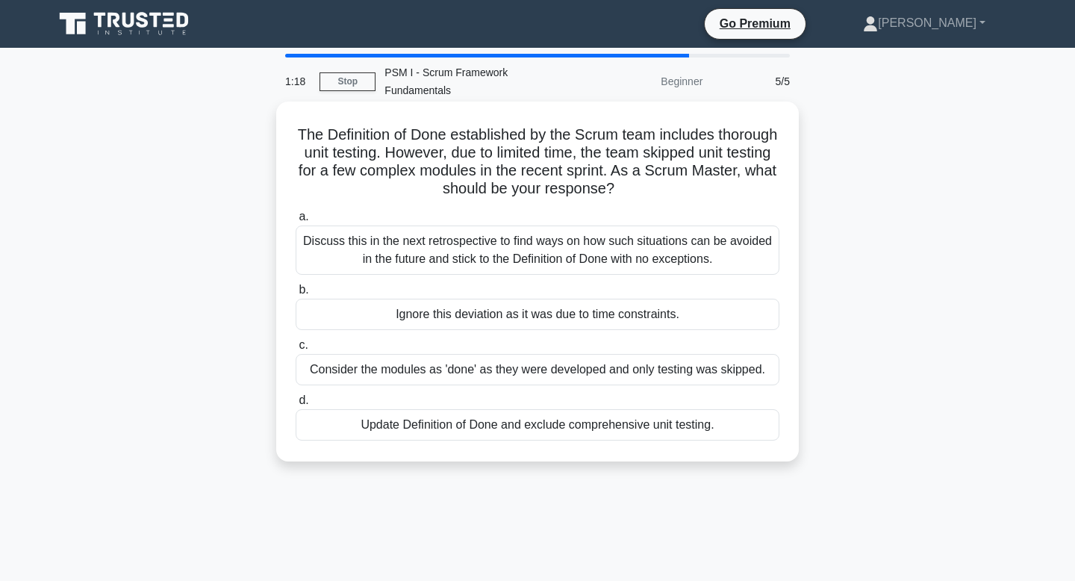
click at [616, 259] on div "Discuss this in the next retrospective to find ways on how such situations can …" at bounding box center [538, 250] width 484 height 49
click at [296, 222] on input "a. Discuss this in the next retrospective to find ways on how such situations c…" at bounding box center [296, 217] width 0 height 10
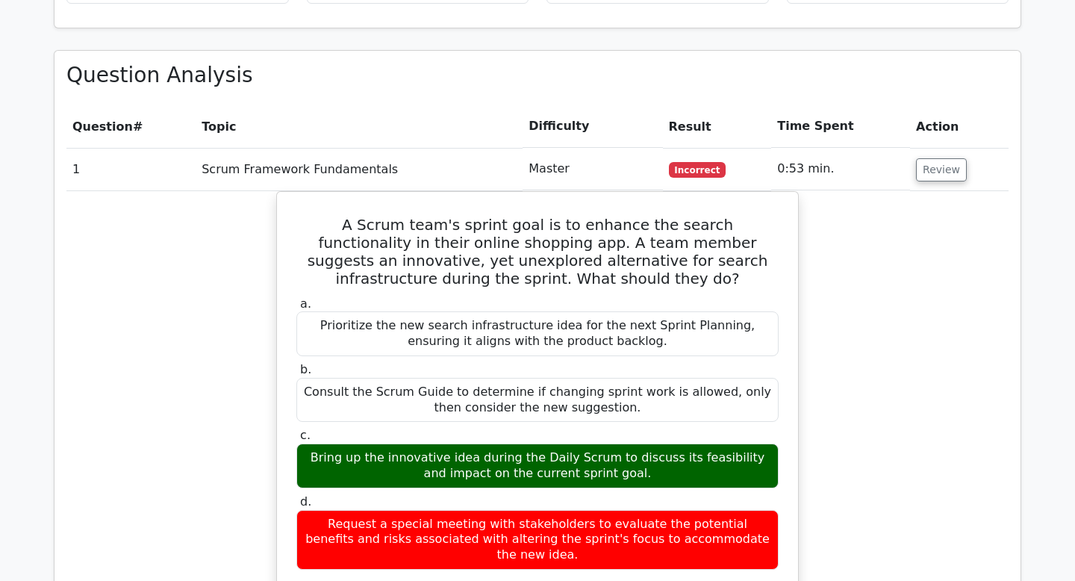
scroll to position [1055, 0]
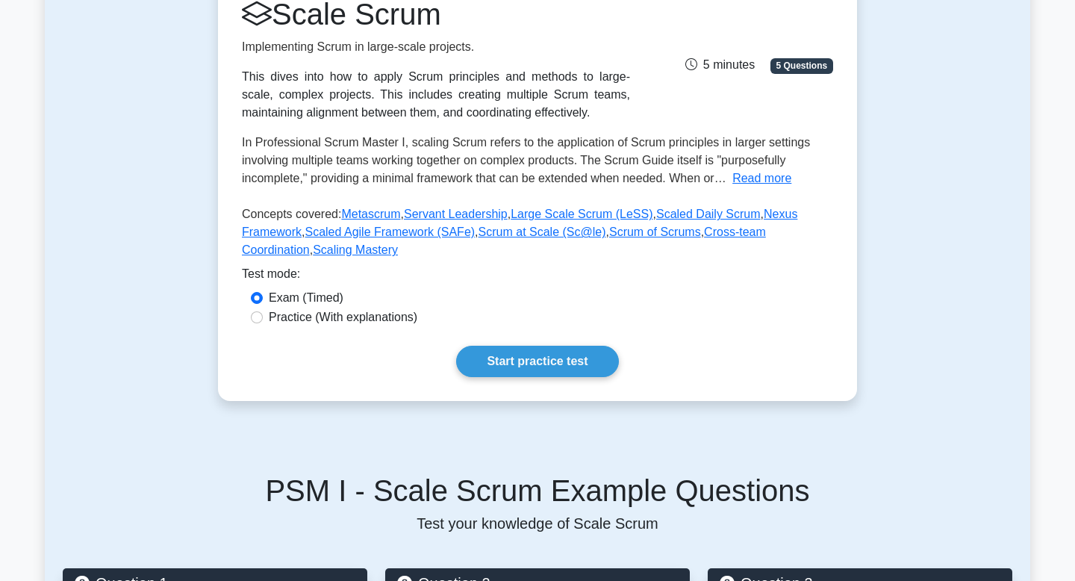
scroll to position [220, 0]
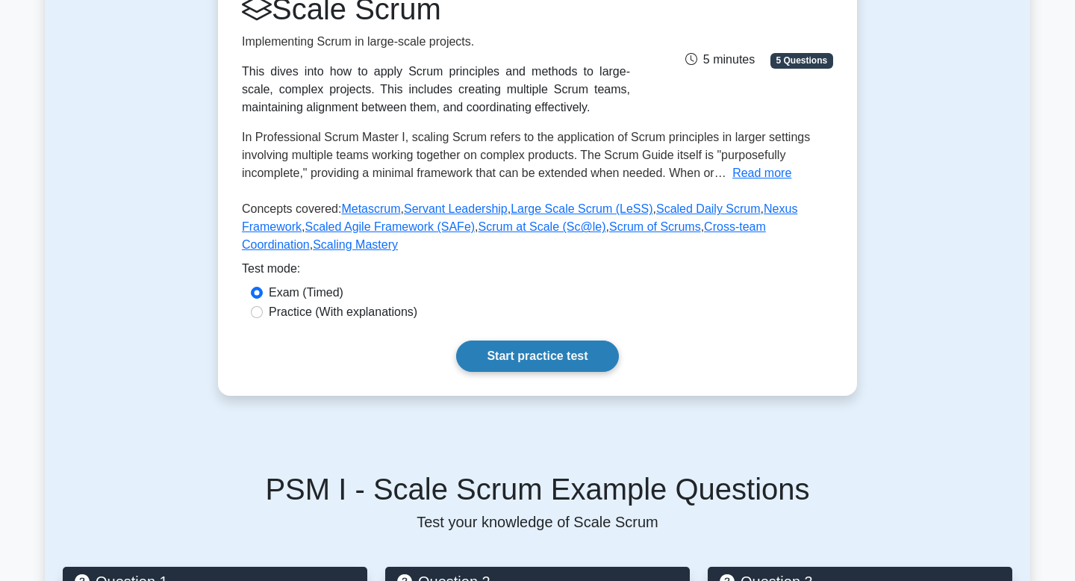
click at [519, 362] on link "Start practice test" at bounding box center [537, 356] width 162 height 31
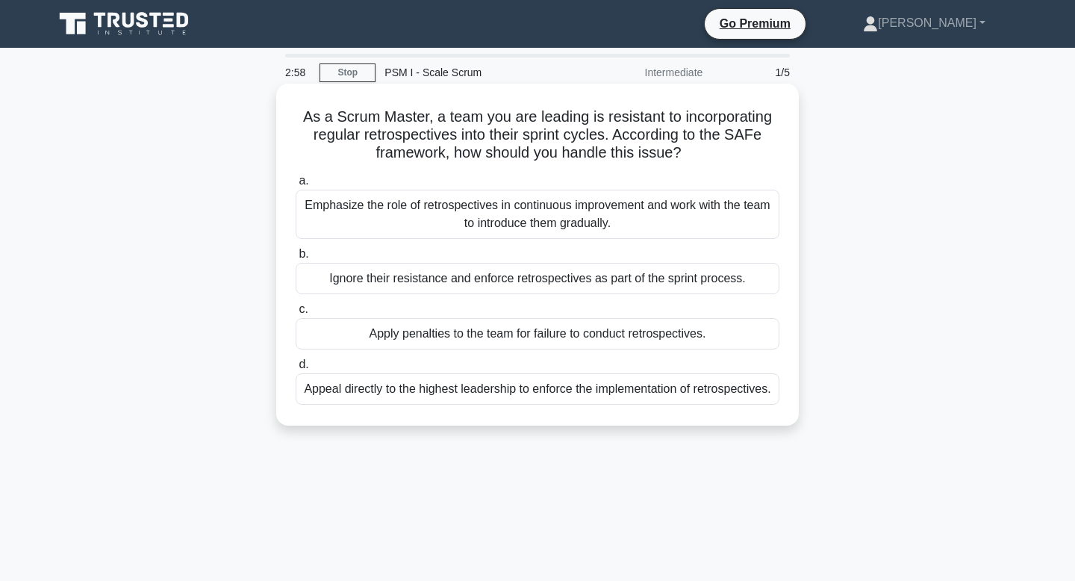
click at [499, 213] on div "Emphasize the role of retrospectives in continuous improvement and work with th…" at bounding box center [538, 214] width 484 height 49
click at [296, 186] on input "a. Emphasize the role of retrospectives in continuous improvement and work with…" at bounding box center [296, 181] width 0 height 10
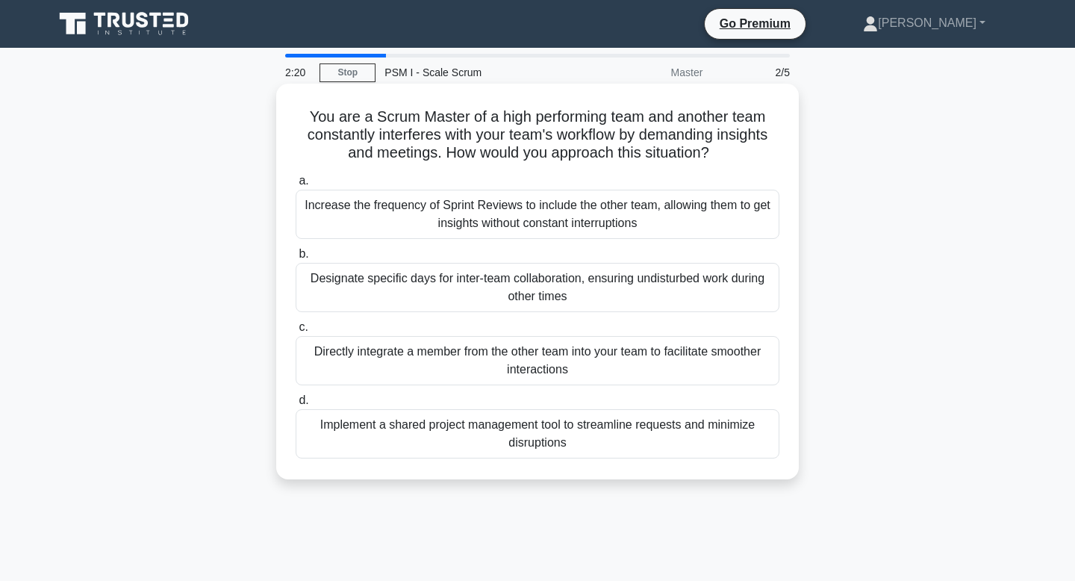
click at [473, 448] on div "Implement a shared project management tool to streamline requests and minimize …" at bounding box center [538, 433] width 484 height 49
click at [296, 406] on input "d. Implement a shared project management tool to streamline requests and minimi…" at bounding box center [296, 401] width 0 height 10
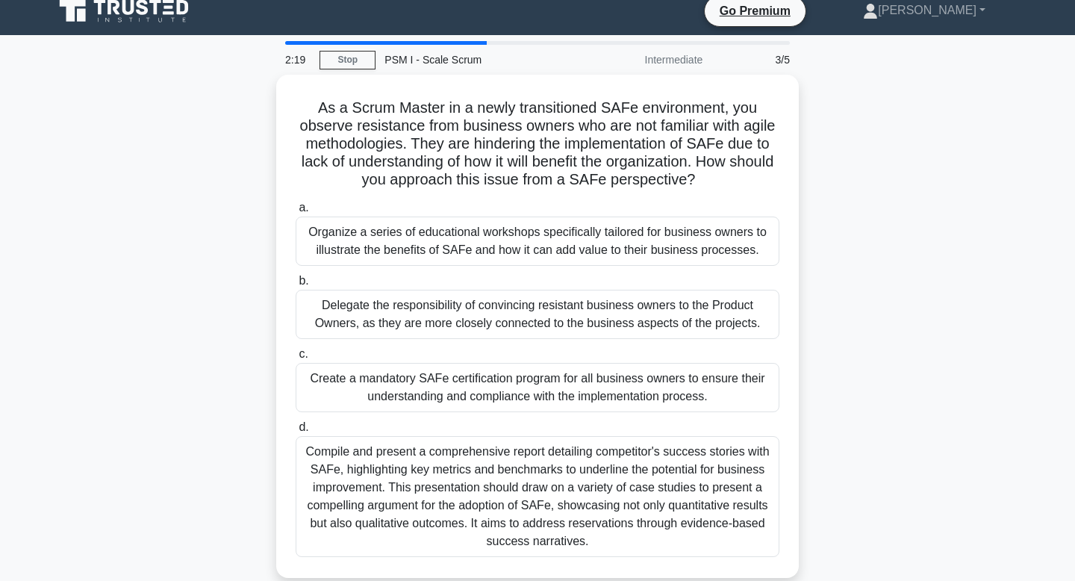
scroll to position [13, 0]
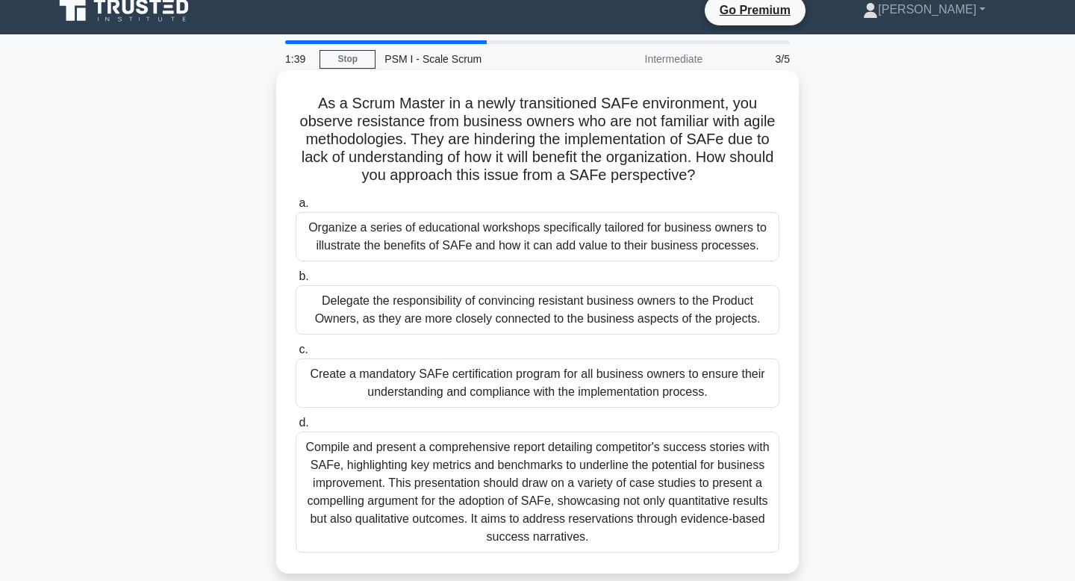
click at [548, 250] on div "Organize a series of educational workshops specifically tailored for business o…" at bounding box center [538, 236] width 484 height 49
click at [296, 208] on input "a. Organize a series of educational workshops specifically tailored for busines…" at bounding box center [296, 204] width 0 height 10
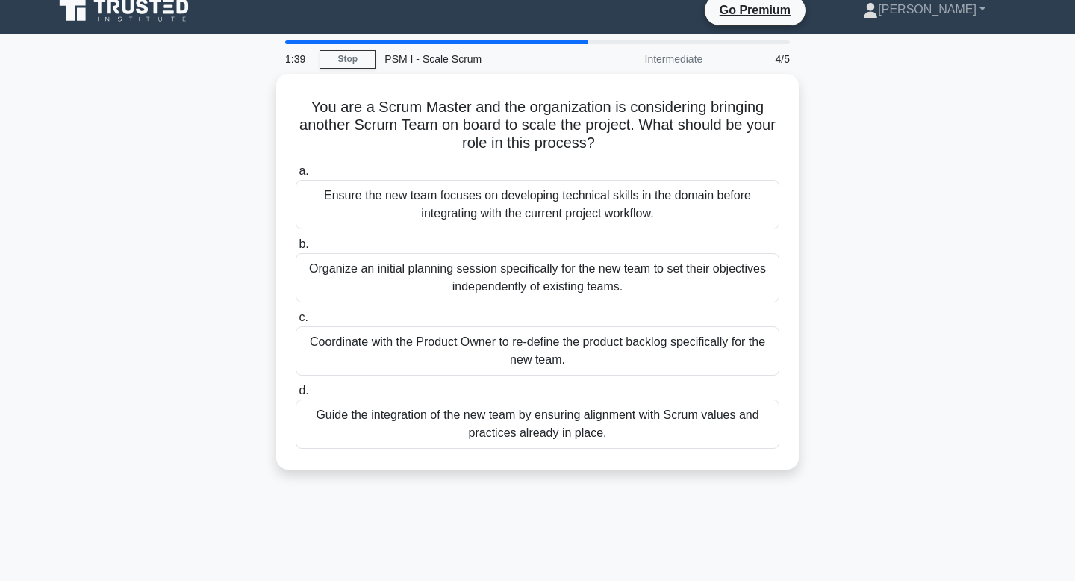
scroll to position [0, 0]
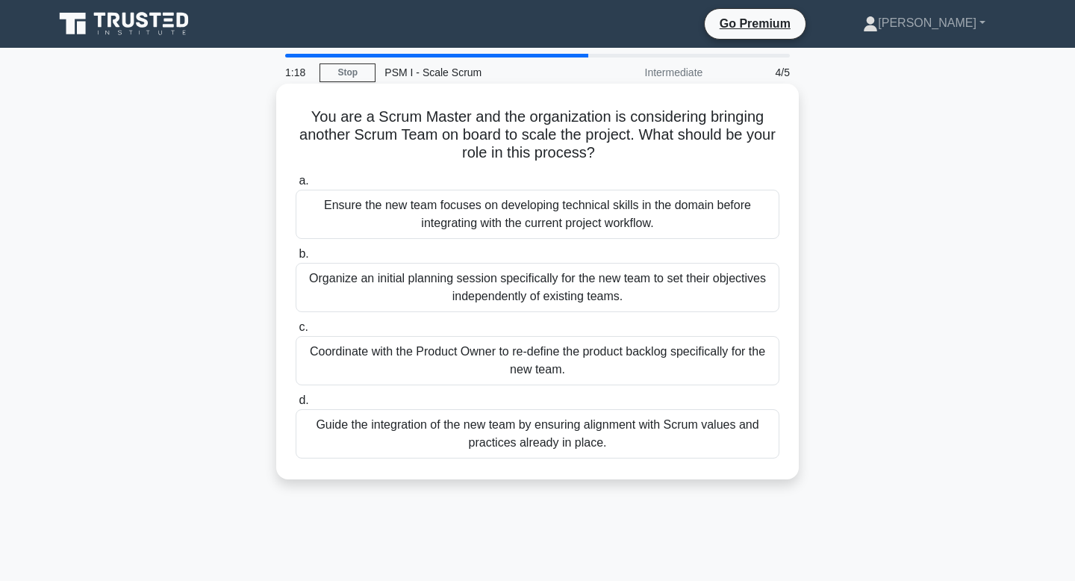
click at [556, 220] on div "Ensure the new team focuses on developing technical skills in the domain before…" at bounding box center [538, 214] width 484 height 49
click at [296, 186] on input "a. Ensure the new team focuses on developing technical skills in the domain bef…" at bounding box center [296, 181] width 0 height 10
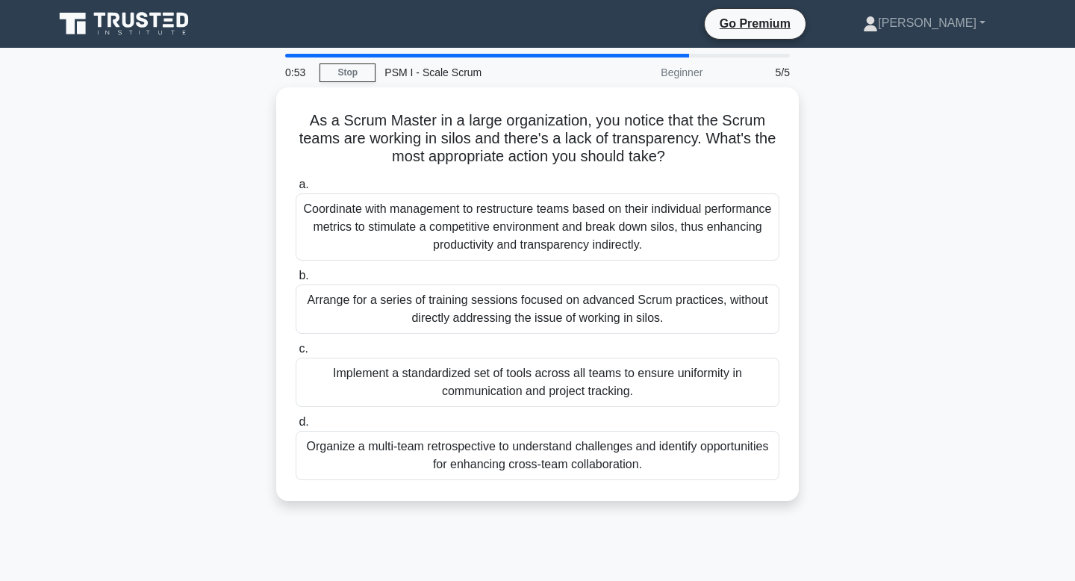
click at [556, 220] on div "Coordinate with management to restructure teams based on their individual perfo…" at bounding box center [538, 226] width 484 height 67
click at [296, 190] on input "a. Coordinate with management to restructure teams based on their individual pe…" at bounding box center [296, 185] width 0 height 10
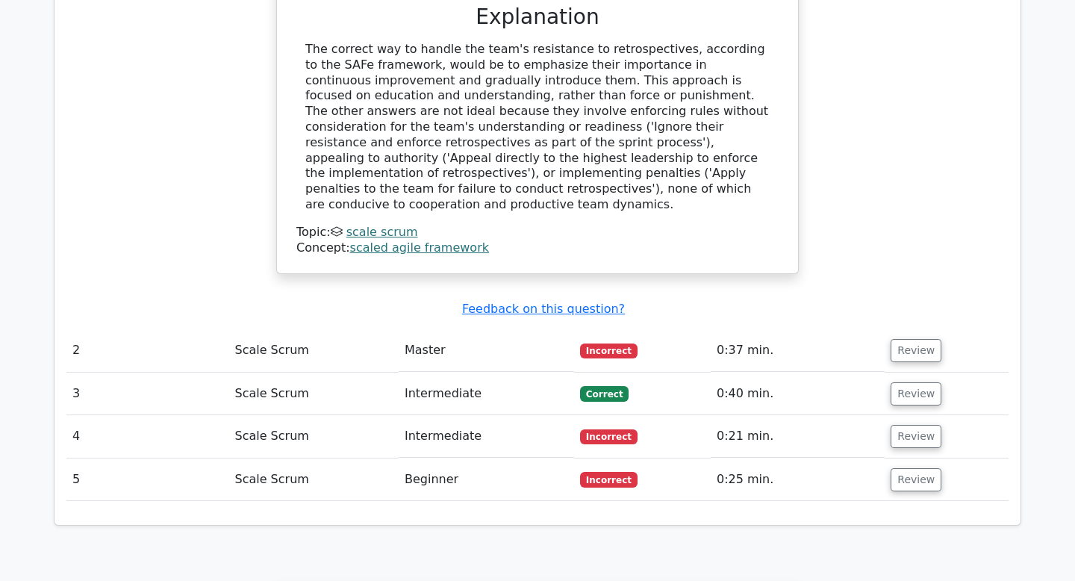
scroll to position [1606, 0]
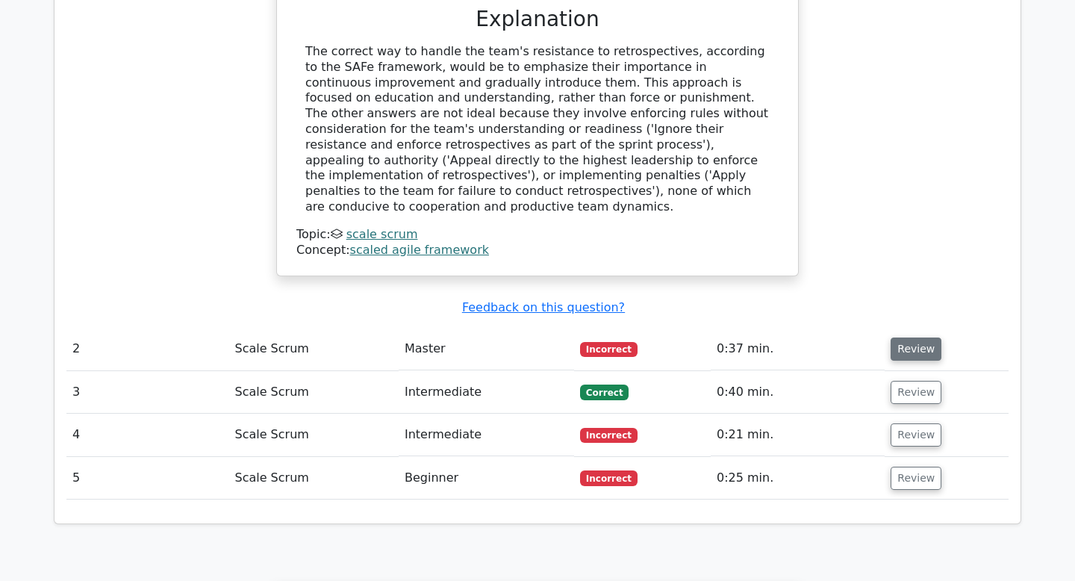
click at [891, 338] on button "Review" at bounding box center [916, 349] width 51 height 23
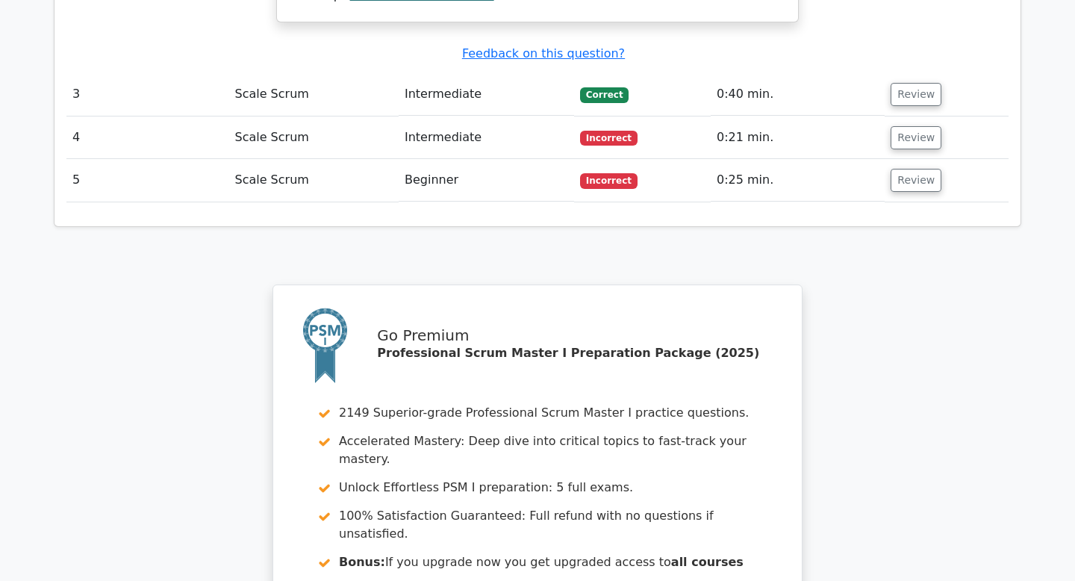
scroll to position [2461, 0]
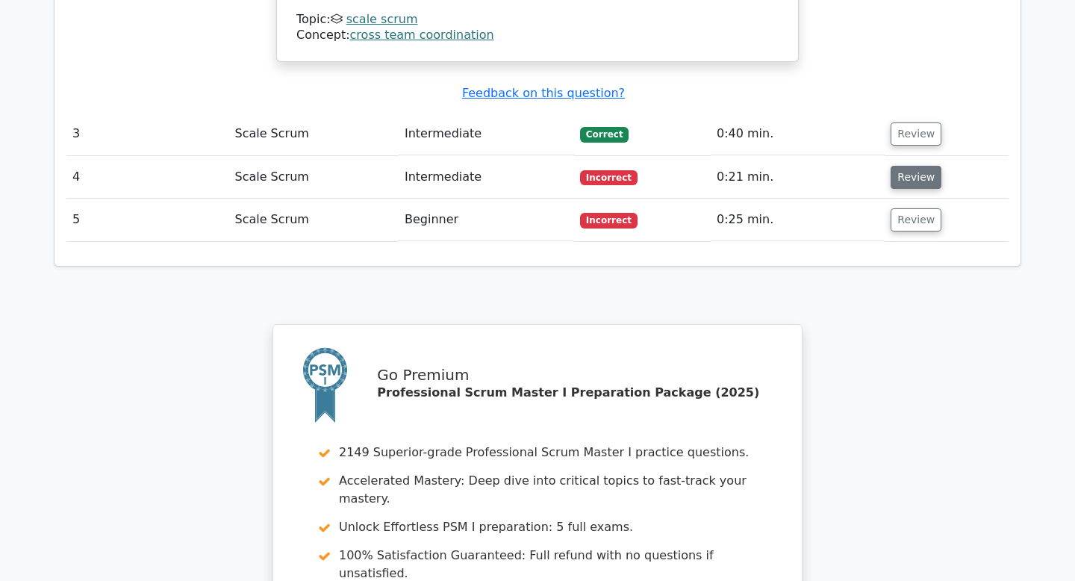
click at [904, 166] on button "Review" at bounding box center [916, 177] width 51 height 23
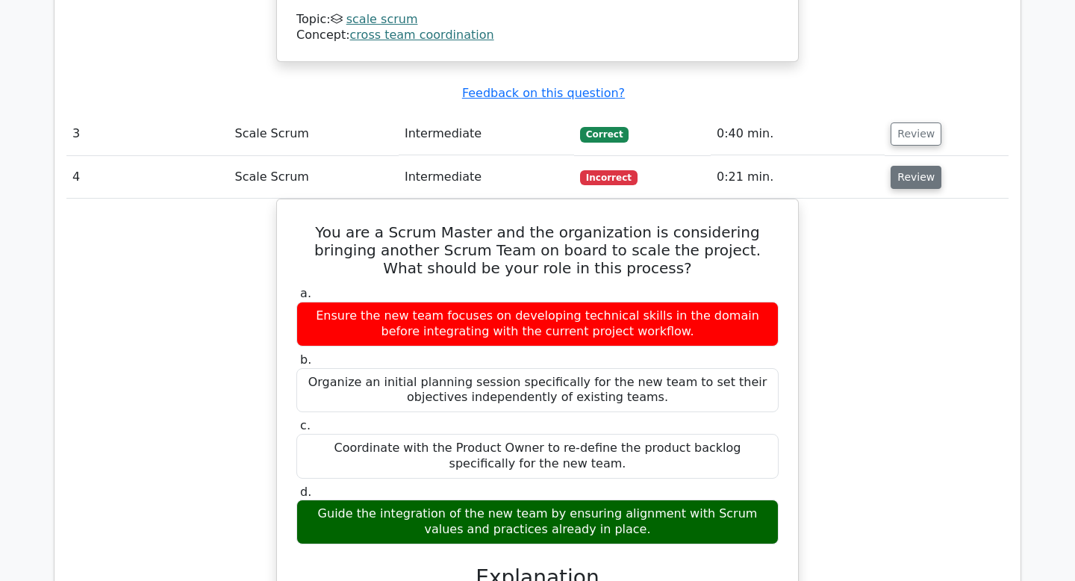
click at [904, 166] on button "Review" at bounding box center [916, 177] width 51 height 23
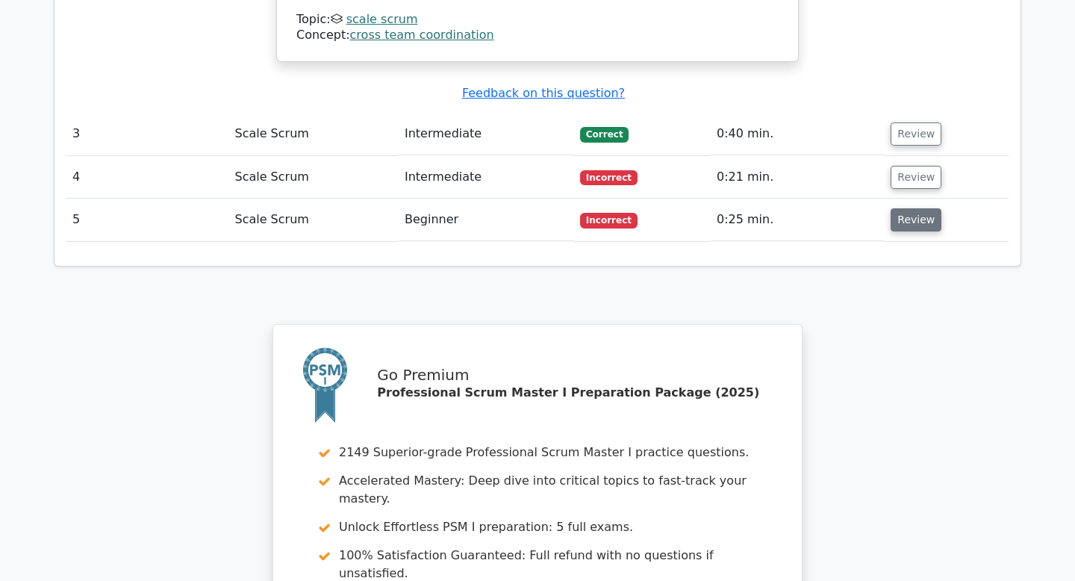
click at [899, 208] on button "Review" at bounding box center [916, 219] width 51 height 23
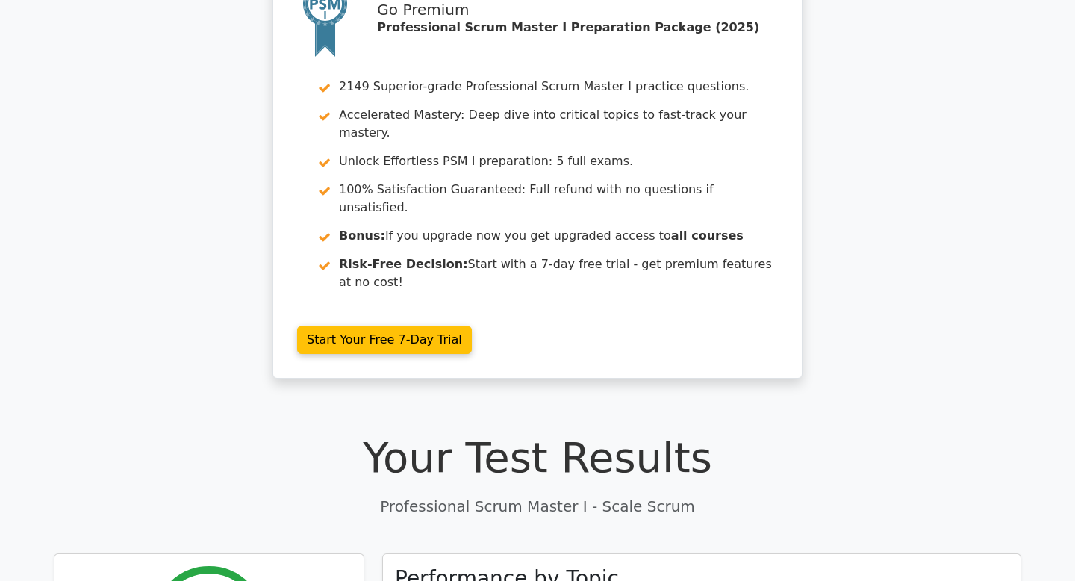
scroll to position [0, 0]
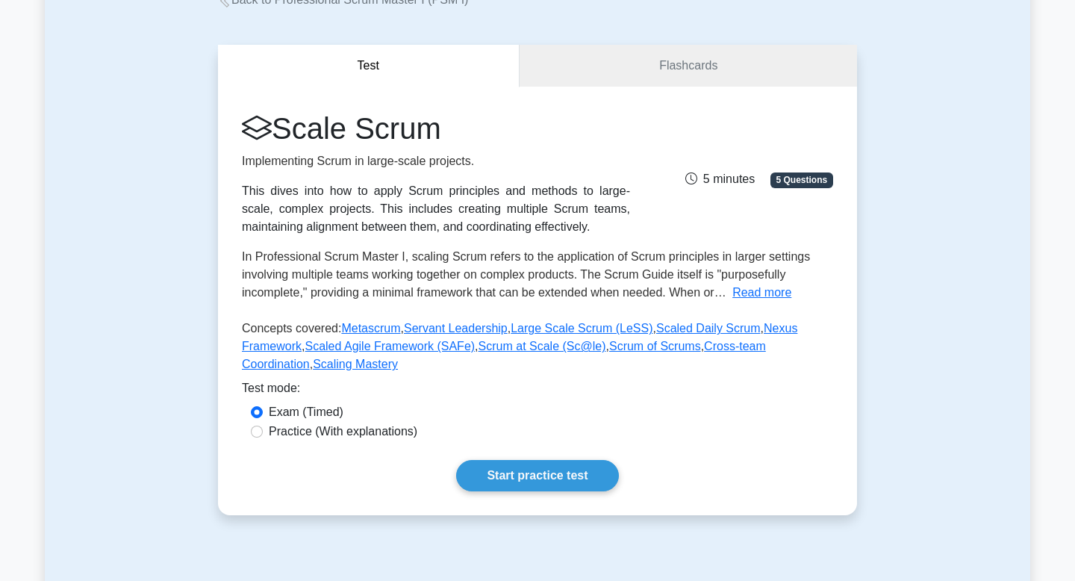
scroll to position [114, 0]
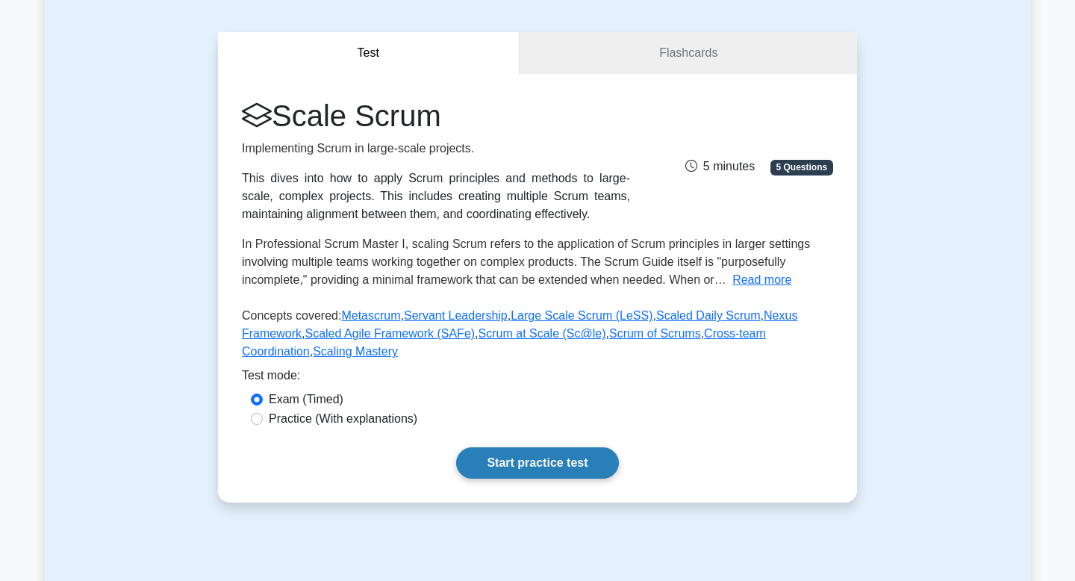
click at [598, 462] on link "Start practice test" at bounding box center [537, 462] width 162 height 31
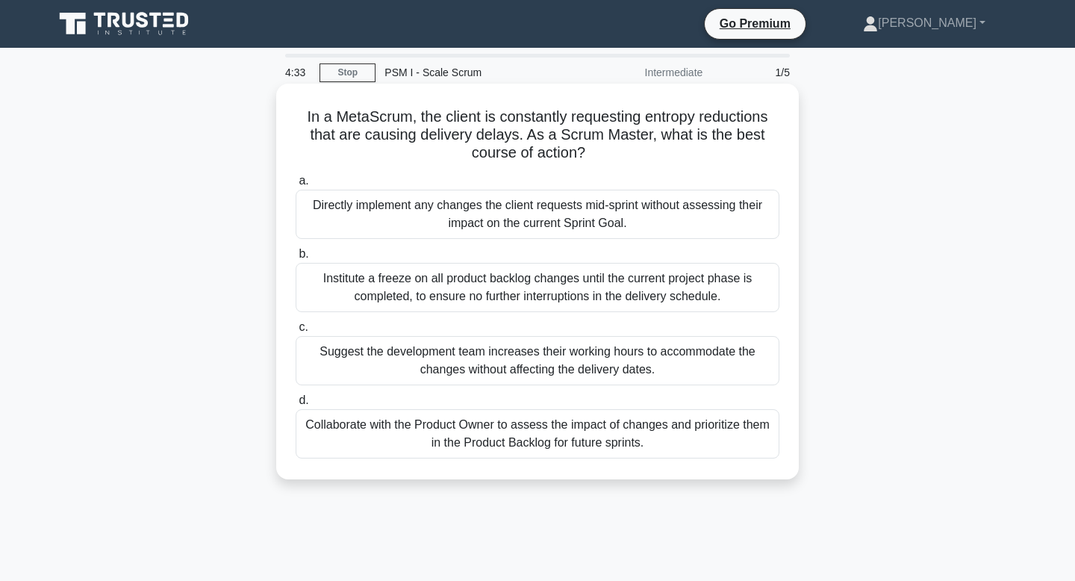
click at [636, 442] on div "Collaborate with the Product Owner to assess the impact of changes and prioriti…" at bounding box center [538, 433] width 484 height 49
click at [296, 406] on input "d. Collaborate with the Product Owner to assess the impact of changes and prior…" at bounding box center [296, 401] width 0 height 10
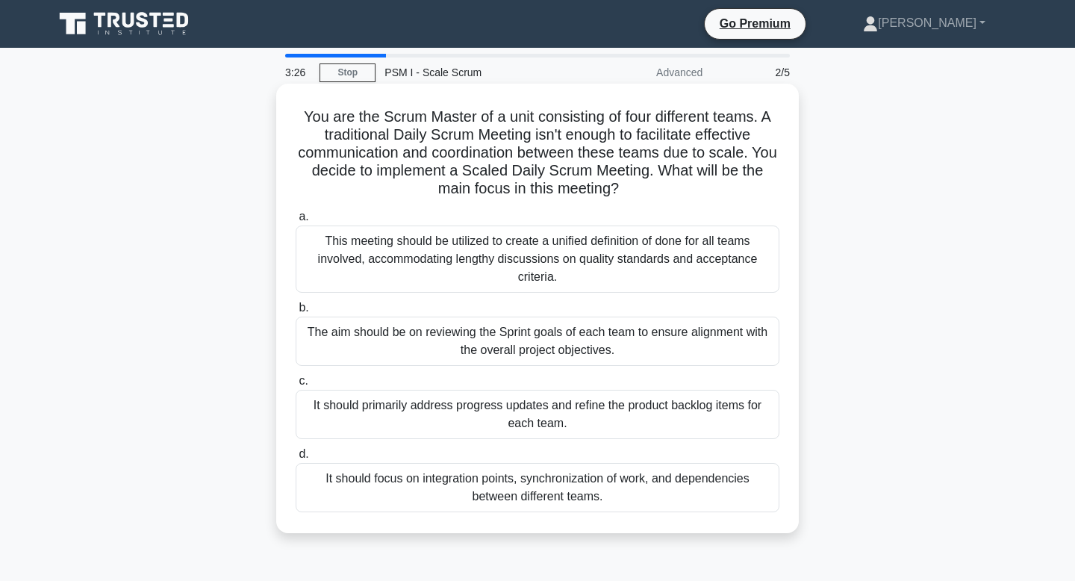
click at [683, 279] on div "This meeting should be utilized to create a unified definition of done for all …" at bounding box center [538, 259] width 484 height 67
click at [296, 222] on input "a. This meeting should be utilized to create a unified definition of done for a…" at bounding box center [296, 217] width 0 height 10
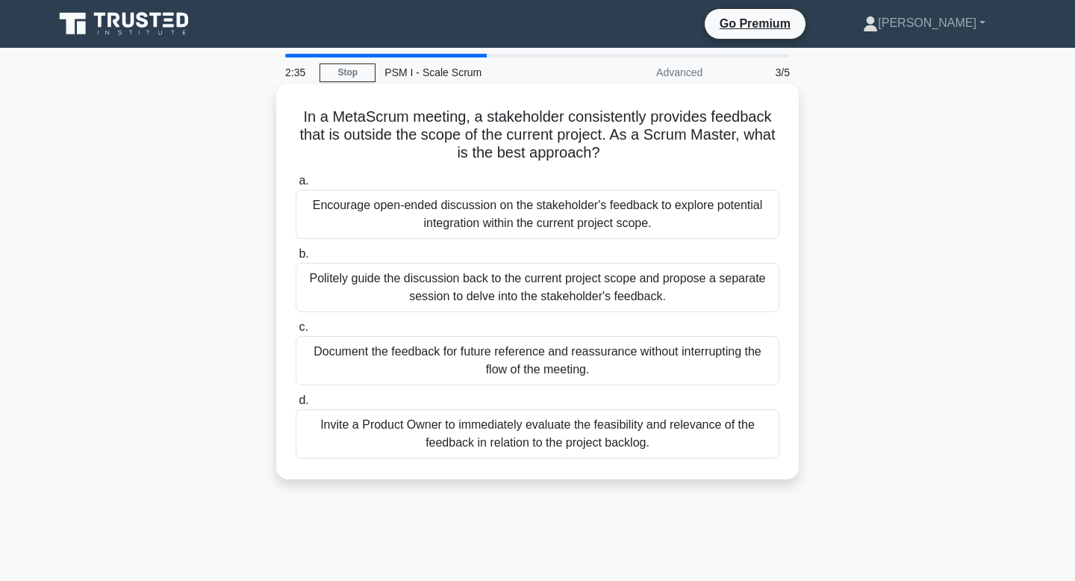
click at [651, 291] on div "Politely guide the discussion back to the current project scope and propose a s…" at bounding box center [538, 287] width 484 height 49
click at [296, 259] on input "b. Politely guide the discussion back to the current project scope and propose …" at bounding box center [296, 254] width 0 height 10
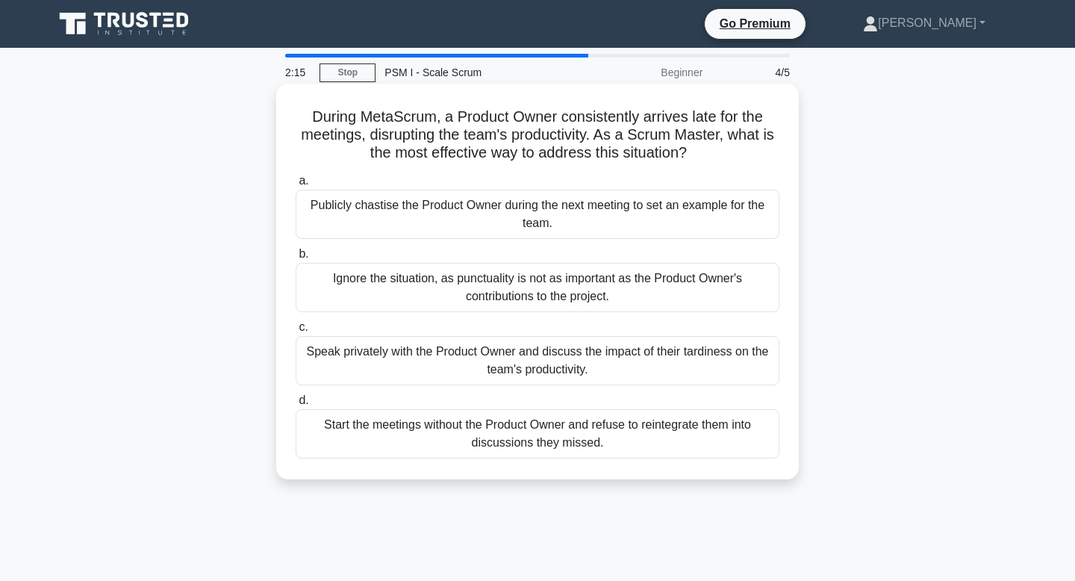
click at [620, 355] on div "Speak privately with the Product Owner and discuss the impact of their tardines…" at bounding box center [538, 360] width 484 height 49
click at [296, 332] on input "c. Speak privately with the Product Owner and discuss the impact of their tardi…" at bounding box center [296, 328] width 0 height 10
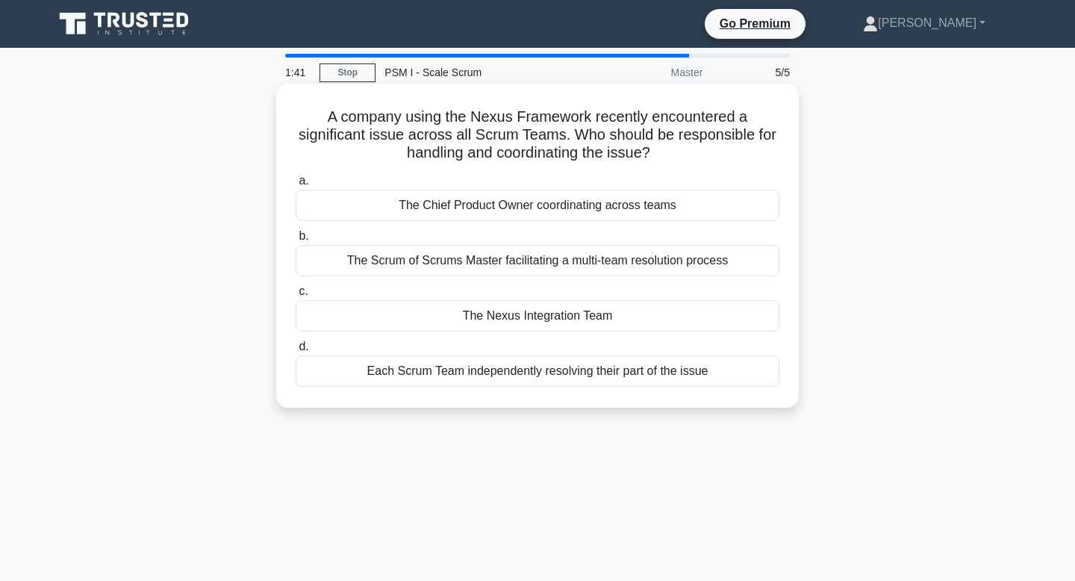
click at [683, 264] on div "The Scrum of Scrums Master facilitating a multi-team resolution process" at bounding box center [538, 260] width 484 height 31
click at [296, 241] on input "b. The Scrum of Scrums Master facilitating a multi-team resolution process" at bounding box center [296, 237] width 0 height 10
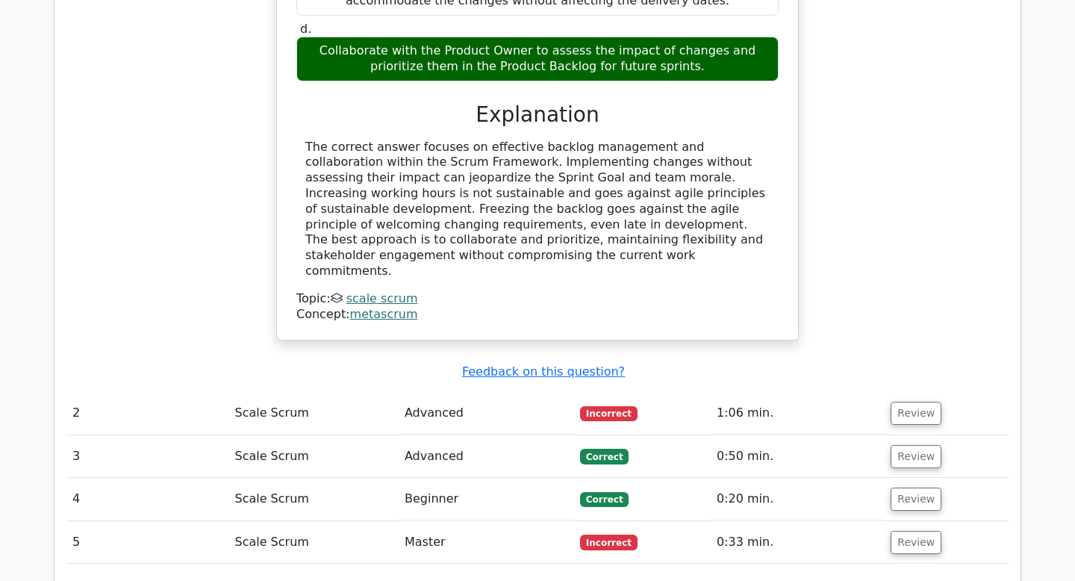
scroll to position [1532, 0]
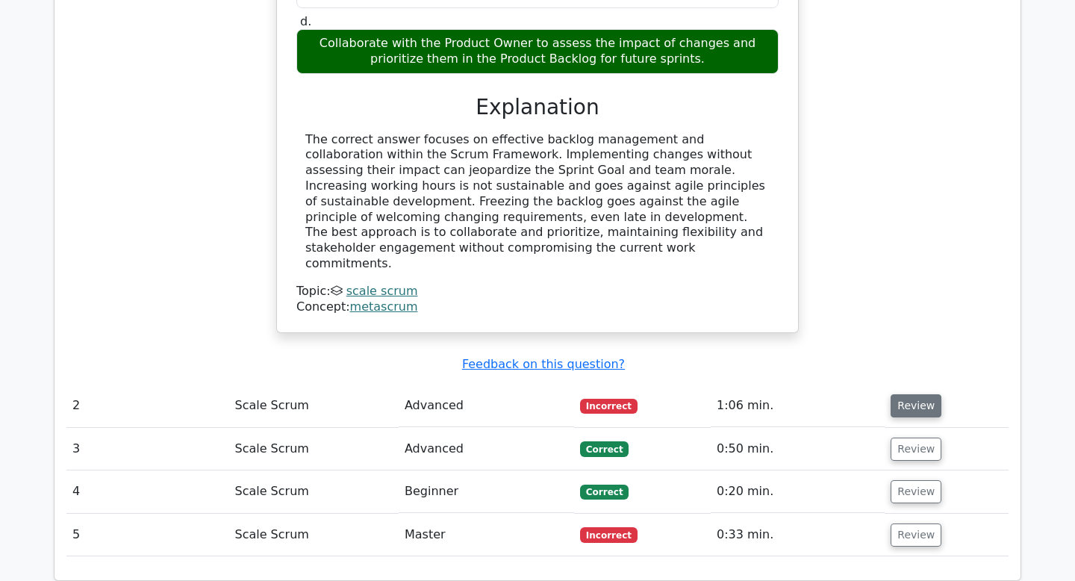
click at [919, 394] on button "Review" at bounding box center [916, 405] width 51 height 23
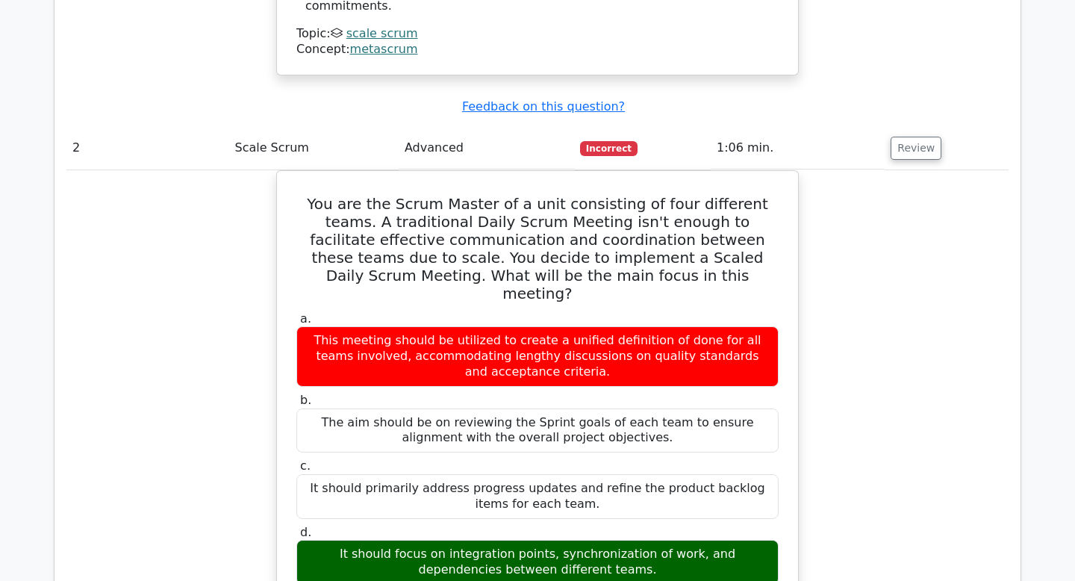
scroll to position [1791, 0]
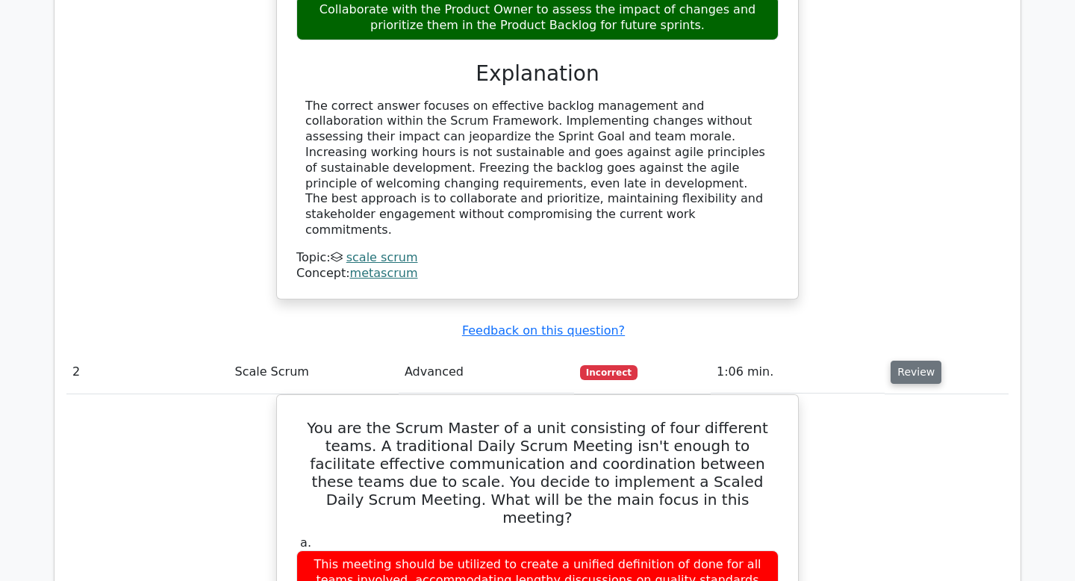
click at [913, 361] on button "Review" at bounding box center [916, 372] width 51 height 23
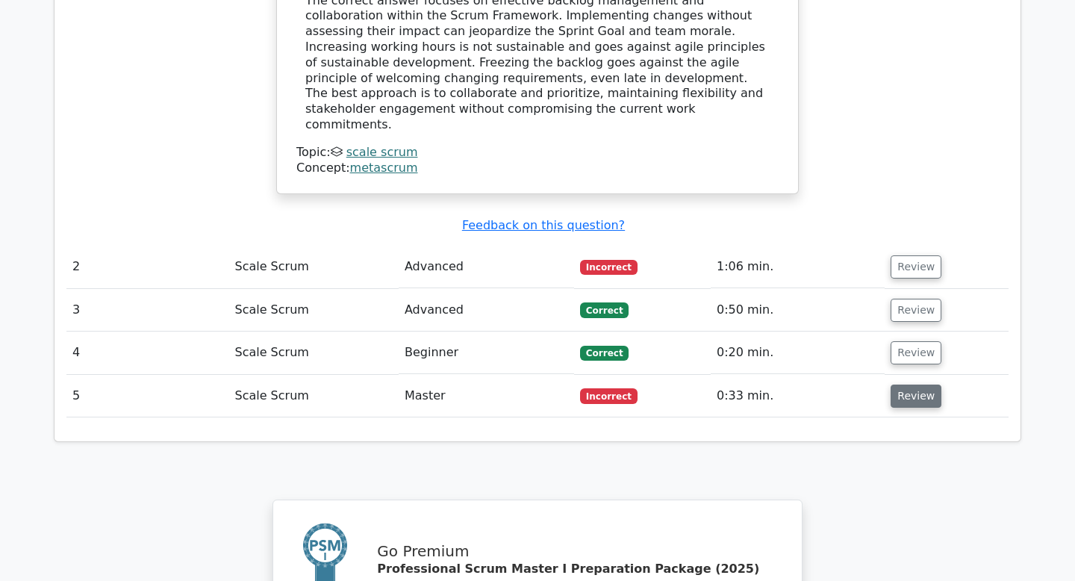
scroll to position [1674, 0]
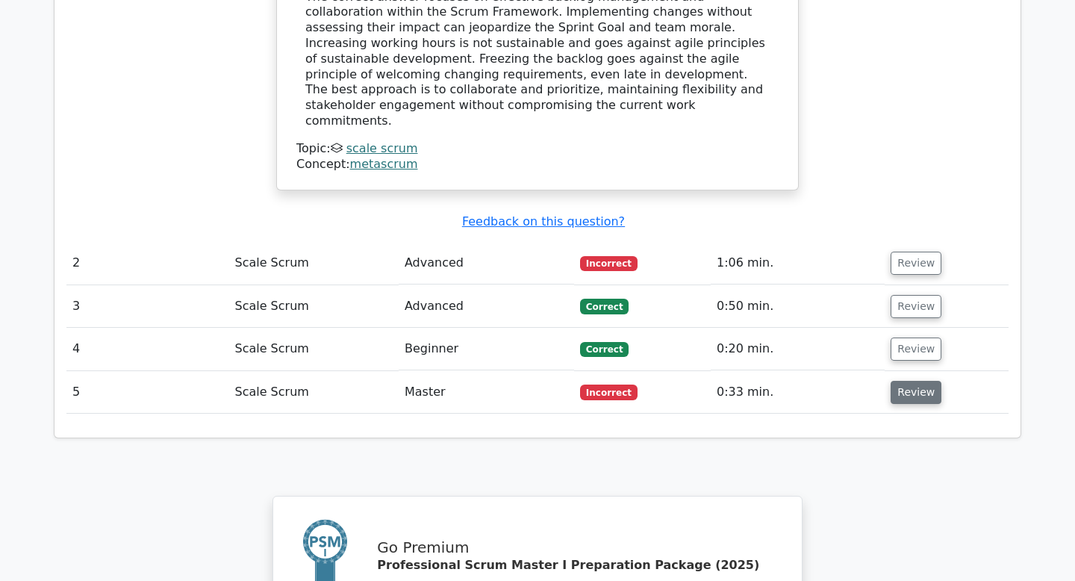
click at [910, 381] on button "Review" at bounding box center [916, 392] width 51 height 23
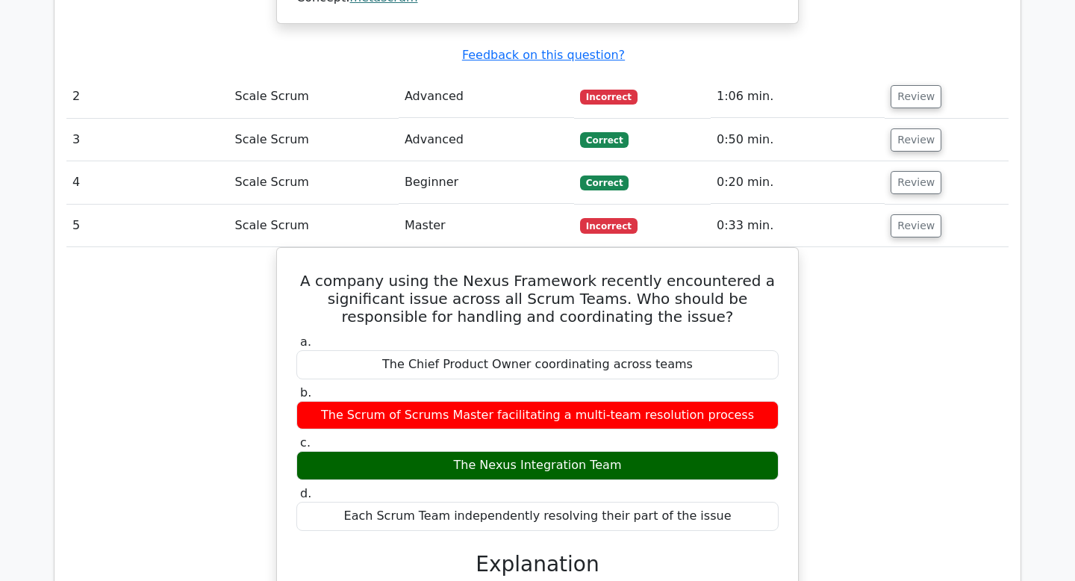
scroll to position [1837, 0]
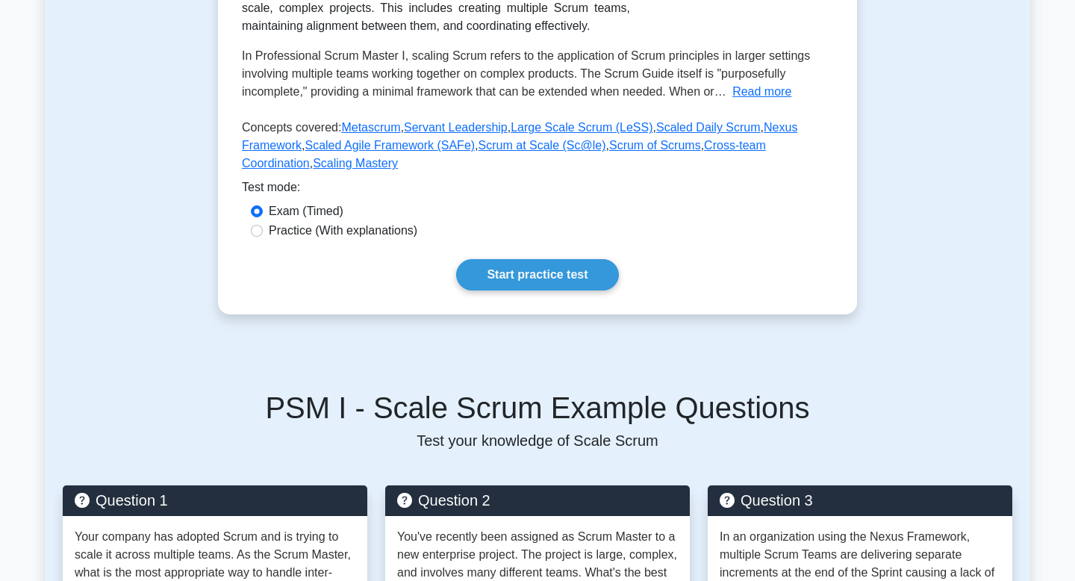
scroll to position [331, 0]
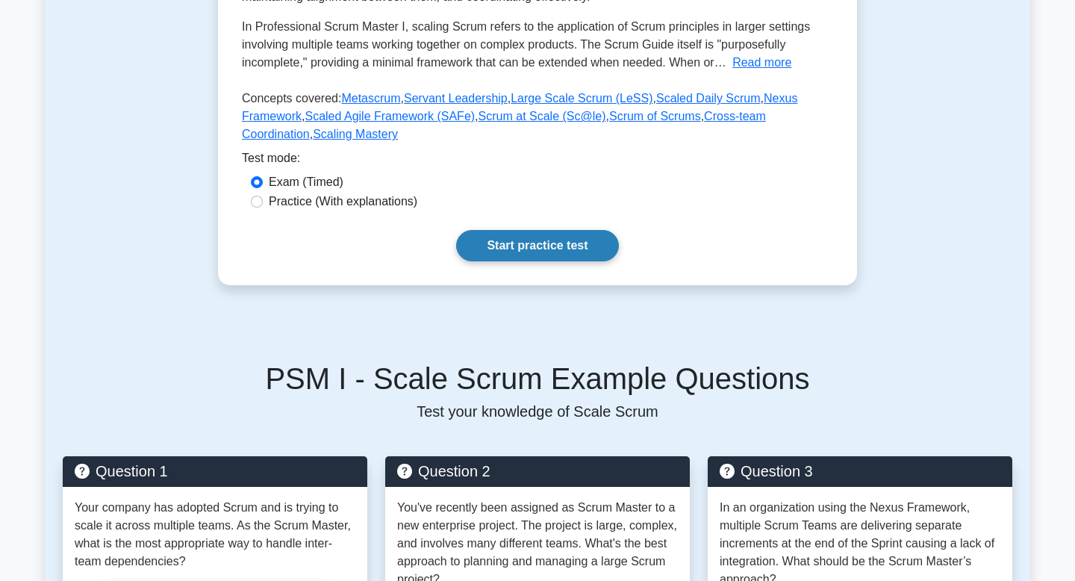
click at [519, 242] on link "Start practice test" at bounding box center [537, 245] width 162 height 31
click at [506, 250] on link "Start practice test" at bounding box center [537, 245] width 162 height 31
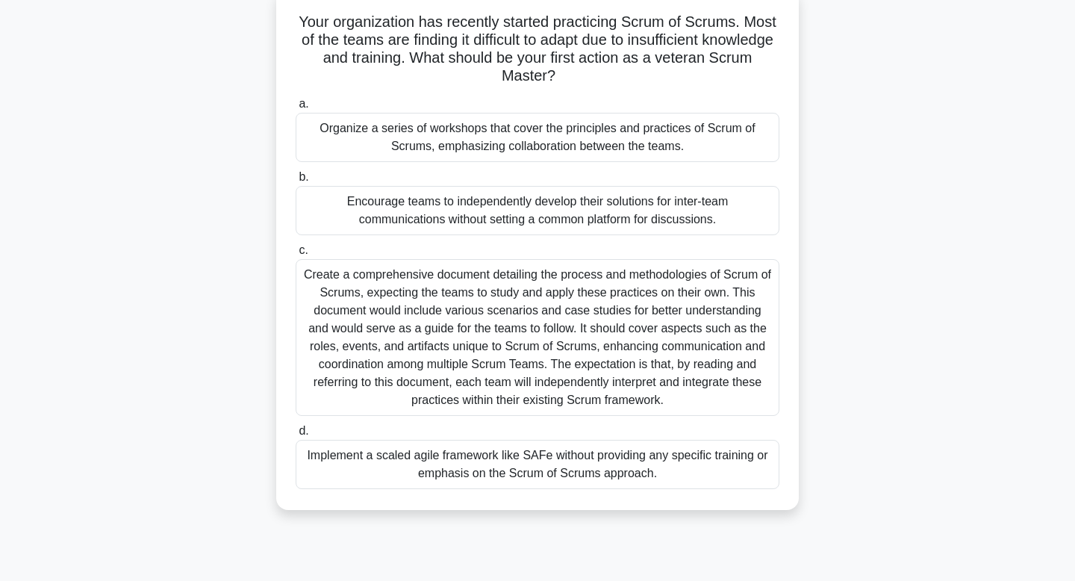
scroll to position [102, 0]
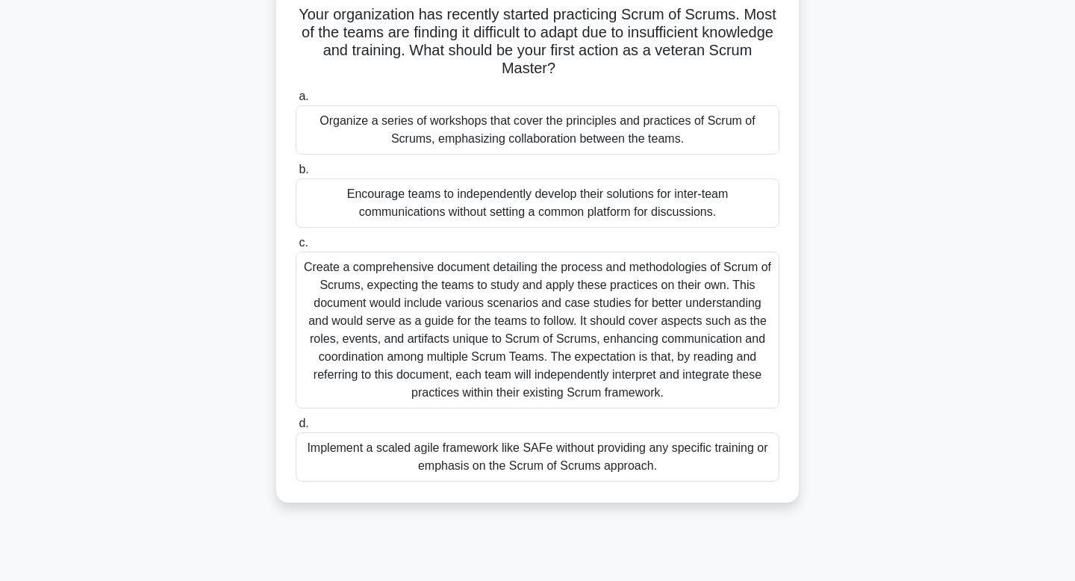
click at [527, 214] on div "Encourage teams to independently develop their solutions for inter-team communi…" at bounding box center [538, 202] width 484 height 49
click at [296, 175] on input "b. Encourage teams to independently develop their solutions for inter-team comm…" at bounding box center [296, 170] width 0 height 10
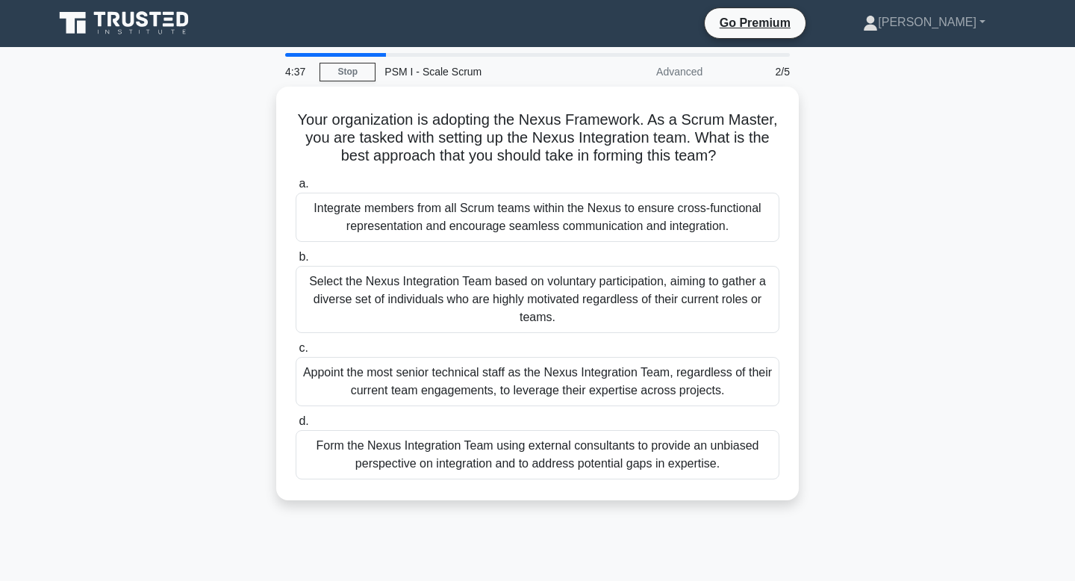
scroll to position [0, 0]
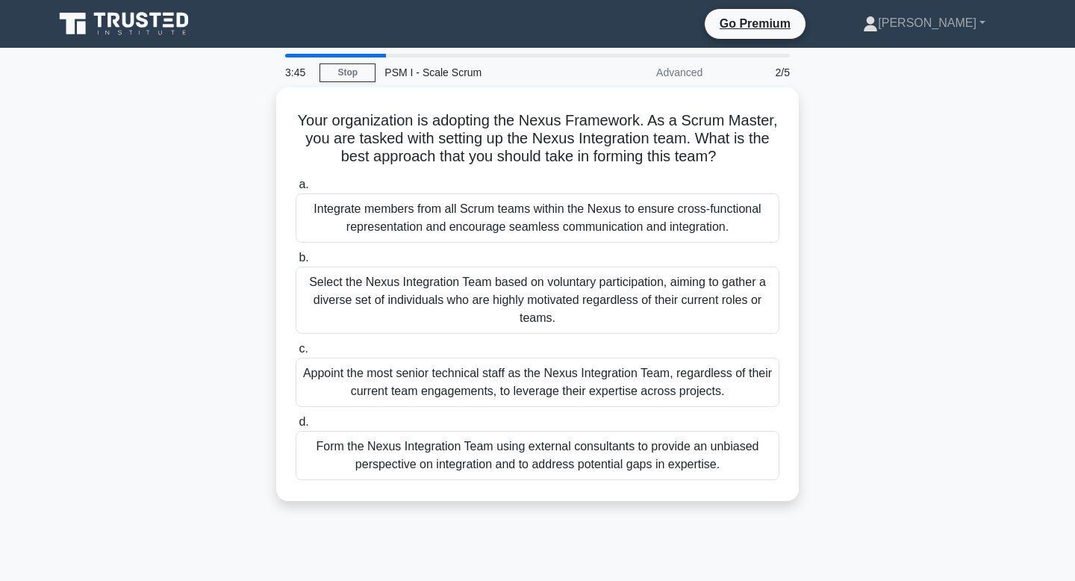
click at [527, 214] on div "Integrate members from all Scrum teams within the Nexus to ensure cross-functio…" at bounding box center [538, 217] width 484 height 49
click at [296, 190] on input "a. Integrate members from all Scrum teams within the Nexus to ensure cross-func…" at bounding box center [296, 185] width 0 height 10
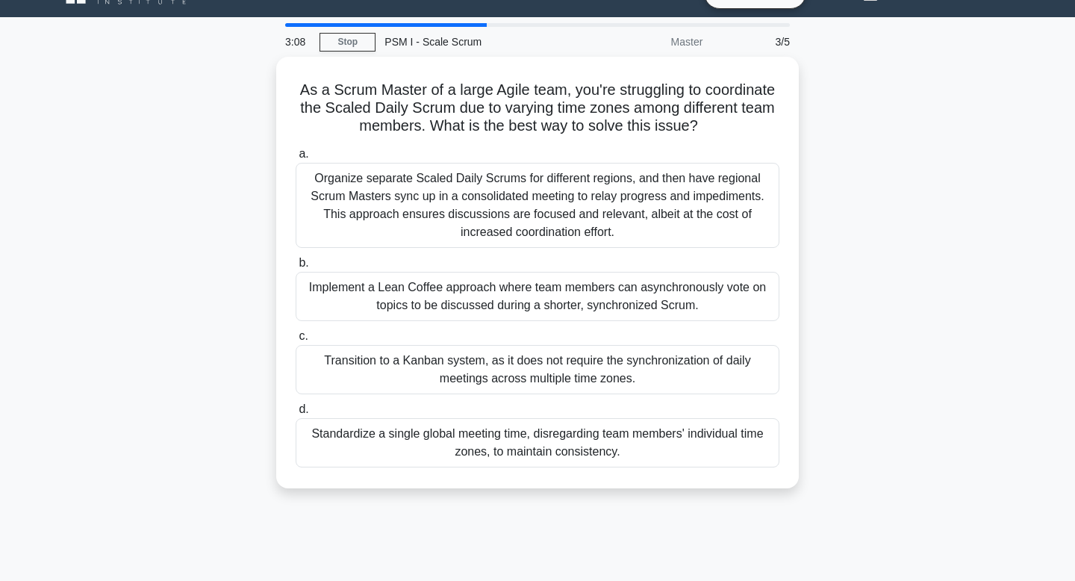
scroll to position [36, 0]
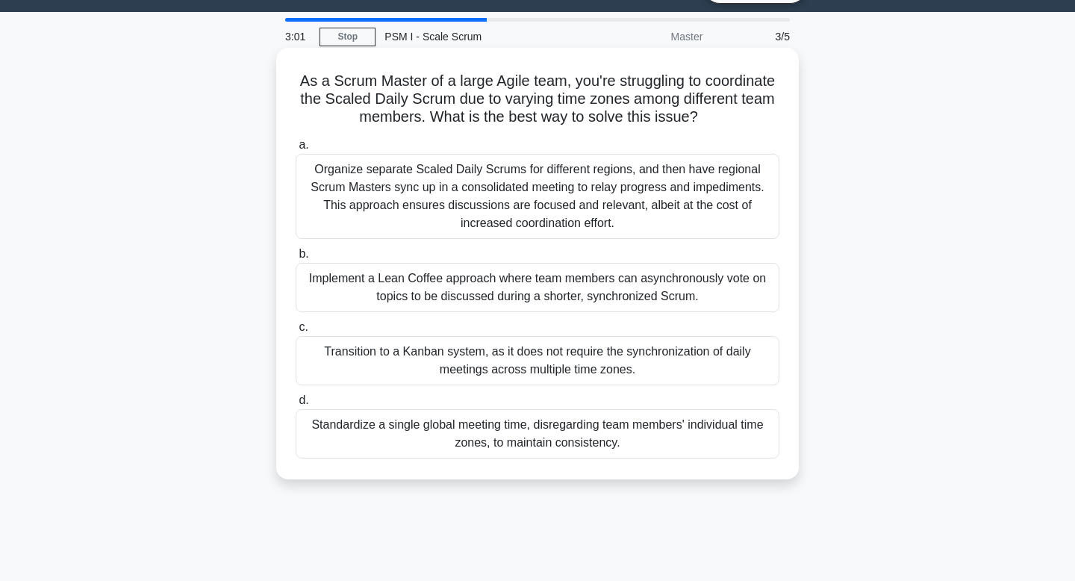
click at [552, 364] on div "Transition to a Kanban system, as it does not require the synchronization of da…" at bounding box center [538, 360] width 484 height 49
click at [296, 332] on input "c. Transition to a Kanban system, as it does not require the synchronization of…" at bounding box center [296, 328] width 0 height 10
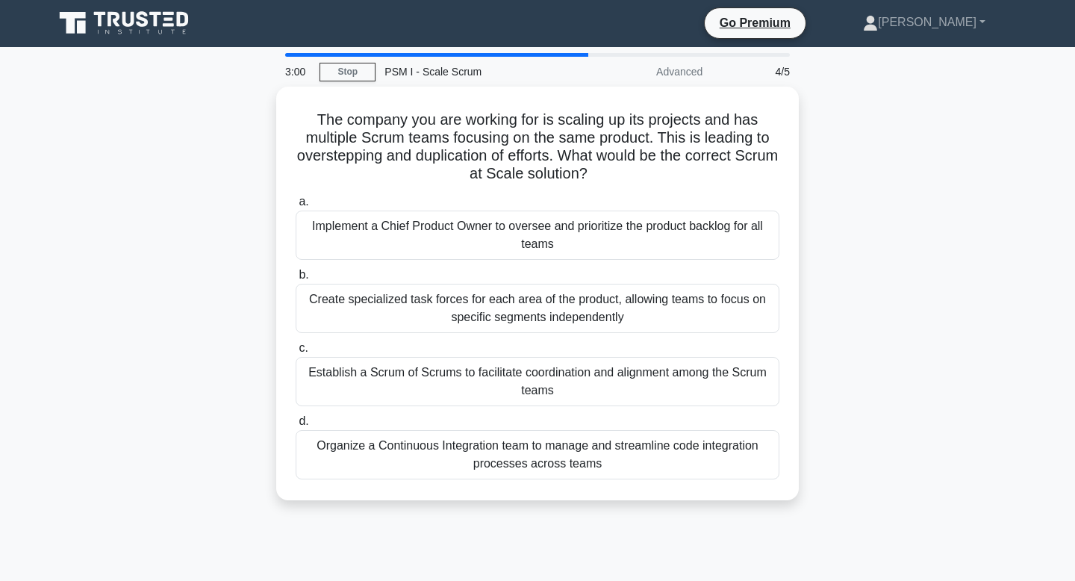
scroll to position [0, 0]
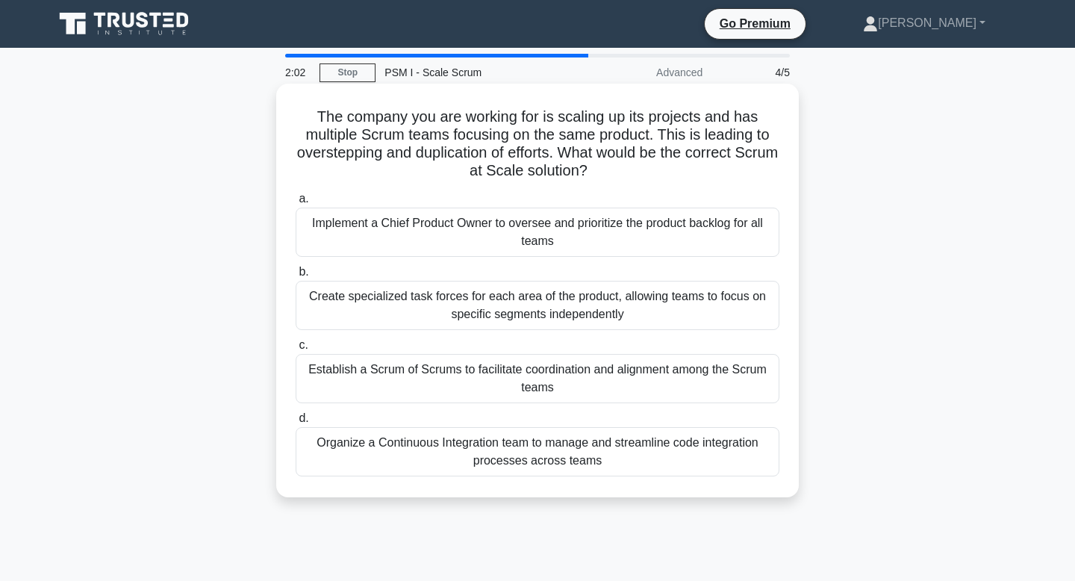
click at [535, 377] on div "Establish a Scrum of Scrums to facilitate coordination and alignment among the …" at bounding box center [538, 378] width 484 height 49
click at [296, 350] on input "c. Establish a Scrum of Scrums to facilitate coordination and alignment among t…" at bounding box center [296, 346] width 0 height 10
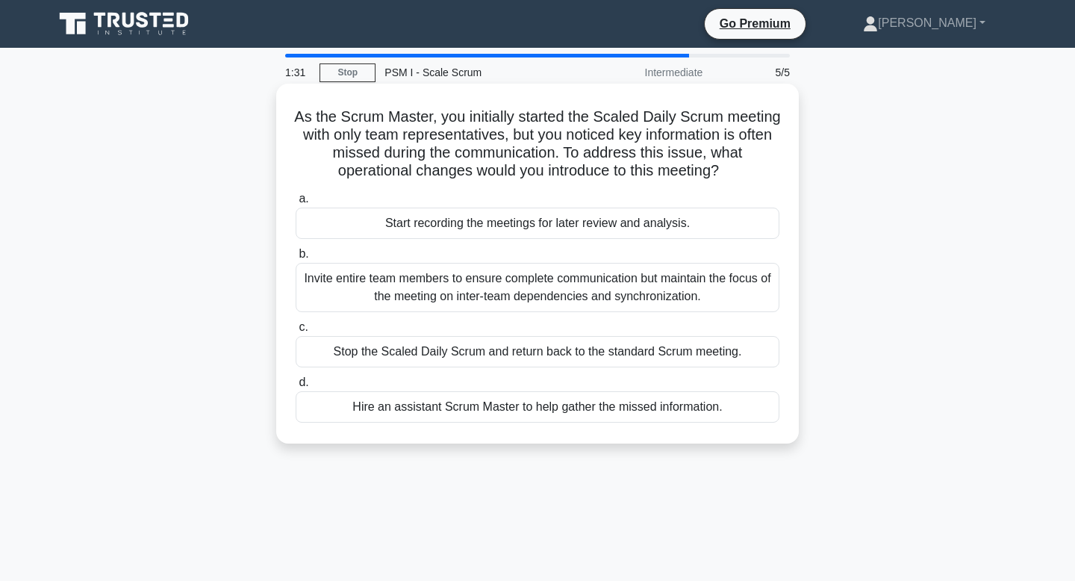
click at [577, 301] on div "Invite entire team members to ensure complete communication but maintain the fo…" at bounding box center [538, 287] width 484 height 49
click at [296, 259] on input "b. Invite entire team members to ensure complete communication but maintain the…" at bounding box center [296, 254] width 0 height 10
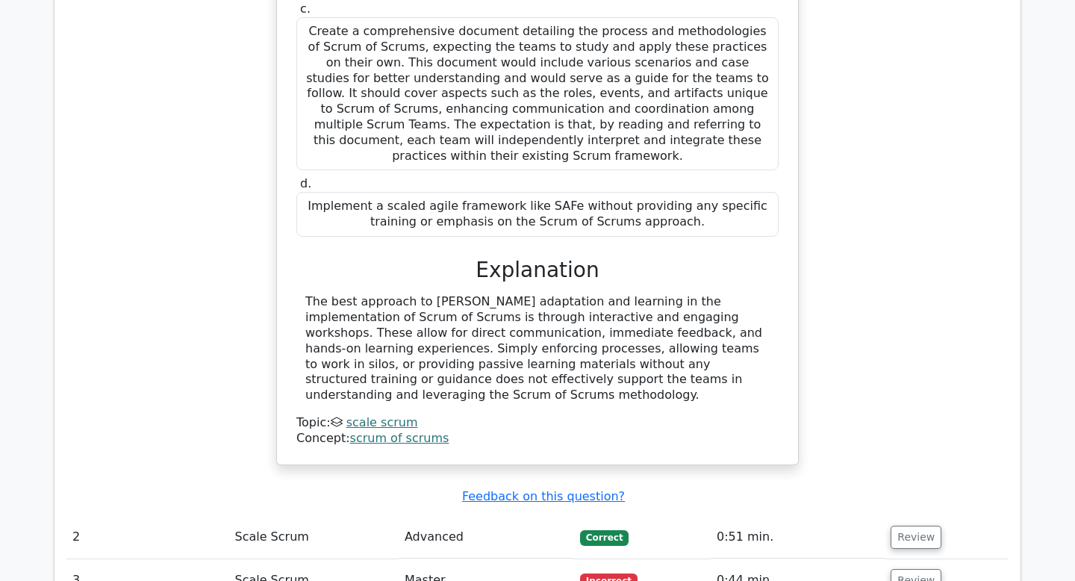
scroll to position [1481, 0]
click at [908, 568] on button "Review" at bounding box center [916, 579] width 51 height 23
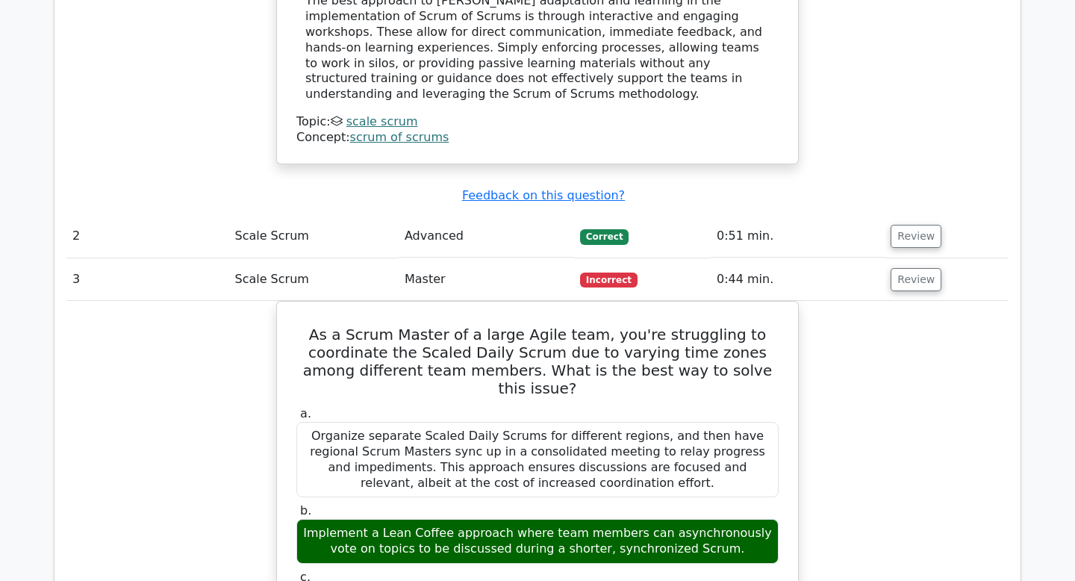
scroll to position [1782, 0]
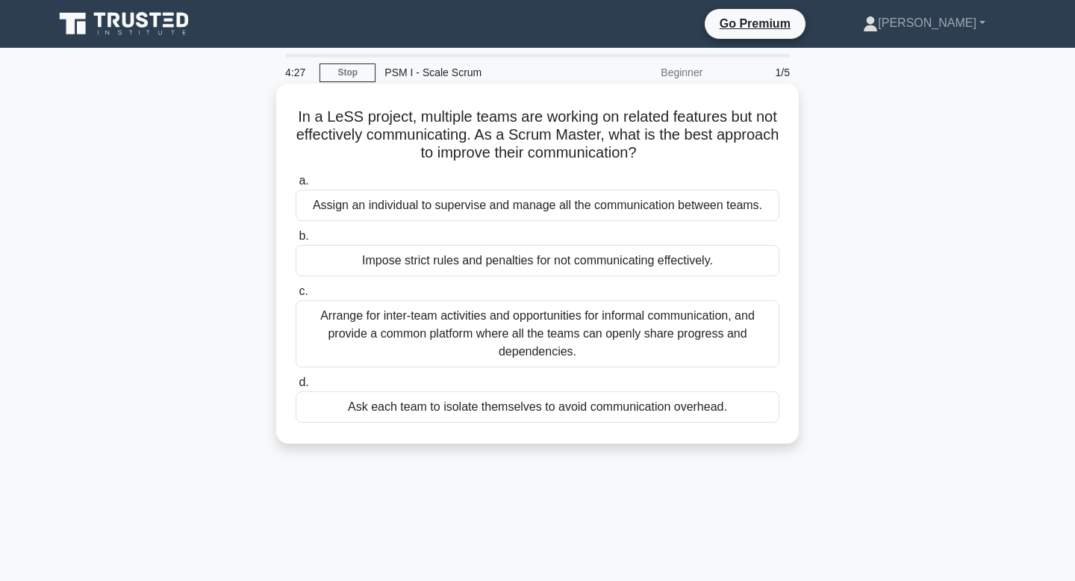
click at [485, 329] on div "Arrange for inter-team activities and opportunities for informal communication,…" at bounding box center [538, 333] width 484 height 67
click at [296, 296] on input "c. Arrange for inter-team activities and opportunities for informal communicati…" at bounding box center [296, 292] width 0 height 10
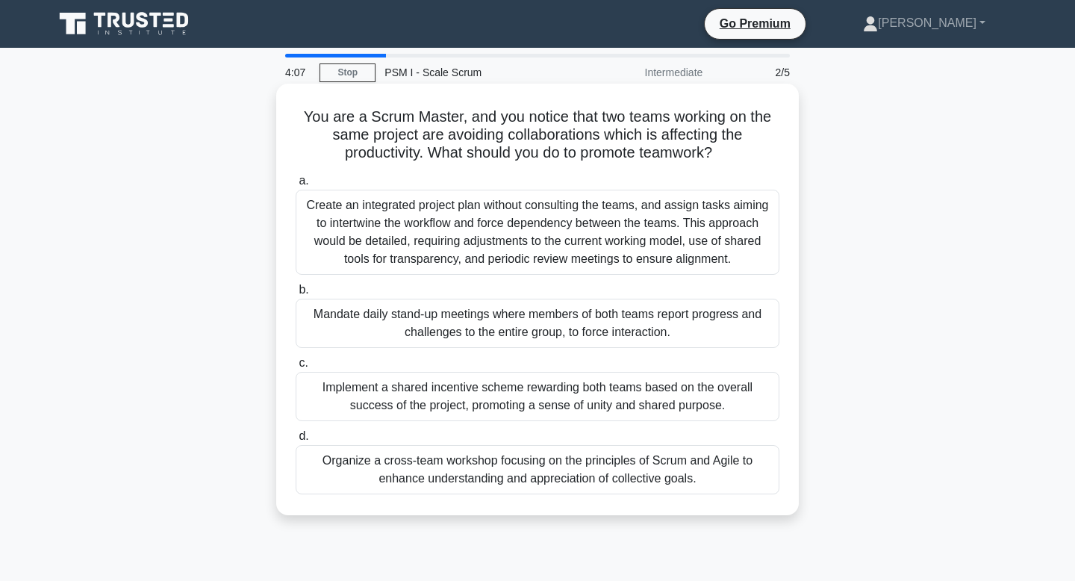
click at [482, 459] on div "Organize a cross-team workshop focusing on the principles of Scrum and Agile to…" at bounding box center [538, 469] width 484 height 49
click at [296, 441] on input "d. Organize a cross-team workshop focusing on the principles of Scrum and Agile…" at bounding box center [296, 437] width 0 height 10
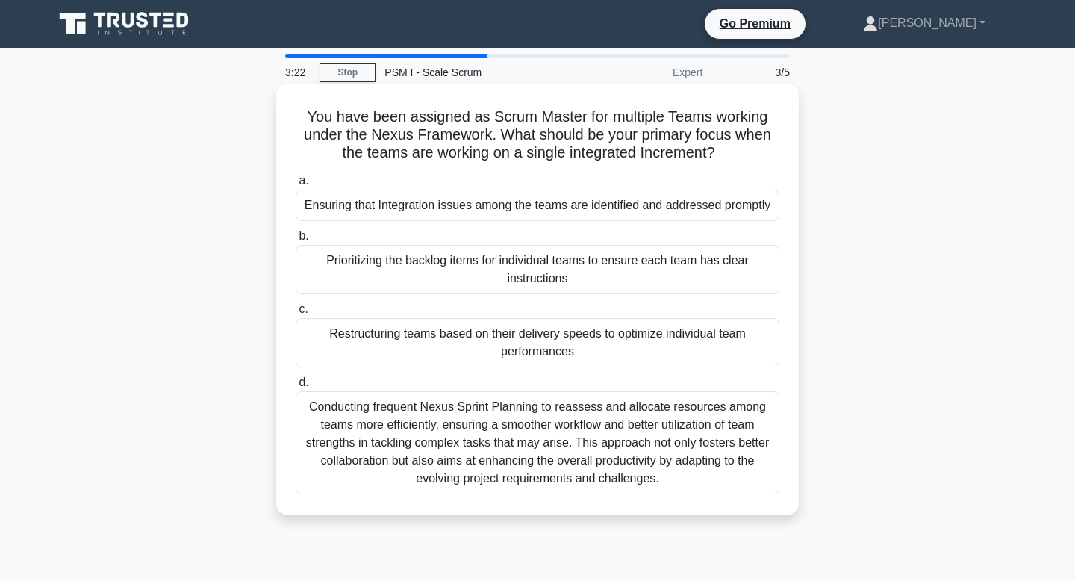
click at [603, 282] on div "Prioritizing the backlog items for individual teams to ensure each team has cle…" at bounding box center [538, 269] width 484 height 49
click at [296, 241] on input "b. Prioritizing the backlog items for individual teams to ensure each team has …" at bounding box center [296, 237] width 0 height 10
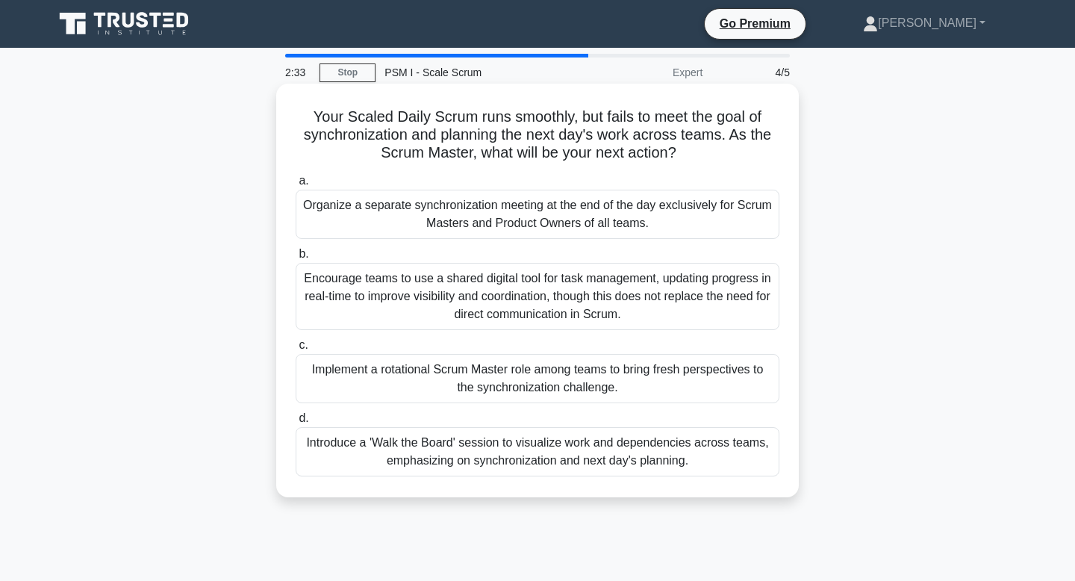
click at [579, 447] on div "Introduce a 'Walk the Board' session to visualize work and dependencies across …" at bounding box center [538, 451] width 484 height 49
click at [296, 423] on input "d. Introduce a 'Walk the Board' session to visualize work and dependencies acro…" at bounding box center [296, 419] width 0 height 10
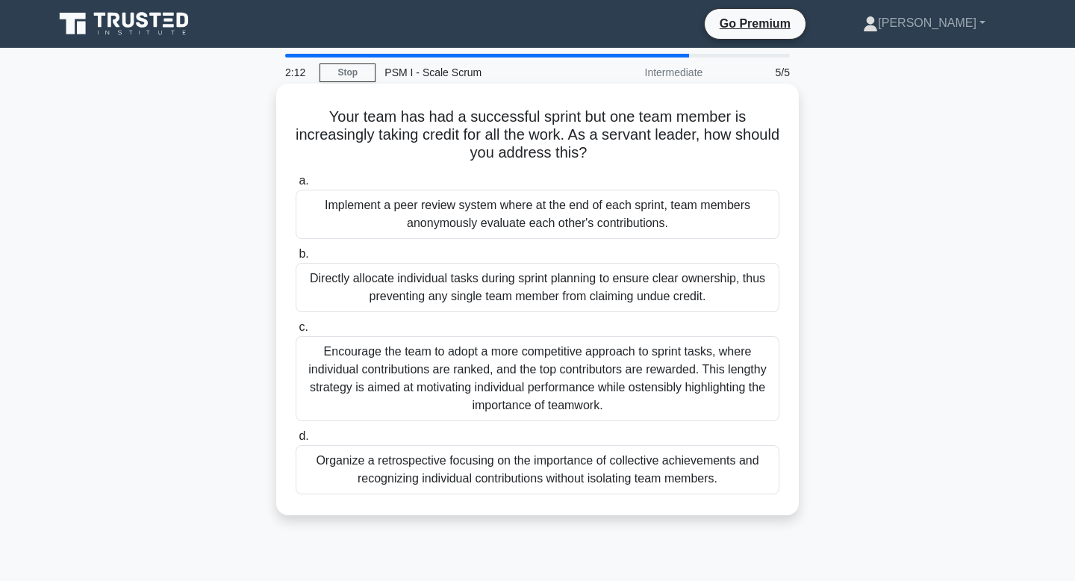
click at [576, 471] on div "Organize a retrospective focusing on the importance of collective achievements …" at bounding box center [538, 469] width 484 height 49
click at [296, 441] on input "d. Organize a retrospective focusing on the importance of collective achievemen…" at bounding box center [296, 437] width 0 height 10
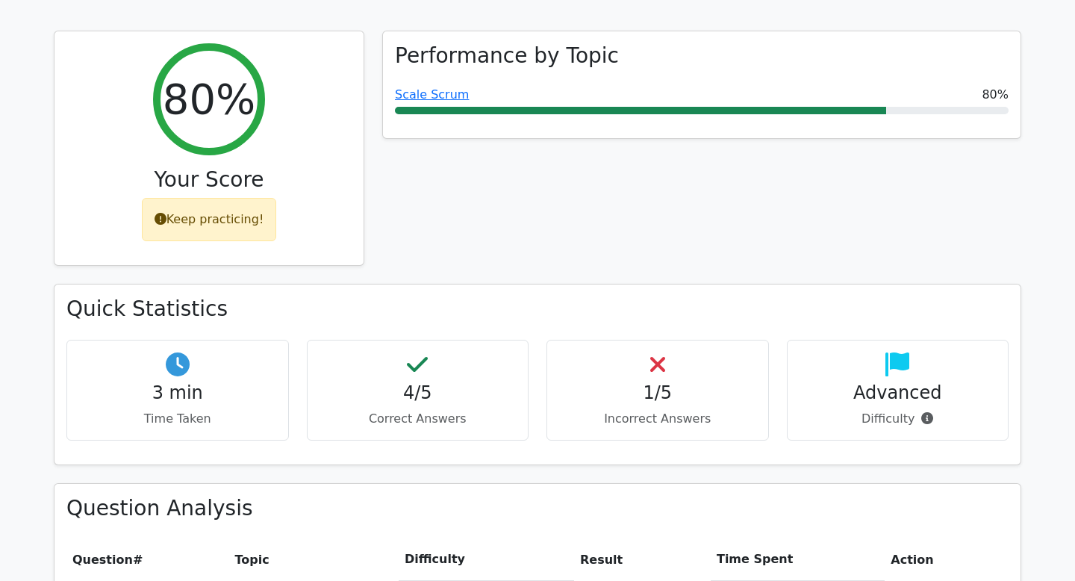
scroll to position [629, 0]
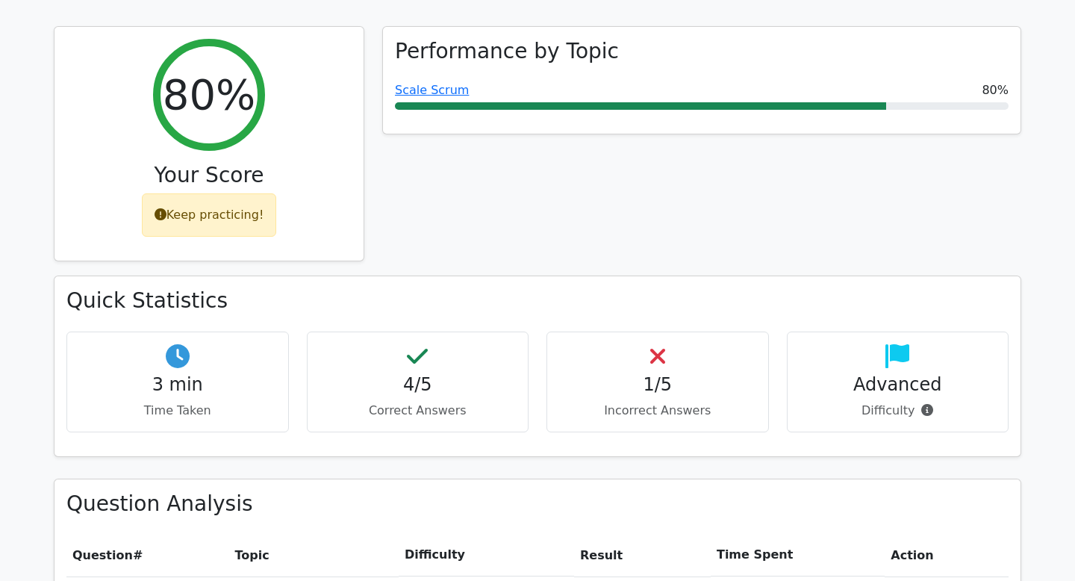
click at [621, 374] on h4 "1/5" at bounding box center [657, 385] width 197 height 22
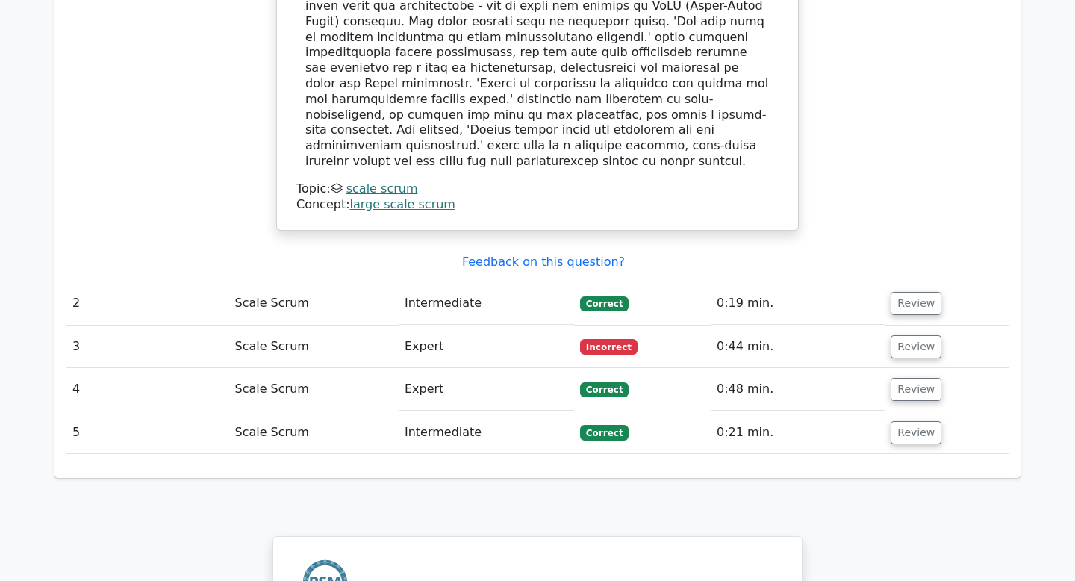
scroll to position [1716, 0]
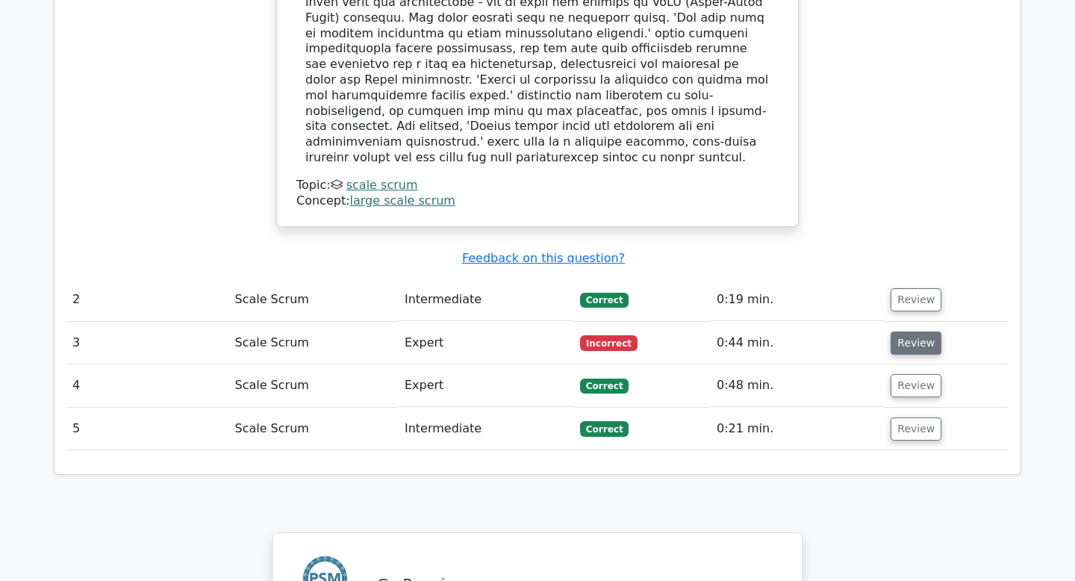
click at [897, 332] on button "Review" at bounding box center [916, 343] width 51 height 23
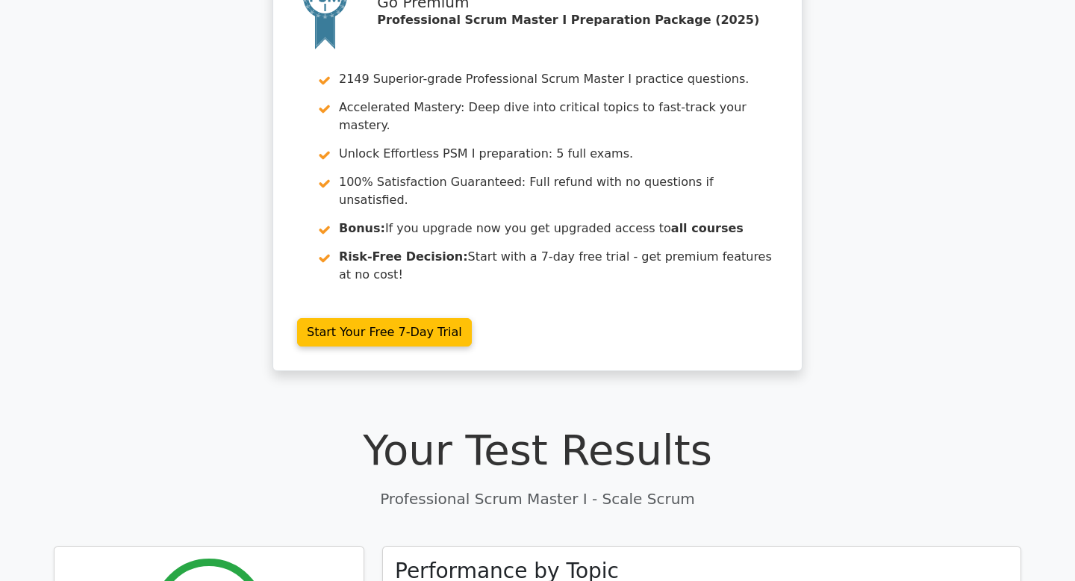
scroll to position [0, 0]
